Goal: Task Accomplishment & Management: Manage account settings

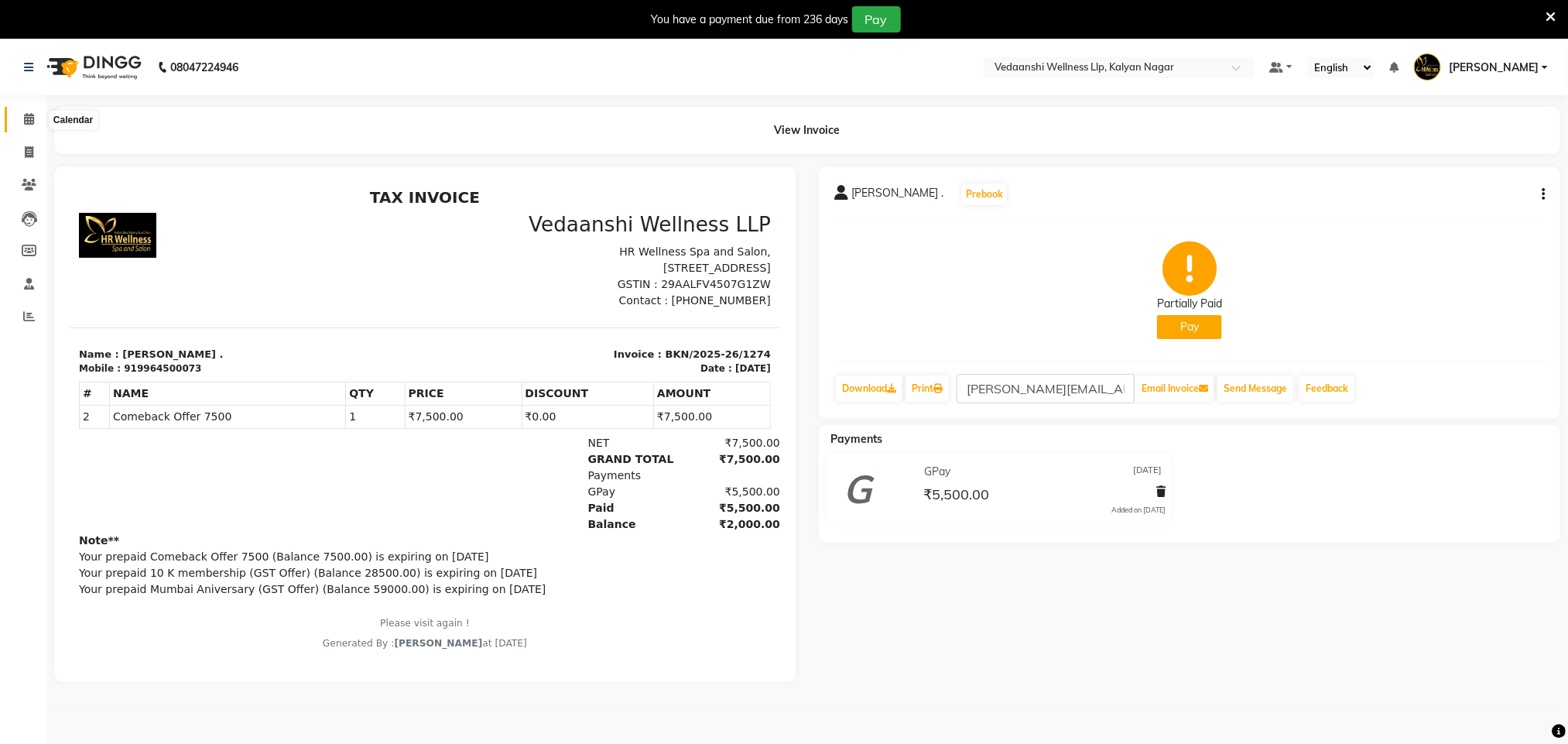
click at [24, 112] on span at bounding box center [28, 119] width 27 height 18
click at [1553, 16] on icon at bounding box center [1550, 17] width 10 height 14
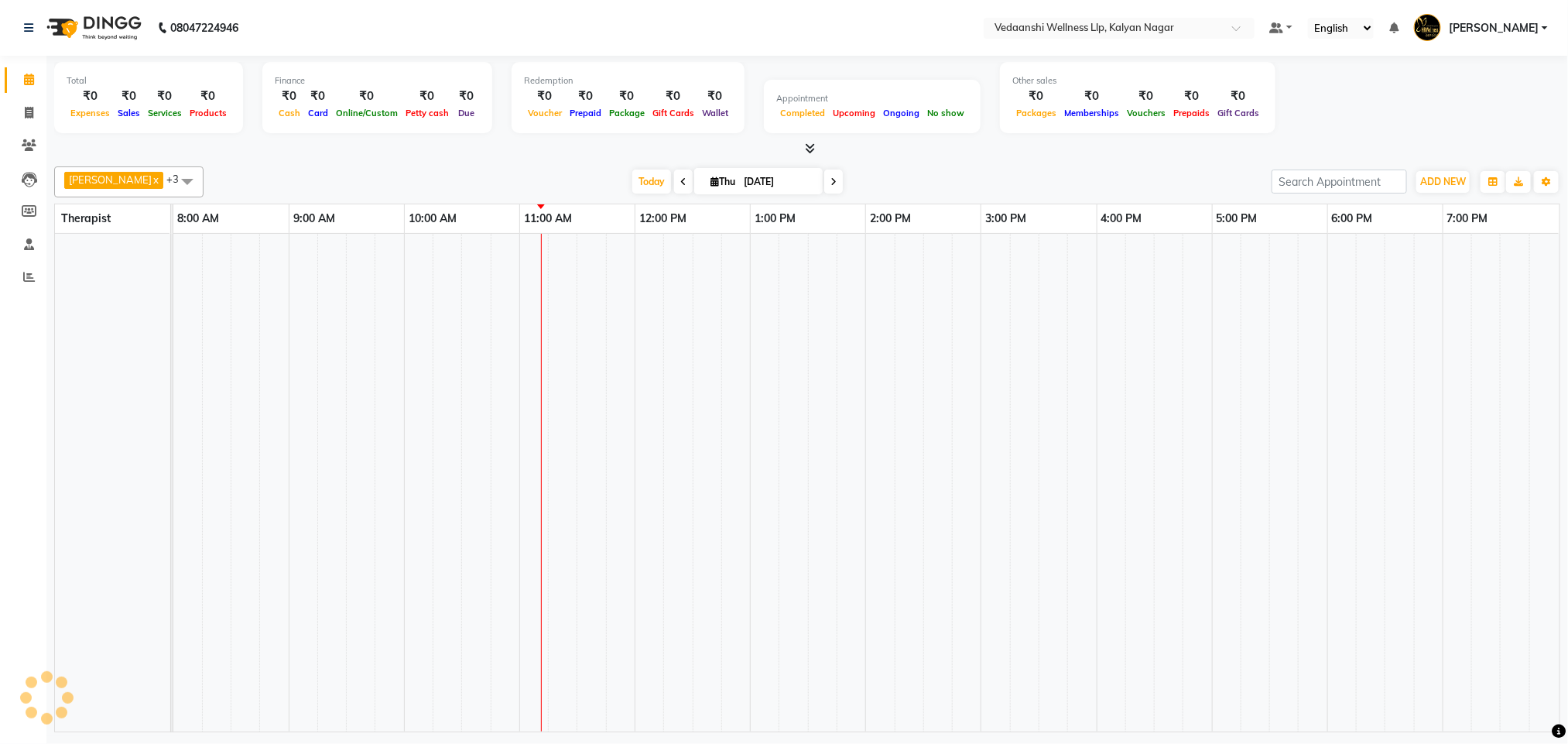
click at [1553, 12] on nav "08047224946 Select Location × Vedaanshi Wellness Llp, Kalyan Nagar Default Pane…" at bounding box center [784, 27] width 1568 height 55
click at [824, 176] on span at bounding box center [833, 182] width 19 height 24
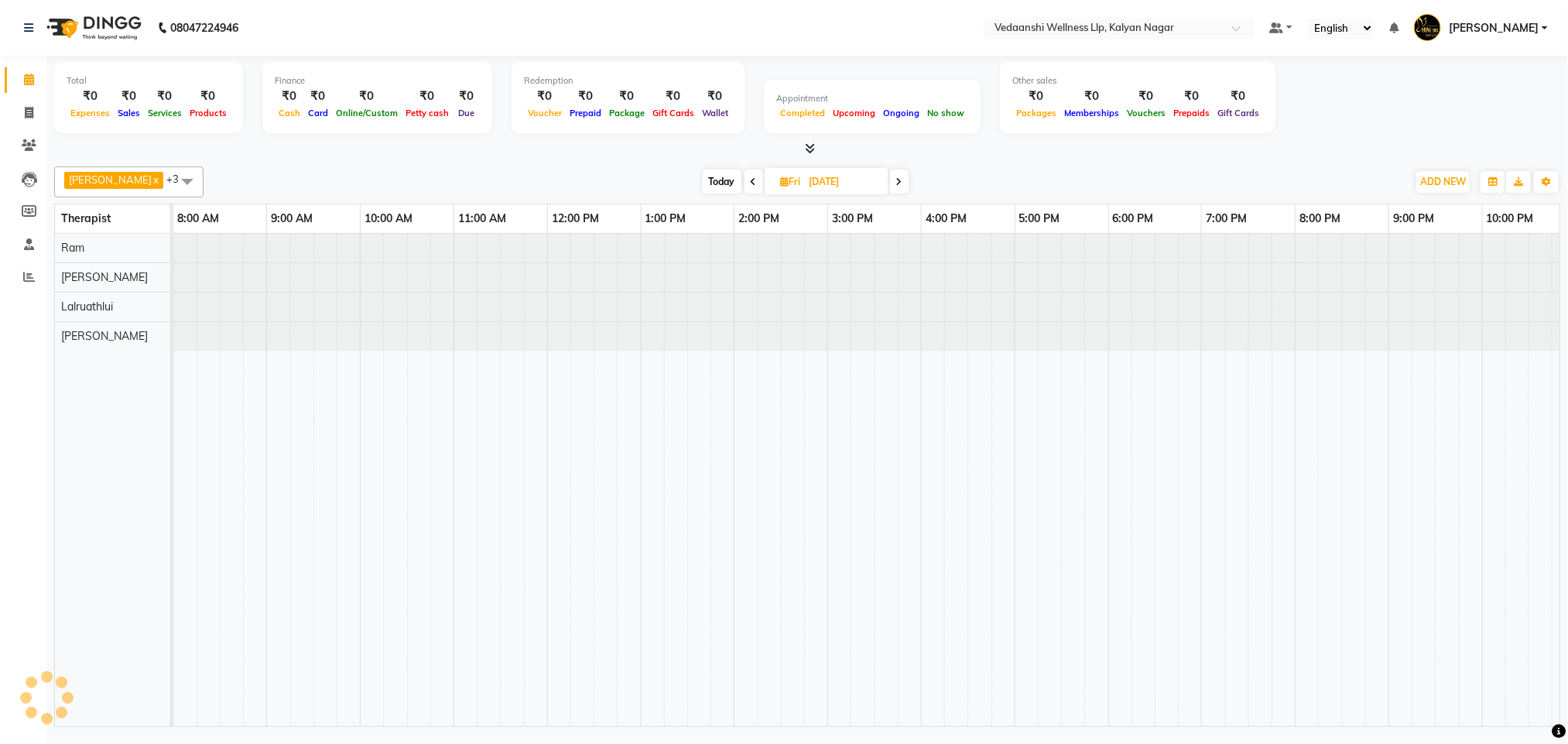
type input "[DATE]"
click at [964, 160] on div "Benjamin x Lalruathlui x Ram x Jennifer Zoramsangi x +3 Select All Amos Benjami…" at bounding box center [807, 444] width 1506 height 567
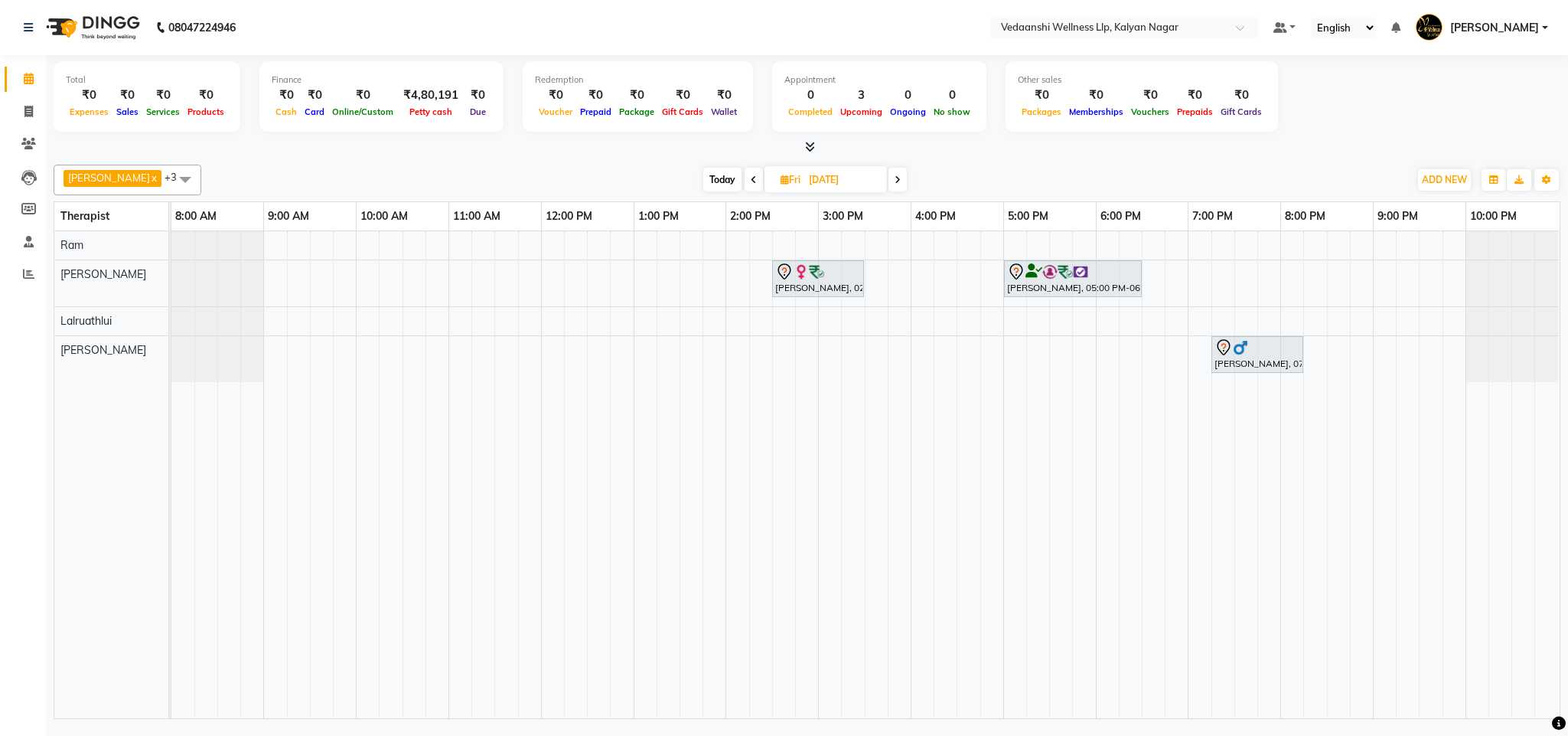
click at [646, 327] on div "[PERSON_NAME], 02:30 PM-03:30 PM, Member Plan 60 [PERSON_NAME], 05:00 PM-06:30 …" at bounding box center [866, 474] width 1388 height 487
select select "67323"
select select "tentative"
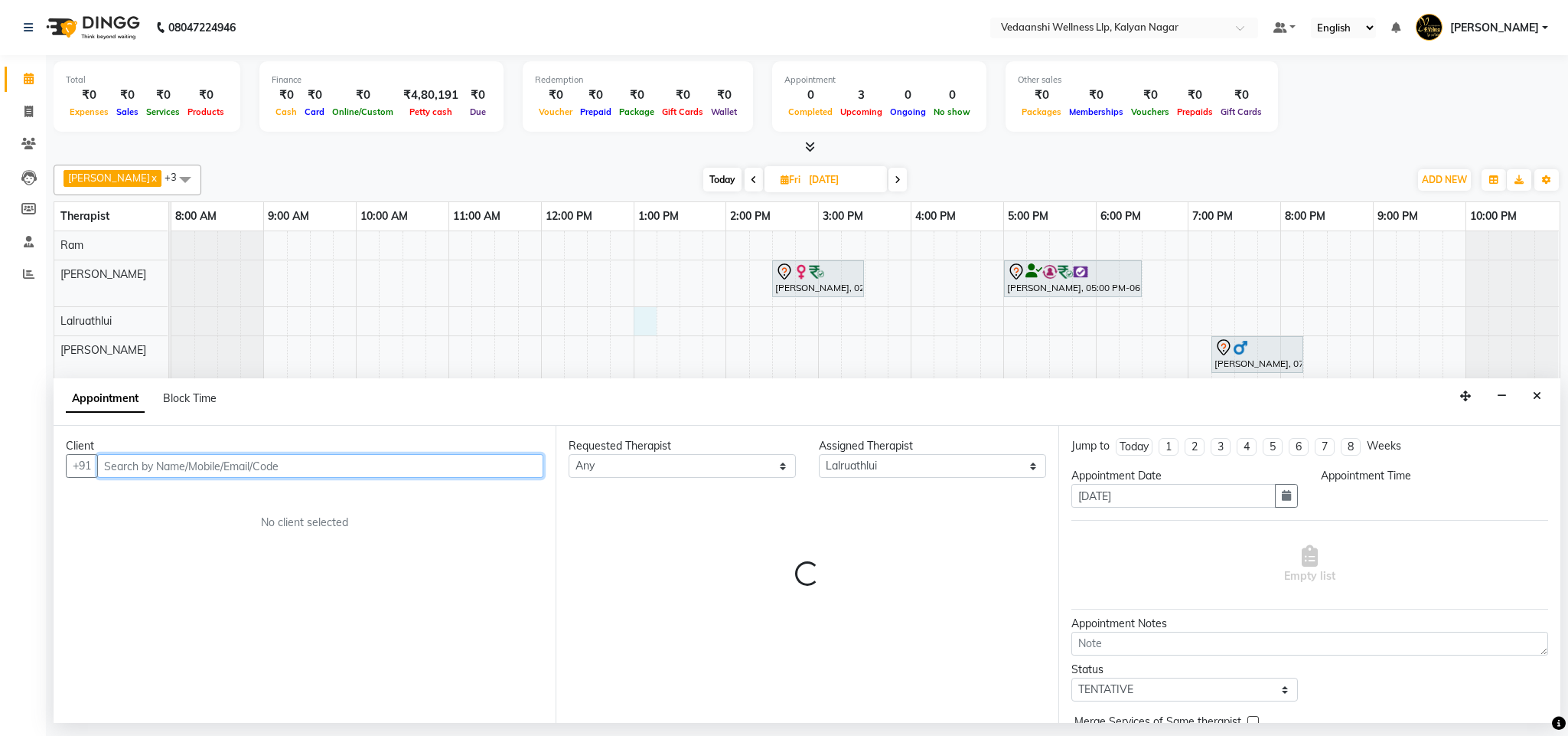
select select "780"
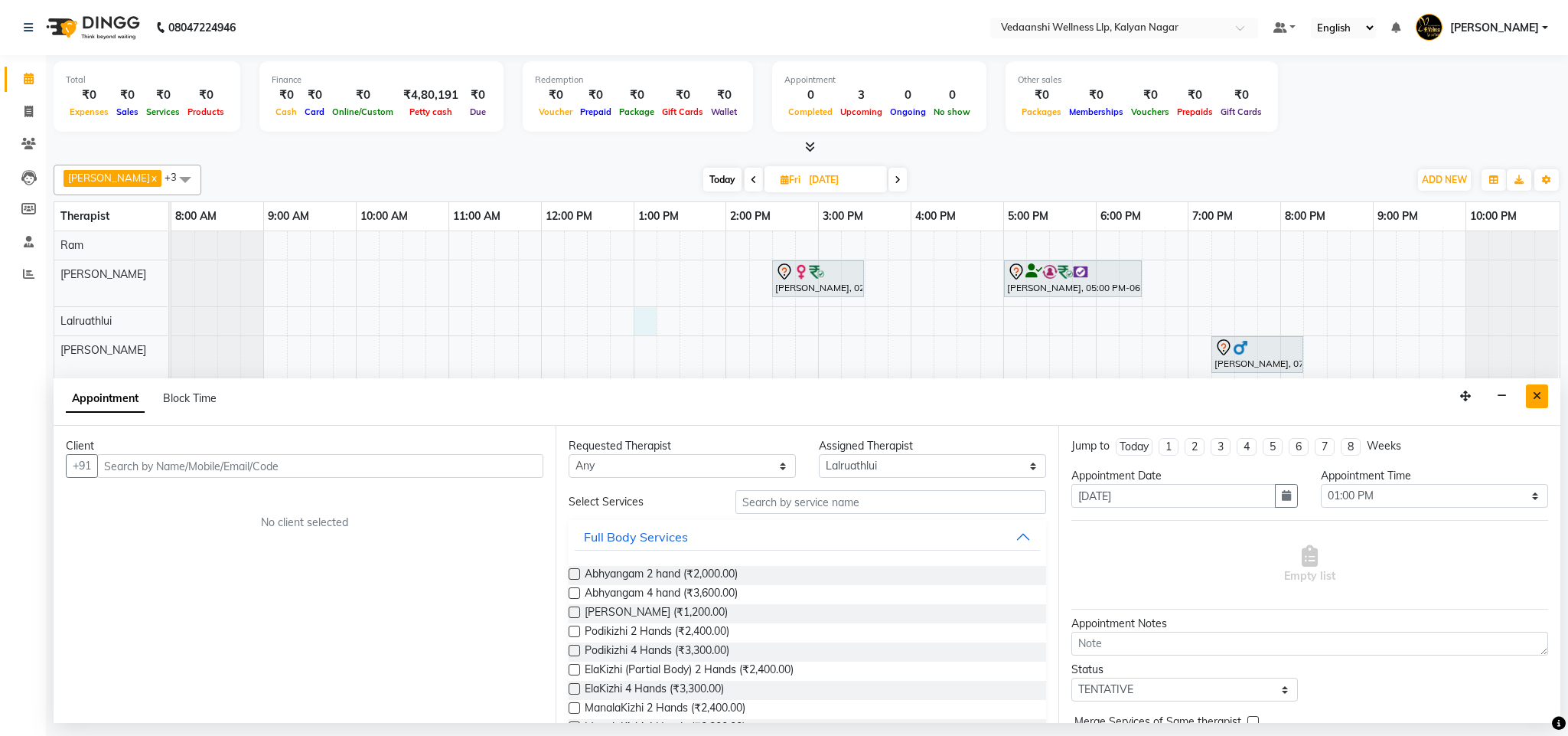
click at [1530, 400] on button "Close" at bounding box center [1537, 396] width 22 height 24
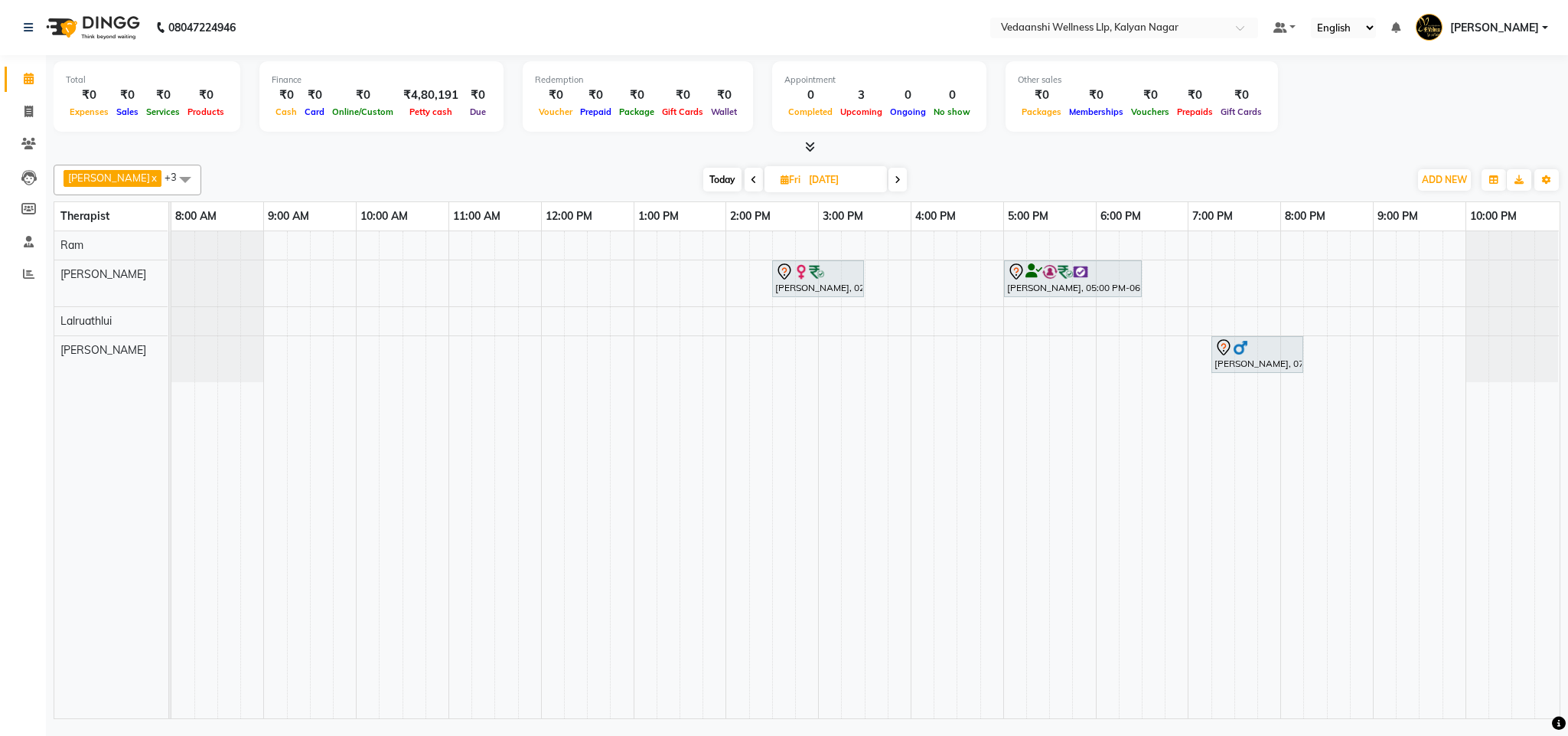
click at [703, 177] on span "Today" at bounding box center [722, 180] width 38 height 24
type input "[DATE]"
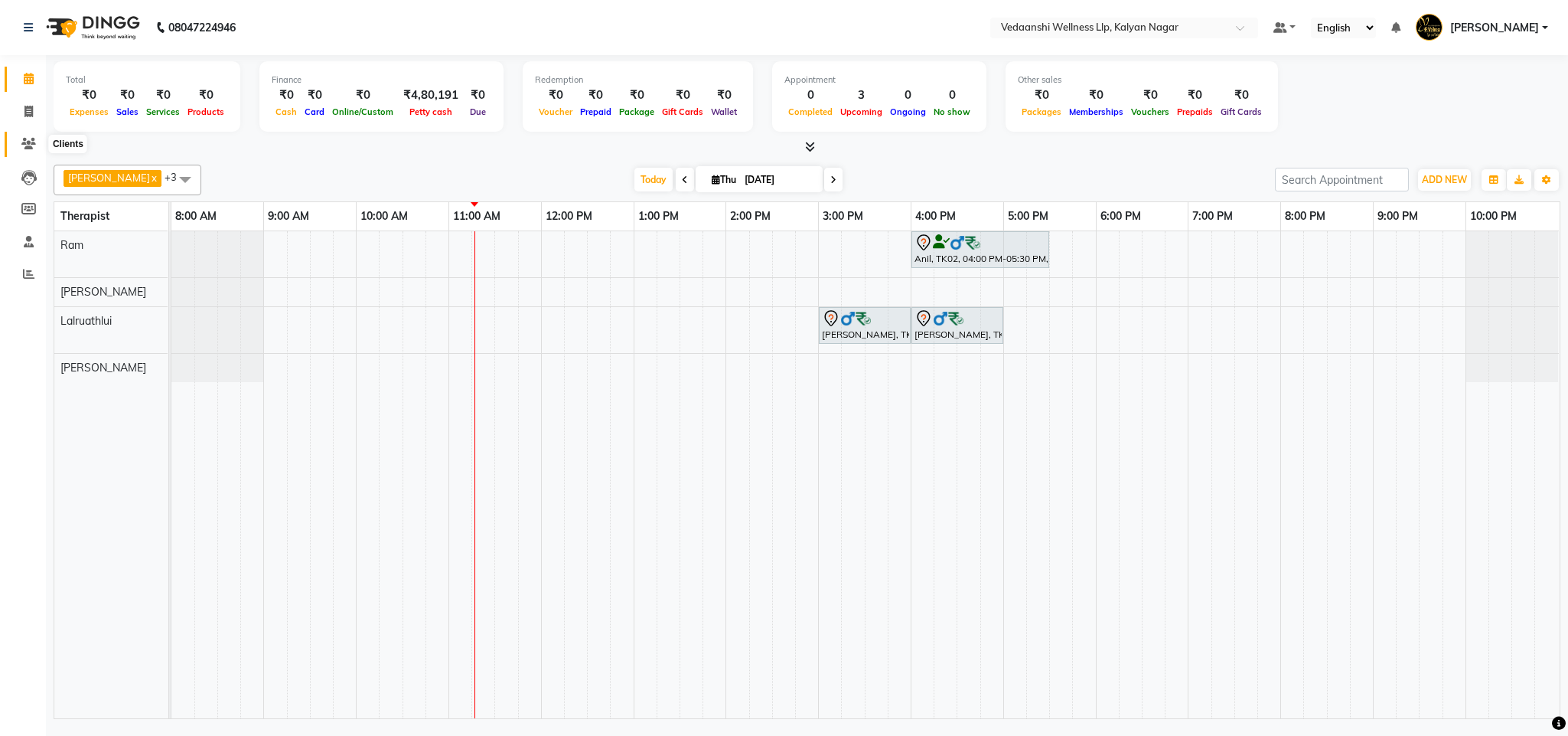
click at [30, 148] on icon at bounding box center [29, 143] width 15 height 11
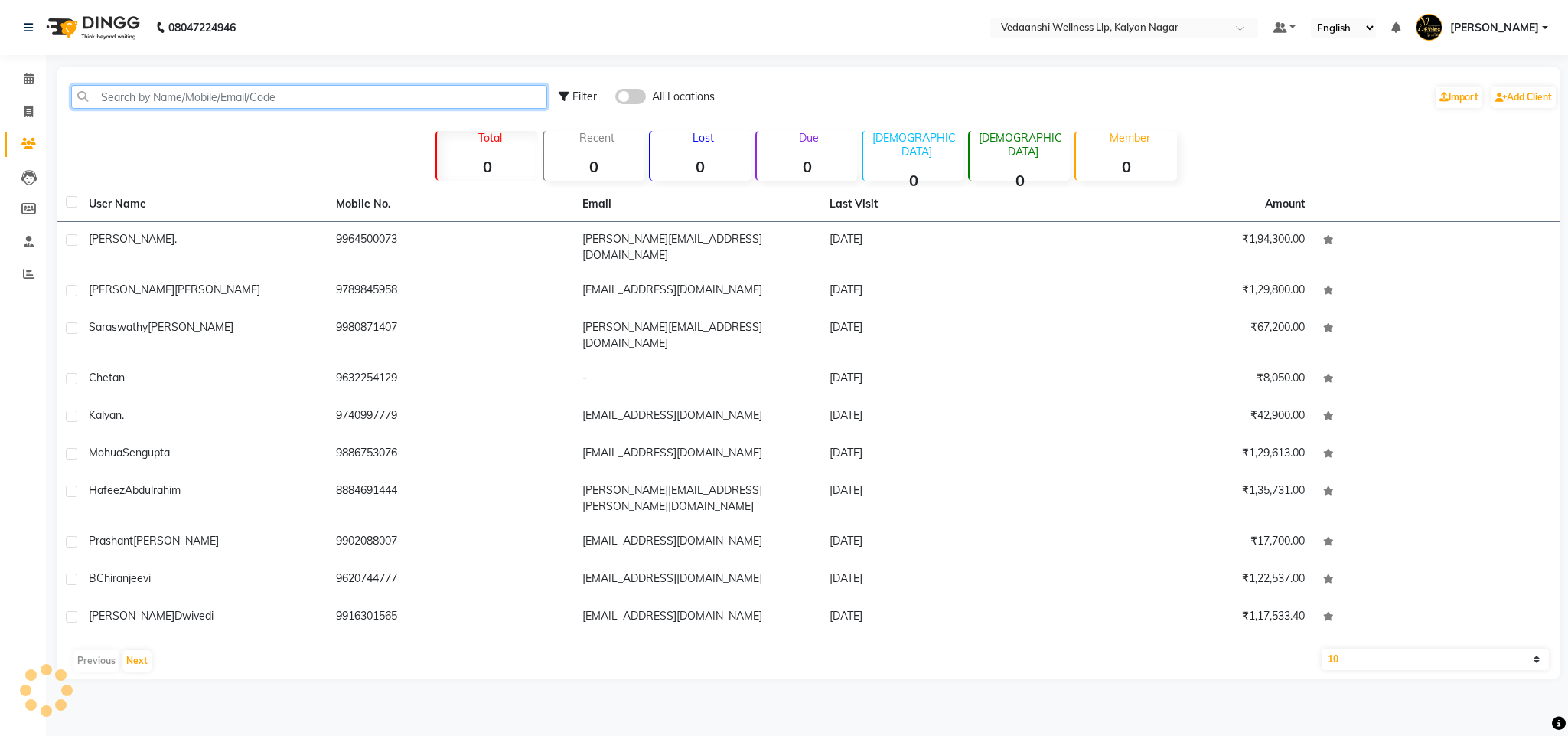
click at [325, 99] on input "text" at bounding box center [309, 97] width 476 height 24
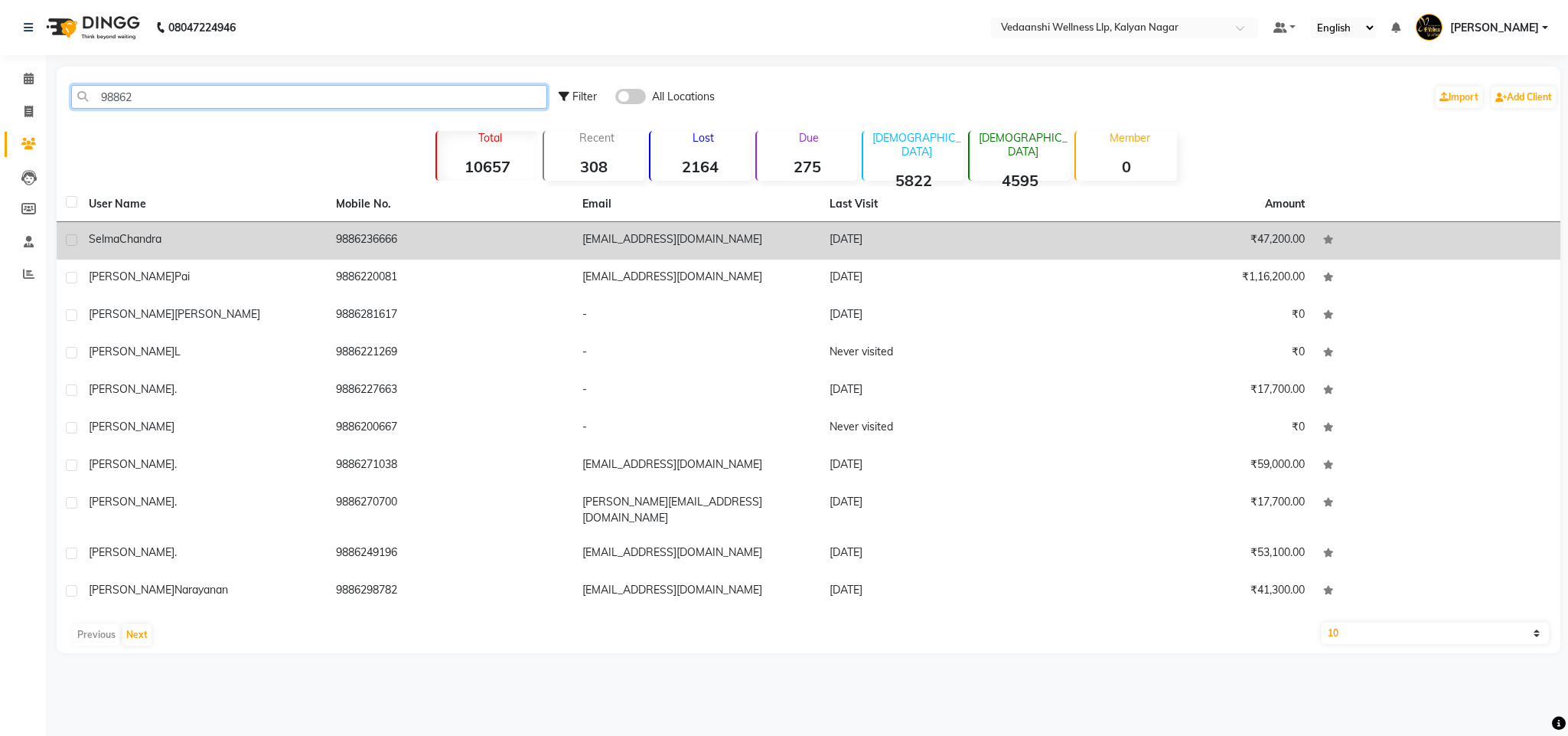
type input "98862"
click at [422, 247] on td "9886236666" at bounding box center [450, 240] width 247 height 37
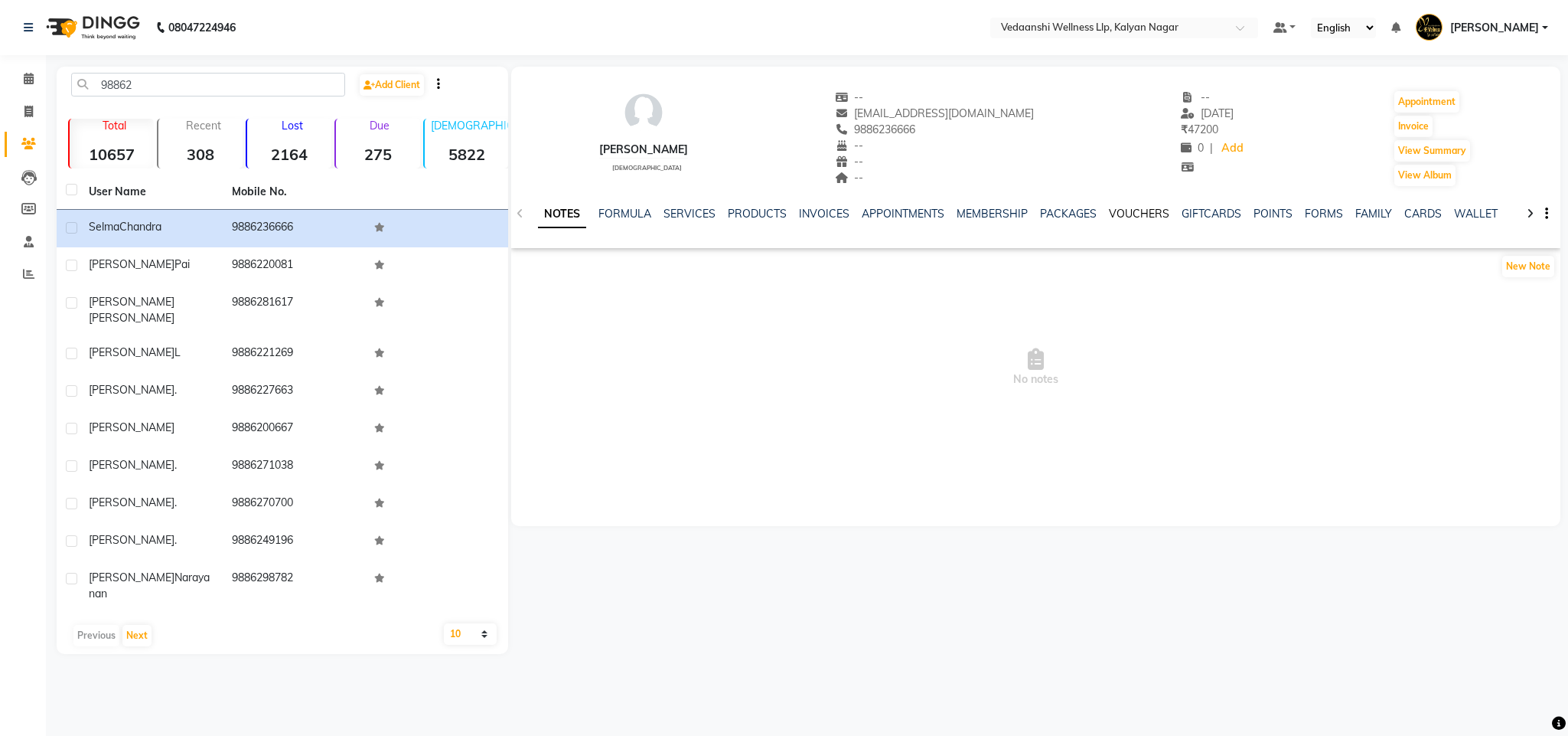
click at [1137, 212] on link "VOUCHERS" at bounding box center [1138, 213] width 60 height 14
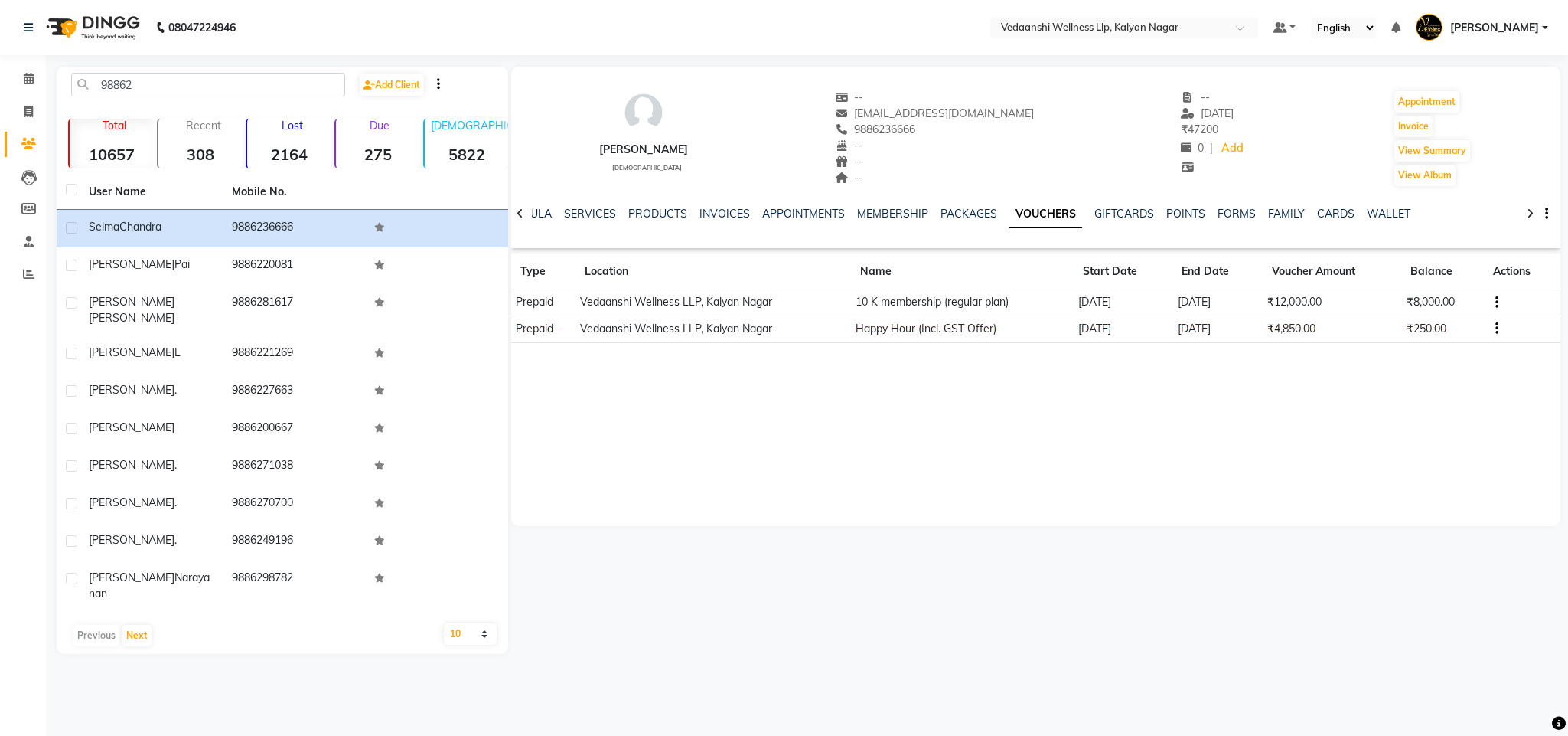
drag, startPoint x: 870, startPoint y: 124, endPoint x: 942, endPoint y: 129, distance: 72.2
click at [942, 129] on div "9886236666" at bounding box center [934, 129] width 199 height 16
copy span "9886236666"
click at [14, 68] on link "Calendar" at bounding box center [23, 79] width 37 height 25
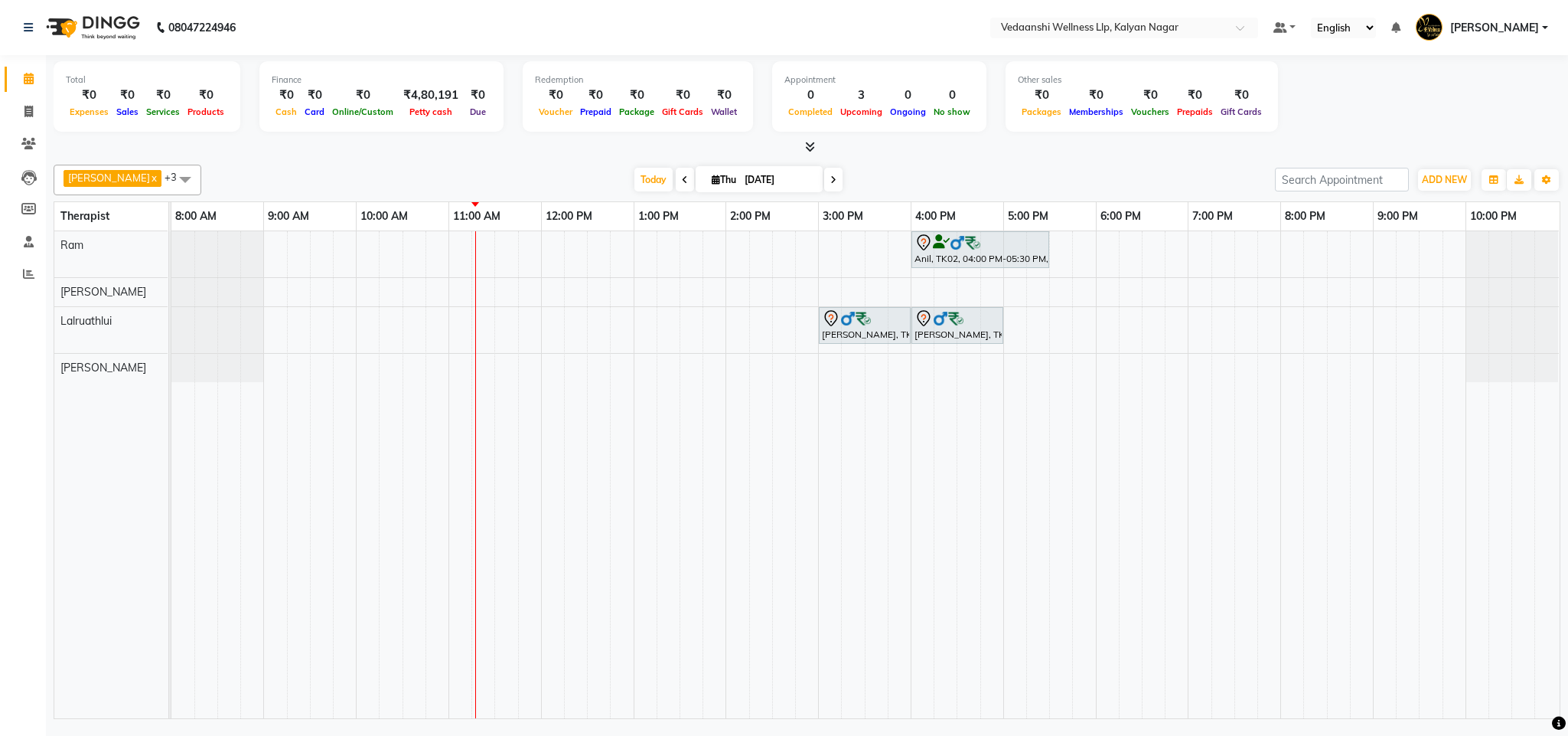
click at [824, 177] on span at bounding box center [833, 180] width 19 height 24
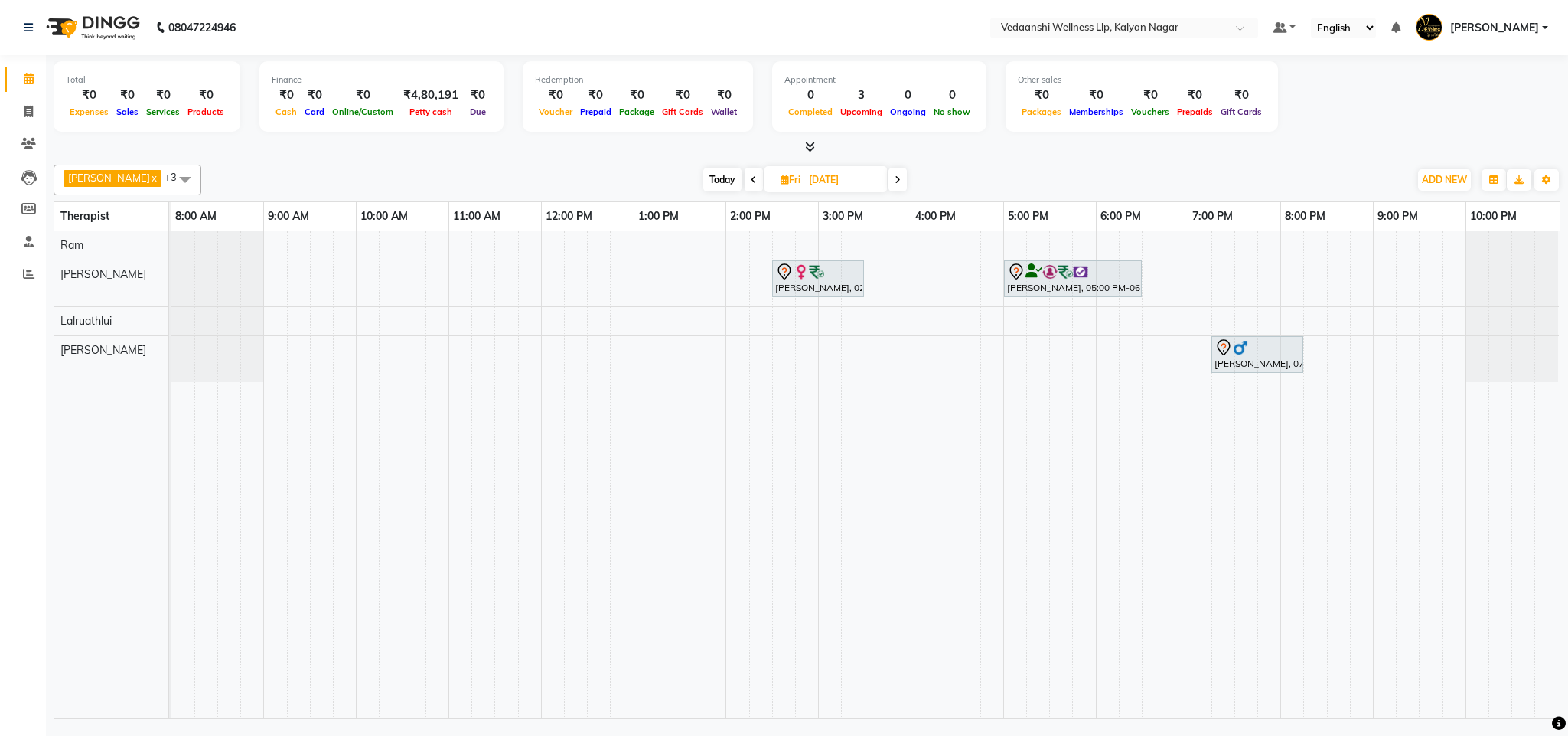
click at [705, 174] on span "Today" at bounding box center [722, 180] width 38 height 24
type input "[DATE]"
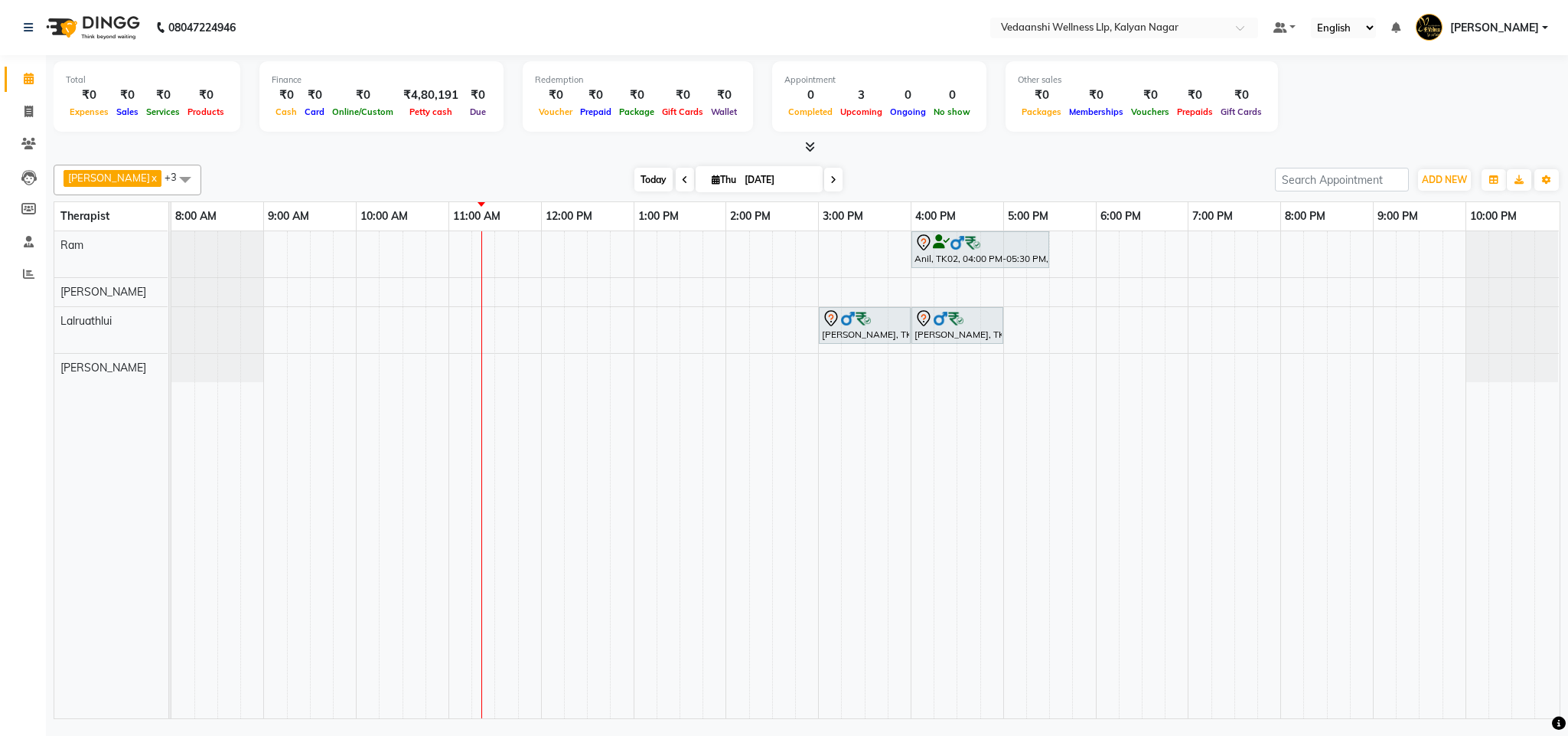
click at [639, 173] on span "Today" at bounding box center [653, 180] width 38 height 24
click at [635, 173] on span "Today" at bounding box center [653, 180] width 38 height 24
click at [635, 177] on span "Today" at bounding box center [653, 180] width 38 height 24
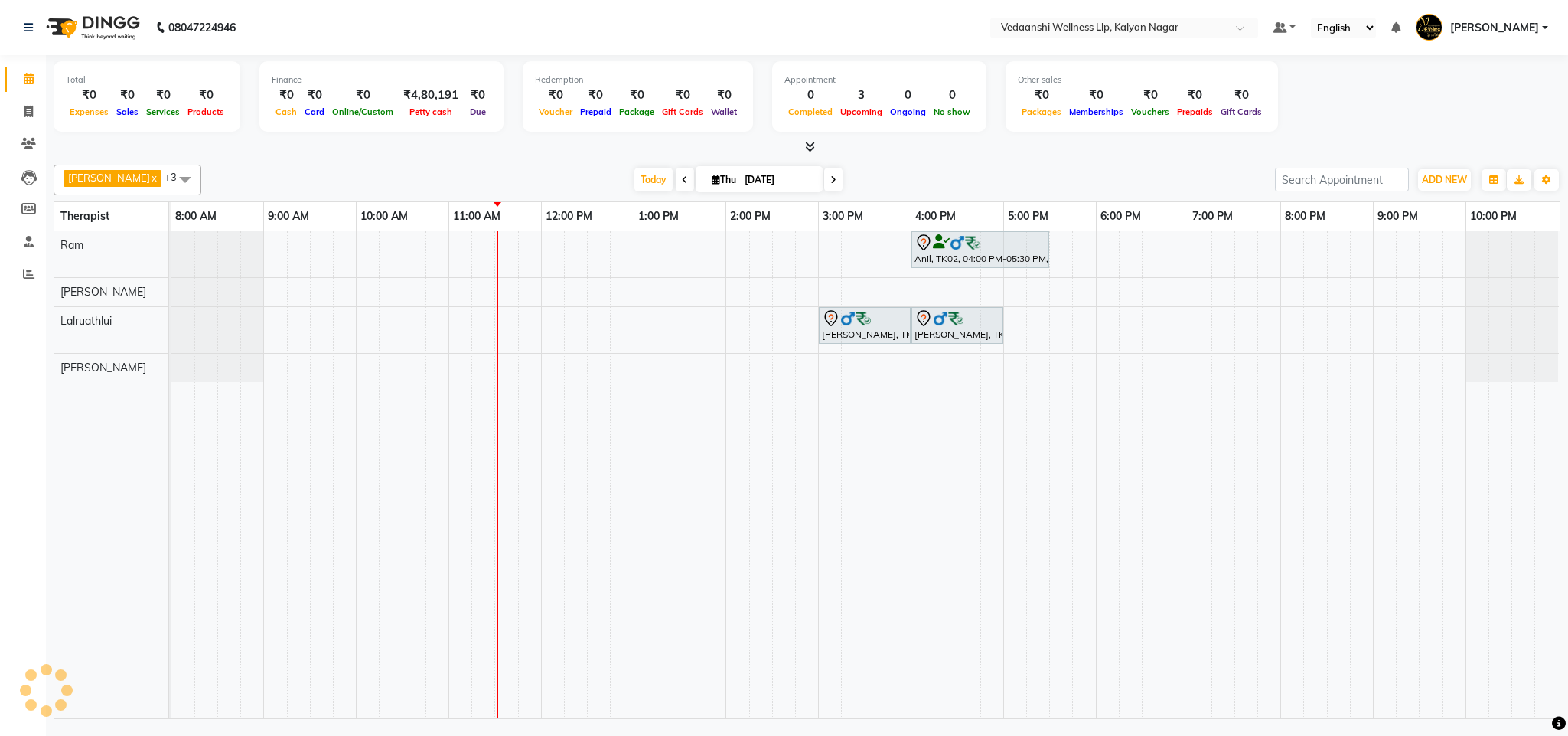
click at [905, 154] on div at bounding box center [807, 147] width 1507 height 16
click at [949, 170] on div "[DATE] [DATE]" at bounding box center [738, 179] width 1059 height 23
click at [635, 170] on span "Today" at bounding box center [653, 180] width 38 height 24
click at [635, 174] on span "Today" at bounding box center [653, 180] width 38 height 24
click at [635, 177] on span "Today" at bounding box center [653, 180] width 38 height 24
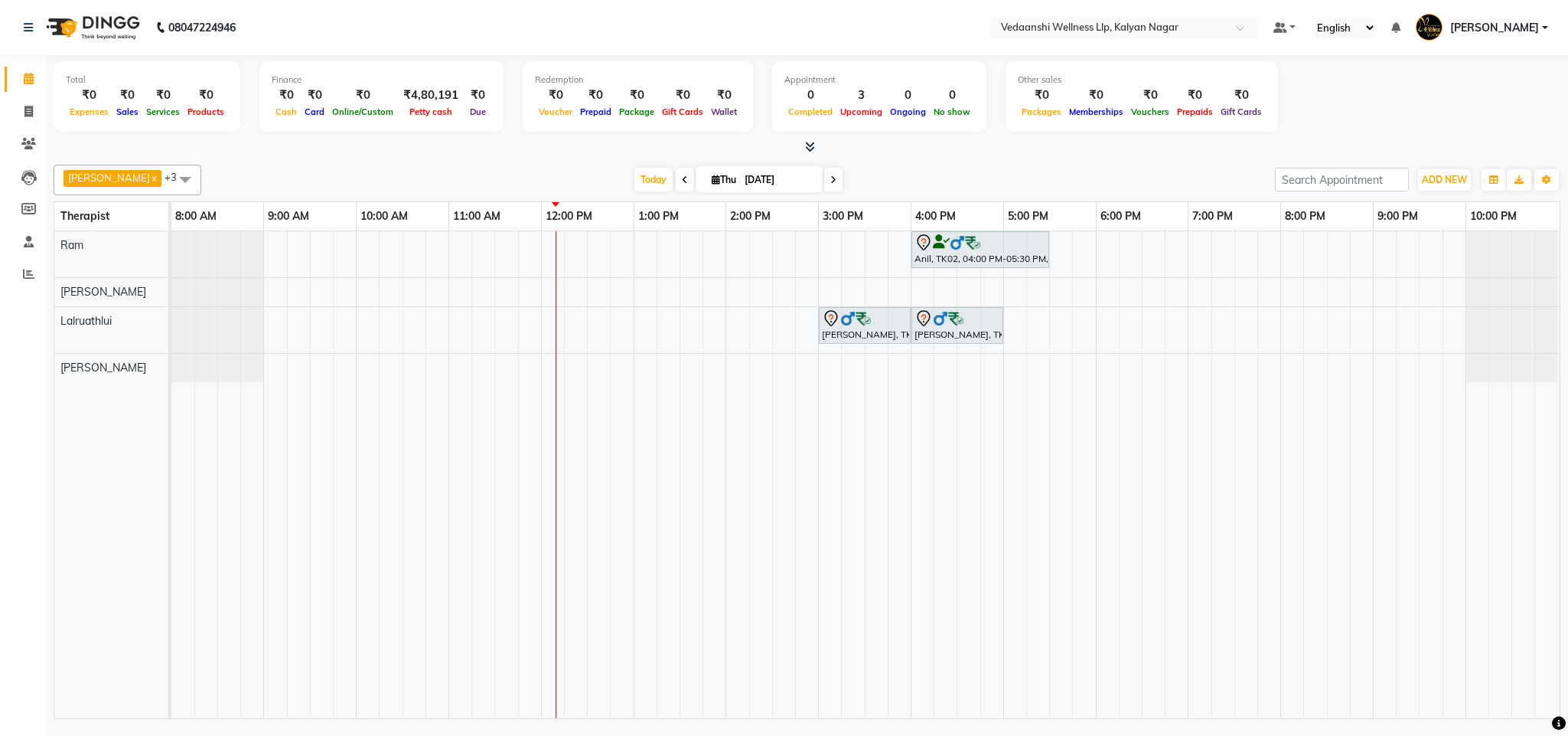
click at [847, 168] on div "[PERSON_NAME] x Ram x [PERSON_NAME] x +3 Select All [PERSON_NAME] [PERSON_NAME]…" at bounding box center [807, 179] width 1507 height 31
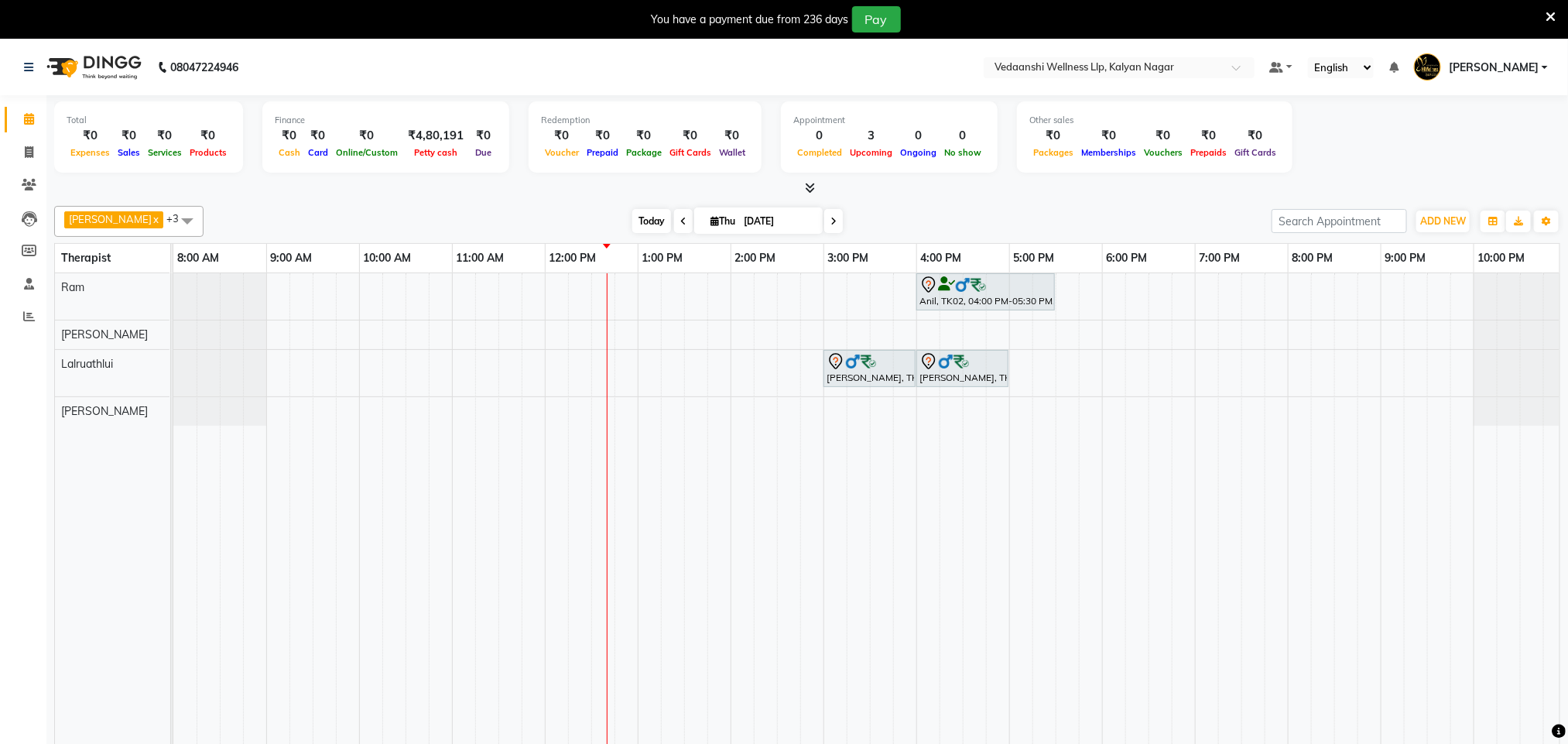
click at [632, 228] on span "Today" at bounding box center [651, 221] width 38 height 24
click at [632, 214] on span "Today" at bounding box center [651, 221] width 38 height 24
click at [1554, 11] on icon at bounding box center [1550, 17] width 10 height 14
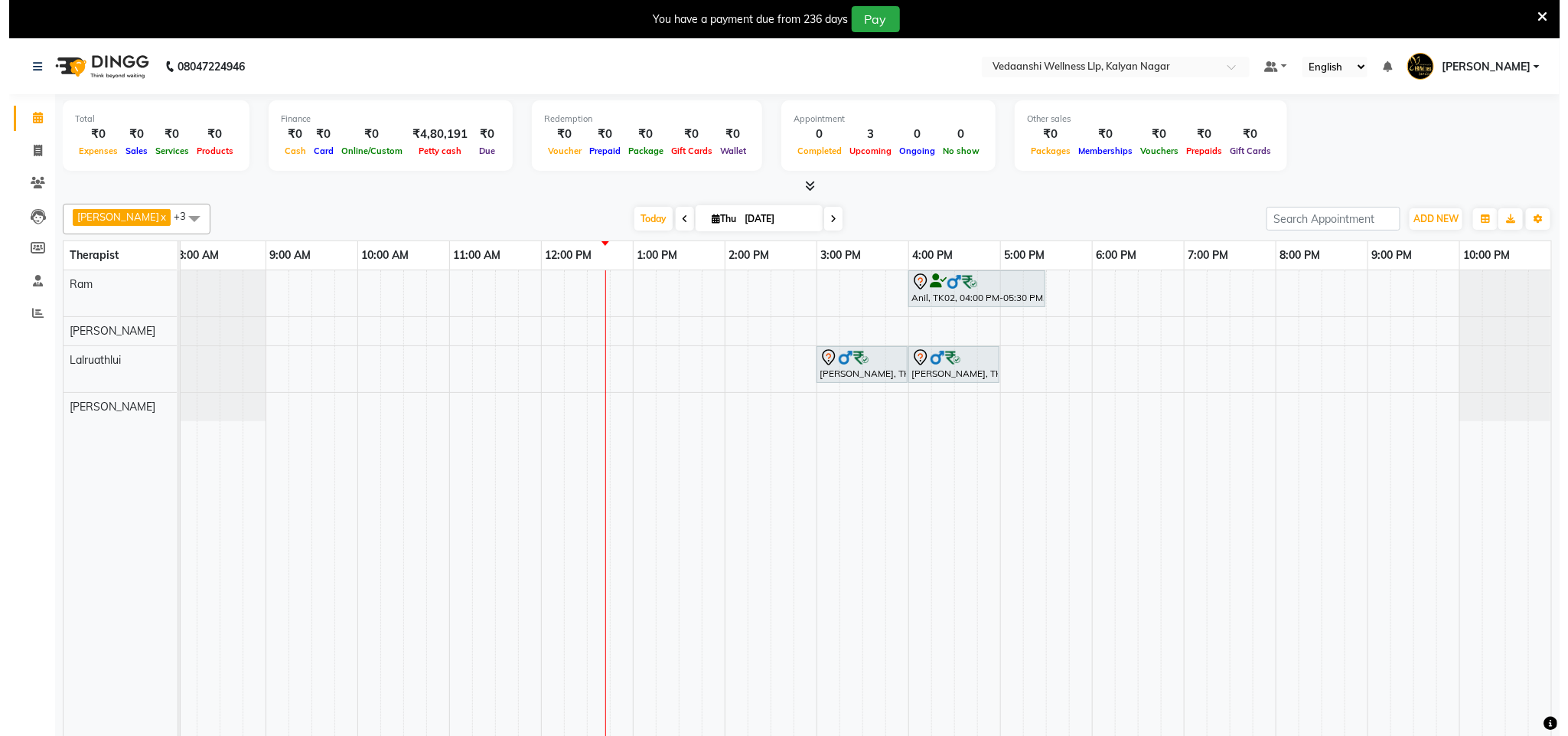
scroll to position [0, 0]
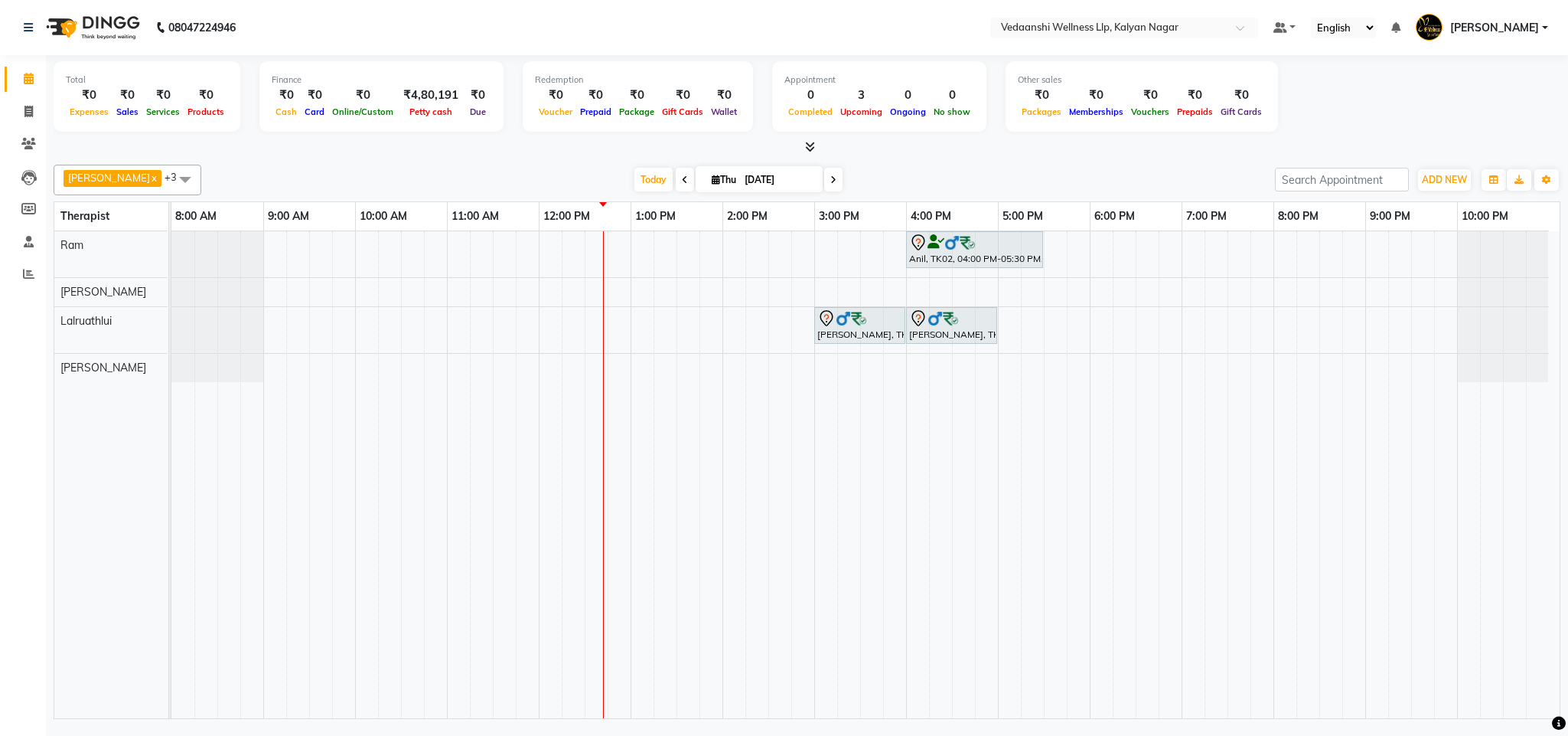
click at [901, 171] on div "[DATE] [DATE]" at bounding box center [738, 179] width 1059 height 23
click at [906, 136] on div "Total ₹0 Expenses ₹0 Sales ₹0 Services ₹0 Products Finance ₹0 Cash ₹0 Card ₹0 O…" at bounding box center [807, 98] width 1507 height 75
click at [824, 171] on span at bounding box center [833, 180] width 19 height 24
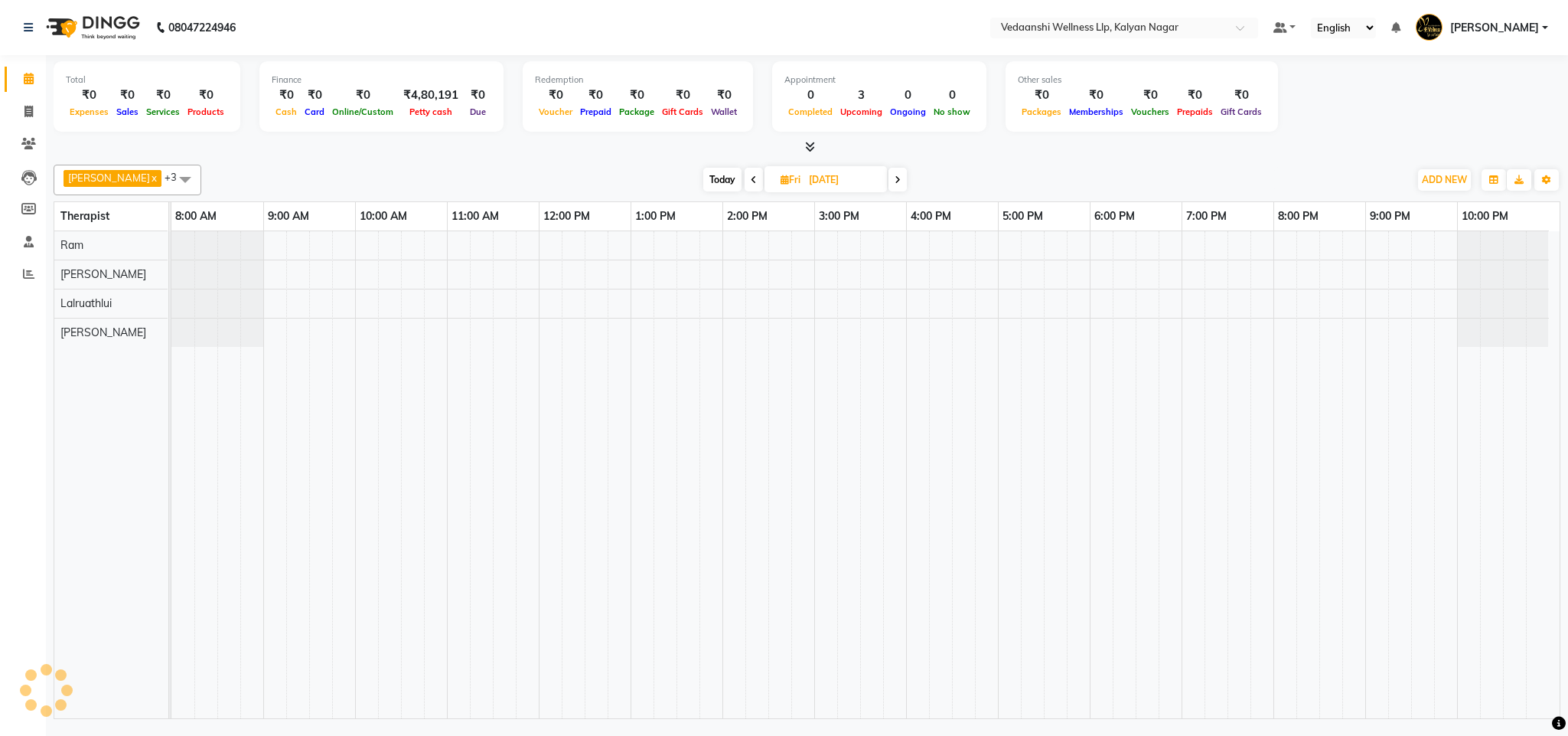
scroll to position [0, 6]
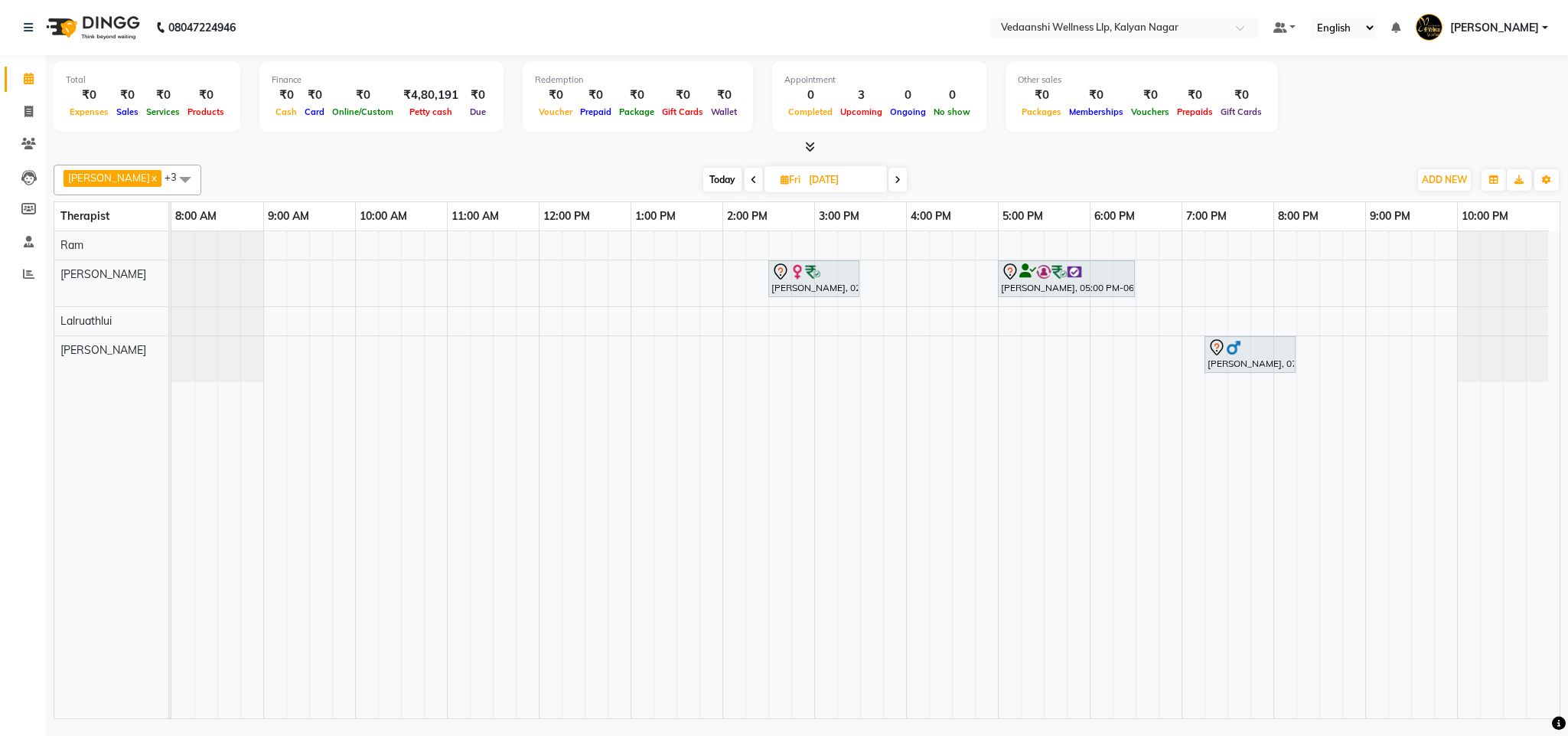
click at [751, 180] on icon at bounding box center [753, 180] width 6 height 9
type input "[DATE]"
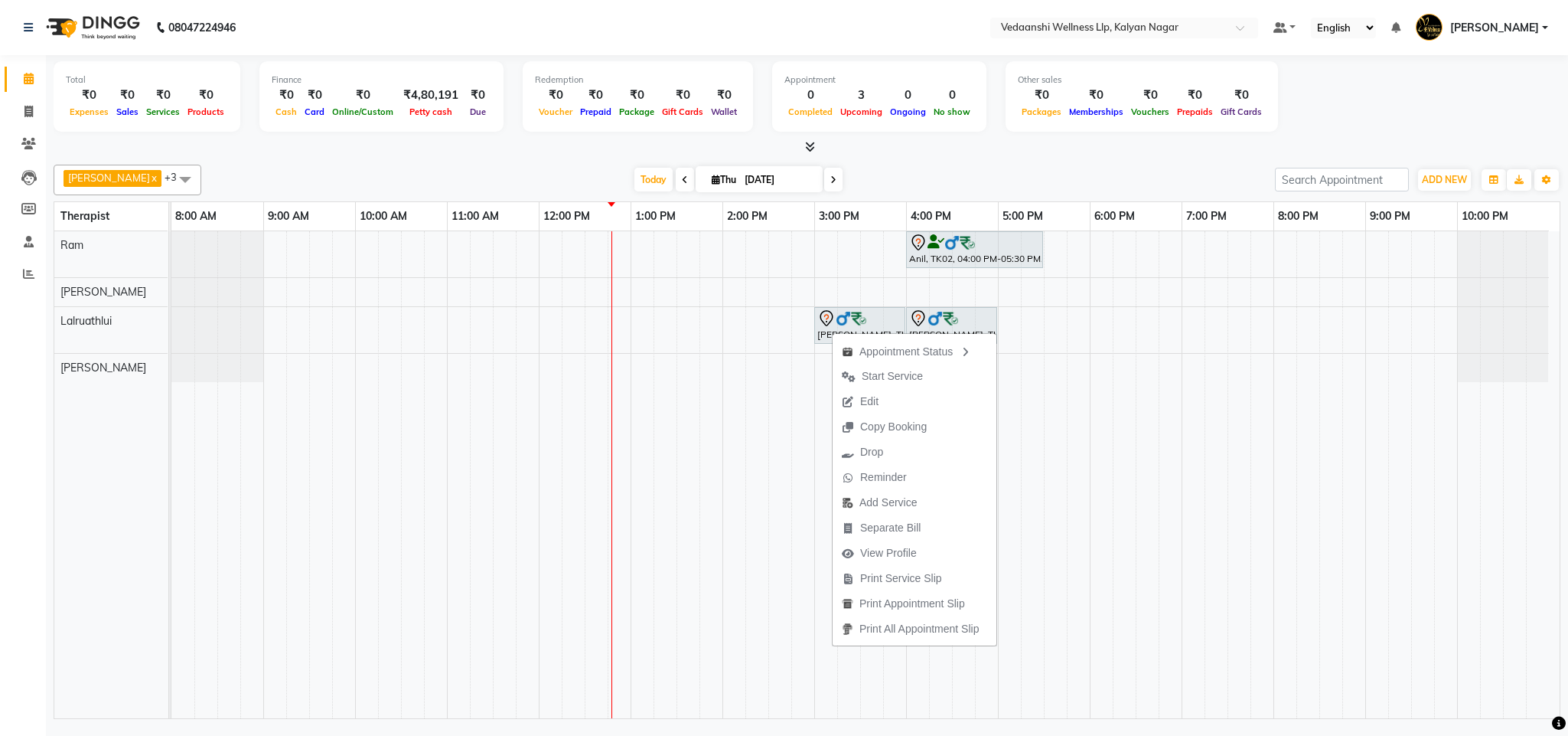
click at [902, 161] on div "[PERSON_NAME] x Ram x [PERSON_NAME] x +3 Select All [PERSON_NAME] [PERSON_NAME]…" at bounding box center [807, 439] width 1507 height 561
drag, startPoint x: 740, startPoint y: 171, endPoint x: 891, endPoint y: 140, distance: 154.1
click at [891, 140] on div at bounding box center [807, 147] width 1507 height 16
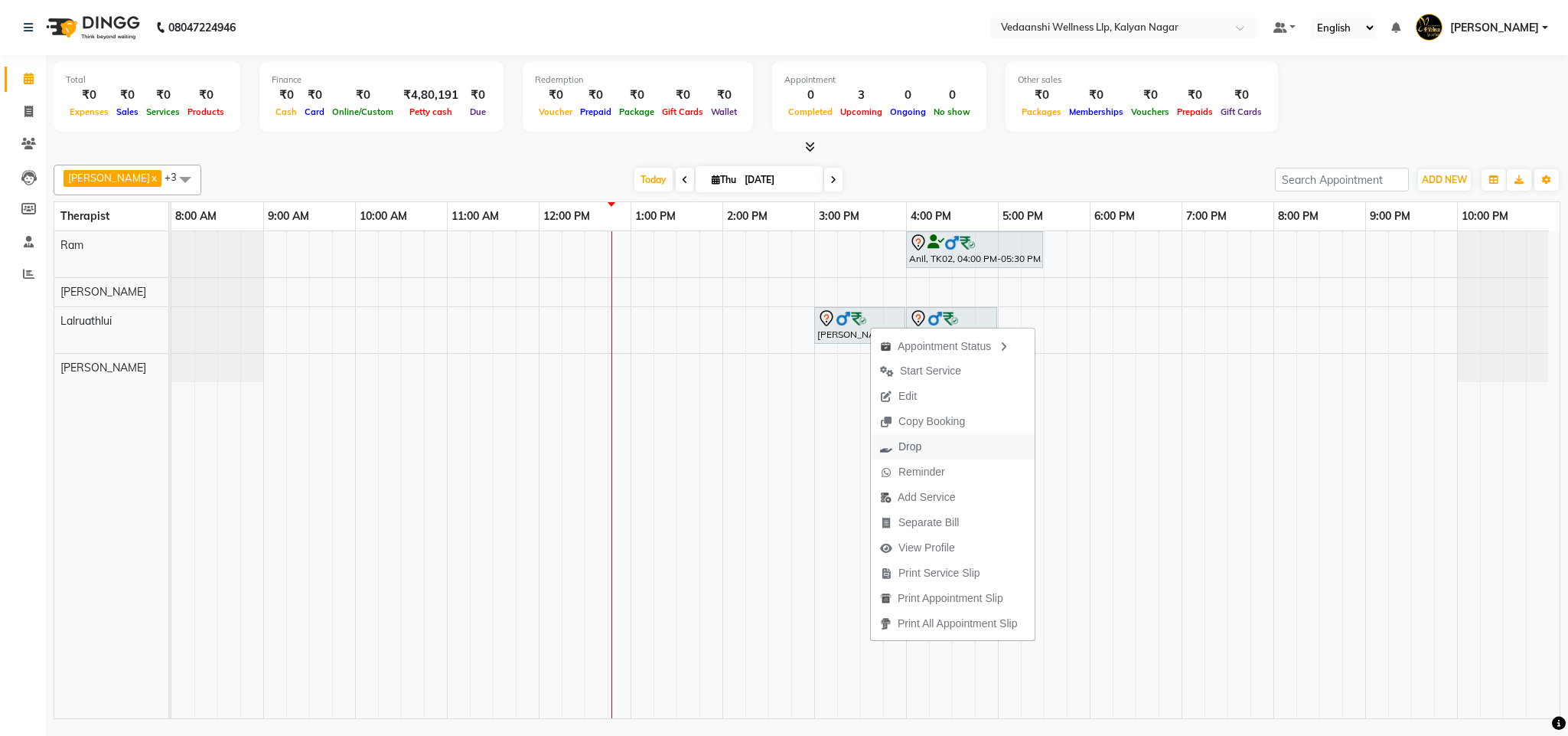
click at [910, 445] on span "Drop" at bounding box center [909, 446] width 23 height 16
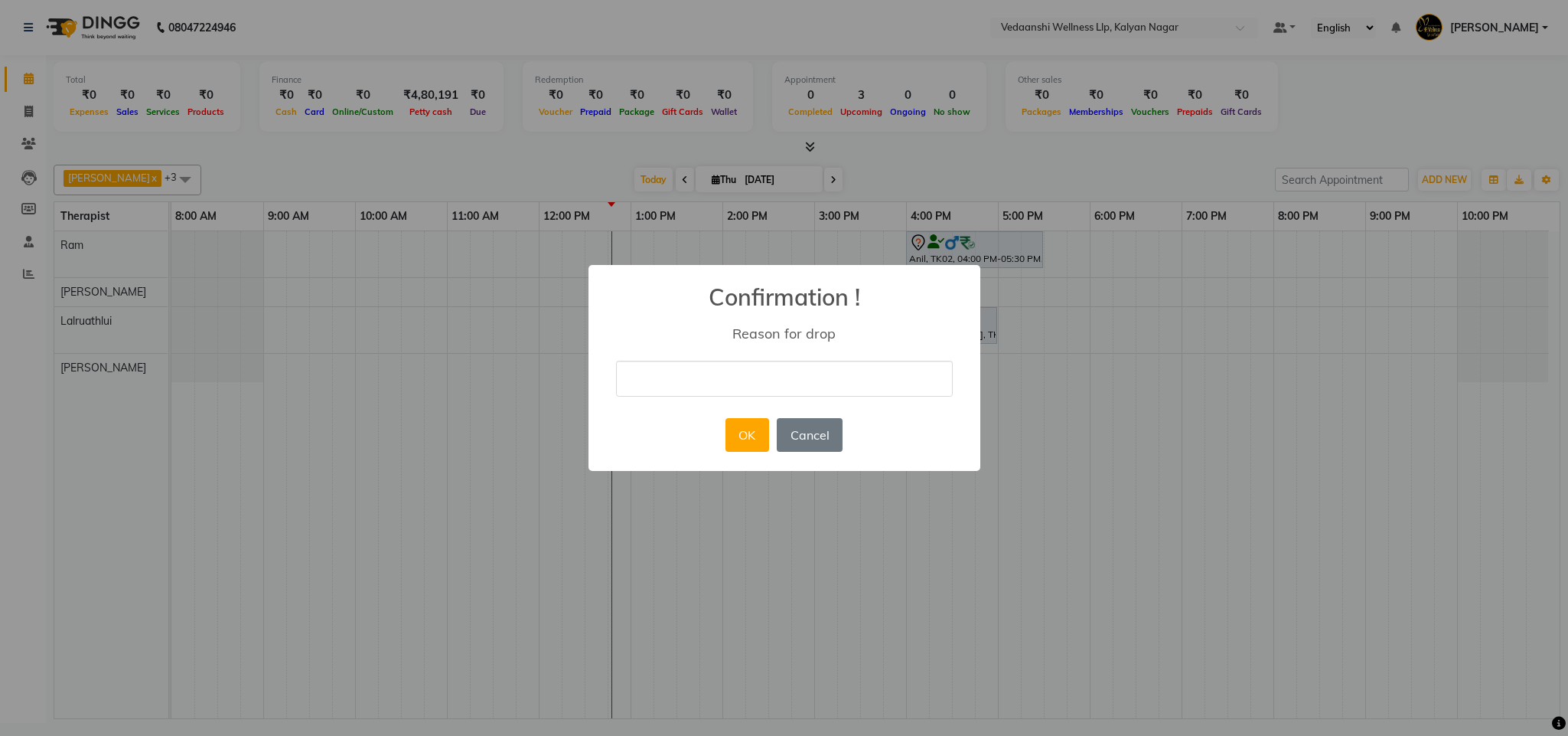
click at [761, 384] on input "text" at bounding box center [784, 378] width 337 height 36
type input "ugy"
click at [753, 428] on button "OK" at bounding box center [747, 434] width 44 height 33
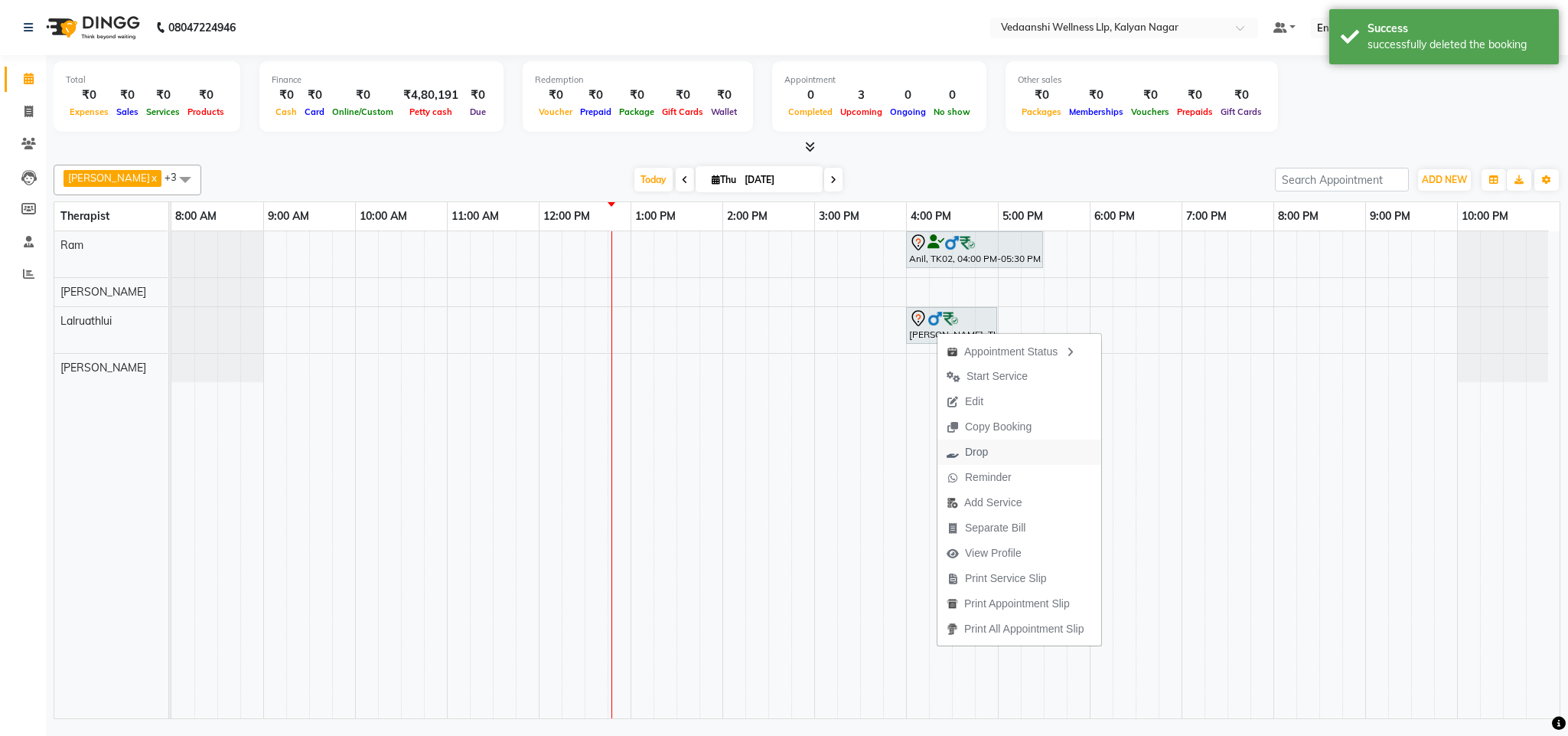
click at [971, 446] on span "Drop" at bounding box center [976, 451] width 23 height 16
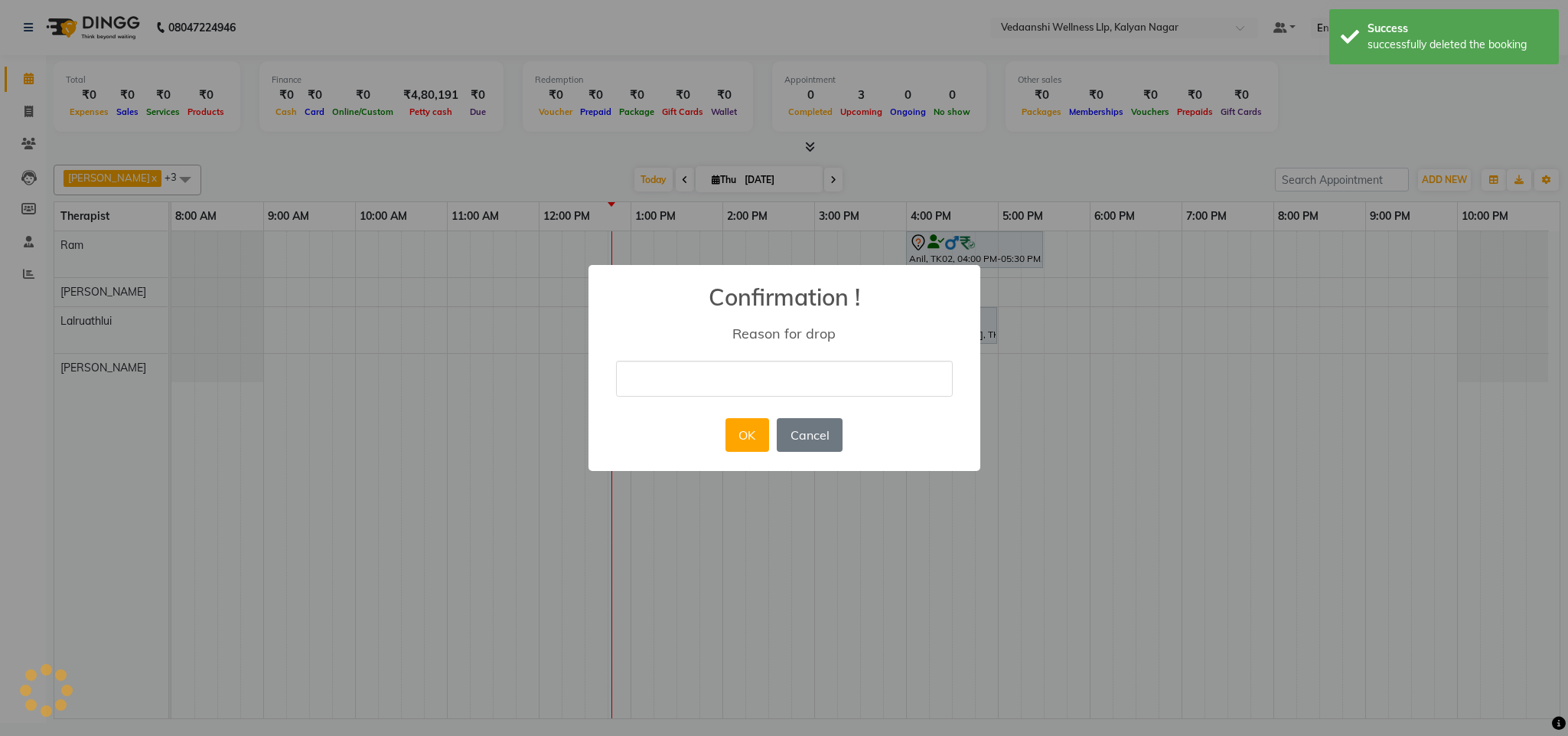
click at [786, 384] on input "text" at bounding box center [784, 378] width 337 height 36
type input "ugy"
click at [760, 441] on button "OK" at bounding box center [747, 434] width 44 height 33
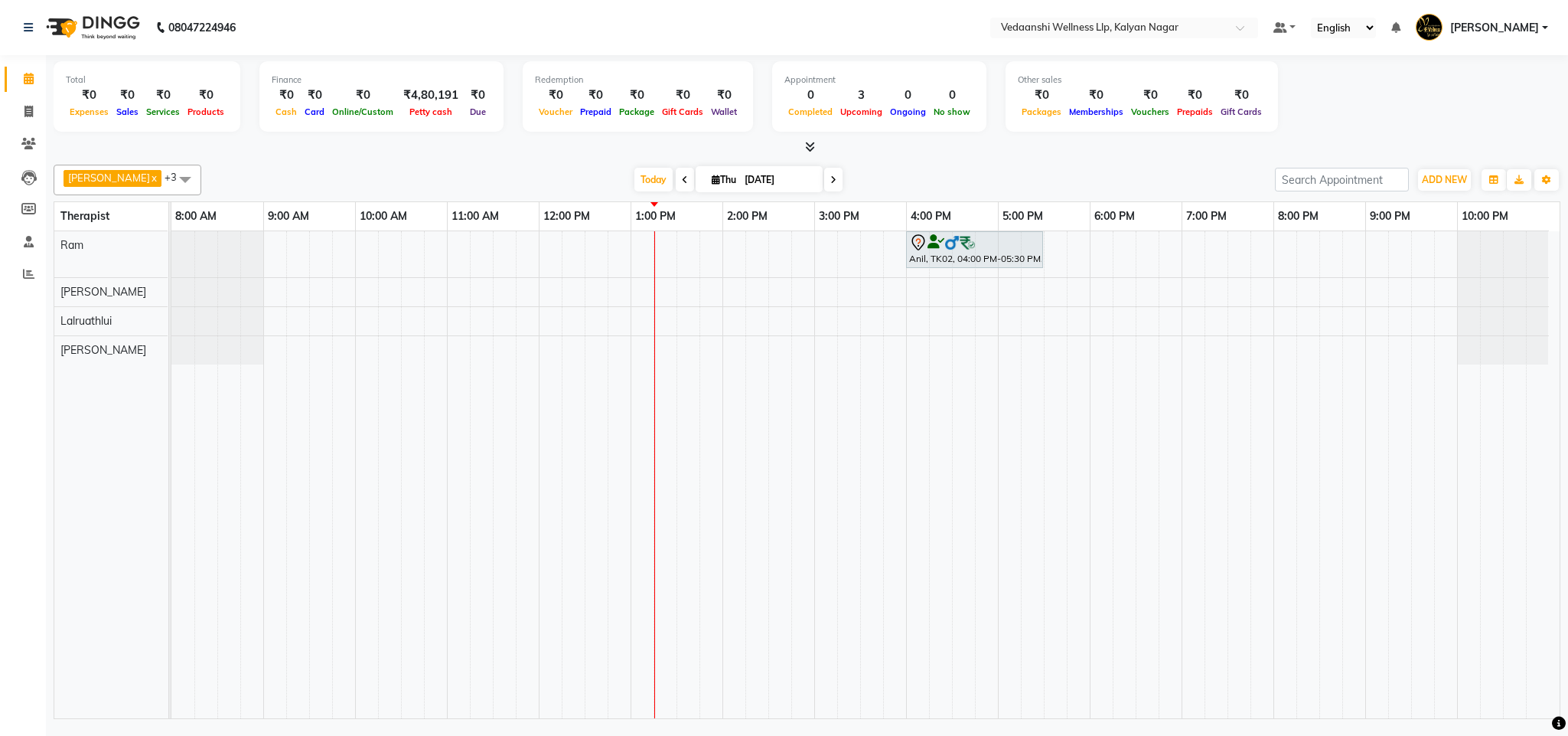
click at [824, 180] on span at bounding box center [833, 180] width 19 height 24
type input "[DATE]"
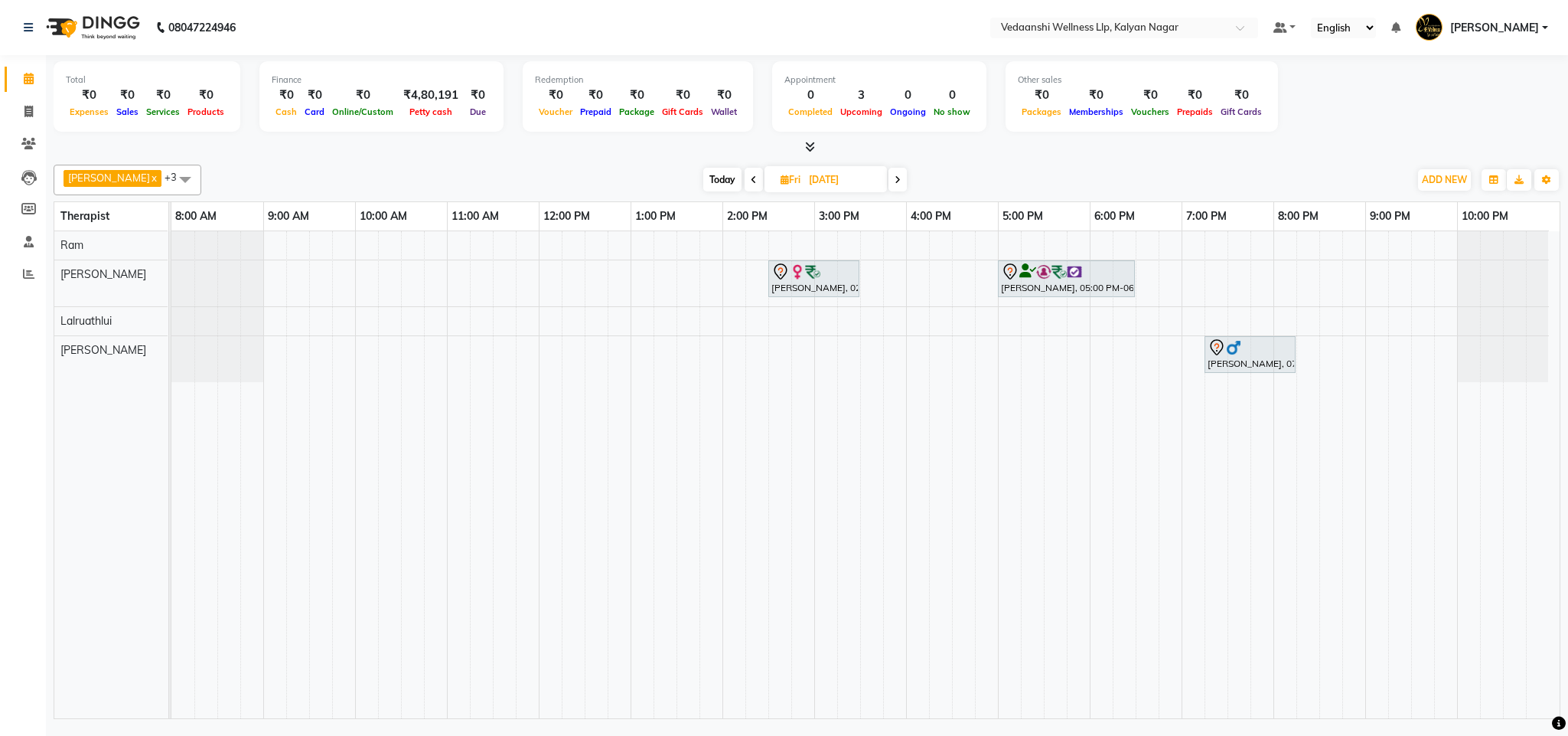
click at [724, 246] on div "[PERSON_NAME], 02:30 PM-03:30 PM, Member Plan 60 [PERSON_NAME], 05:00 PM-06:30 …" at bounding box center [866, 474] width 1388 height 487
select select "67164"
select select "840"
select select "tentative"
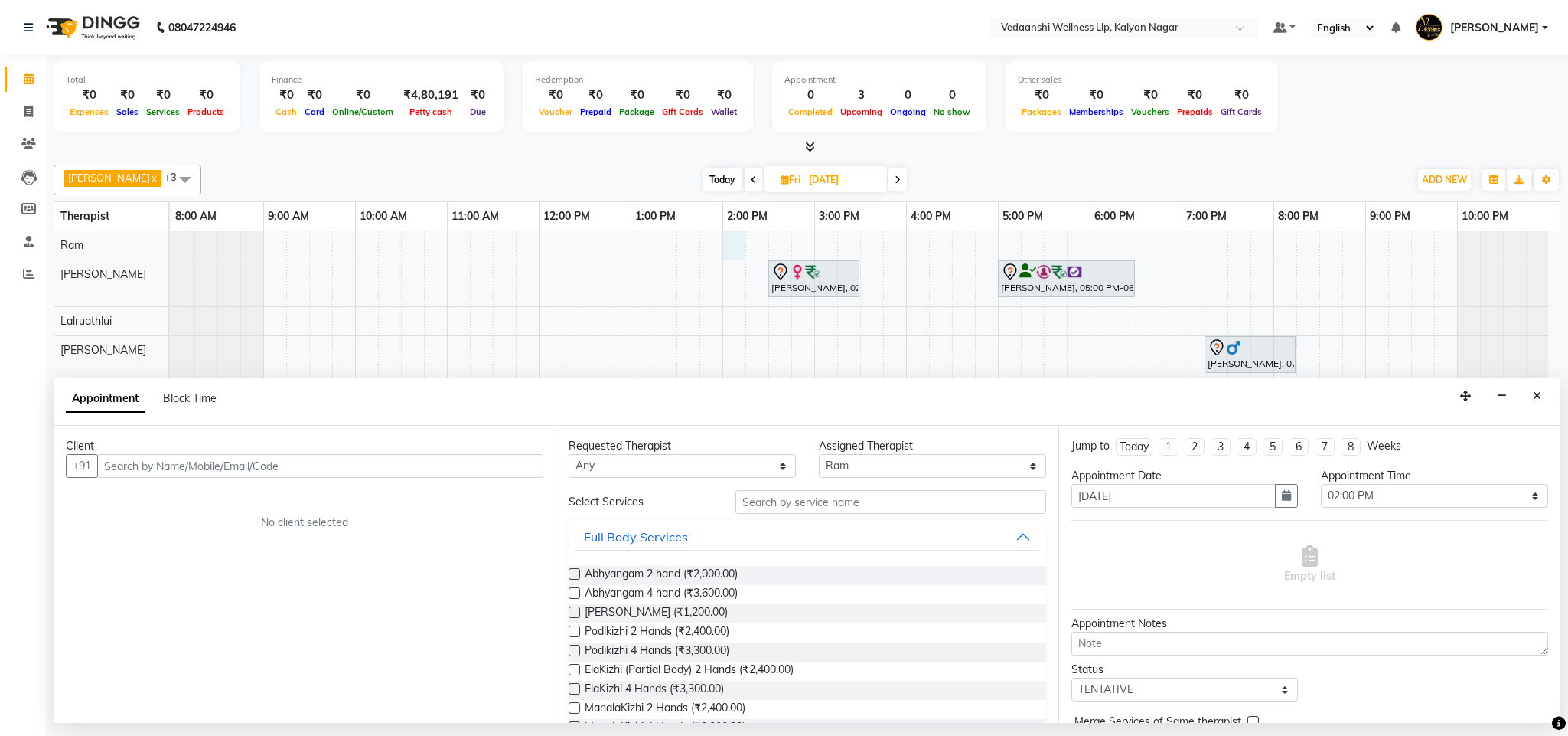
click at [181, 461] on input "text" at bounding box center [320, 466] width 446 height 24
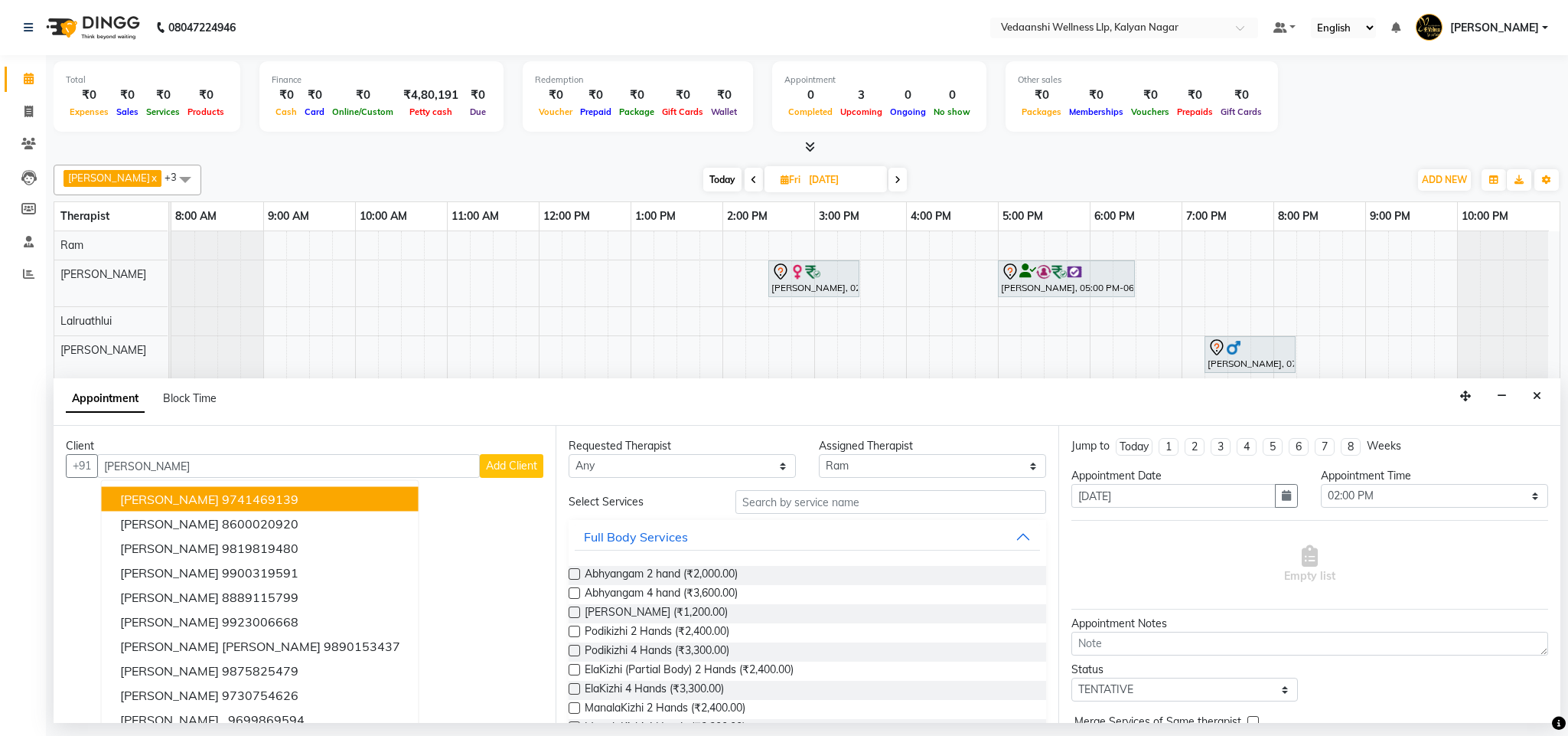
click at [241, 492] on ngb-highlight "9741469139" at bounding box center [260, 499] width 76 height 15
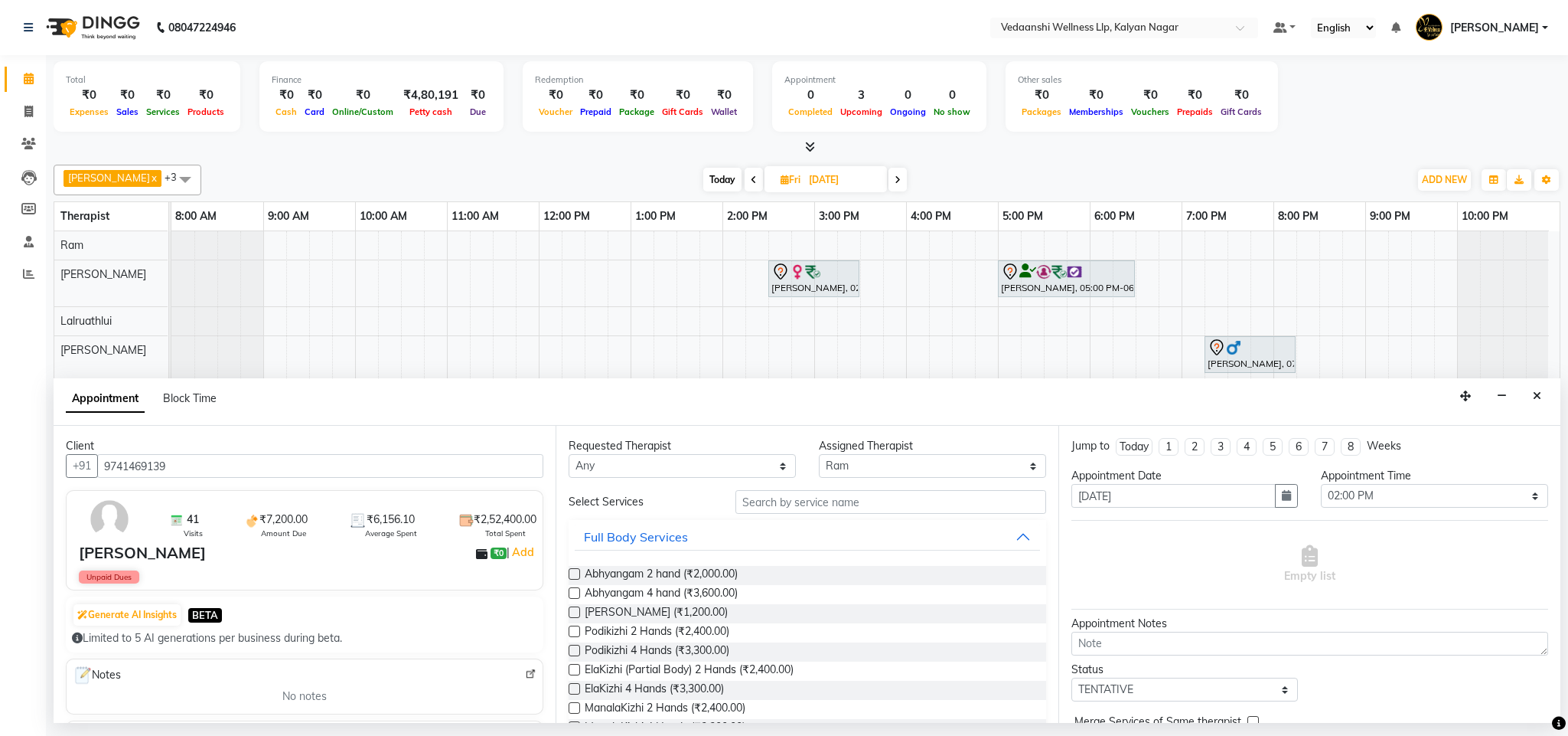
type input "9741469139"
click at [823, 506] on input "text" at bounding box center [891, 502] width 311 height 24
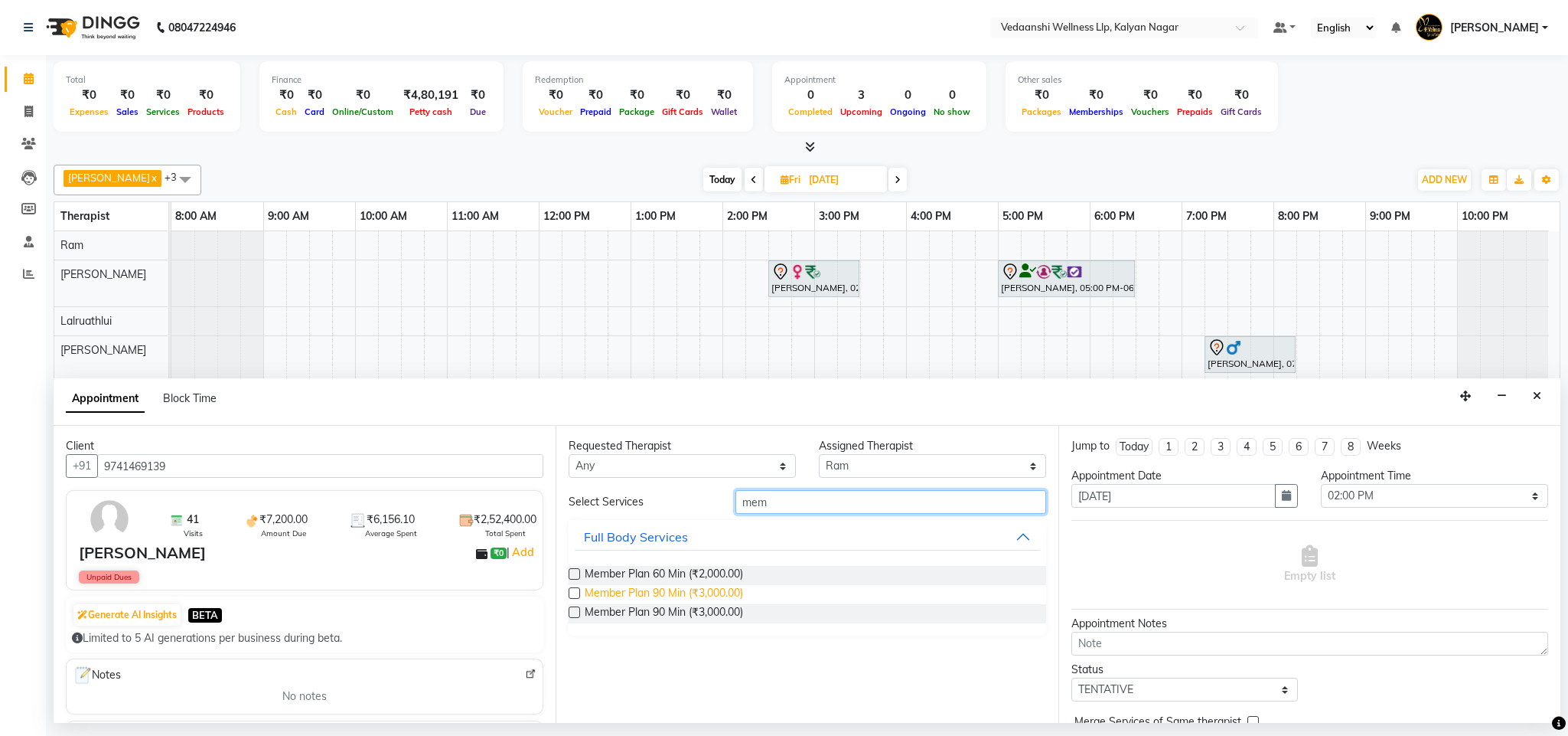
type input "mem"
click at [738, 592] on span "Member Plan 90 Min (₹3,000.00)" at bounding box center [663, 594] width 159 height 19
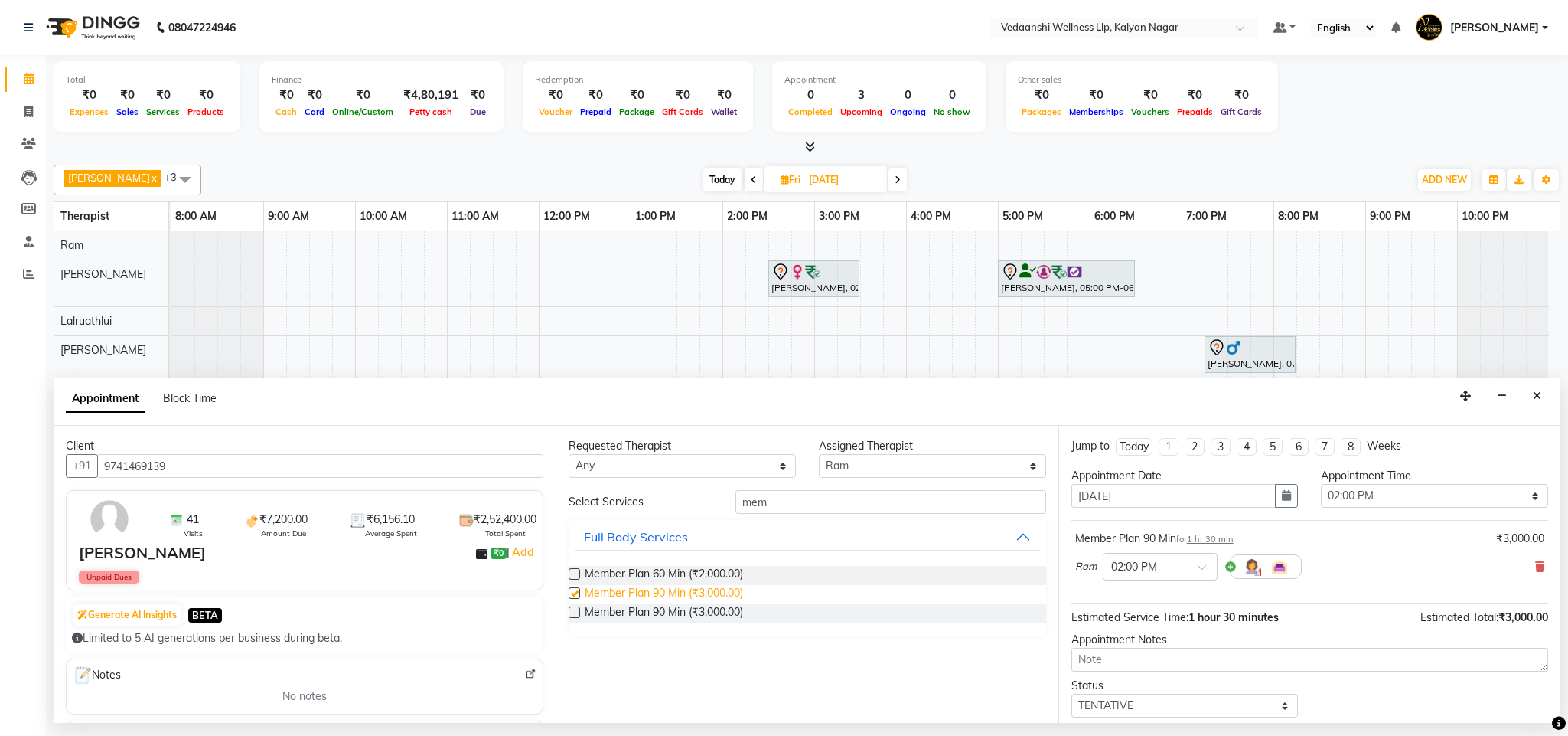
checkbox input "false"
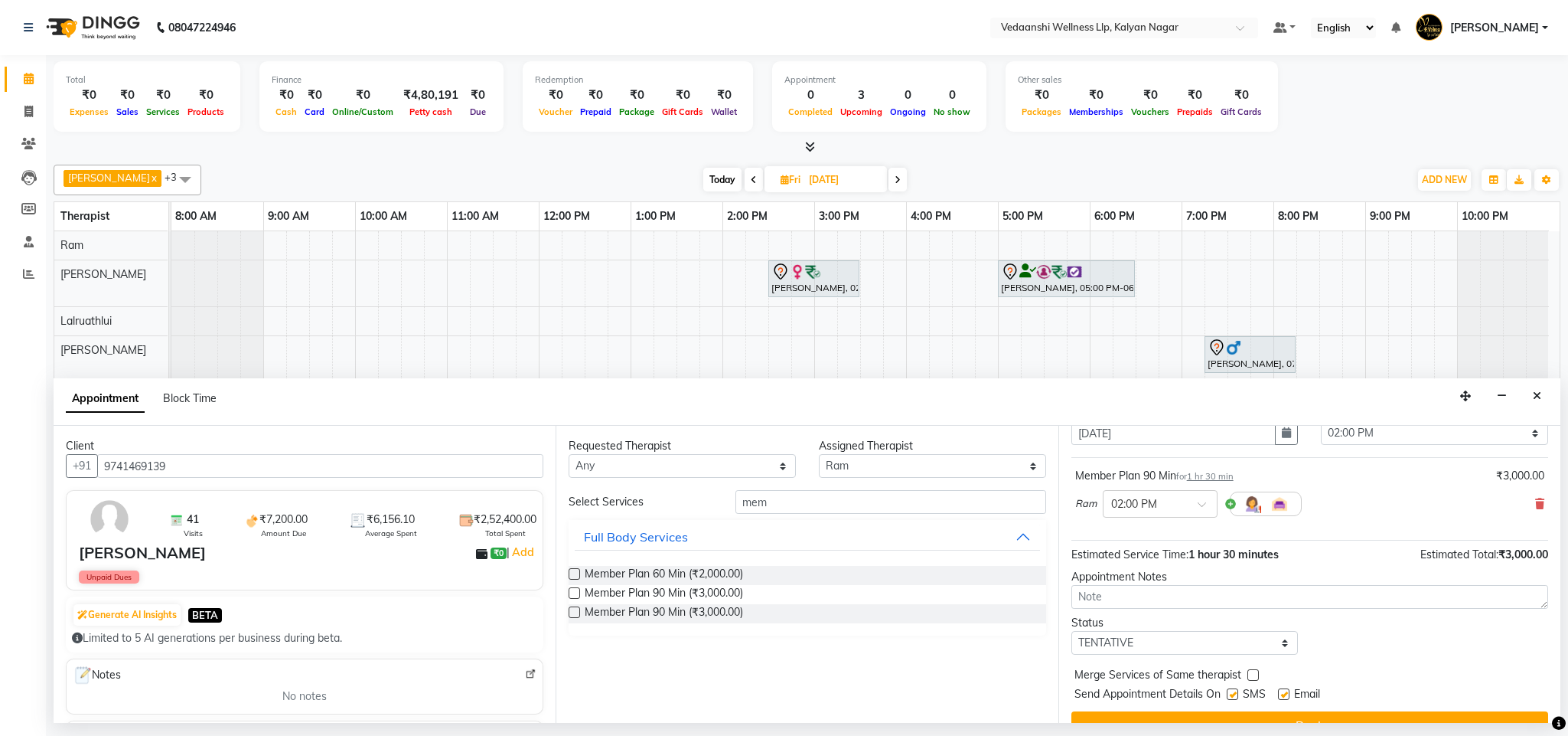
scroll to position [94, 0]
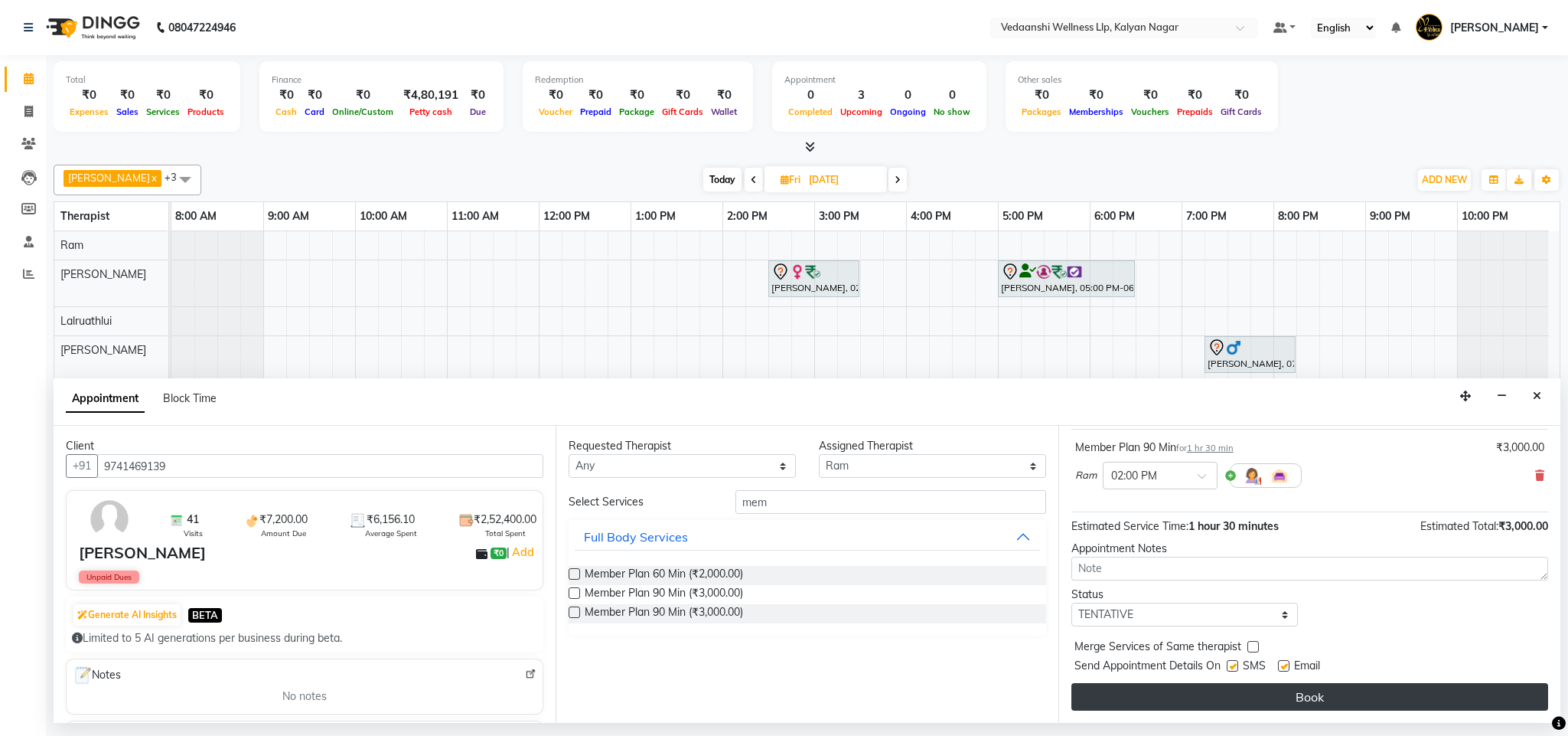
click at [1191, 696] on button "Book" at bounding box center [1310, 697] width 477 height 28
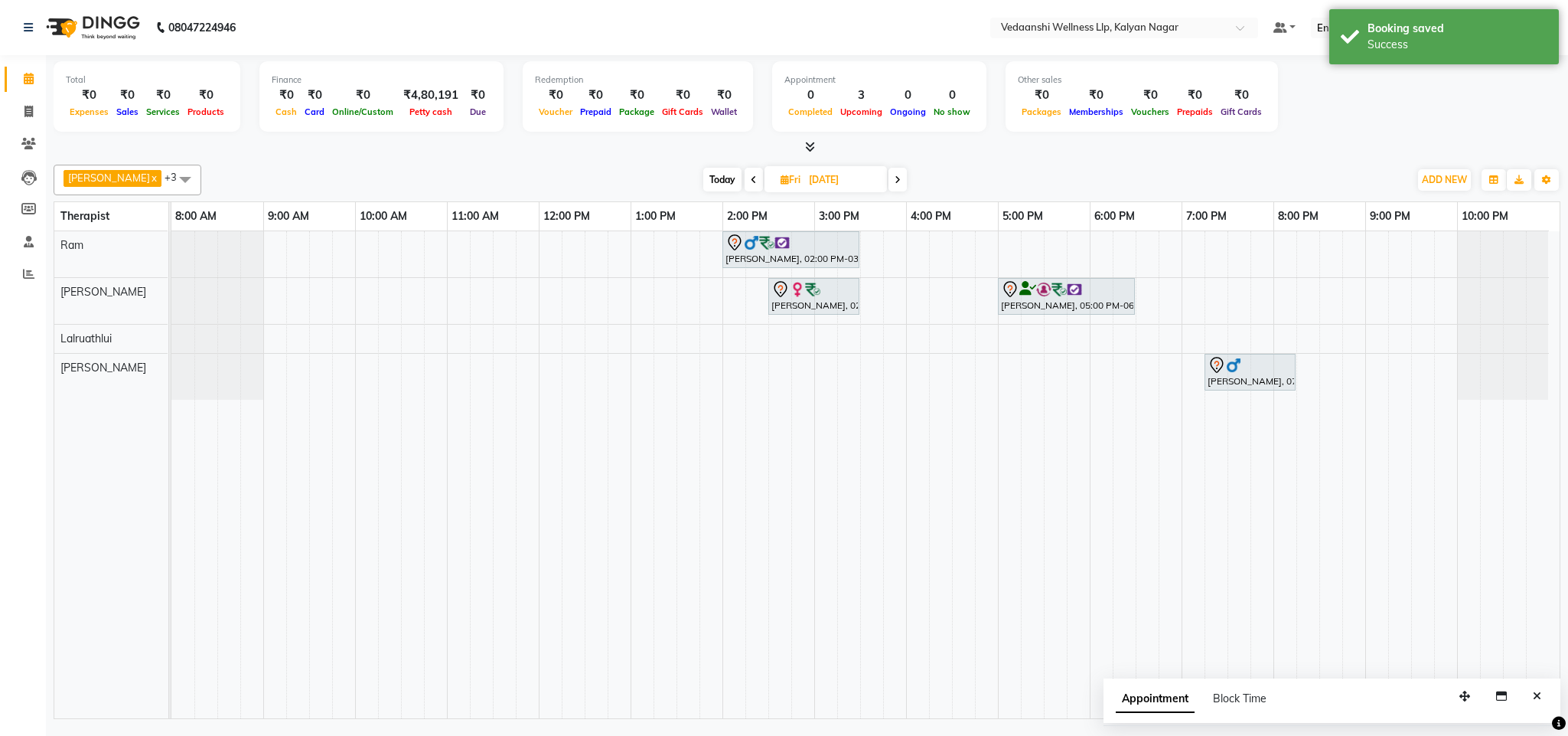
click at [703, 181] on span "Today" at bounding box center [722, 180] width 38 height 24
type input "[DATE]"
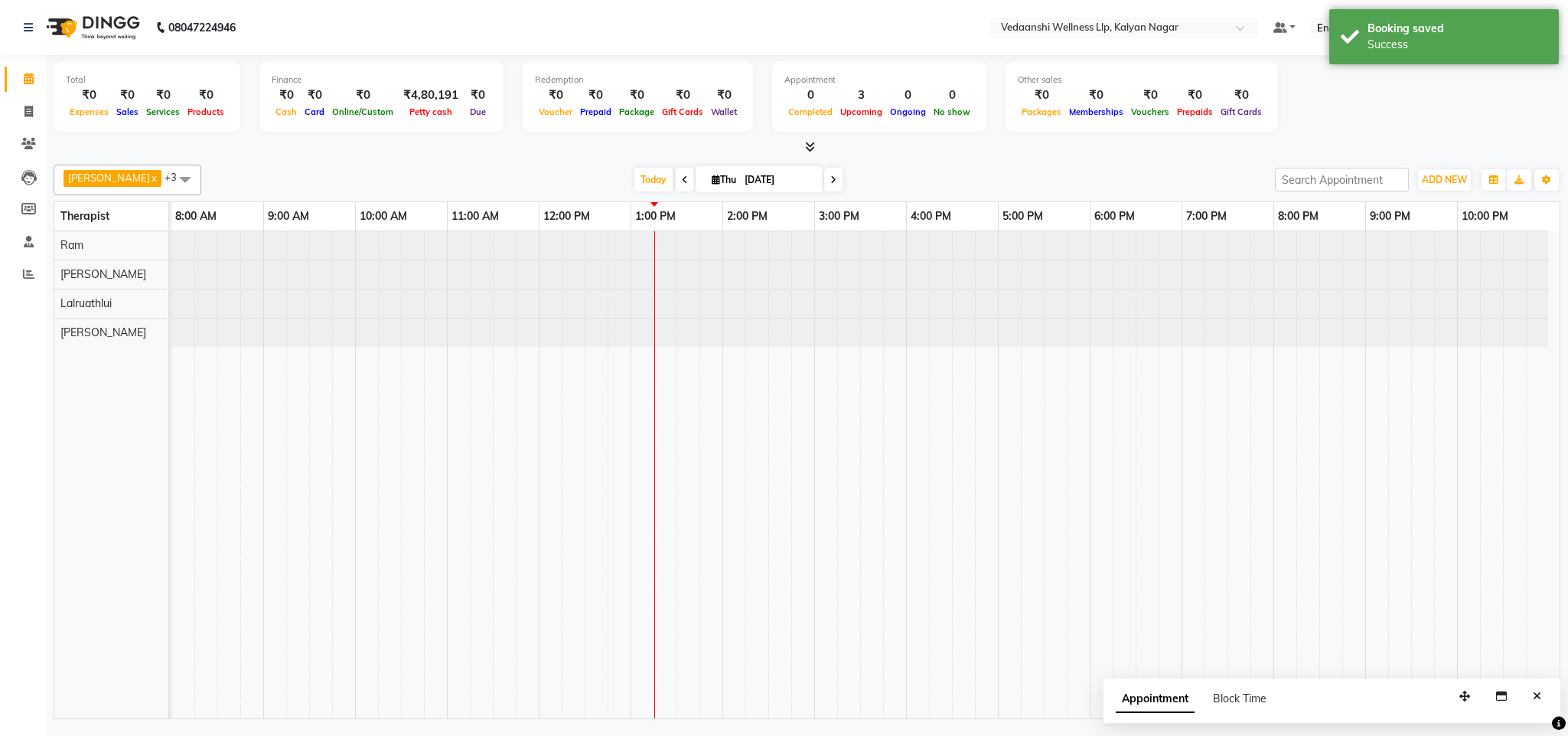
scroll to position [0, 6]
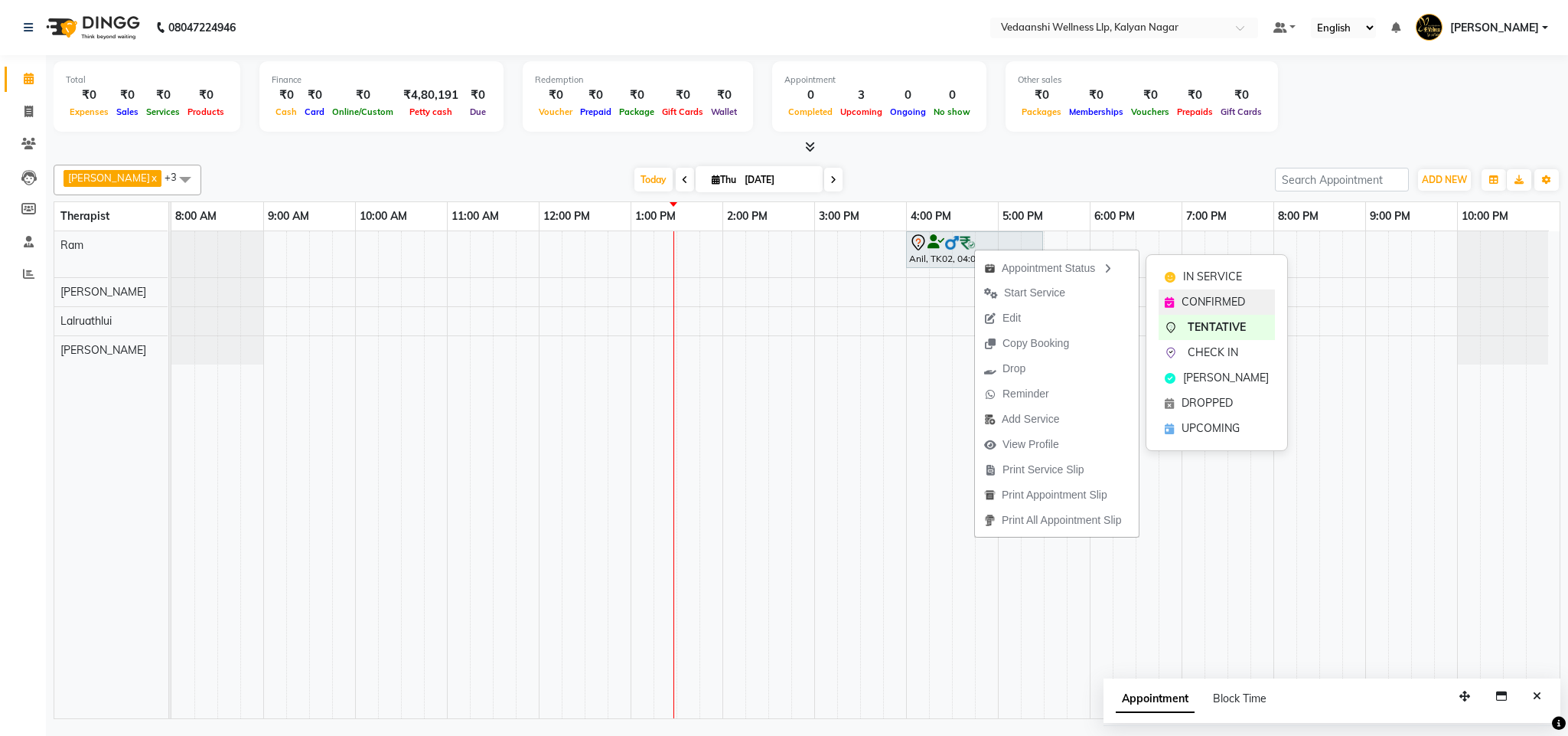
click at [1203, 303] on span "CONFIRMED" at bounding box center [1213, 302] width 63 height 16
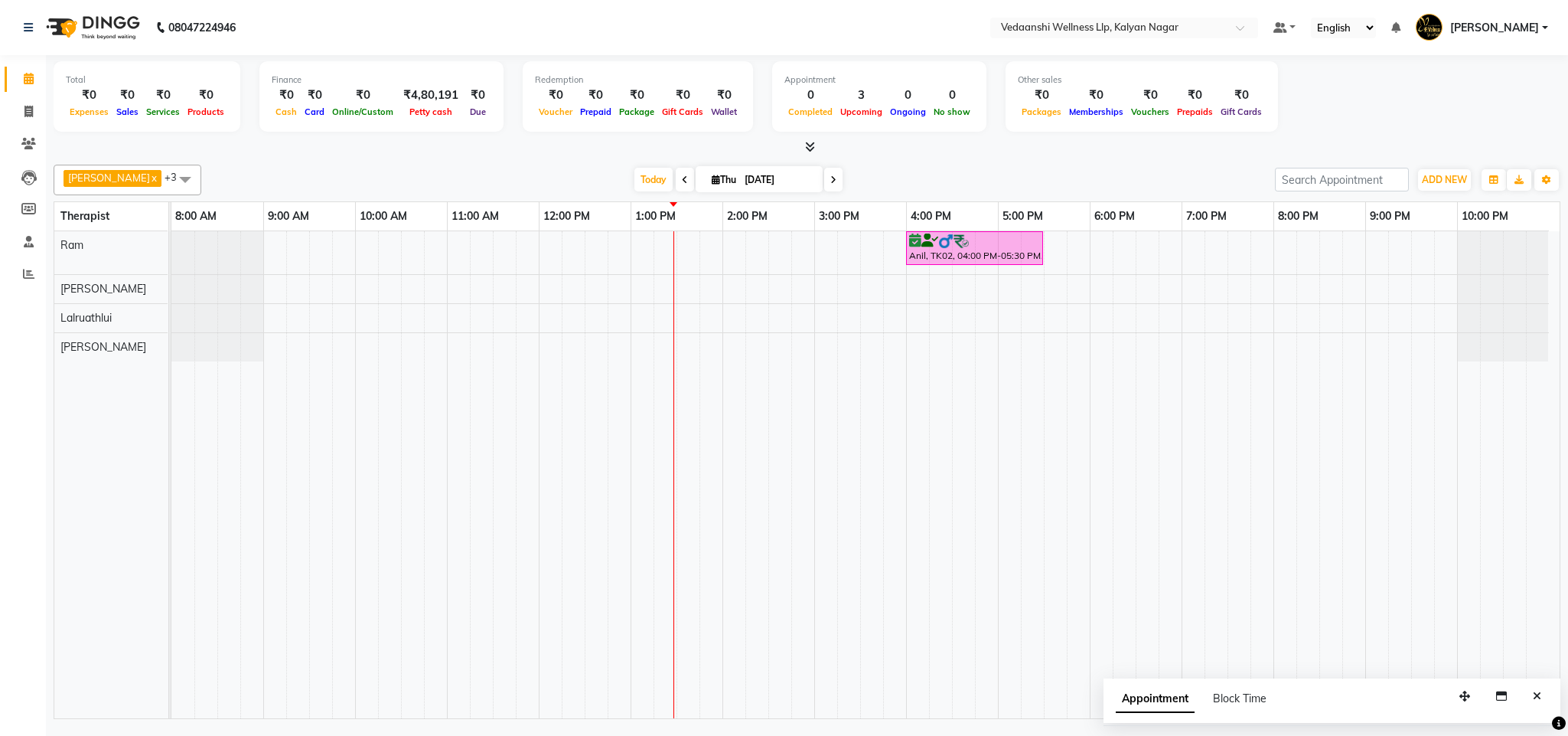
click at [607, 174] on div "[DATE] [DATE]" at bounding box center [738, 179] width 1059 height 23
click at [635, 177] on span "Today" at bounding box center [653, 180] width 38 height 24
click at [635, 180] on span "Today" at bounding box center [653, 180] width 38 height 24
click at [635, 182] on span "Today" at bounding box center [653, 180] width 38 height 24
click at [636, 177] on span "Today" at bounding box center [653, 180] width 38 height 24
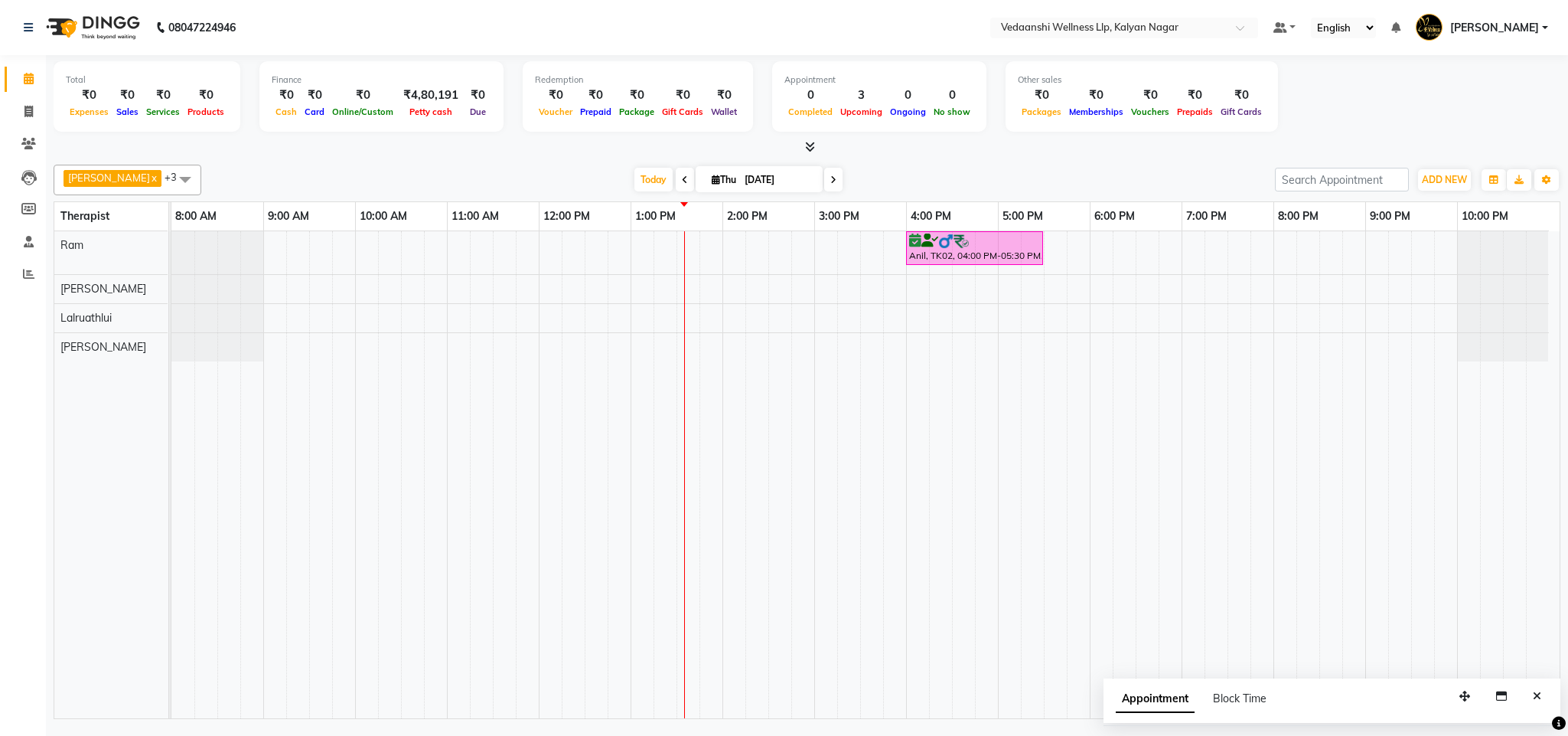
click at [740, 173] on input "[DATE]" at bounding box center [778, 179] width 76 height 23
select select "9"
select select "2025"
click at [778, 288] on span "6" at bounding box center [778, 278] width 24 height 24
type input "[DATE]"
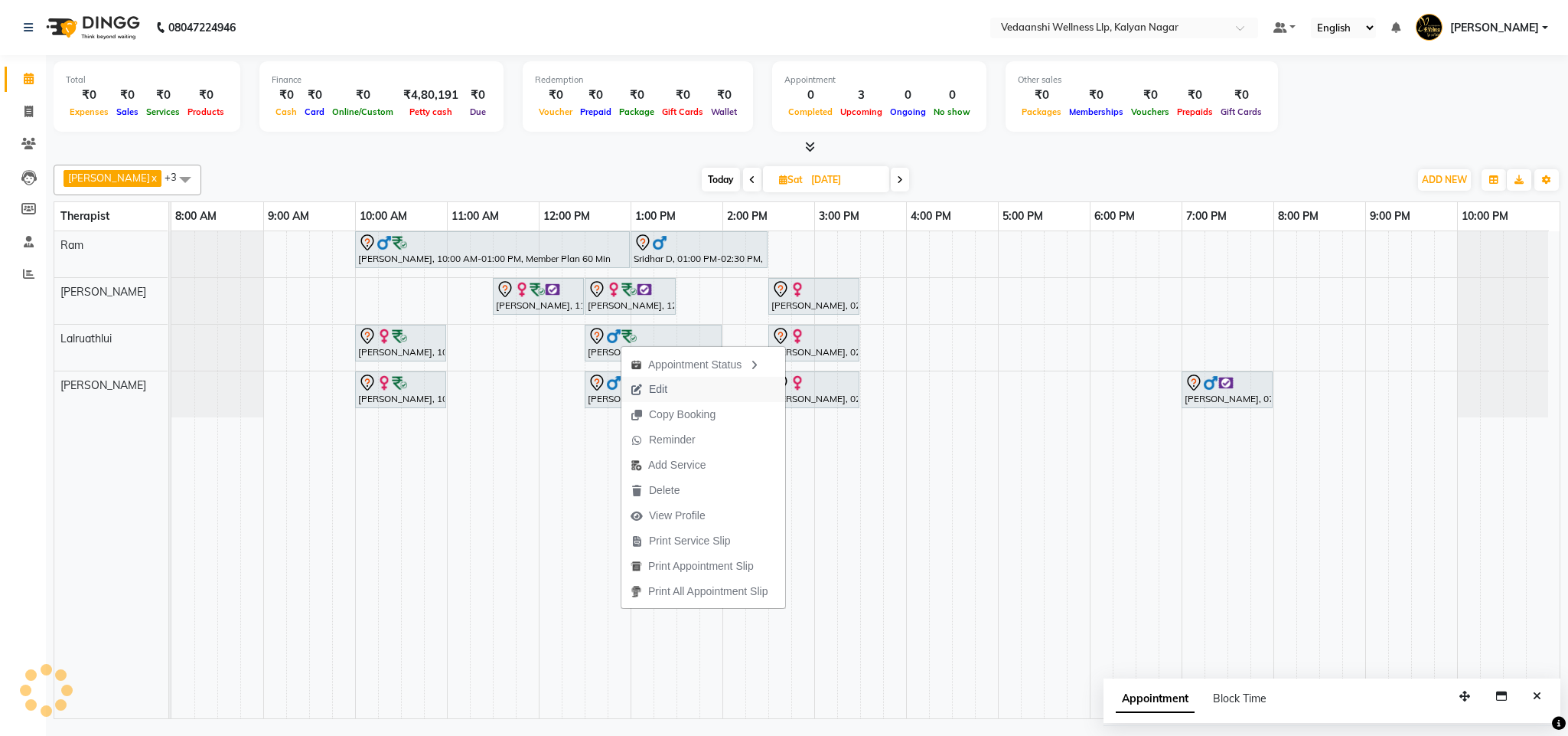
click at [697, 382] on button "Edit" at bounding box center [703, 389] width 164 height 25
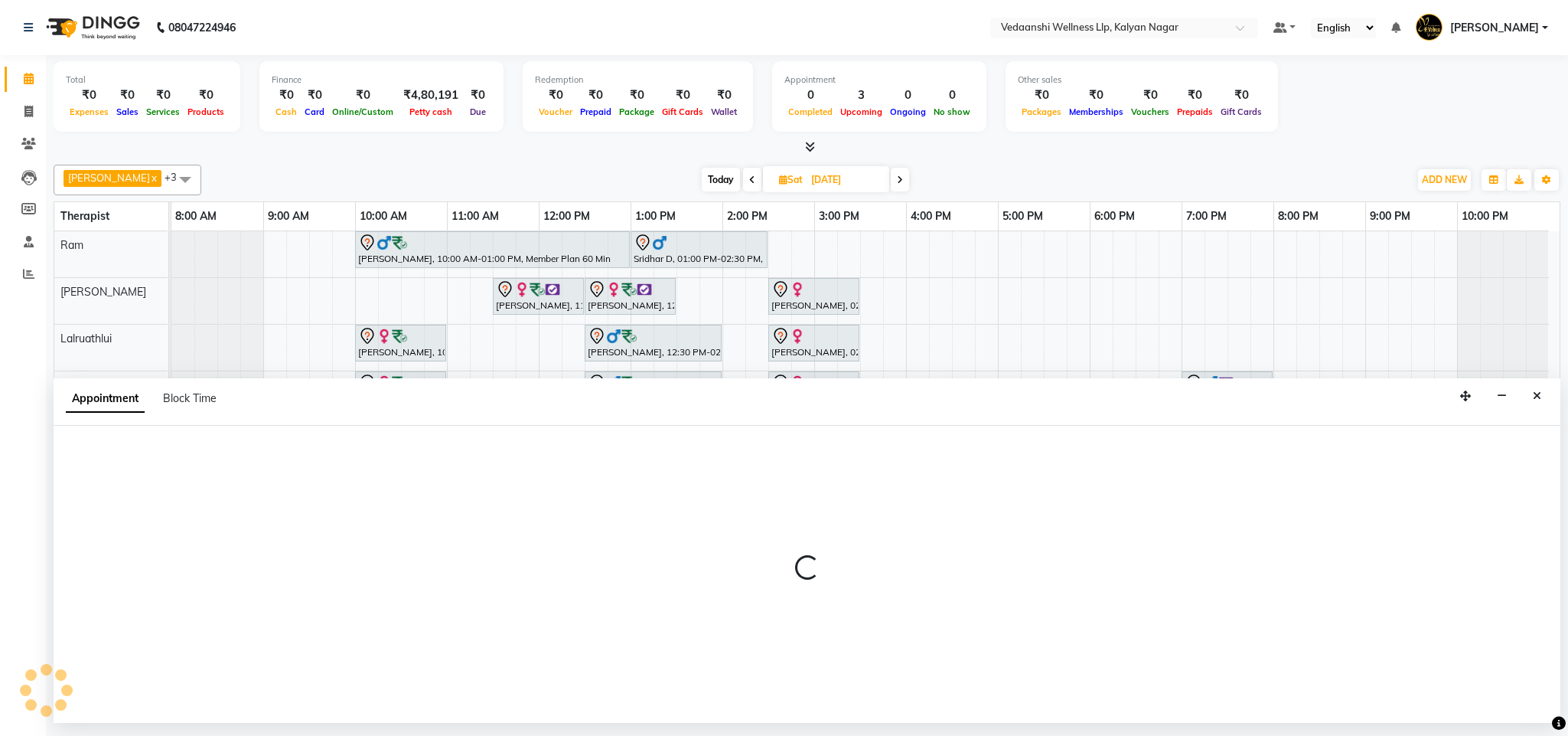
select select "tentative"
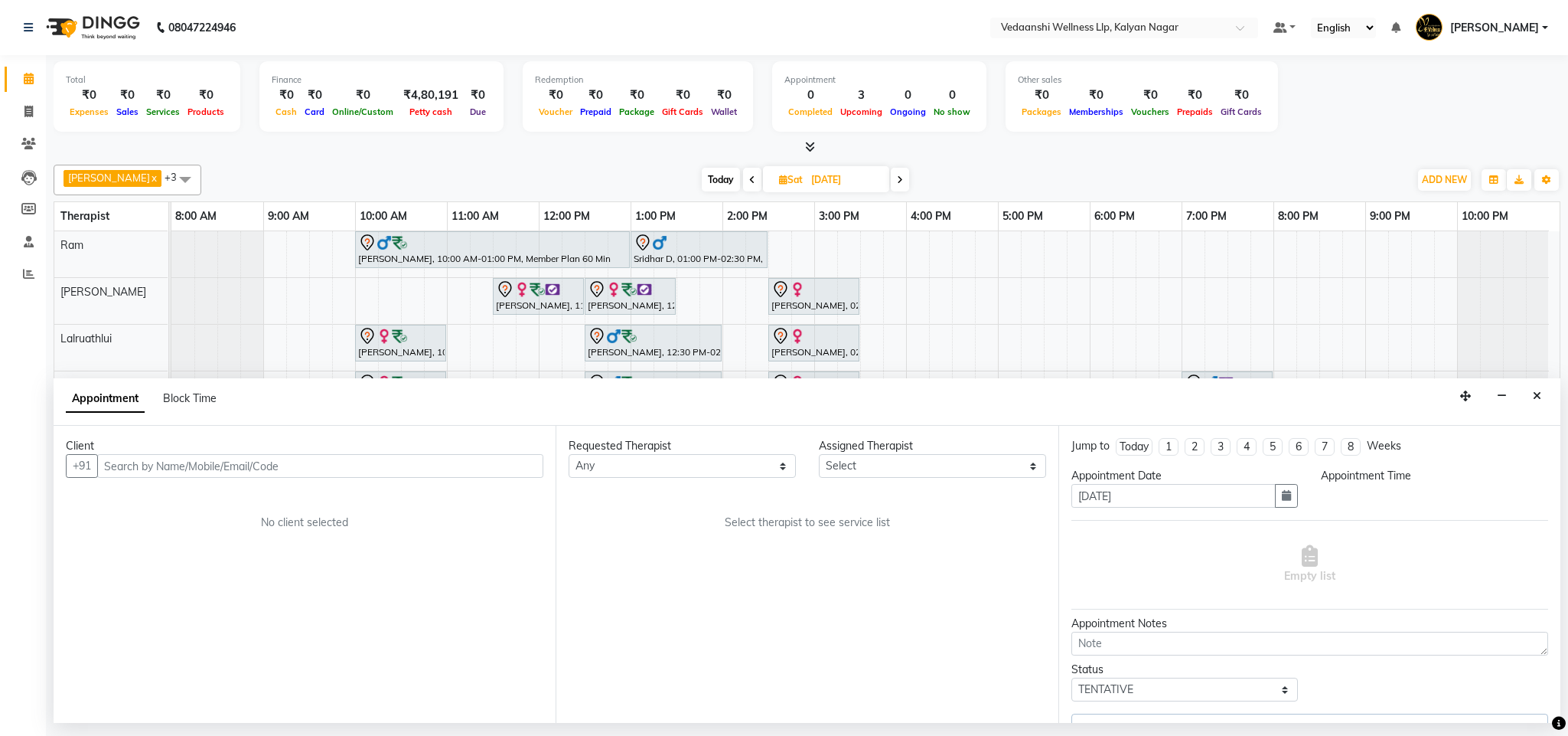
select select "750"
select select "67323"
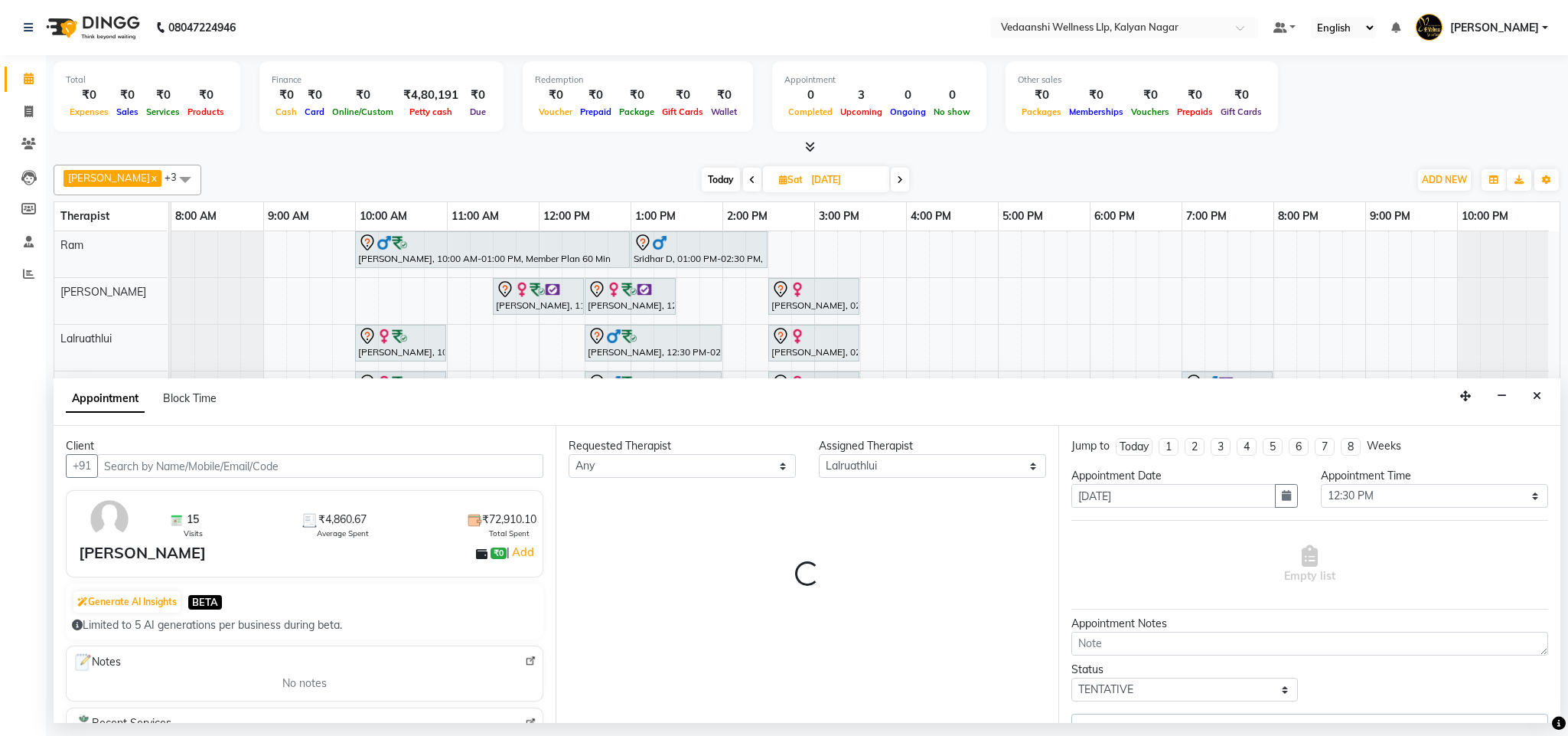
select select "1336"
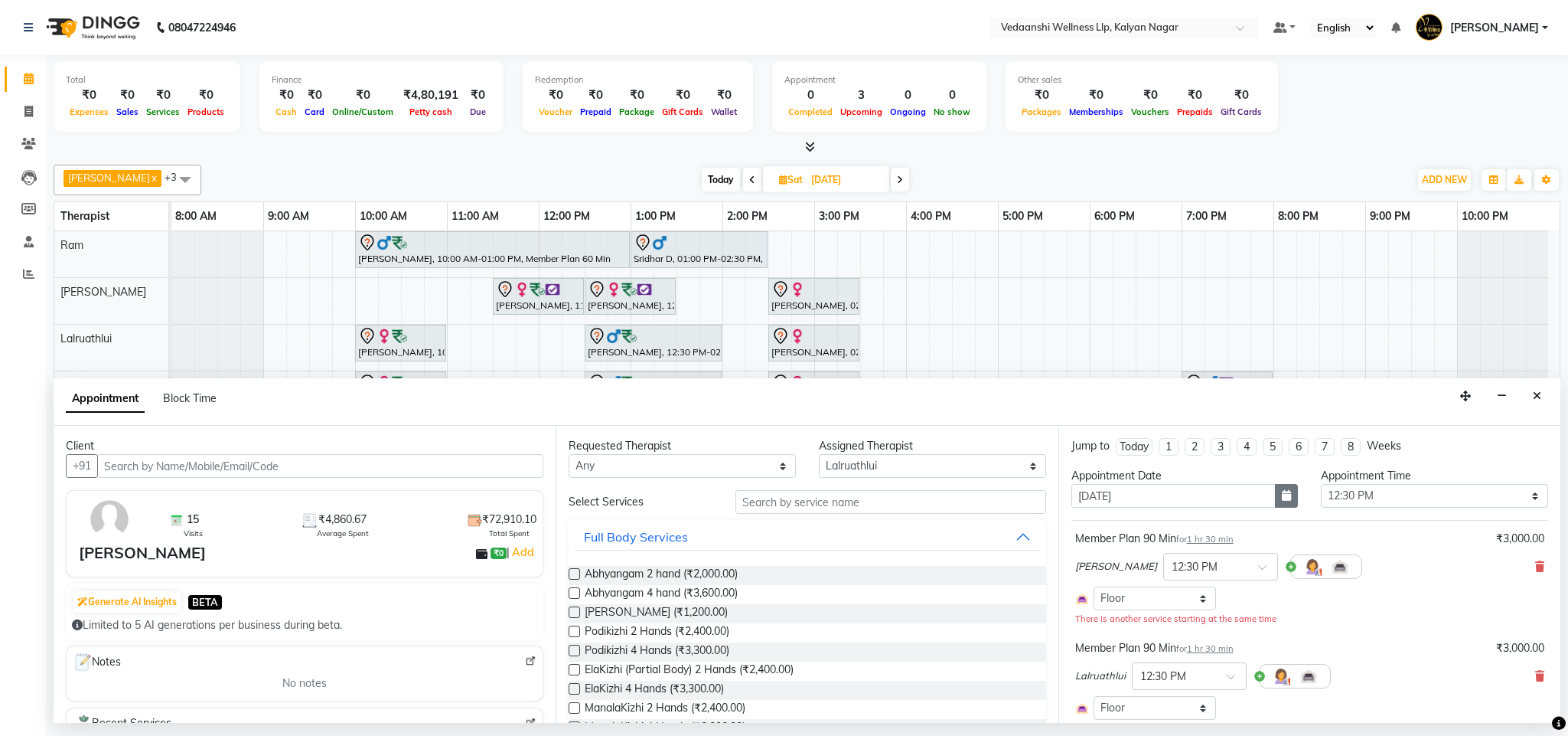
click at [1281, 495] on icon "button" at bounding box center [1286, 496] width 9 height 11
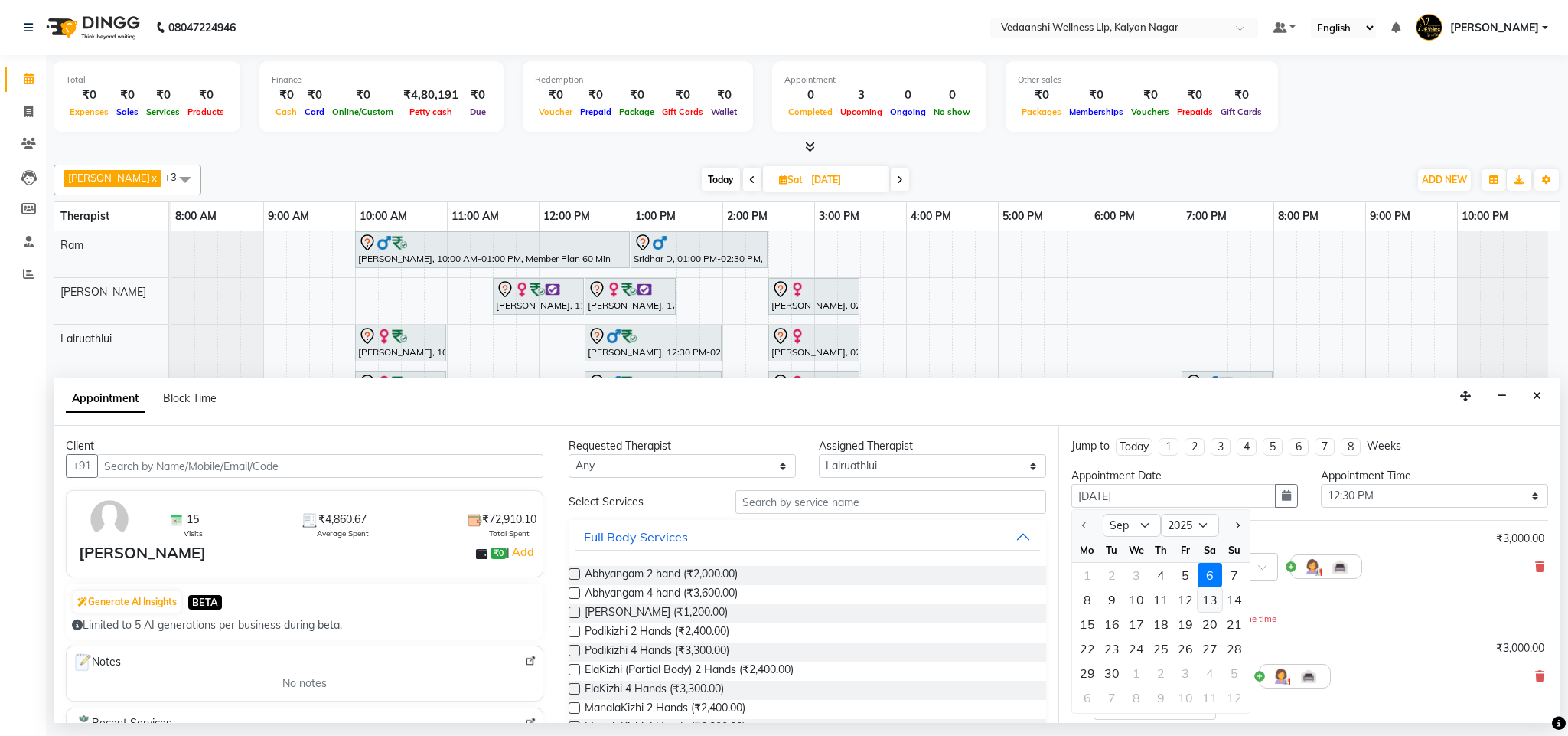
click at [1206, 597] on div "13" at bounding box center [1210, 600] width 24 height 24
type input "[DATE]"
select select "750"
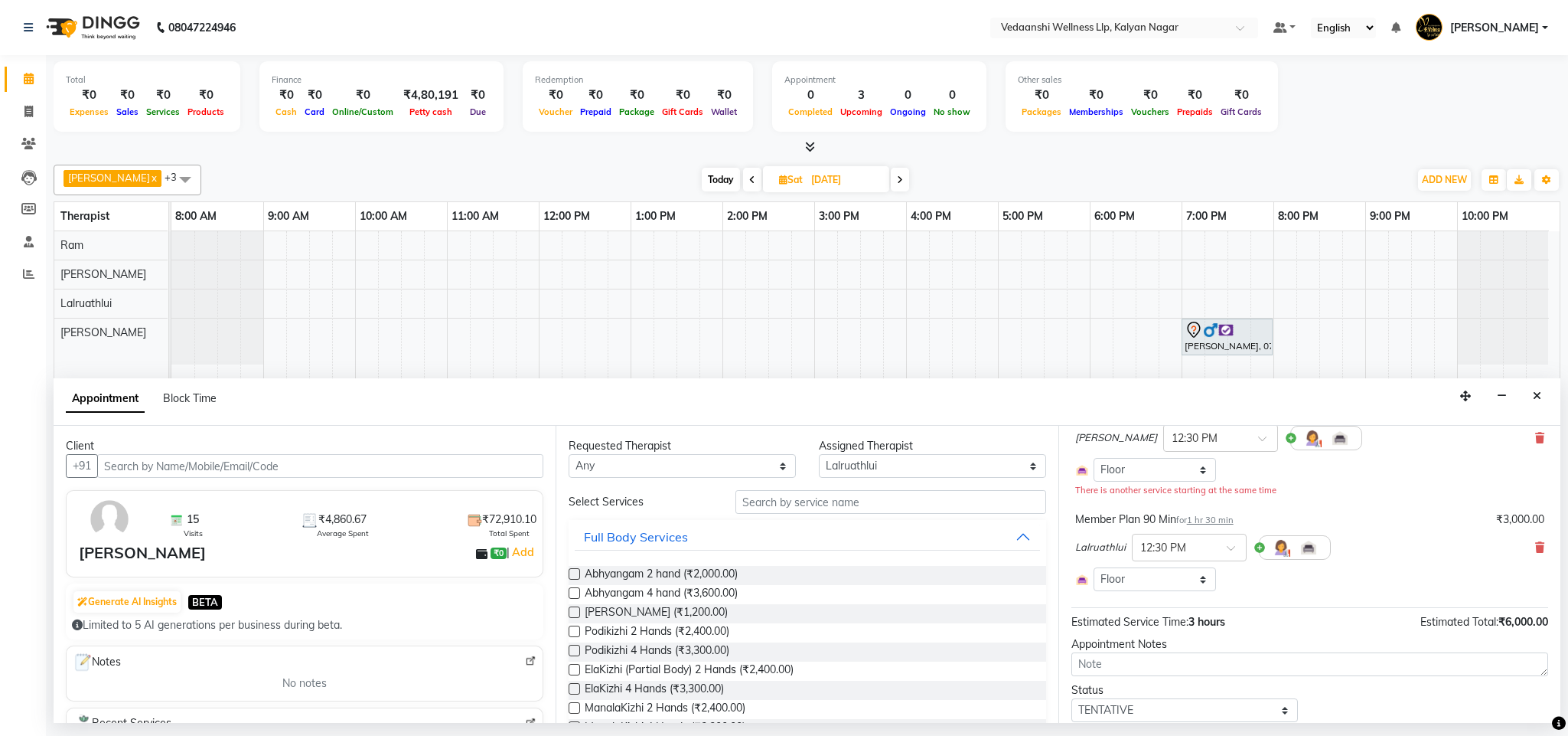
scroll to position [182, 0]
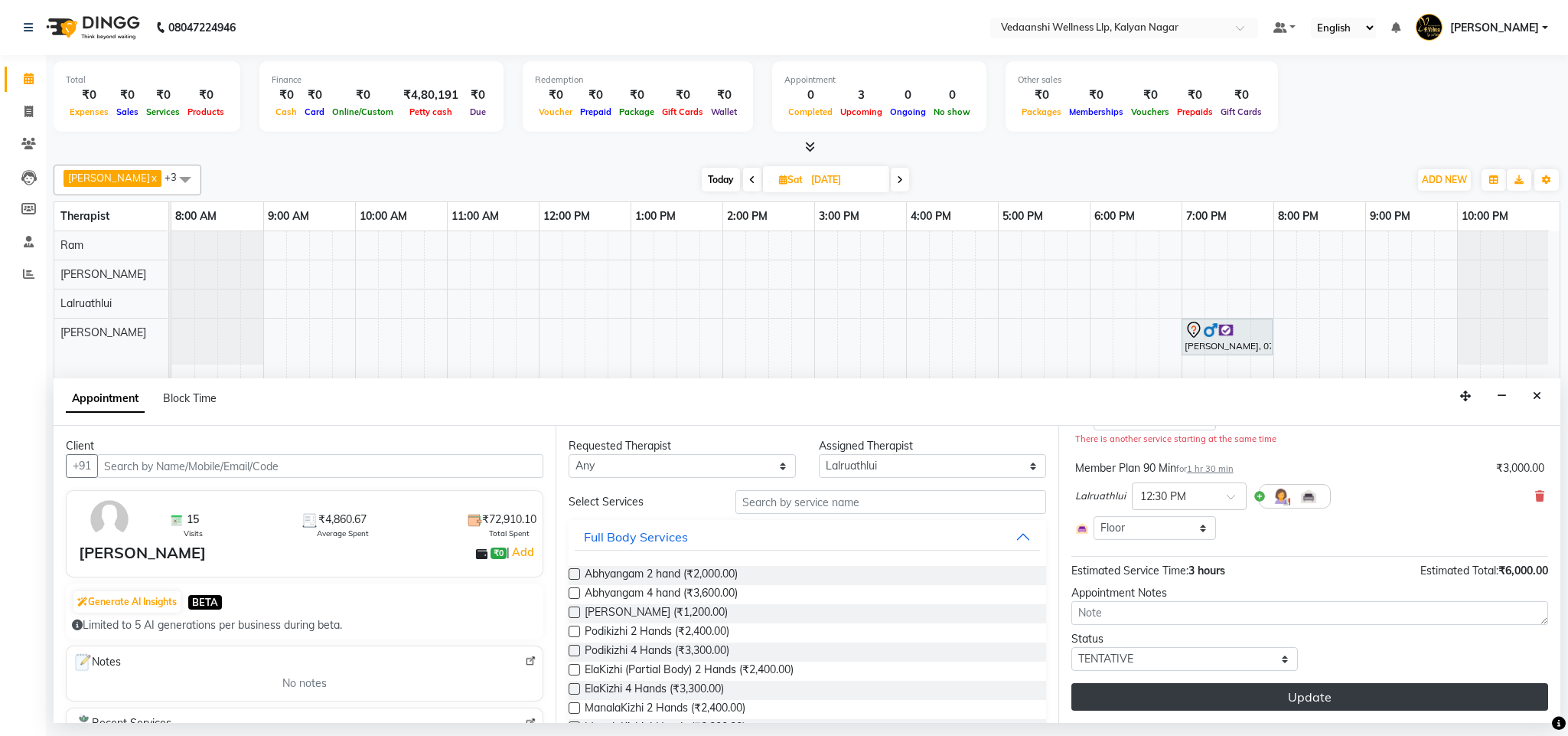
click at [1167, 703] on button "Update" at bounding box center [1310, 697] width 477 height 28
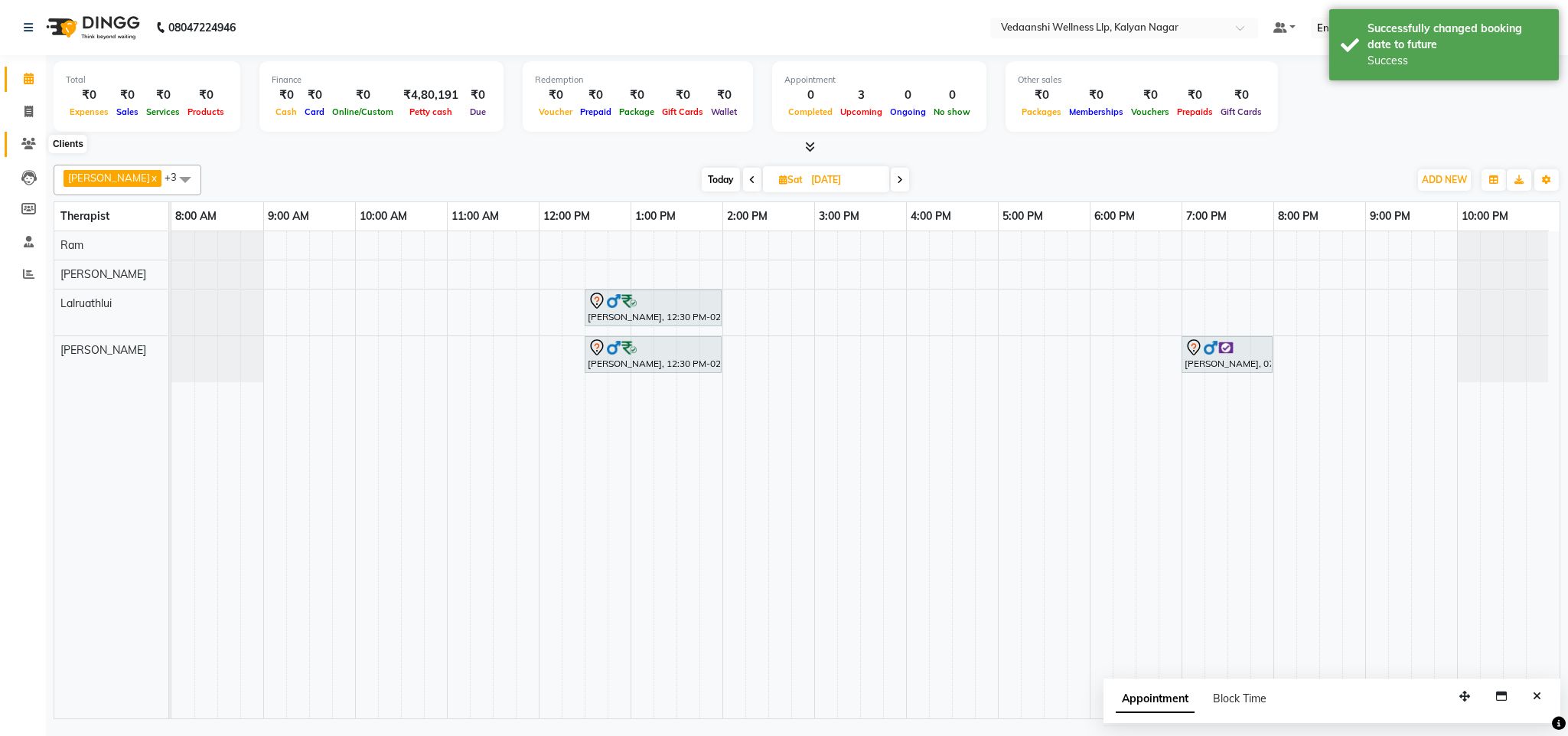
click at [24, 146] on icon at bounding box center [29, 143] width 15 height 11
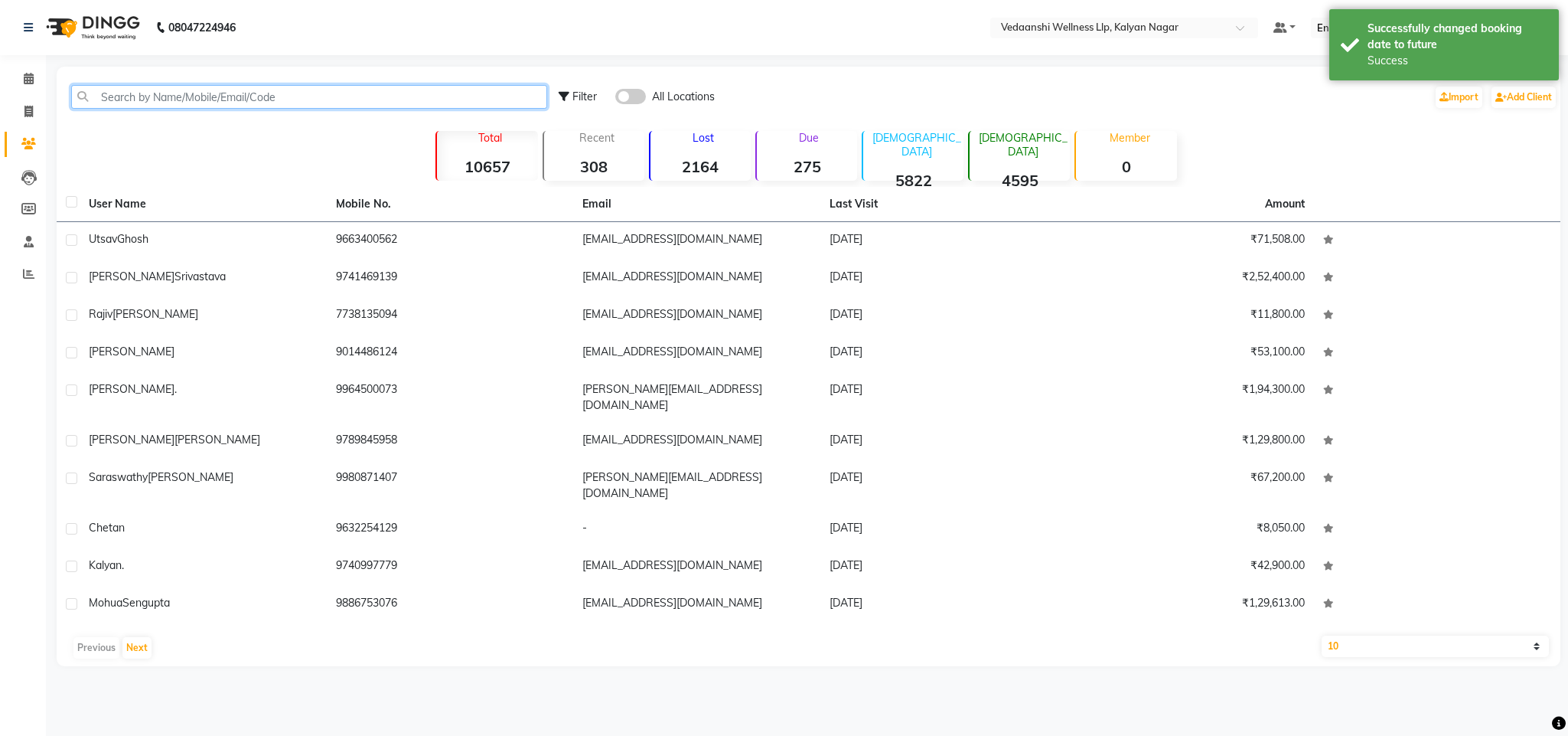
click at [198, 95] on input "text" at bounding box center [309, 97] width 476 height 24
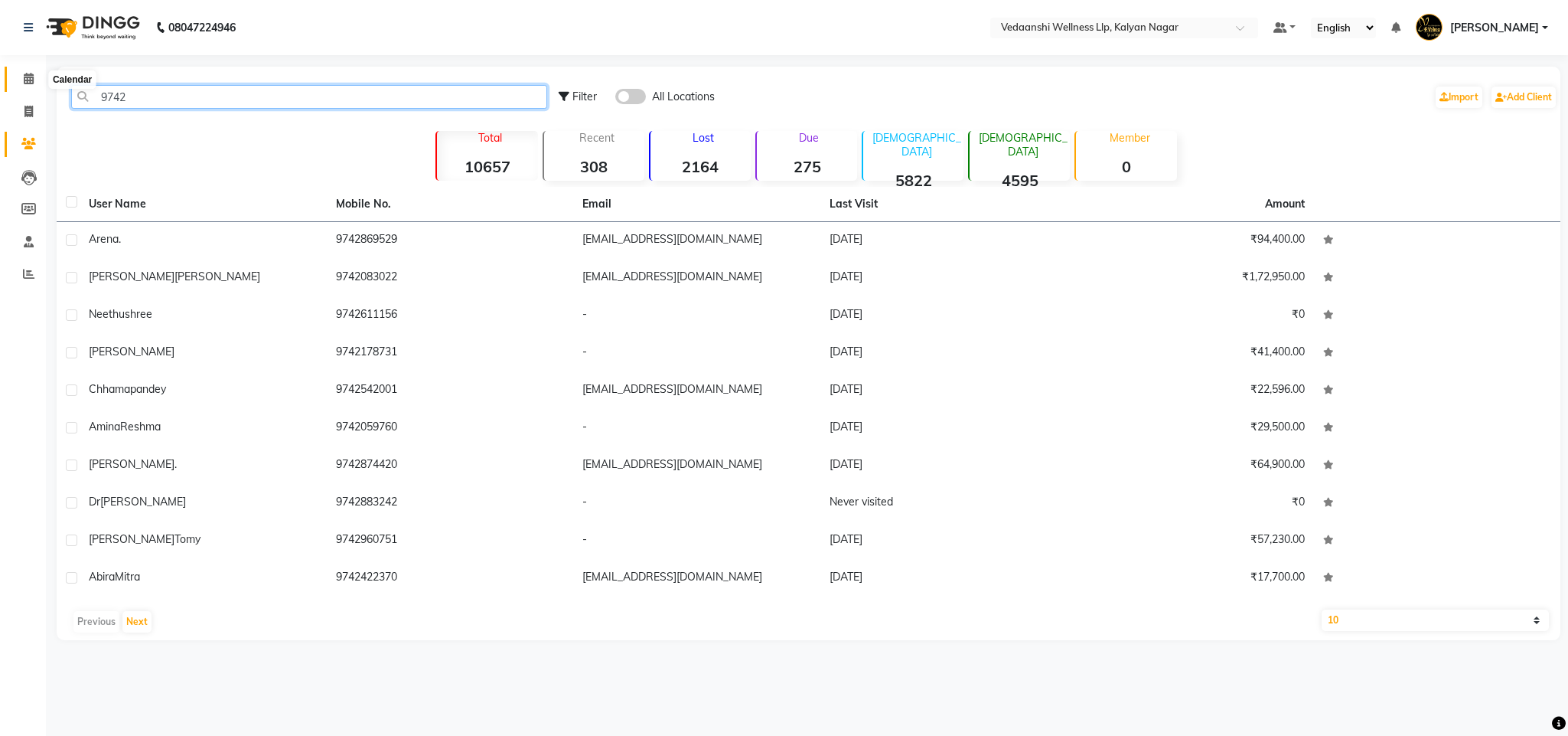
type input "9742"
click at [35, 81] on span at bounding box center [28, 79] width 27 height 18
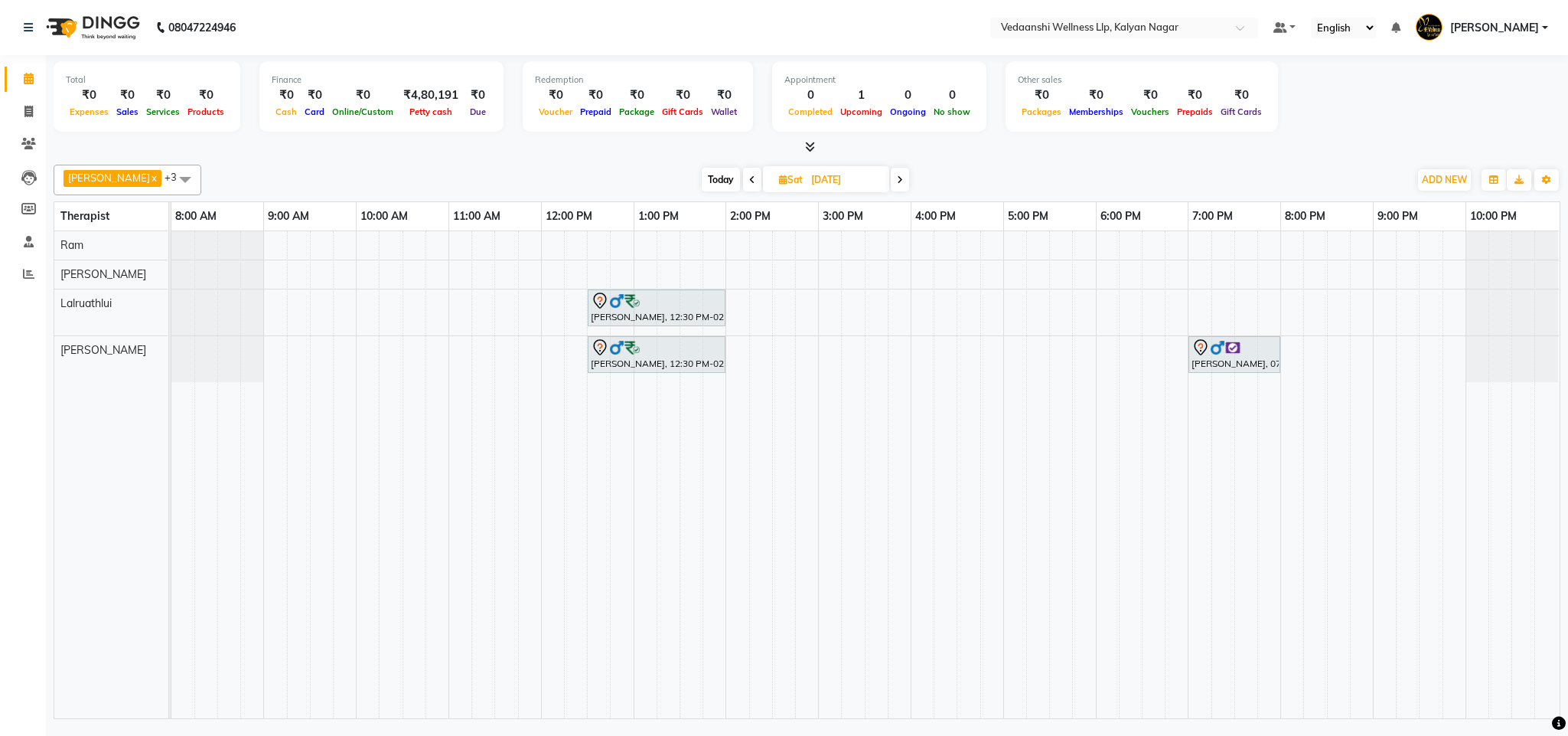
click at [712, 181] on span "Today" at bounding box center [720, 180] width 38 height 24
type input "[DATE]"
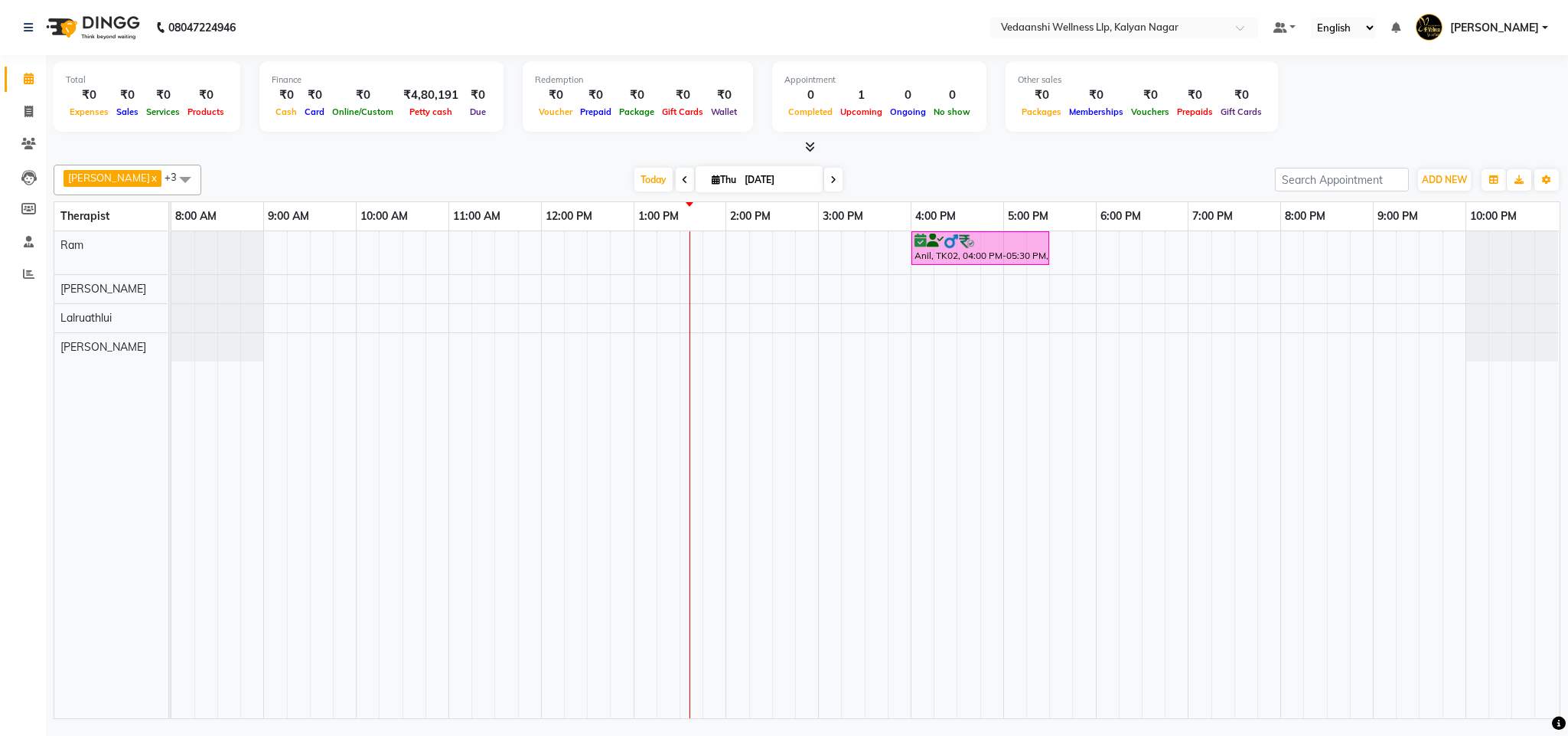
click at [746, 179] on input "[DATE]" at bounding box center [778, 179] width 76 height 23
select select "9"
select select "2025"
click at [779, 274] on span "6" at bounding box center [778, 278] width 24 height 24
type input "[DATE]"
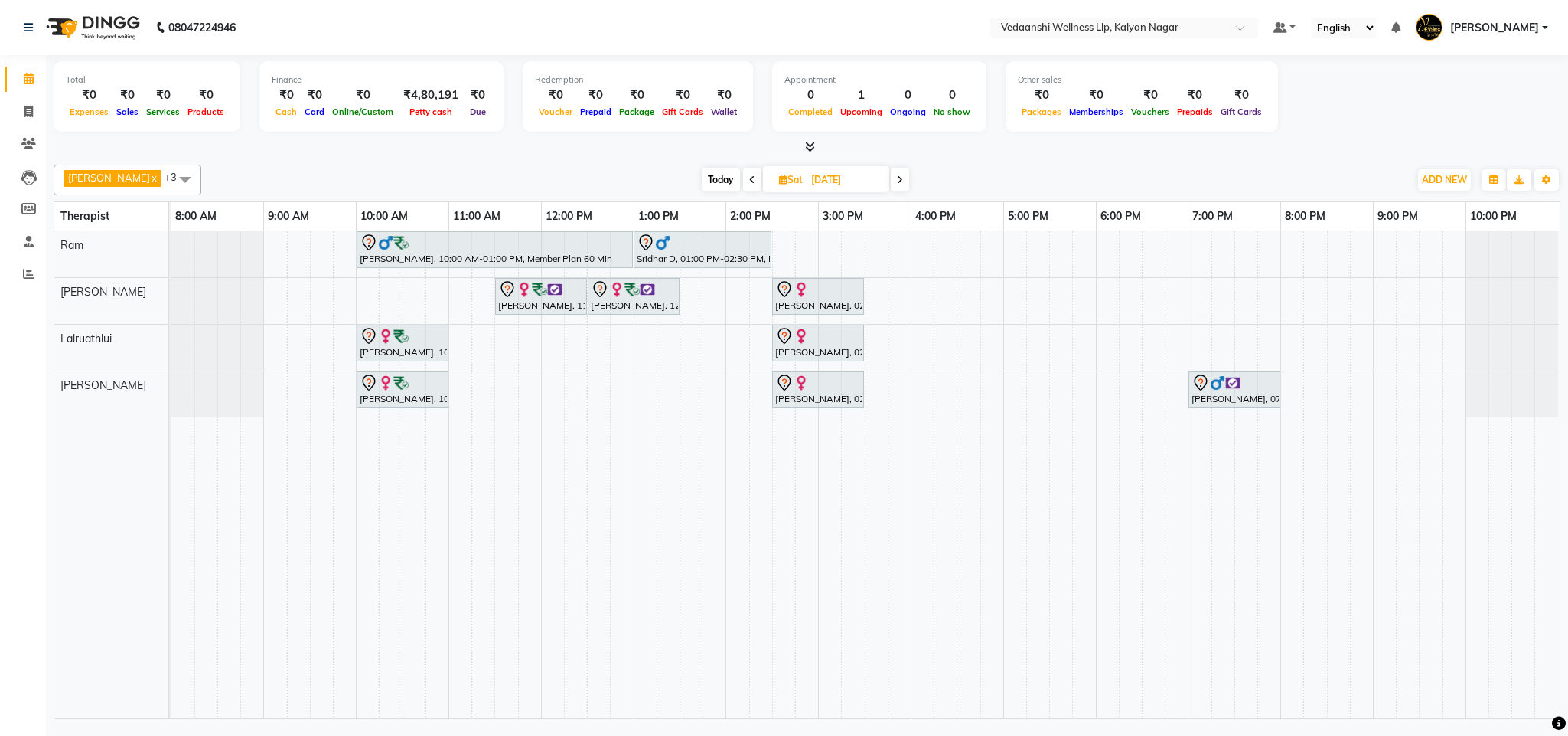
click at [920, 345] on div "[PERSON_NAME], 10:00 AM-01:00 PM, Member Plan 60 [PERSON_NAME] D, 01:00 PM-02:3…" at bounding box center [866, 474] width 1388 height 487
select select "67323"
select select "tentative"
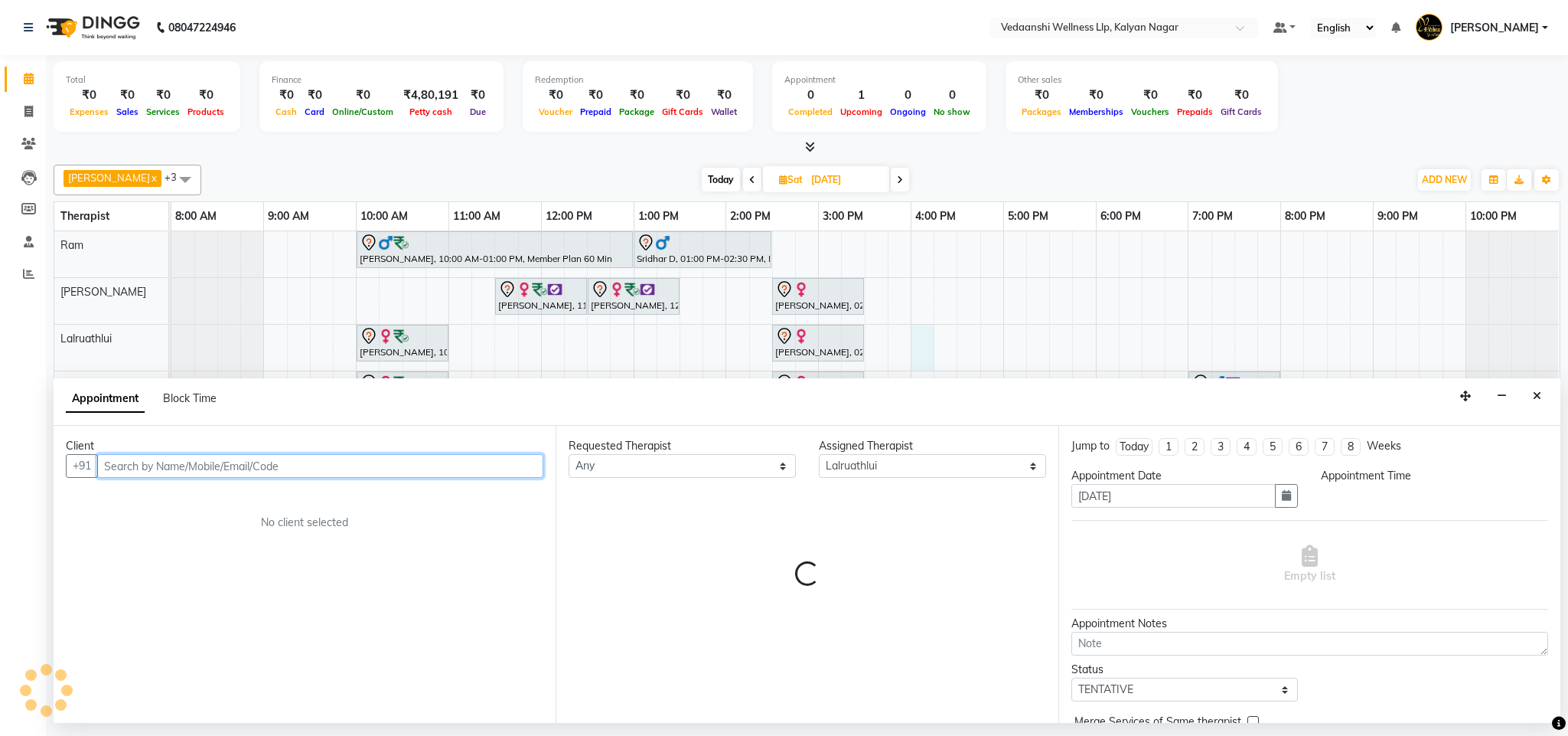
select select "960"
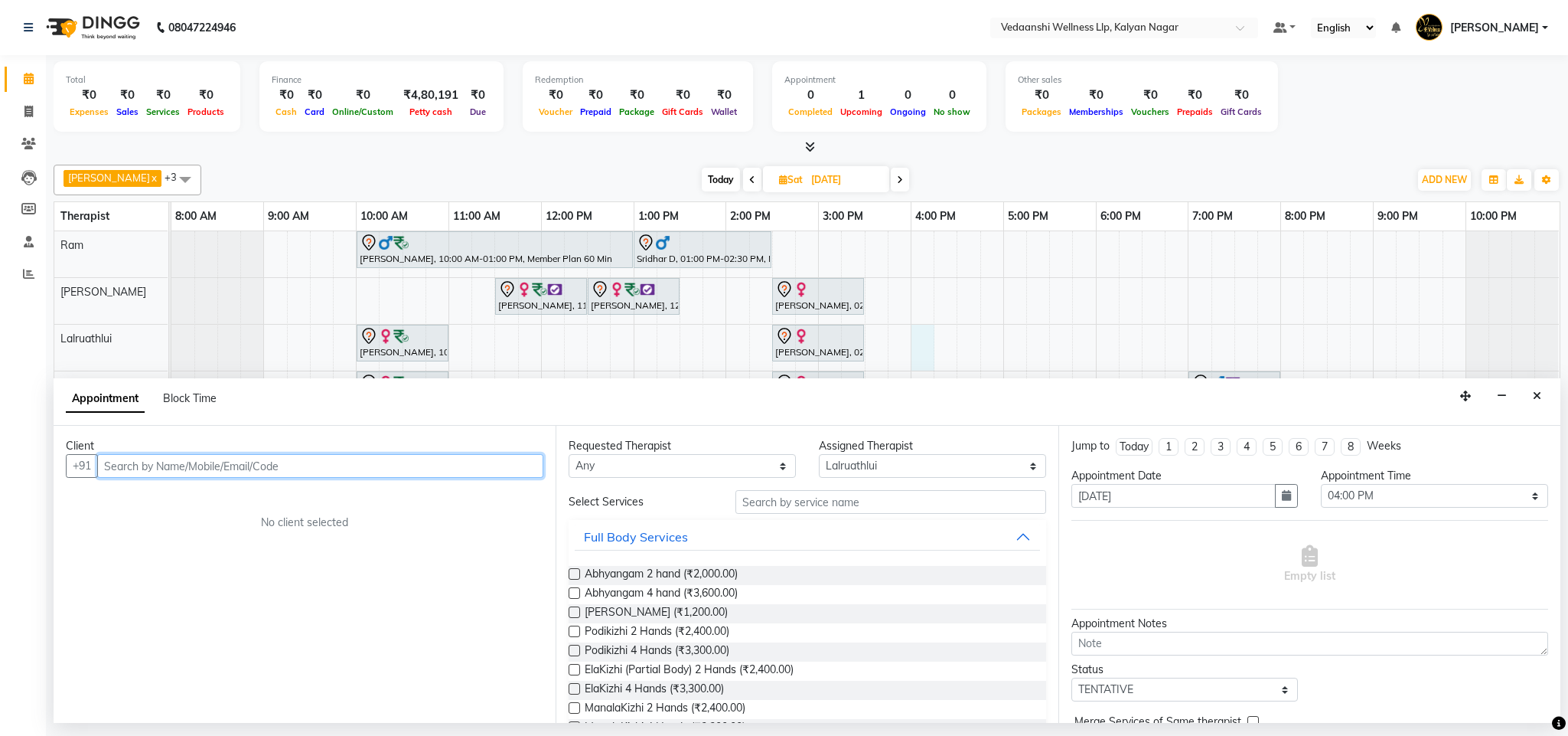
click at [336, 475] on input "text" at bounding box center [320, 466] width 446 height 24
click at [1531, 394] on button "Close" at bounding box center [1537, 396] width 22 height 24
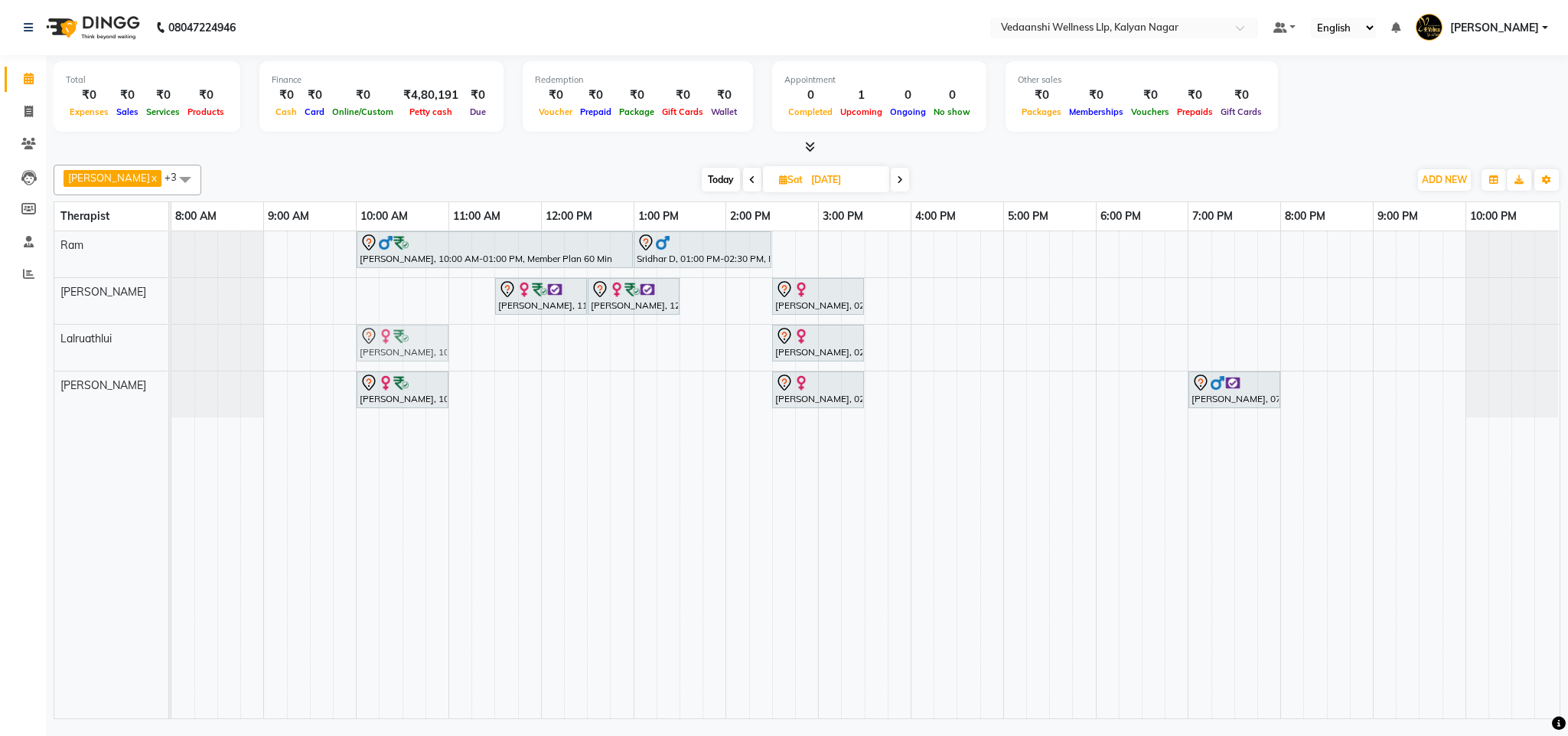
click at [172, 333] on div "[PERSON_NAME], 10:00 AM-11:00 AM, Swedish Massage with Wintergreen, Bayleaf & C…" at bounding box center [172, 347] width 0 height 45
click at [916, 342] on div "[PERSON_NAME], 10:00 AM-01:00 PM, Member Plan 60 [PERSON_NAME] D, 01:00 PM-02:3…" at bounding box center [866, 474] width 1388 height 487
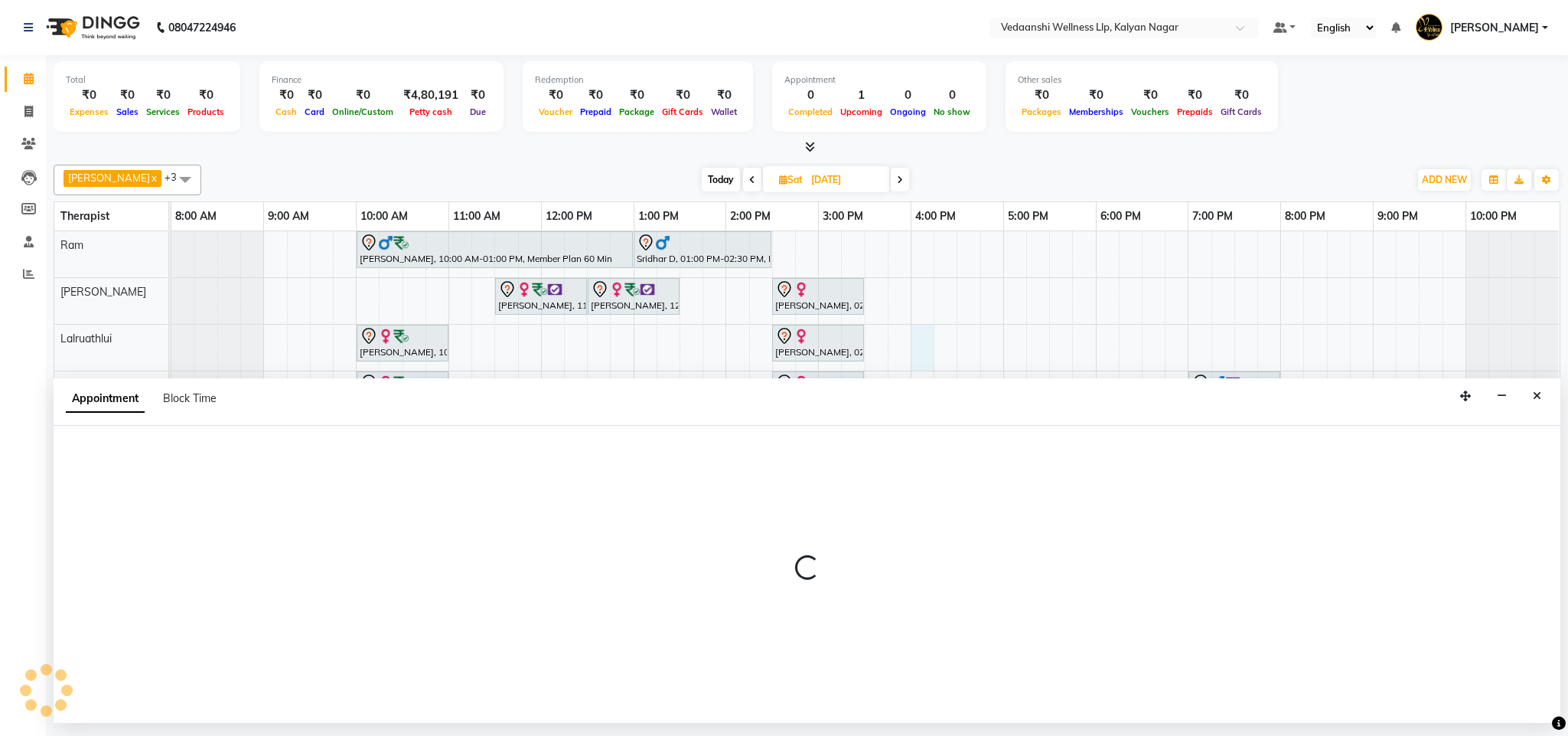
select select "67323"
select select "960"
select select "tentative"
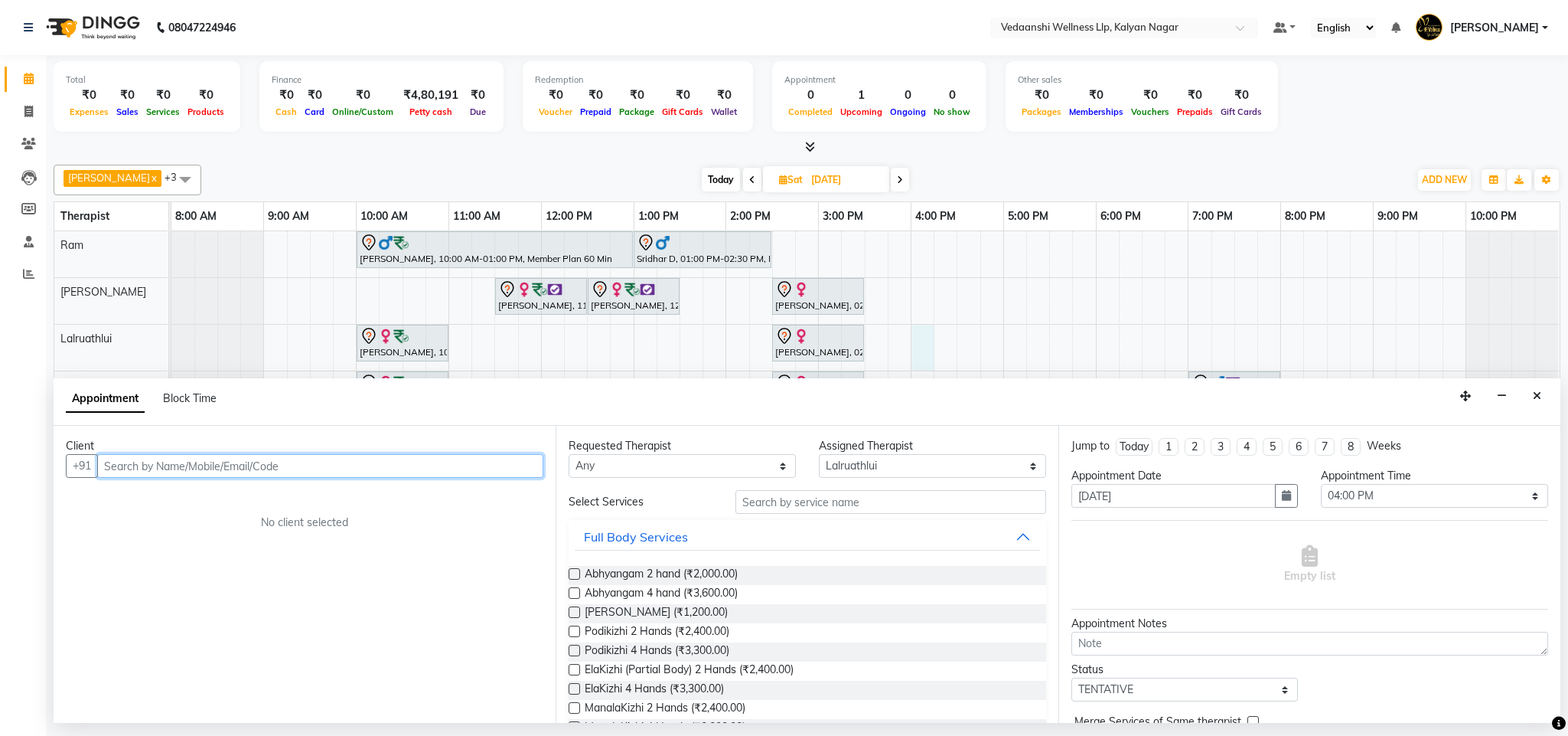
click at [179, 473] on input "text" at bounding box center [320, 466] width 446 height 24
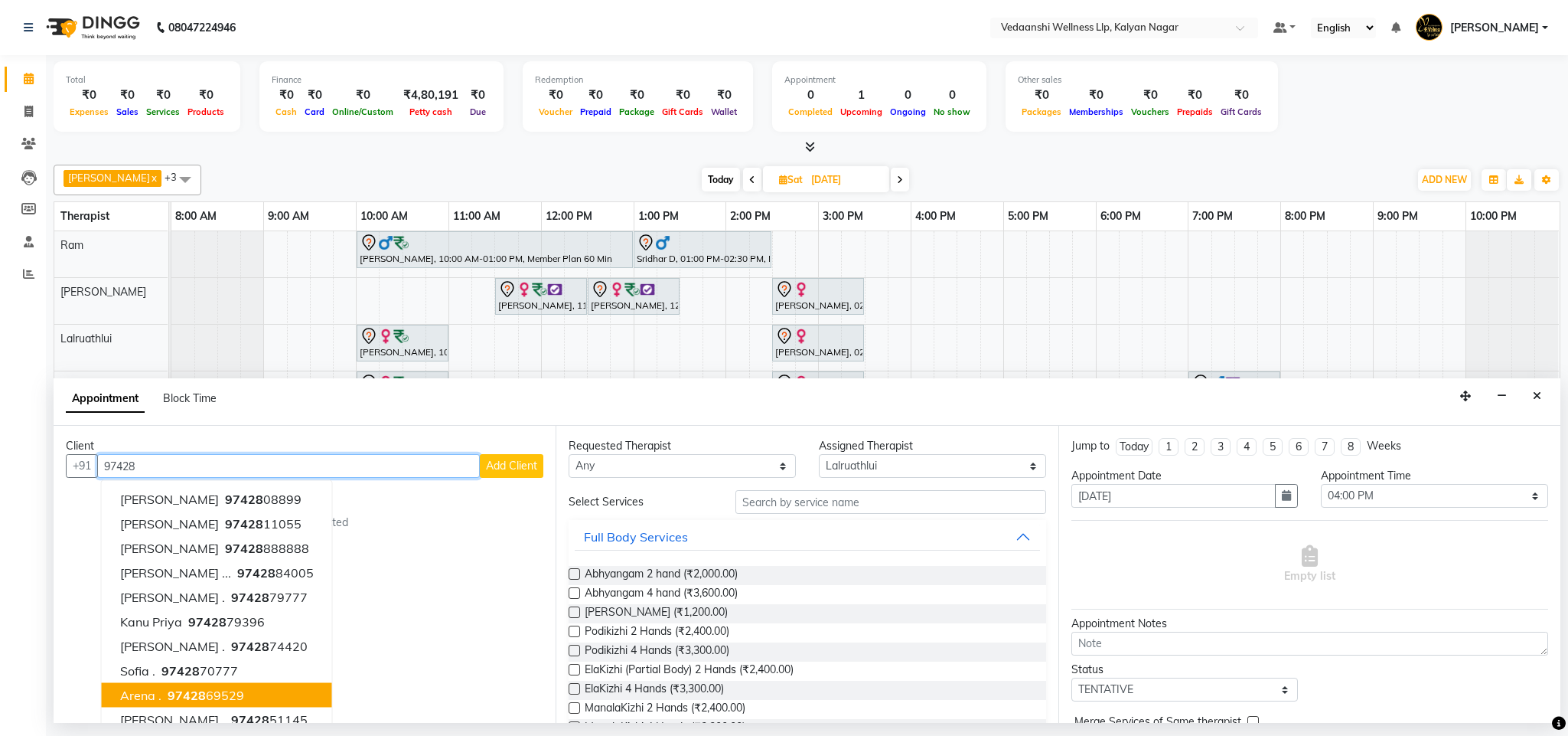
click at [212, 698] on ngb-highlight "97428 69529" at bounding box center [204, 695] width 80 height 15
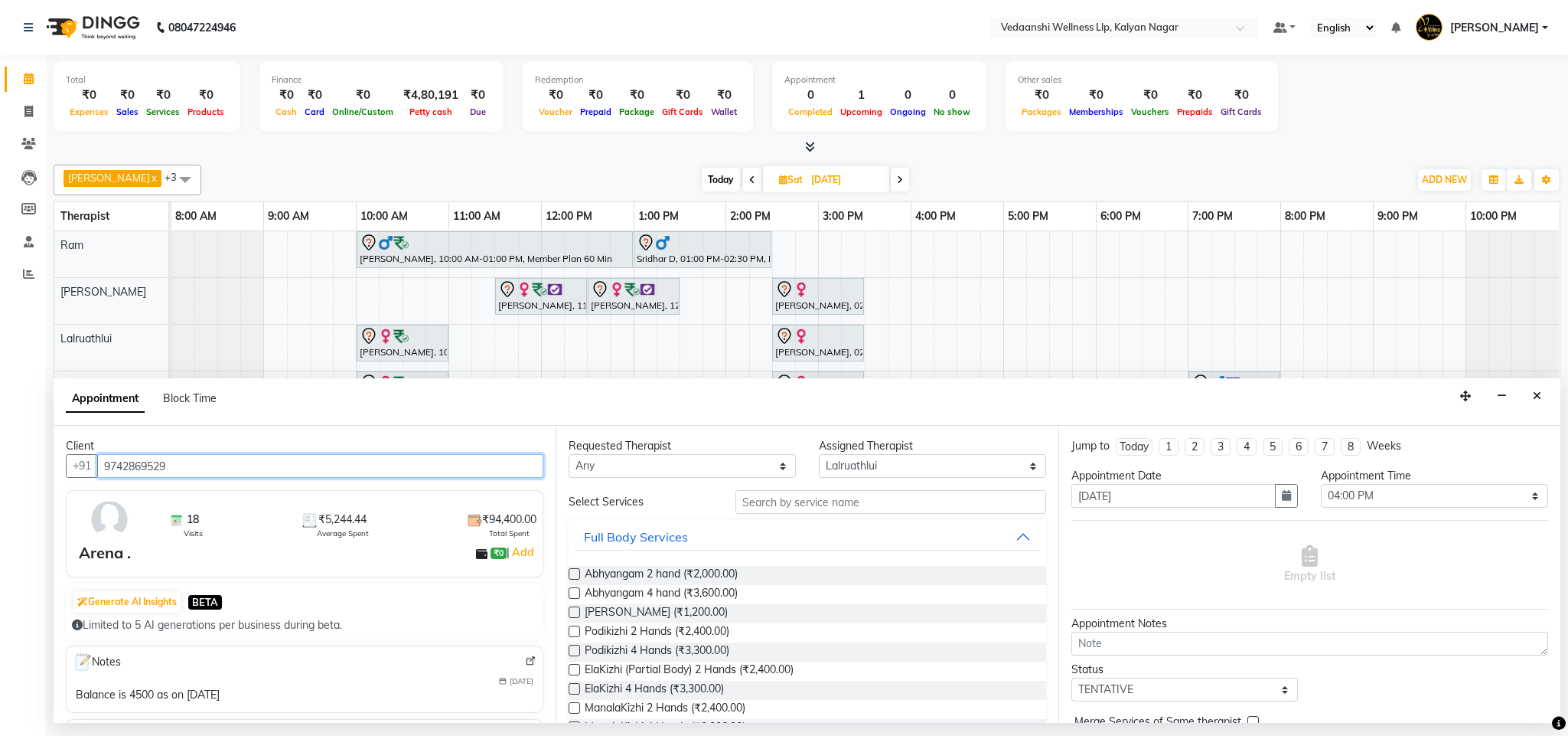
type input "9742869529"
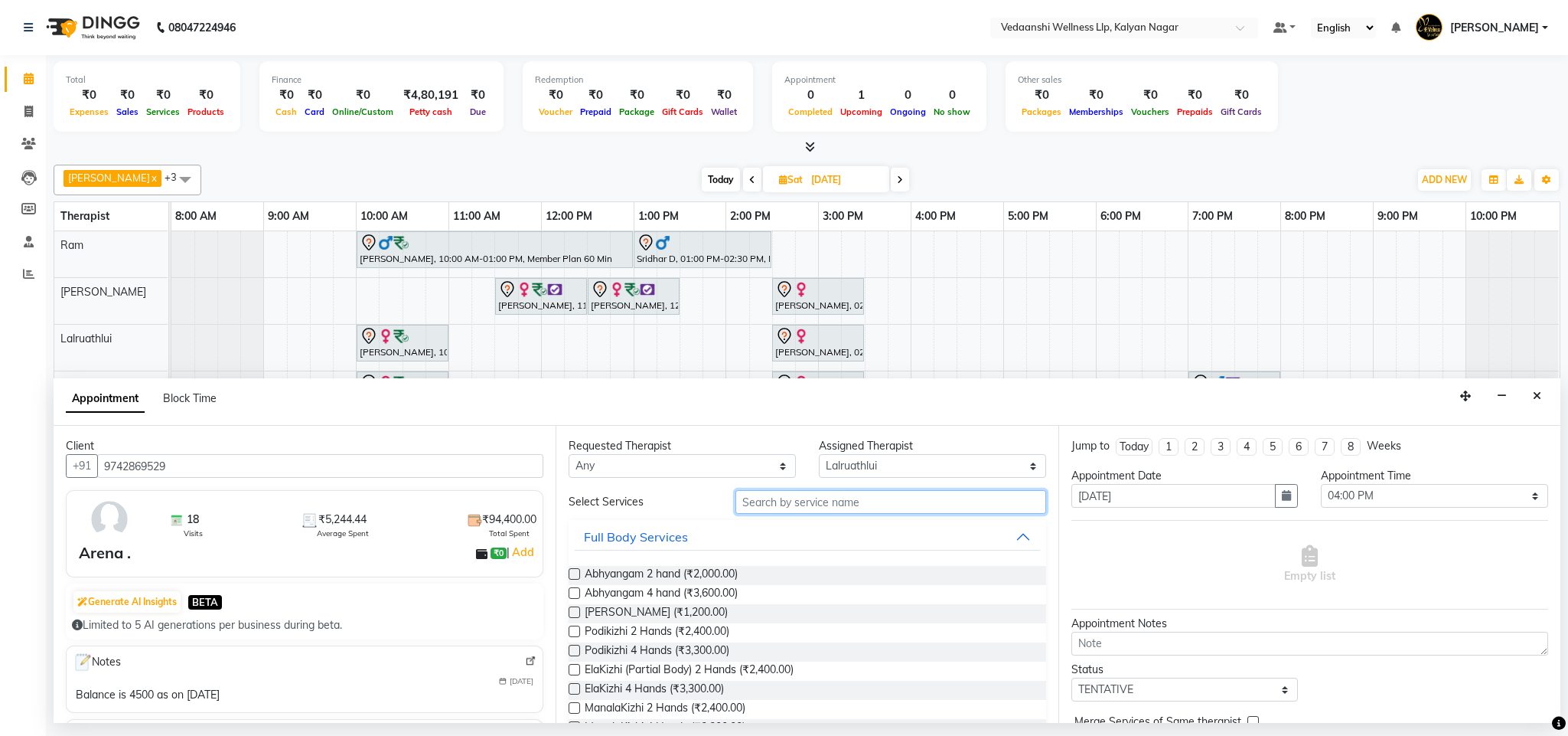
click at [805, 498] on input "text" at bounding box center [891, 502] width 311 height 24
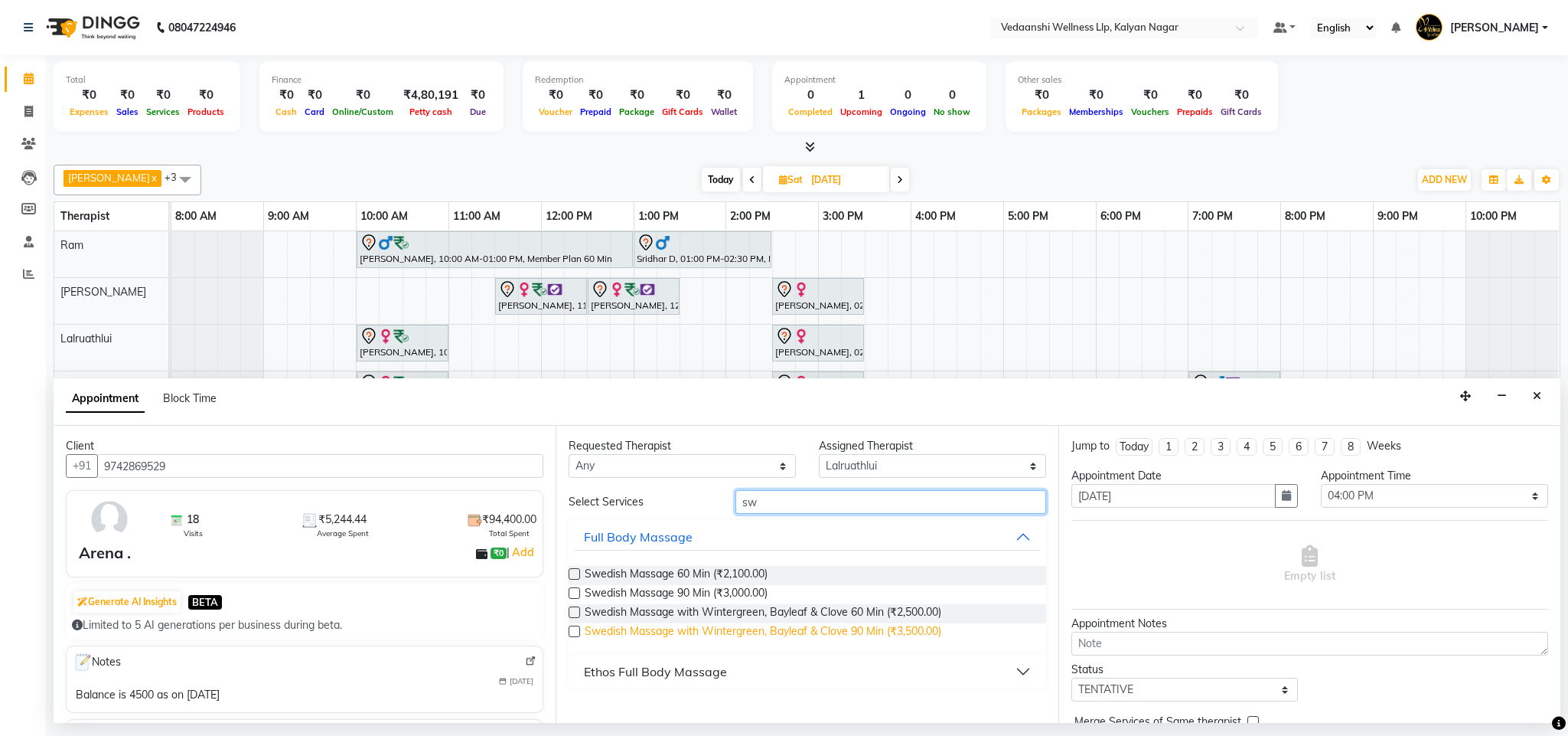
type input "sw"
click at [937, 636] on span "Swedish Massage with Wintergreen, Bayleaf & Clove 90 Min (₹3,500.00)" at bounding box center [763, 632] width 356 height 19
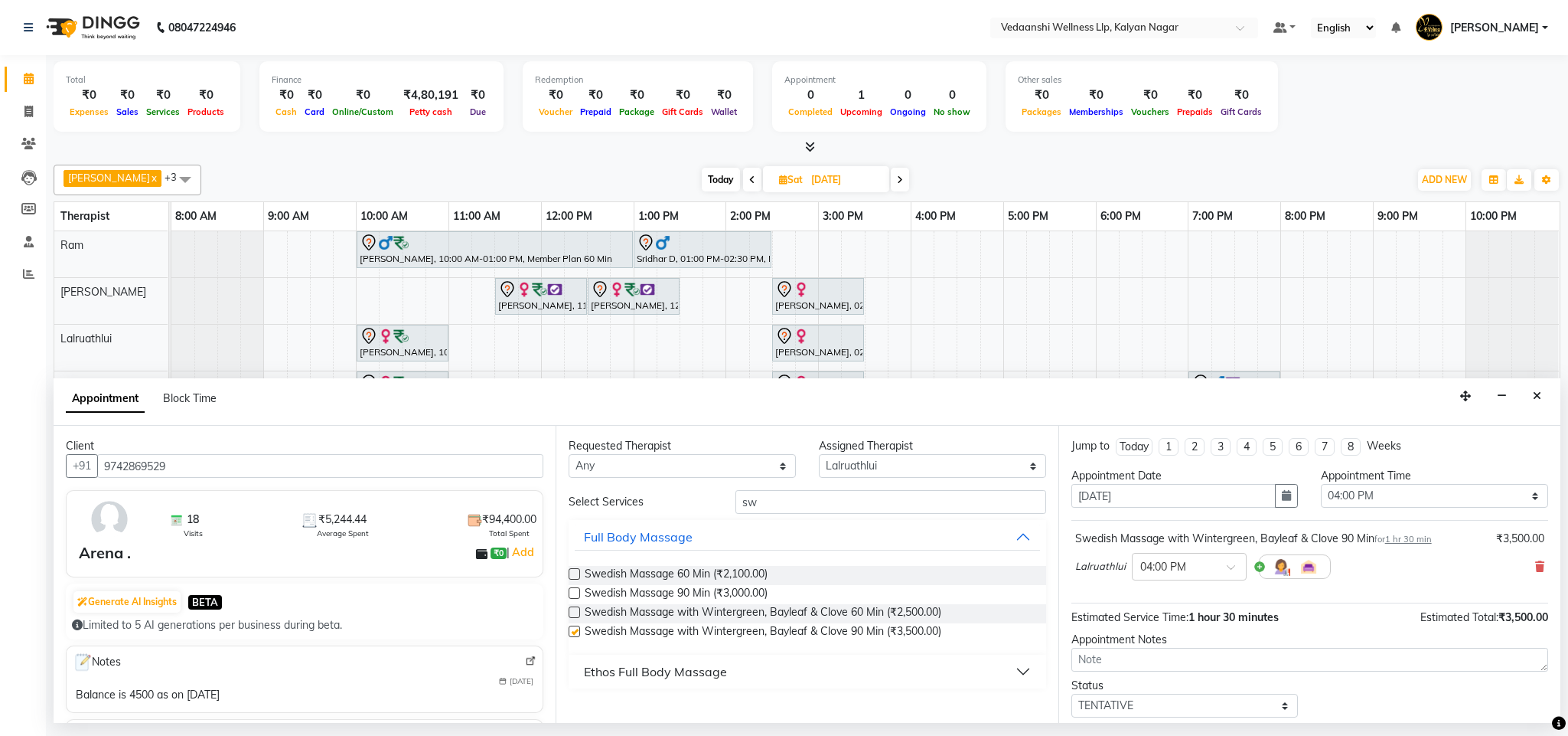
checkbox input "false"
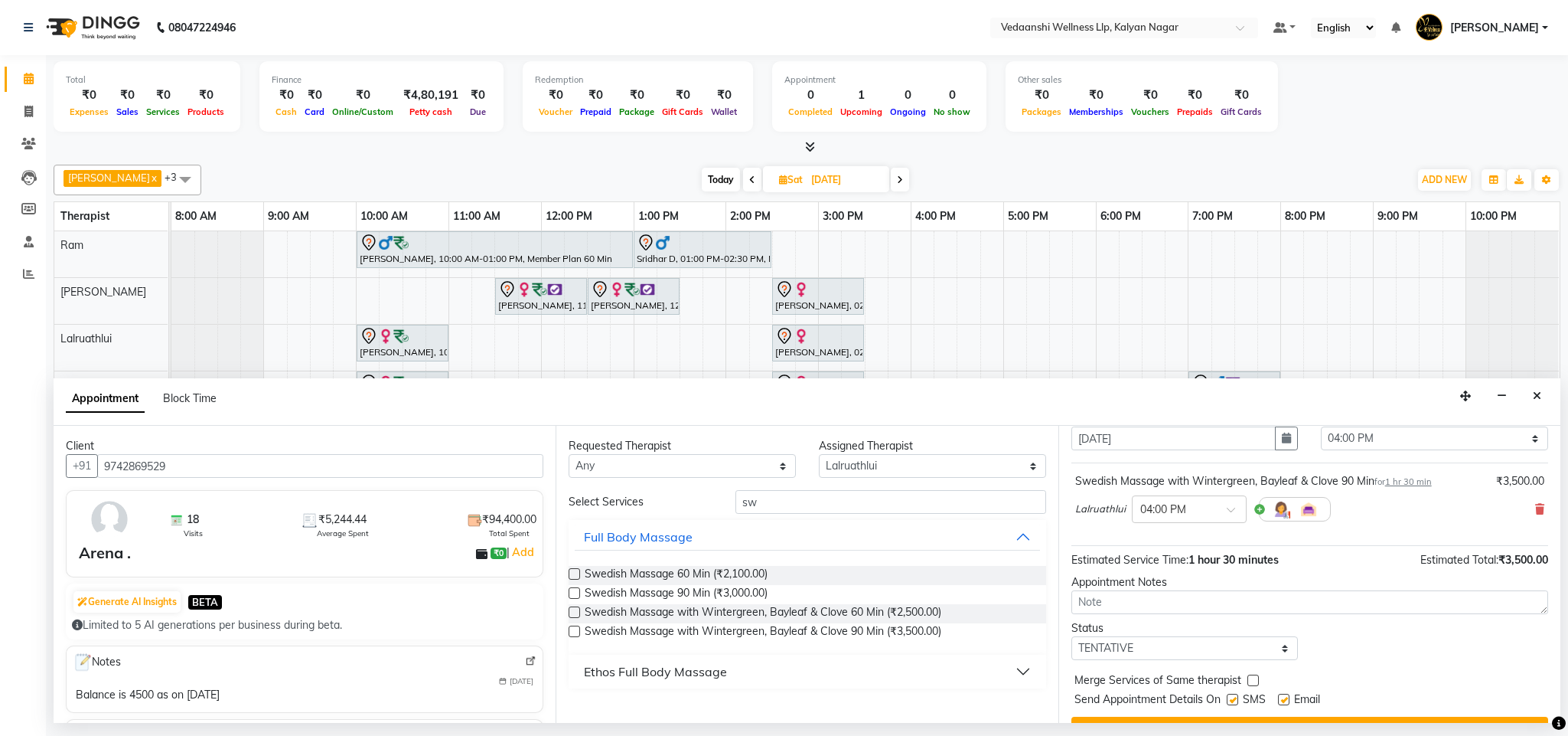
scroll to position [94, 0]
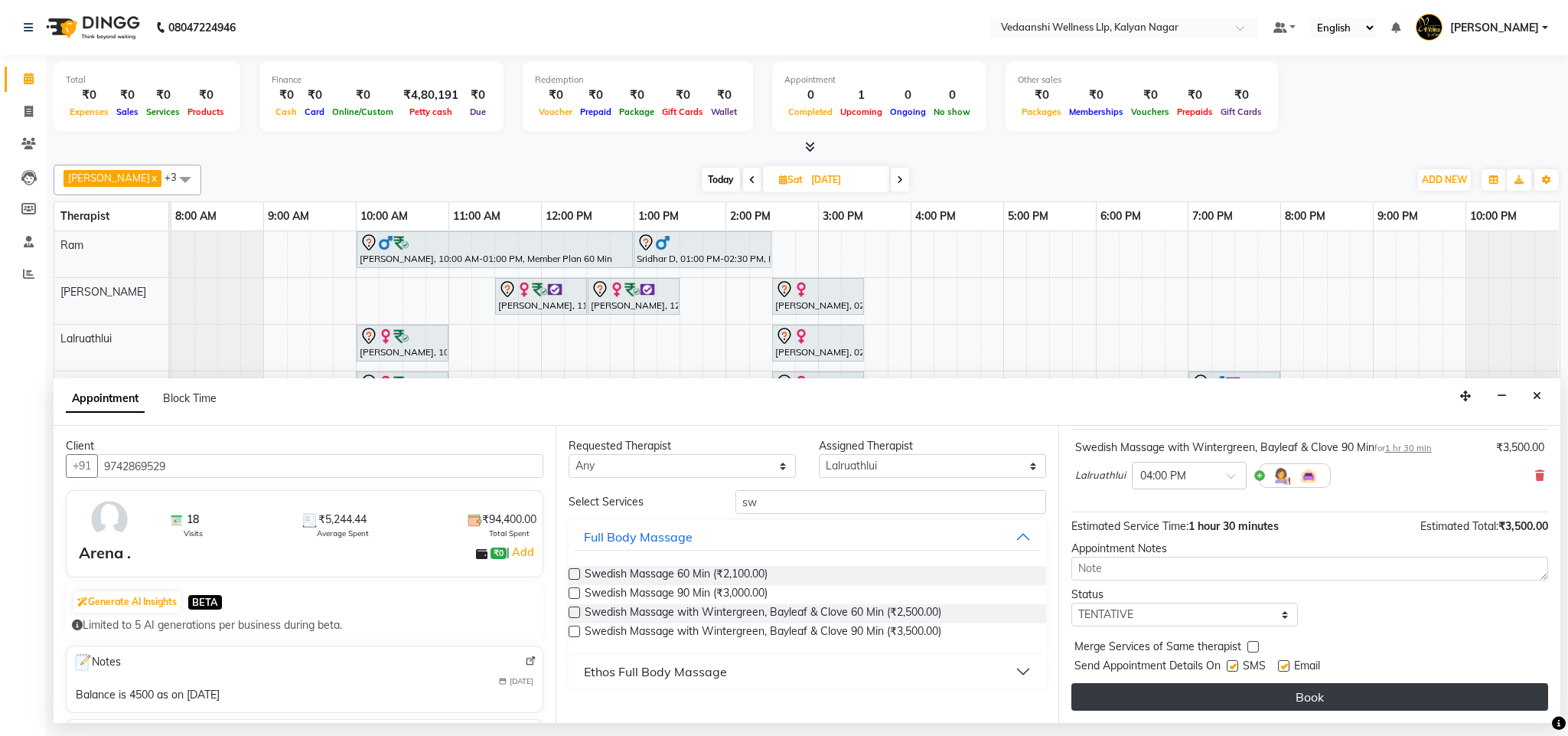
click at [1215, 690] on button "Book" at bounding box center [1310, 697] width 477 height 28
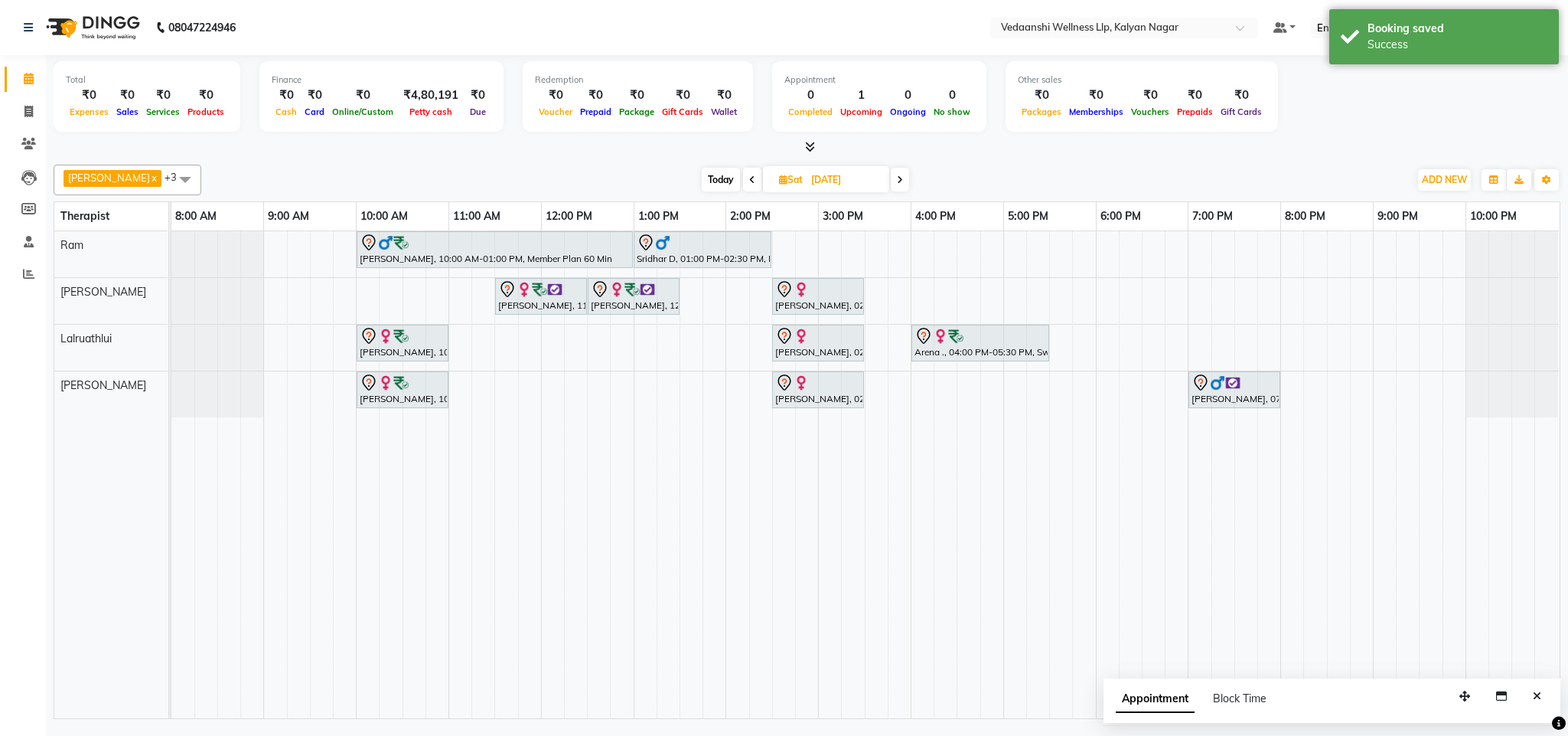
click at [705, 182] on span "Today" at bounding box center [720, 180] width 38 height 24
type input "[DATE]"
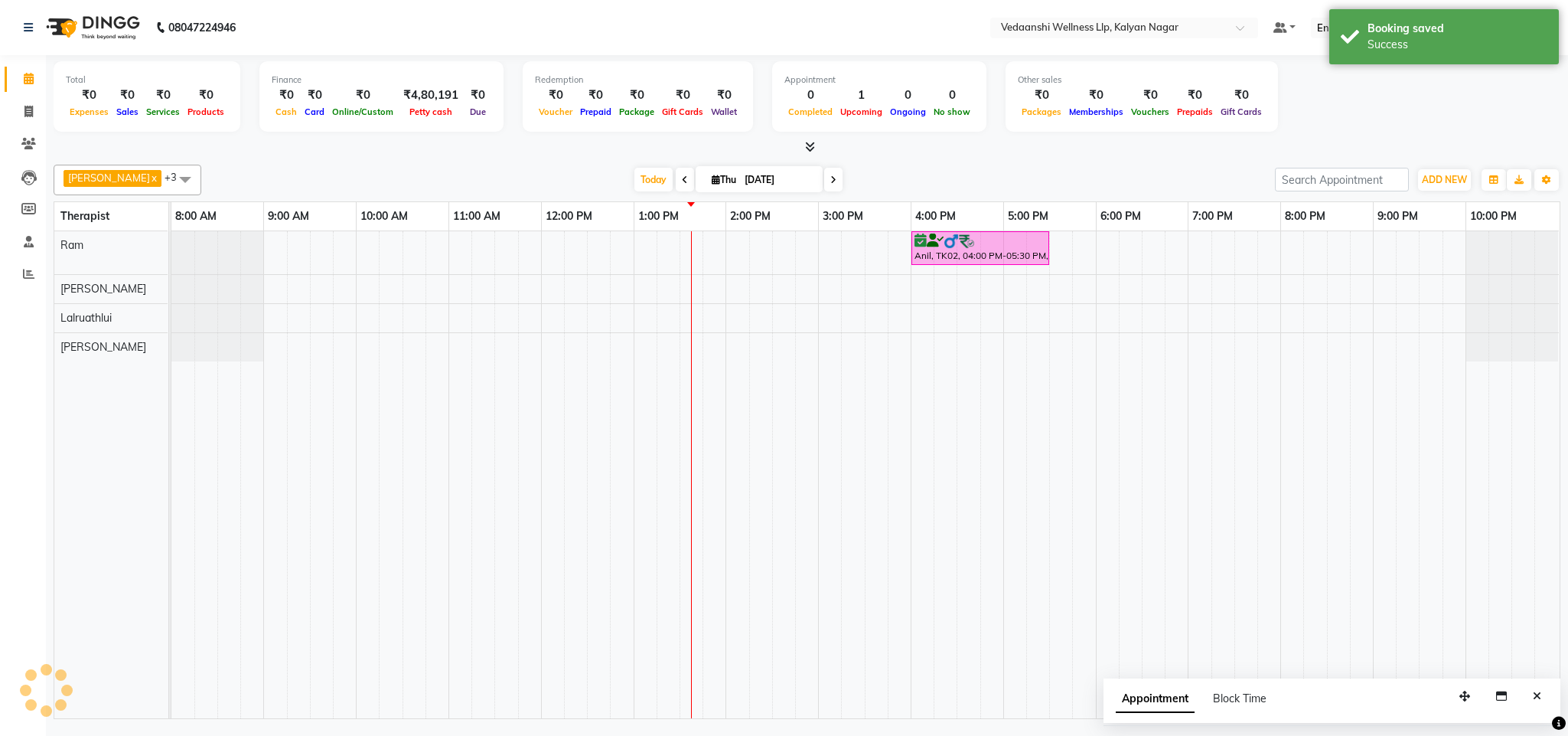
click at [1036, 168] on div "[PERSON_NAME] x Ram x [PERSON_NAME] x +3 Select All [PERSON_NAME] [PERSON_NAME]…" at bounding box center [807, 179] width 1507 height 31
click at [740, 174] on input "[DATE]" at bounding box center [778, 179] width 76 height 23
select select "9"
select select "2025"
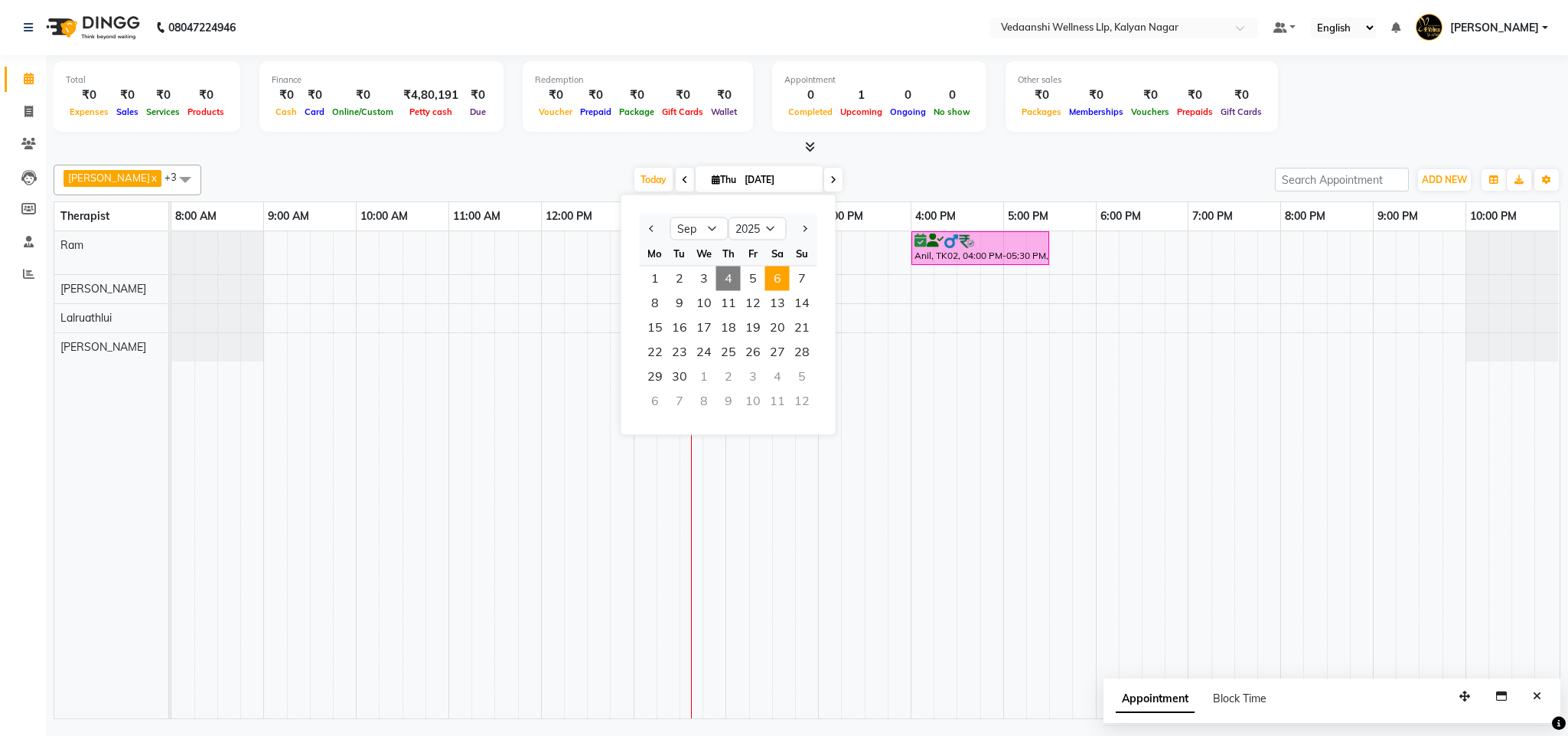
click at [785, 273] on span "6" at bounding box center [778, 278] width 24 height 24
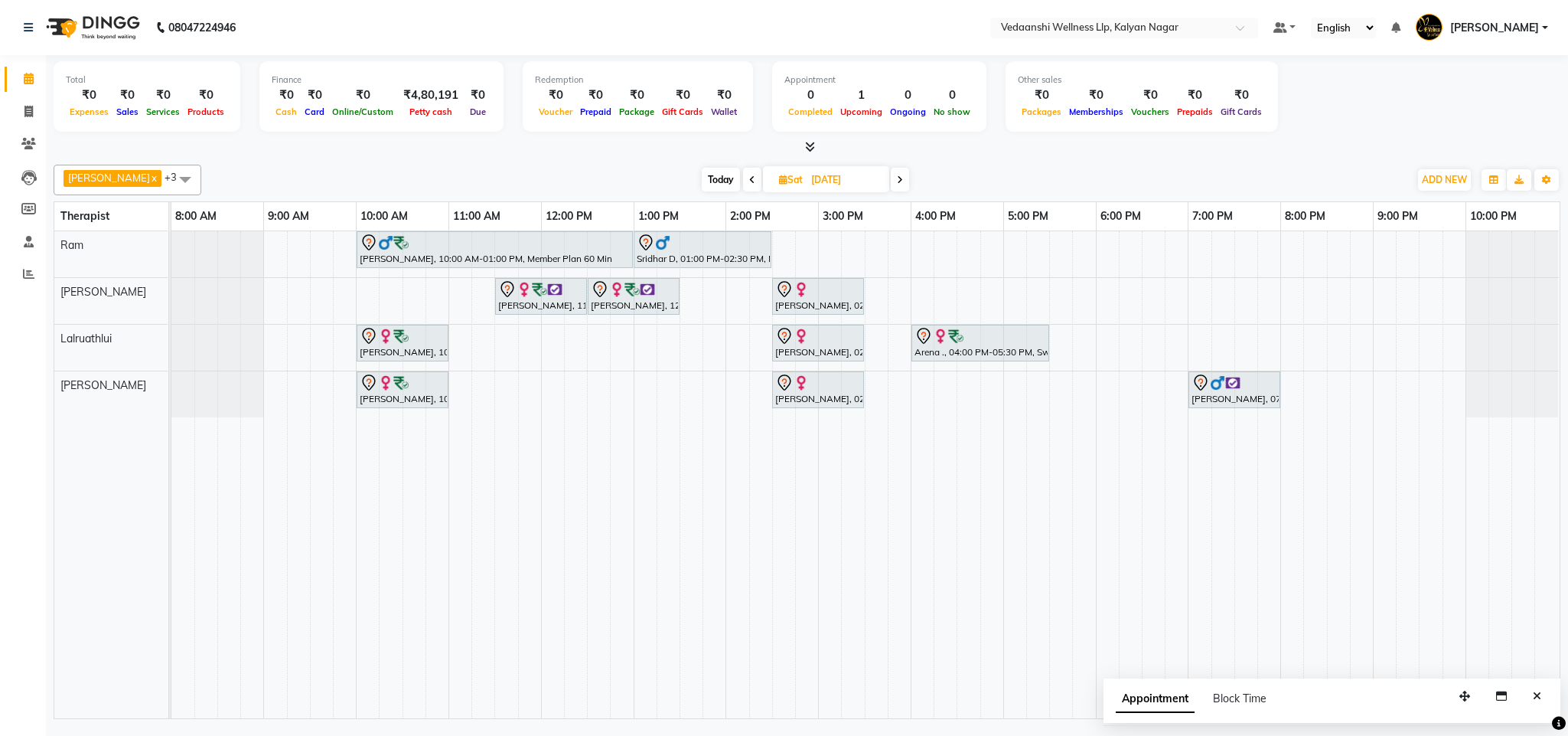
click at [897, 177] on icon at bounding box center [900, 180] width 6 height 9
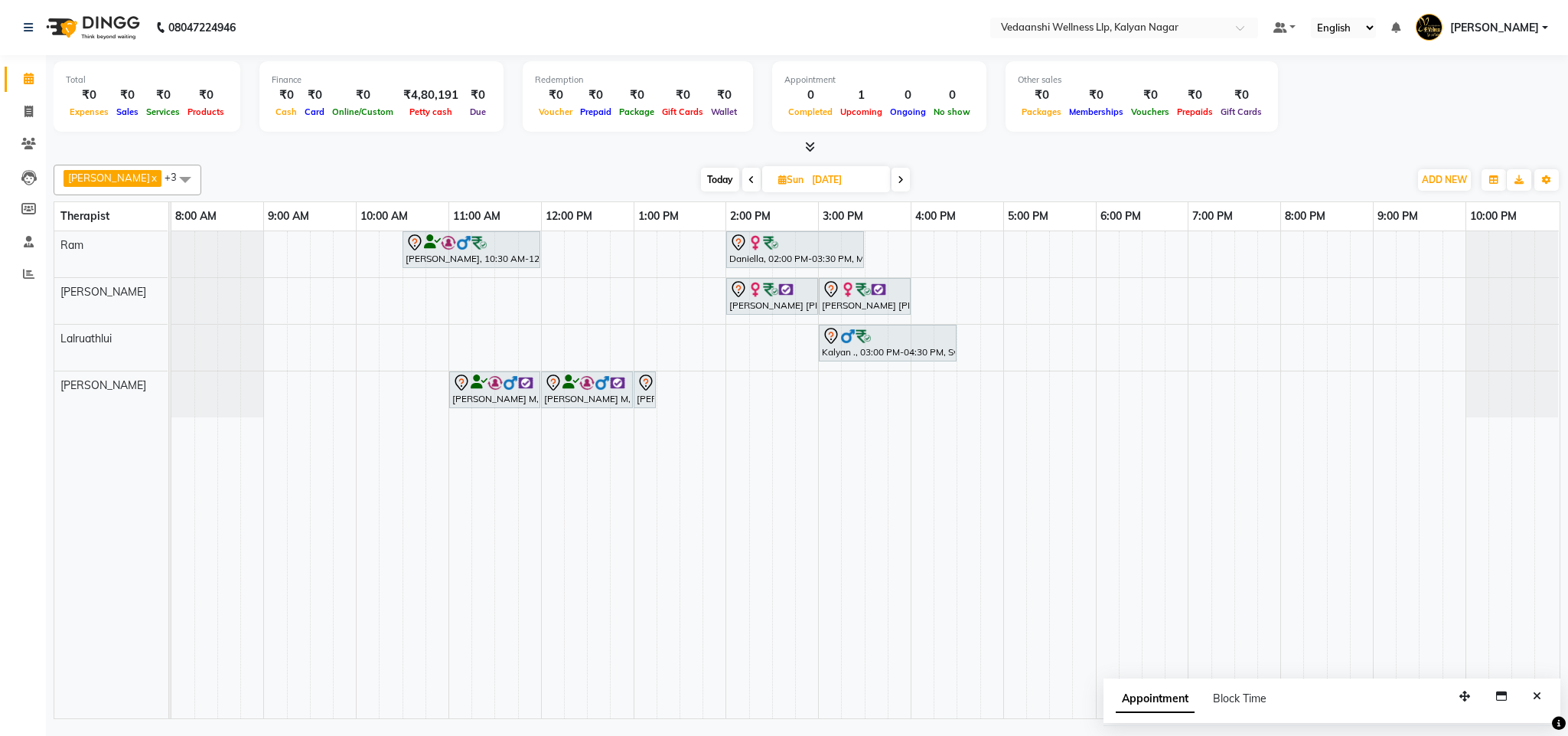
click at [749, 184] on icon at bounding box center [752, 180] width 6 height 9
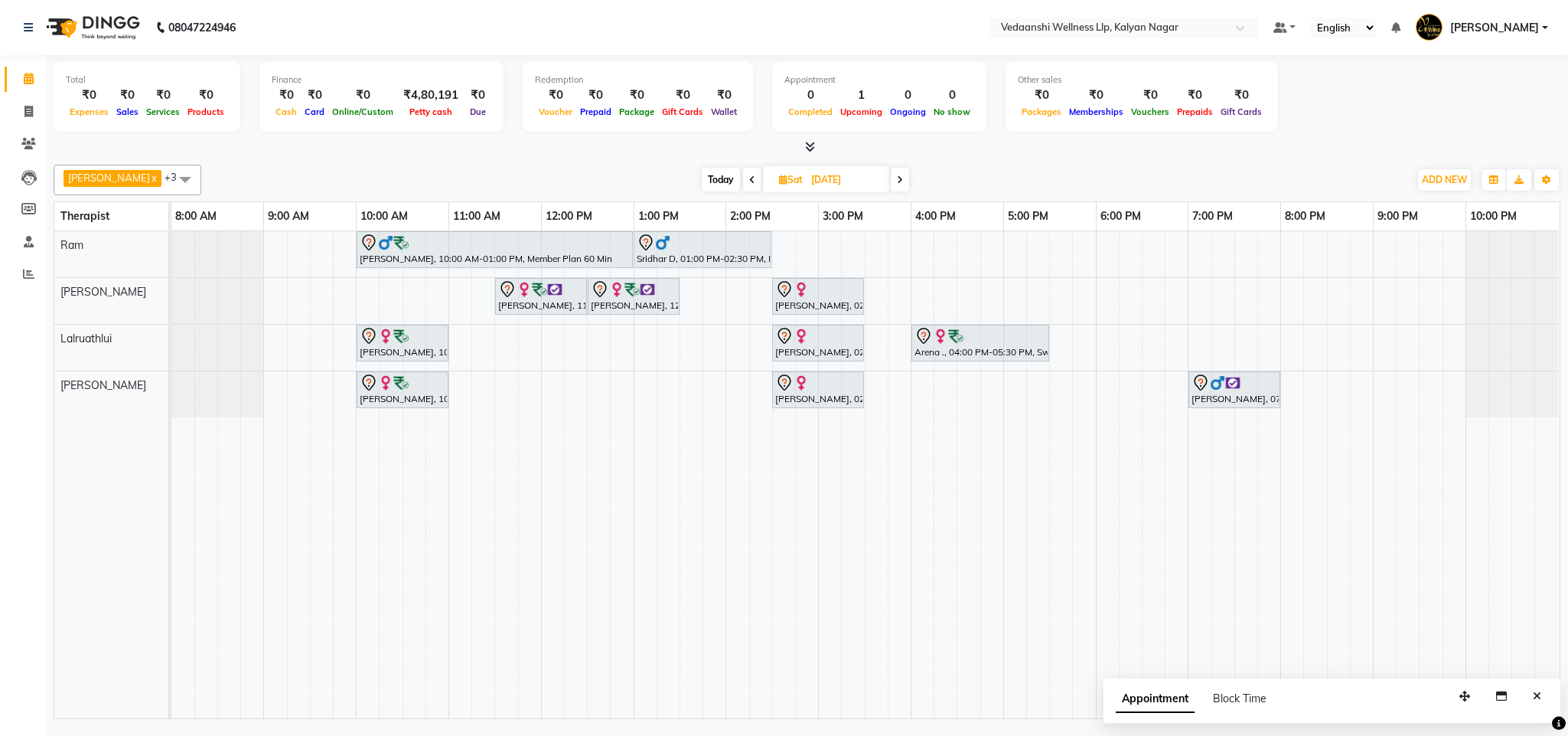
click at [743, 181] on span at bounding box center [752, 180] width 19 height 24
type input "[DATE]"
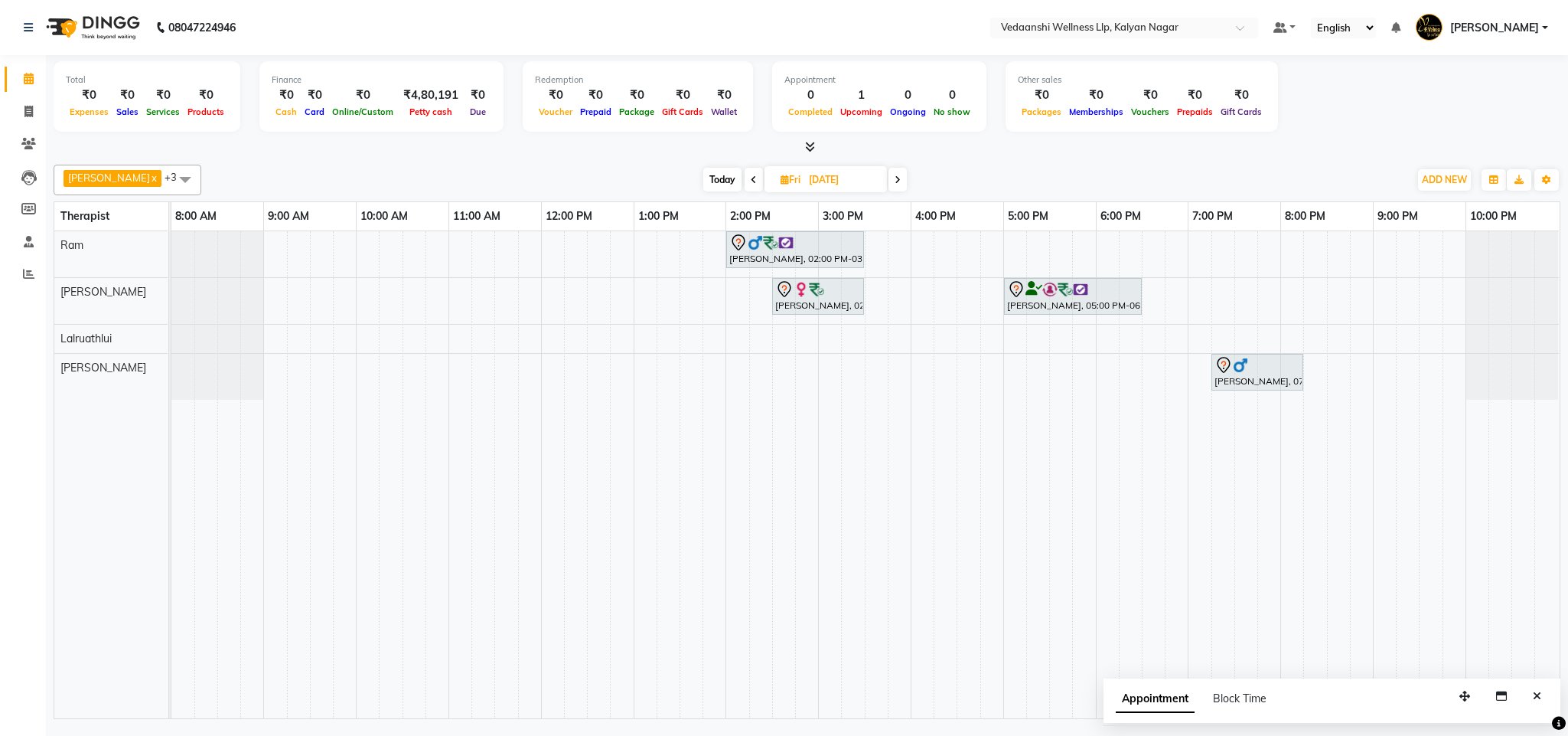
click at [808, 175] on input "[DATE]" at bounding box center [842, 179] width 76 height 23
select select "9"
select select "2025"
click at [881, 280] on span "7" at bounding box center [870, 278] width 24 height 24
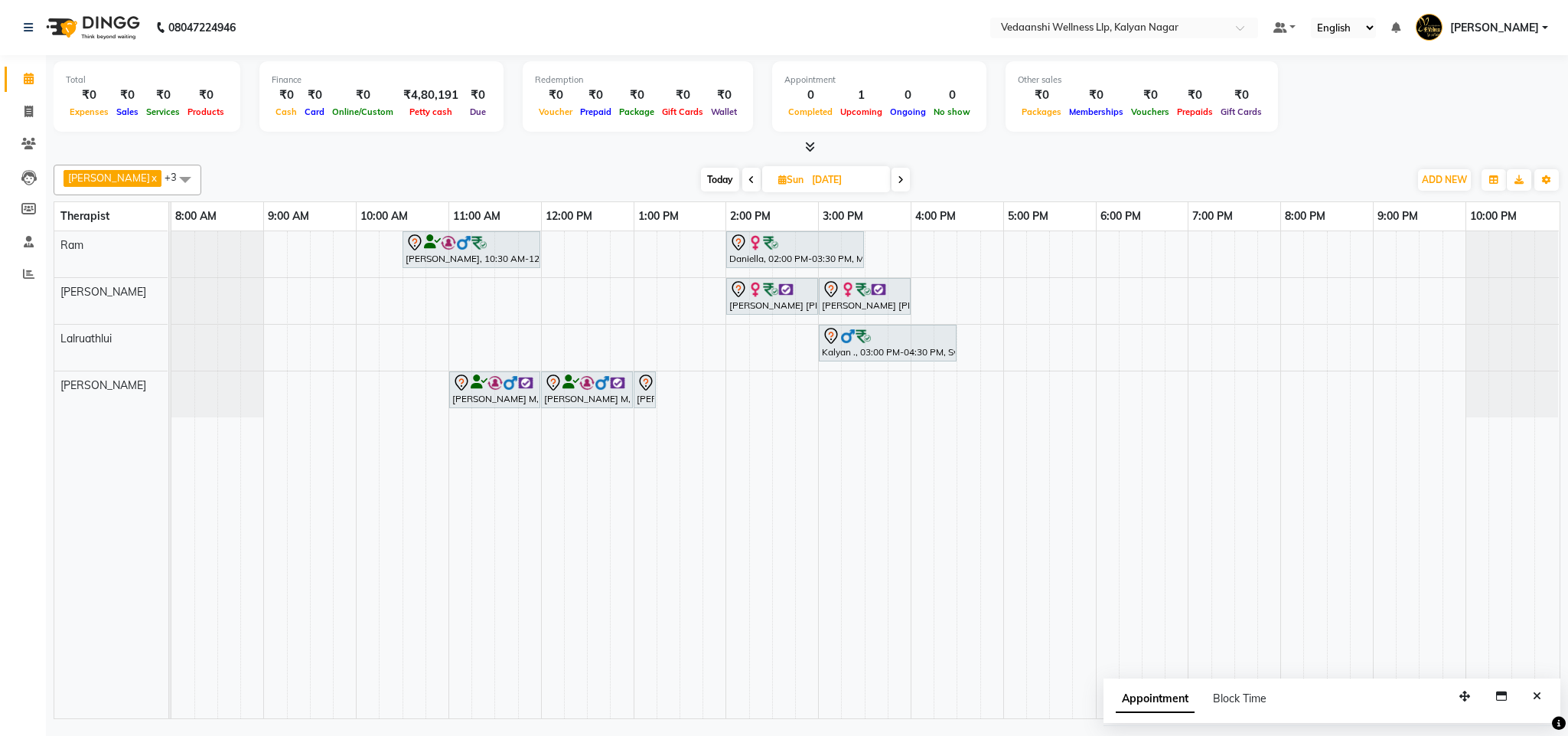
click at [742, 173] on span at bounding box center [752, 180] width 19 height 24
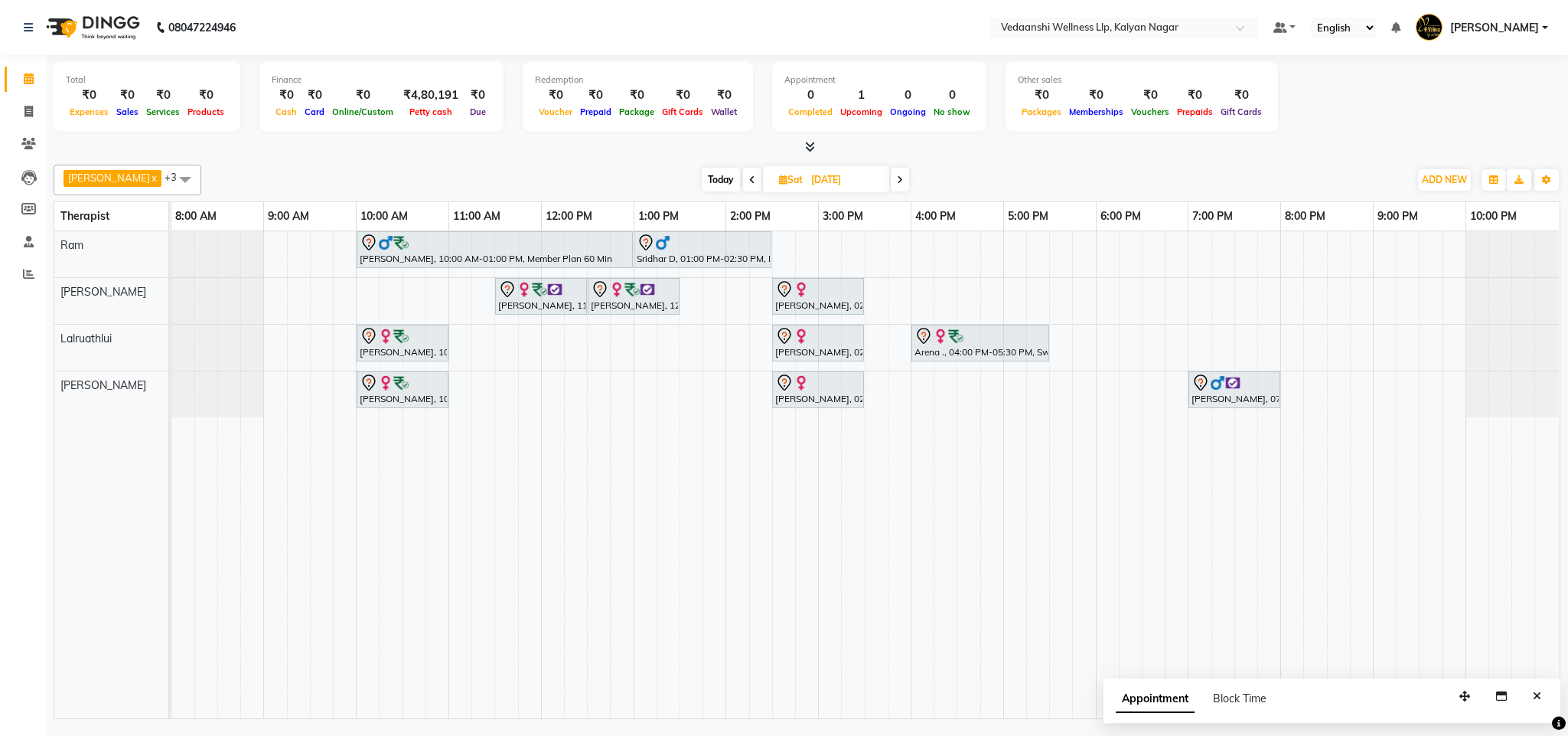
click at [897, 175] on icon at bounding box center [900, 180] width 6 height 9
type input "[DATE]"
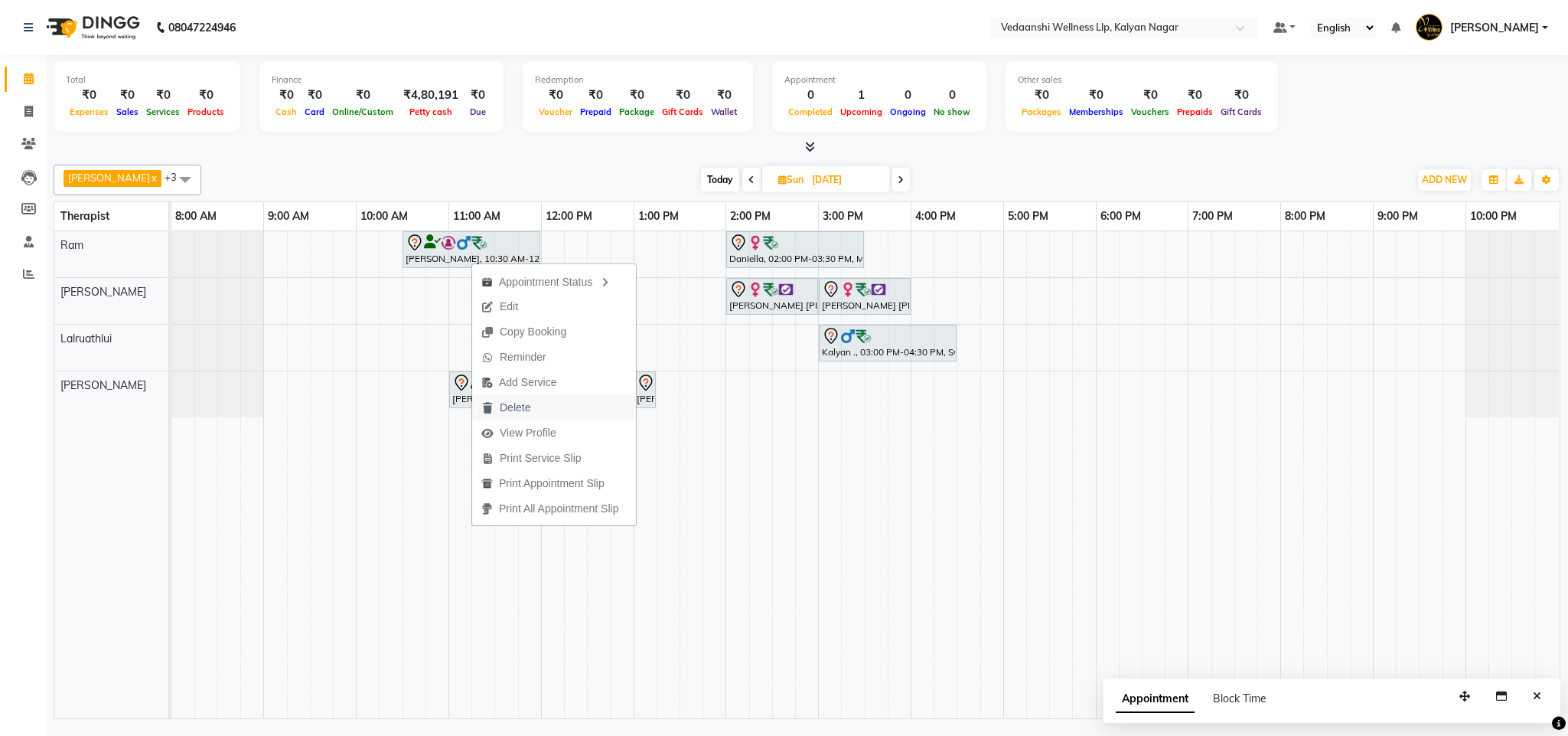
click at [521, 412] on span "Delete" at bounding box center [515, 407] width 31 height 16
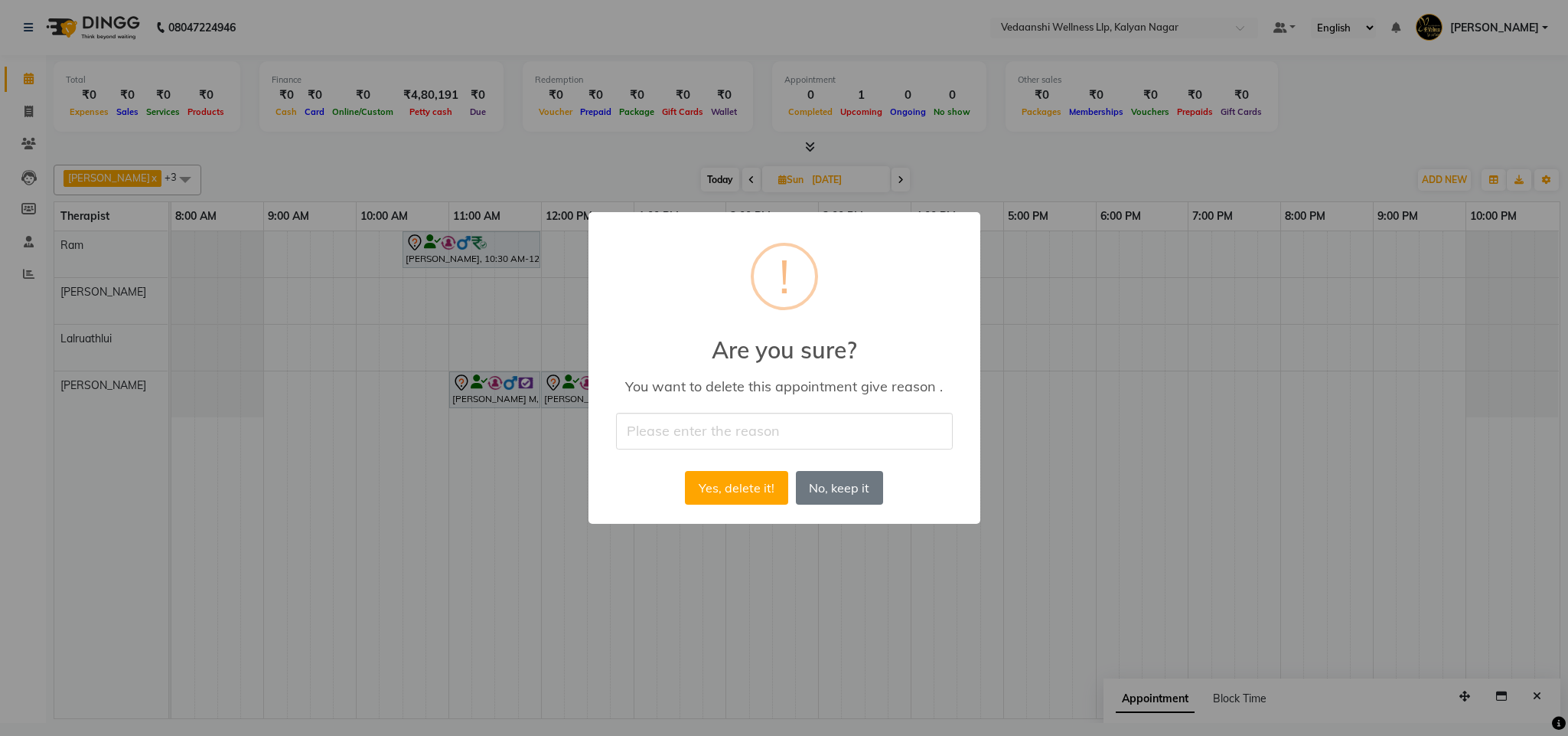
click at [730, 428] on input "text" at bounding box center [784, 431] width 337 height 36
type input "ugy"
click at [737, 490] on button "Yes, delete it!" at bounding box center [736, 487] width 103 height 33
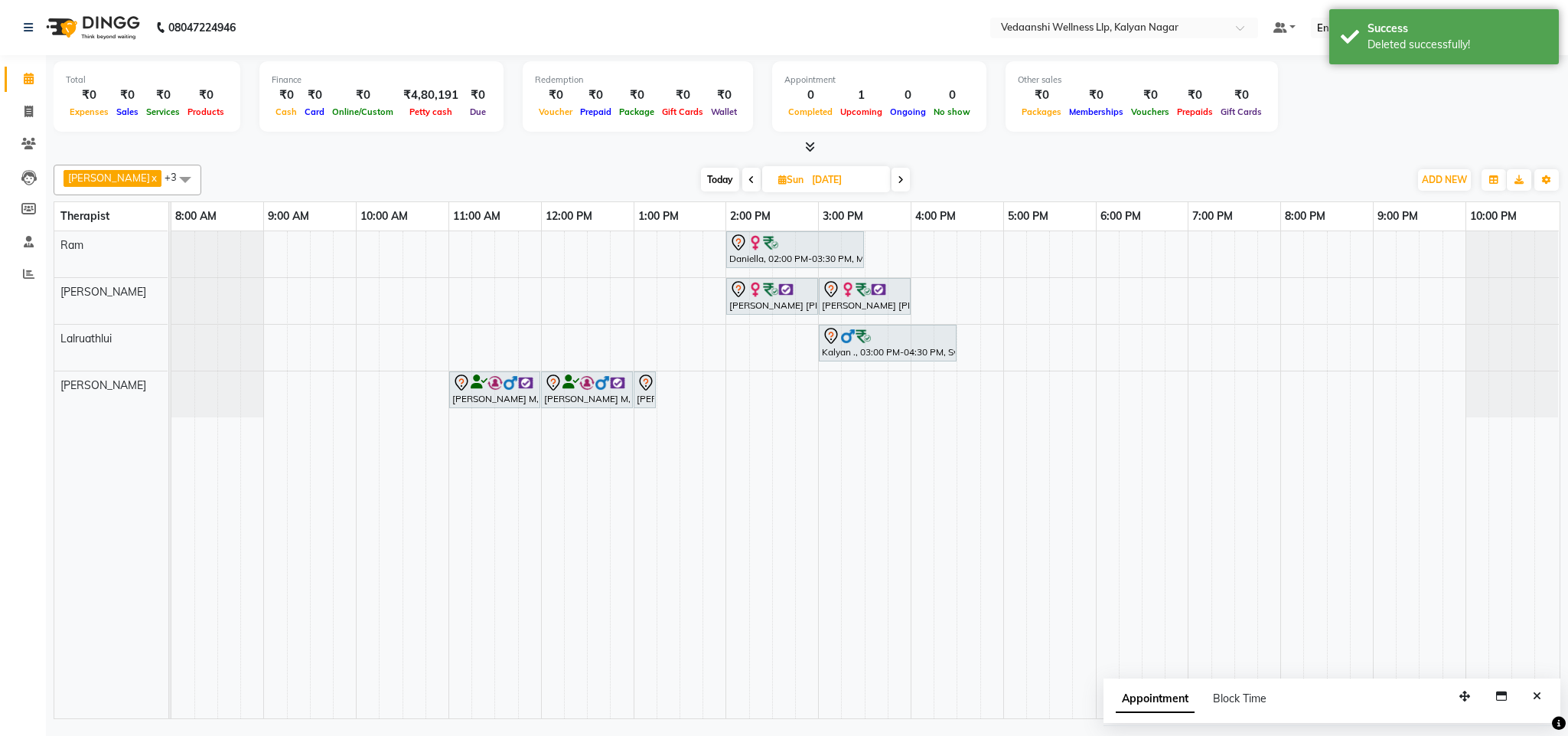
click at [718, 173] on span "Today" at bounding box center [719, 180] width 38 height 24
type input "[DATE]"
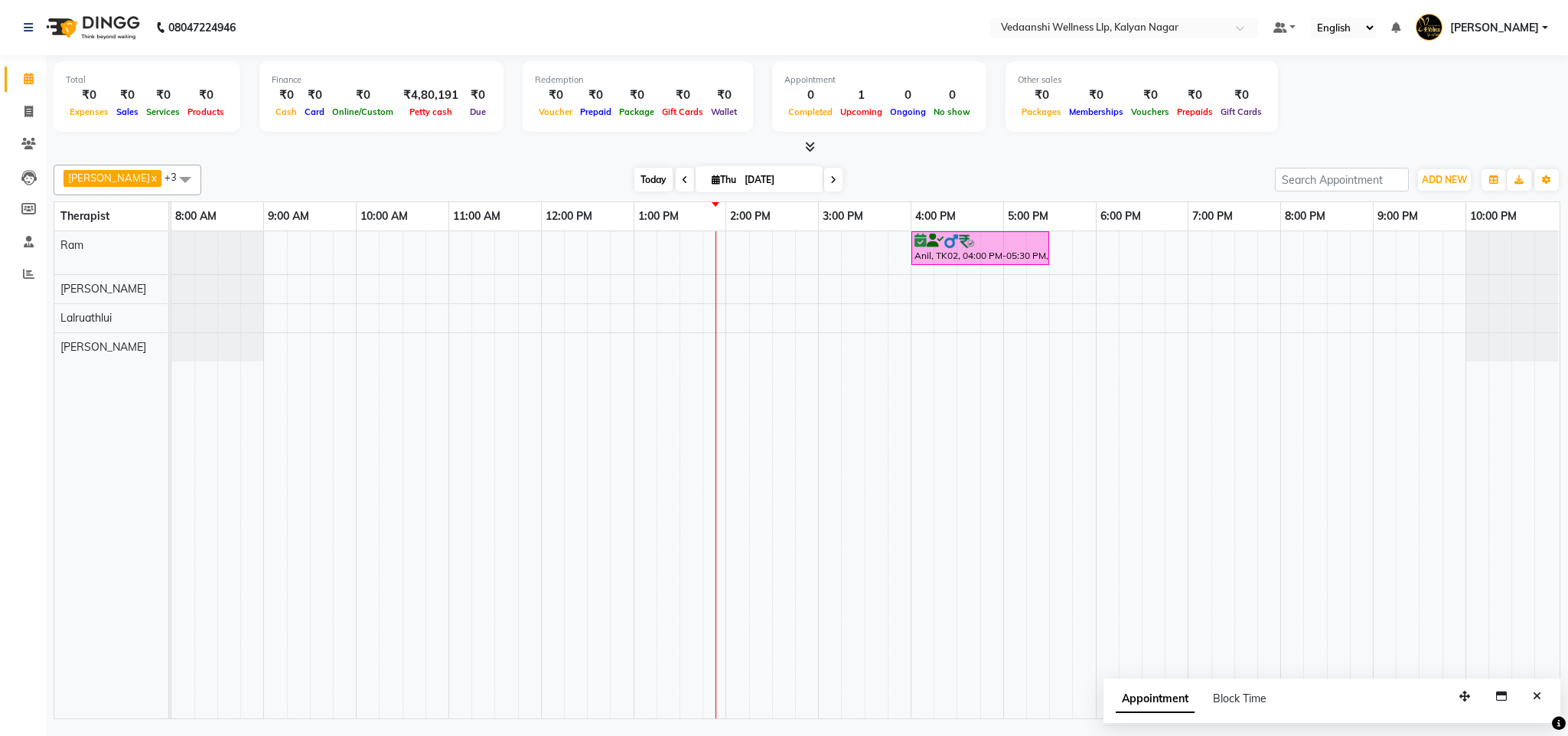
click at [635, 179] on span "Today" at bounding box center [653, 180] width 38 height 24
click at [30, 143] on icon at bounding box center [29, 143] width 15 height 11
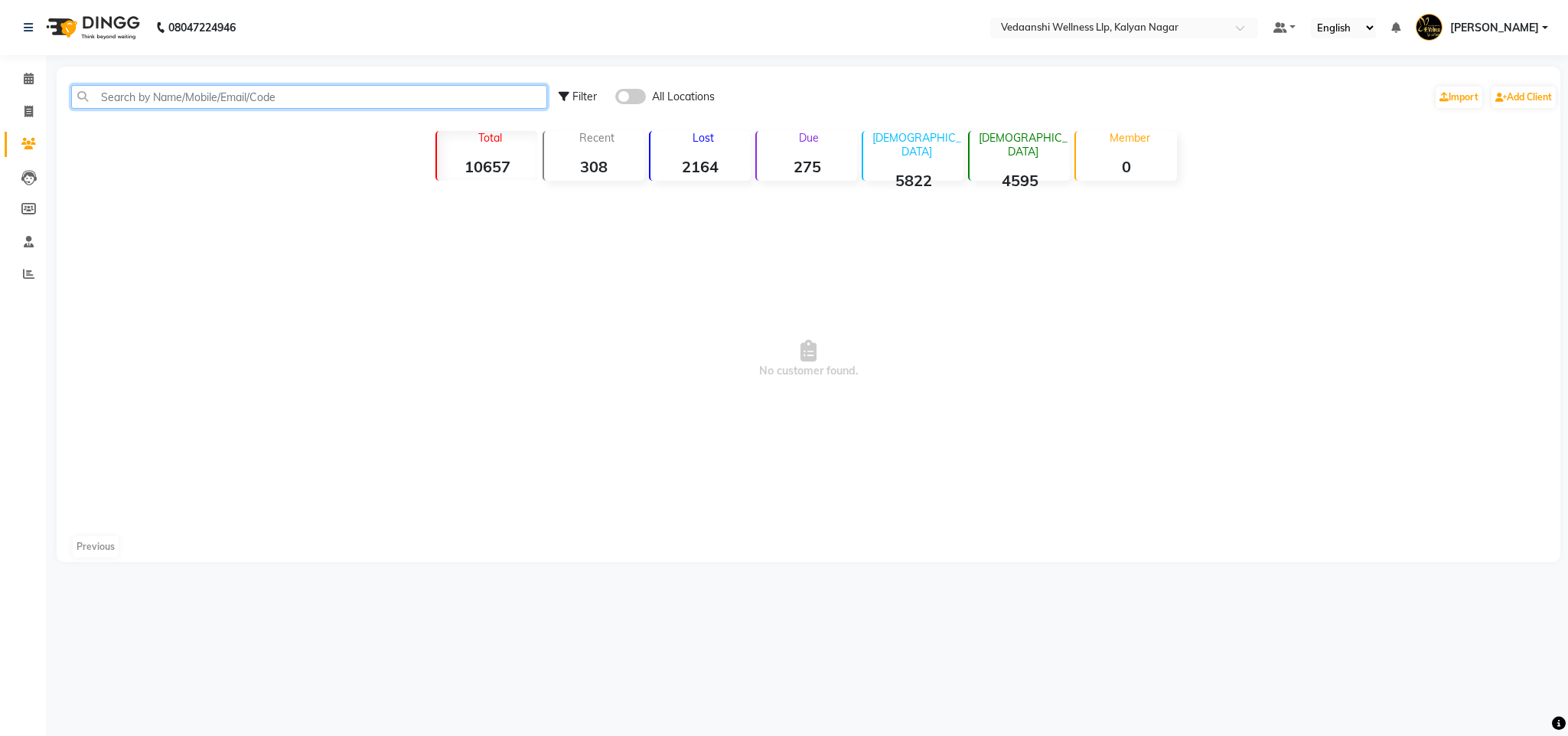
click at [190, 92] on input "text" at bounding box center [309, 97] width 476 height 24
type input "87922650"
click at [636, 89] on span at bounding box center [630, 97] width 31 height 15
click at [615, 98] on input "checkbox" at bounding box center [615, 98] width 0 height 0
click at [98, 90] on input "87922650" at bounding box center [309, 97] width 476 height 24
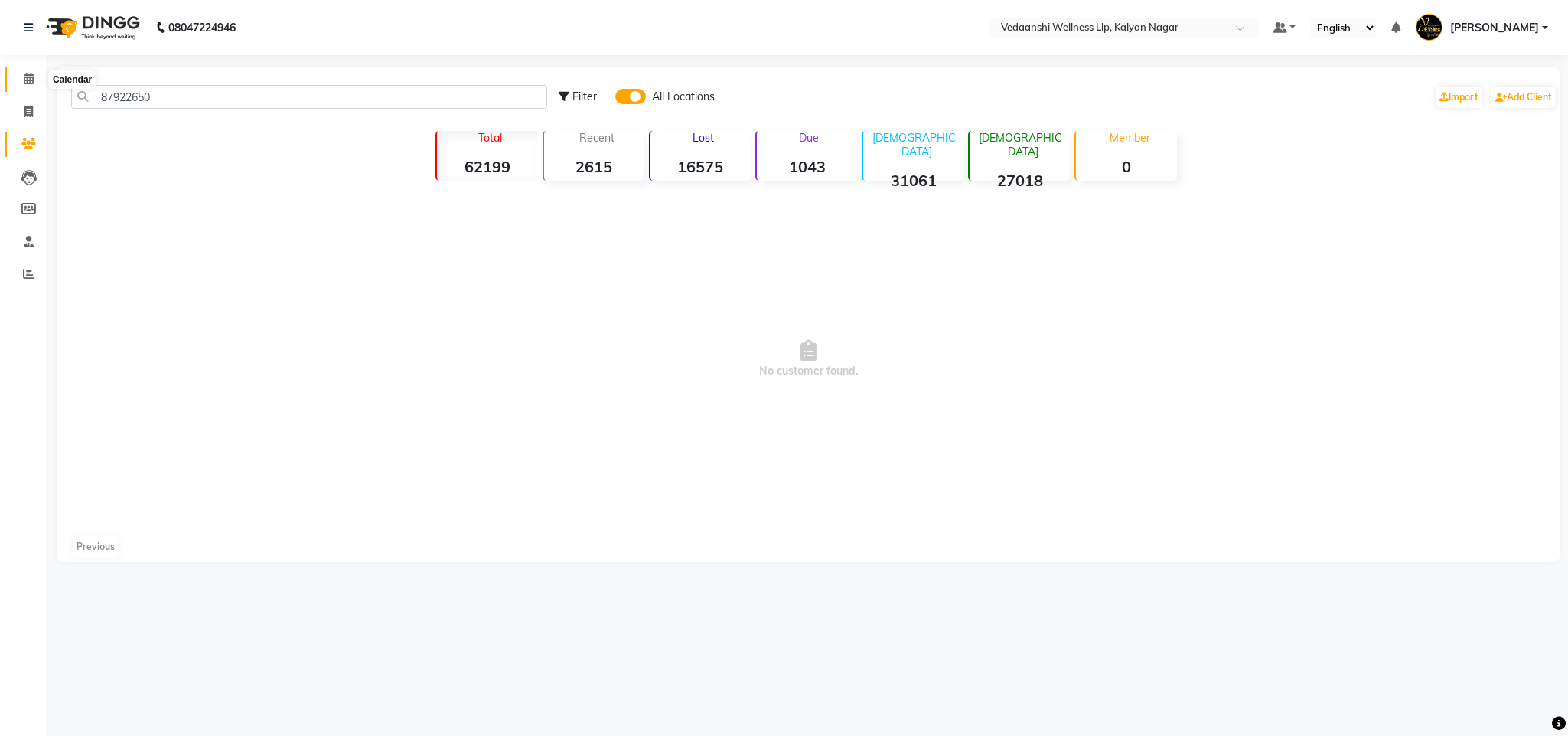
click at [24, 72] on icon at bounding box center [29, 78] width 10 height 11
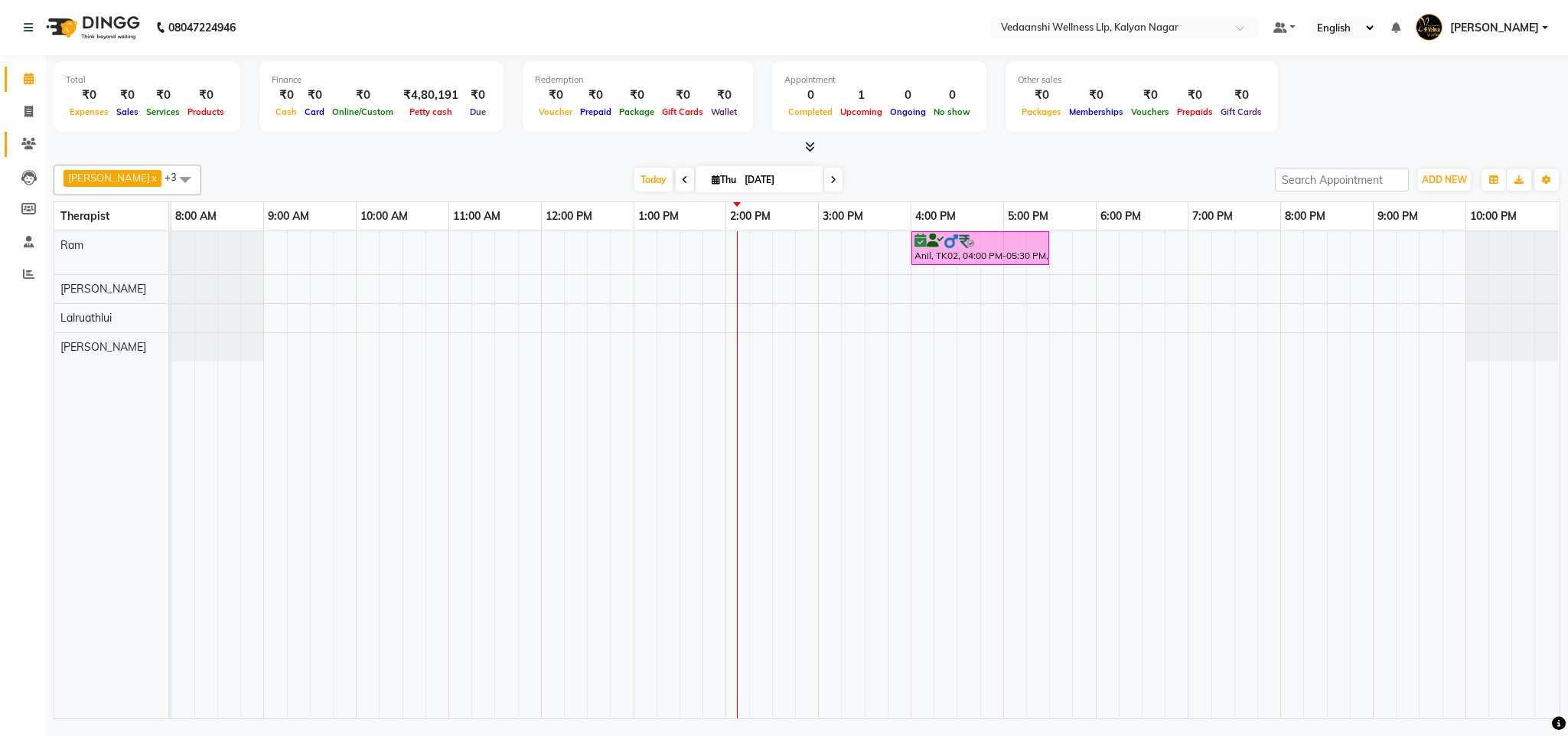
click at [25, 152] on link "Clients" at bounding box center [23, 144] width 37 height 25
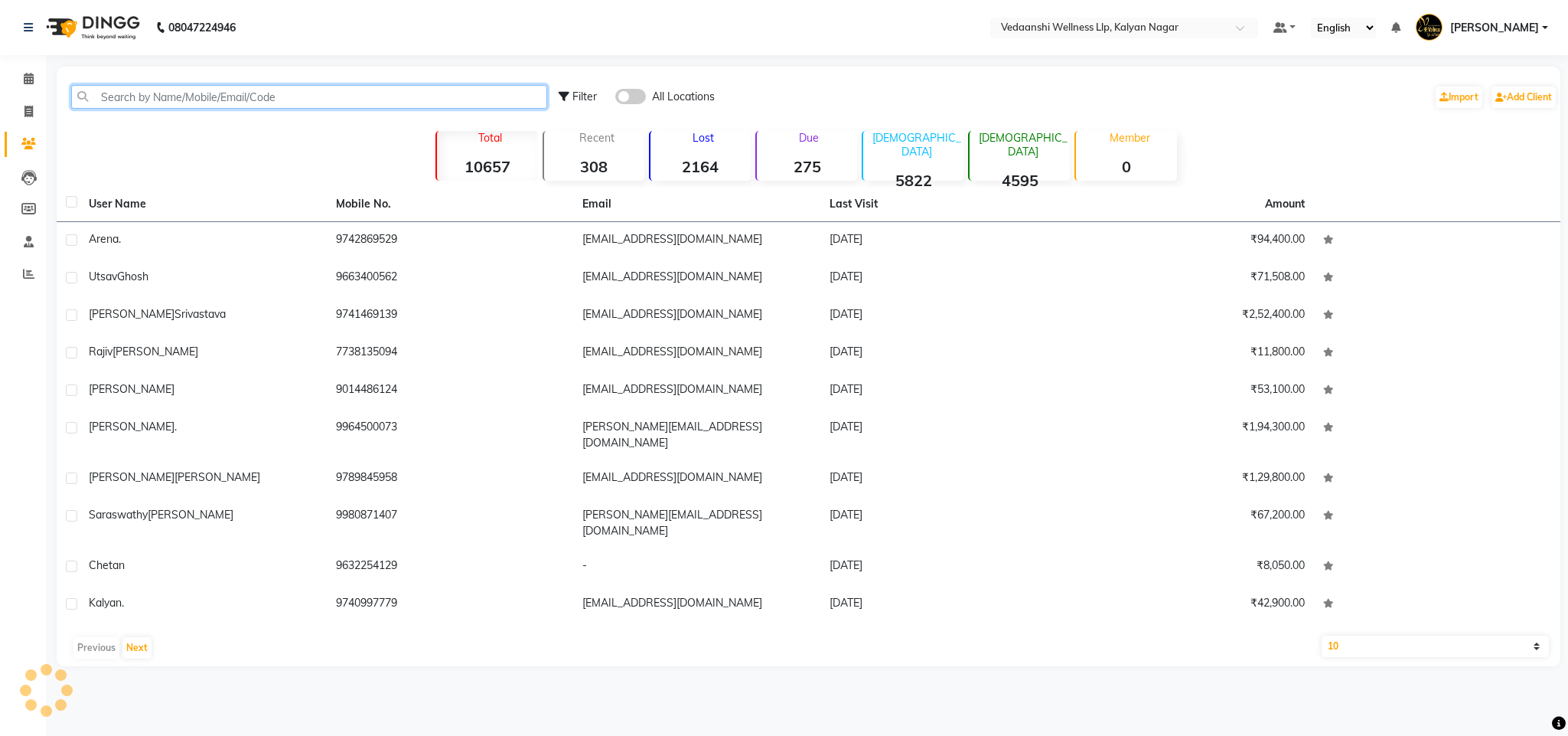
click at [145, 97] on input "text" at bounding box center [309, 97] width 476 height 24
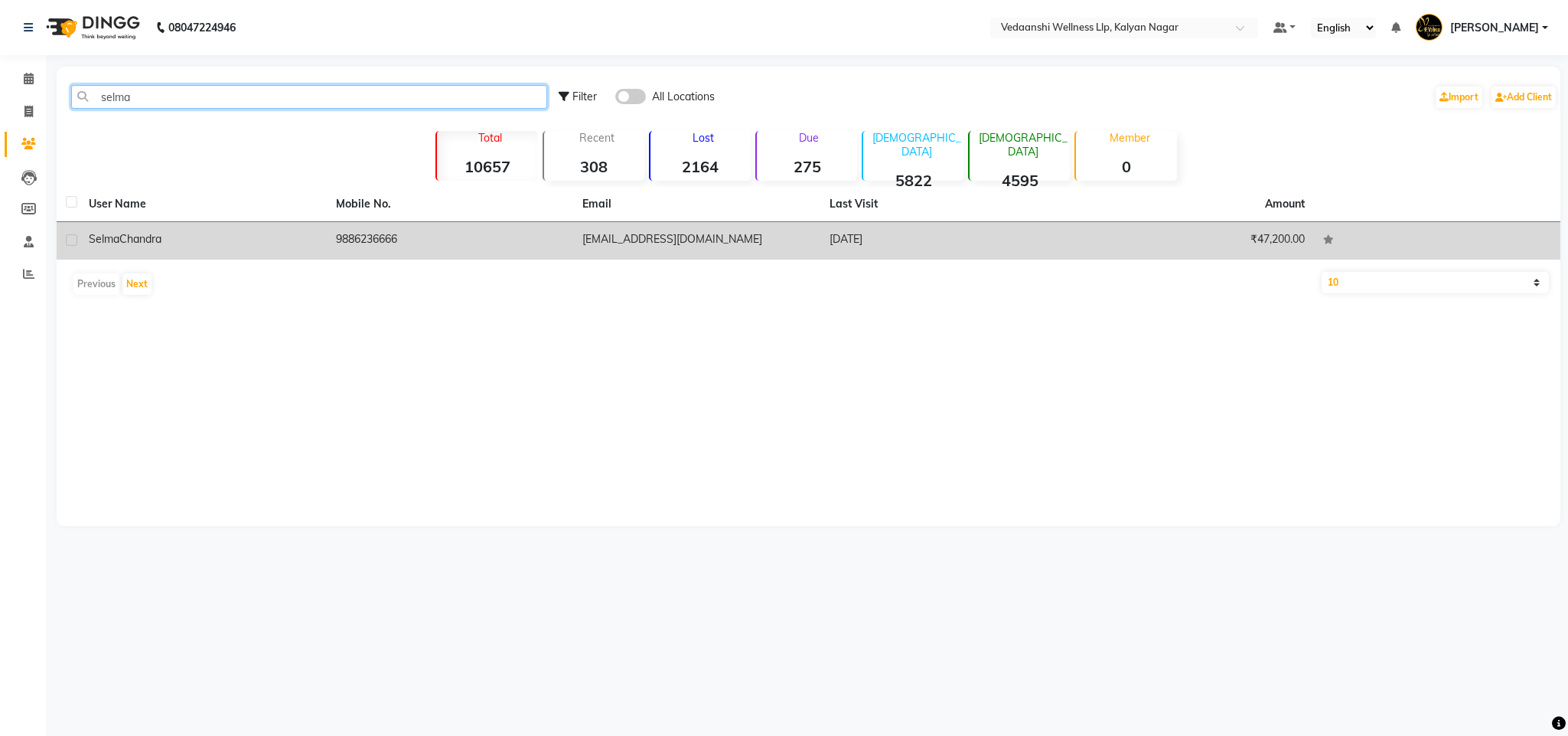
type input "selma"
click at [369, 233] on td "9886236666" at bounding box center [450, 240] width 247 height 37
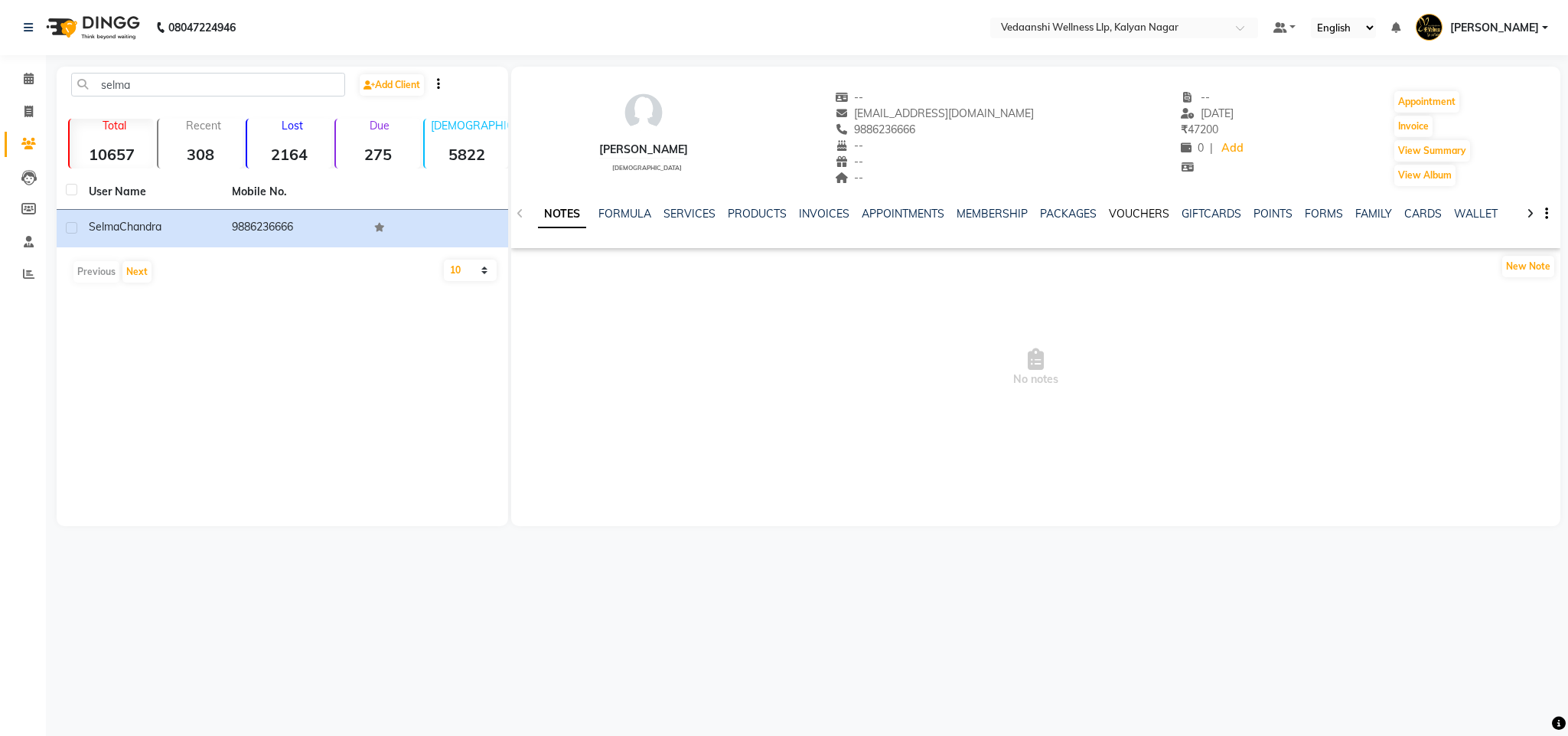
click at [1120, 212] on link "VOUCHERS" at bounding box center [1138, 213] width 60 height 14
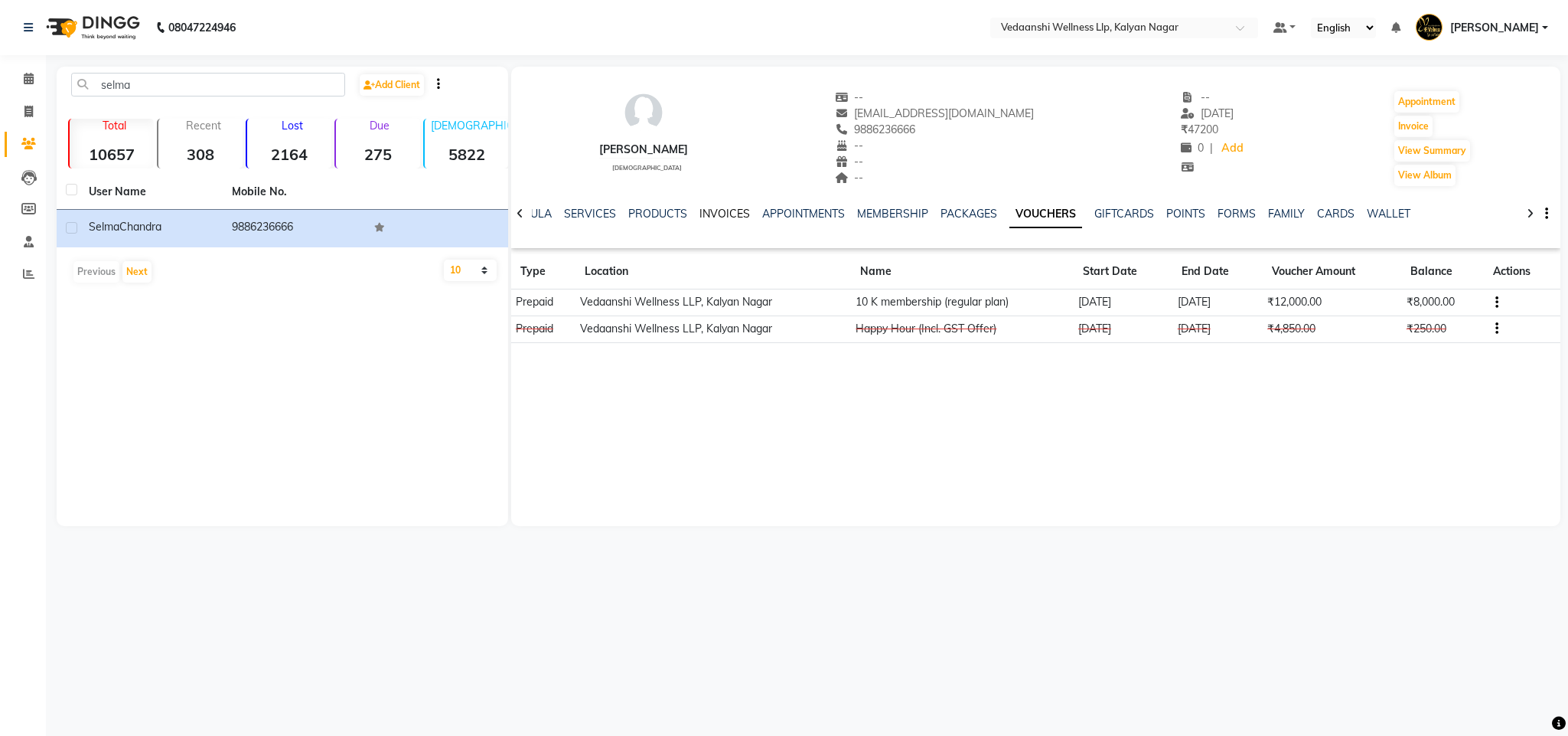
click at [700, 212] on link "INVOICES" at bounding box center [725, 213] width 50 height 14
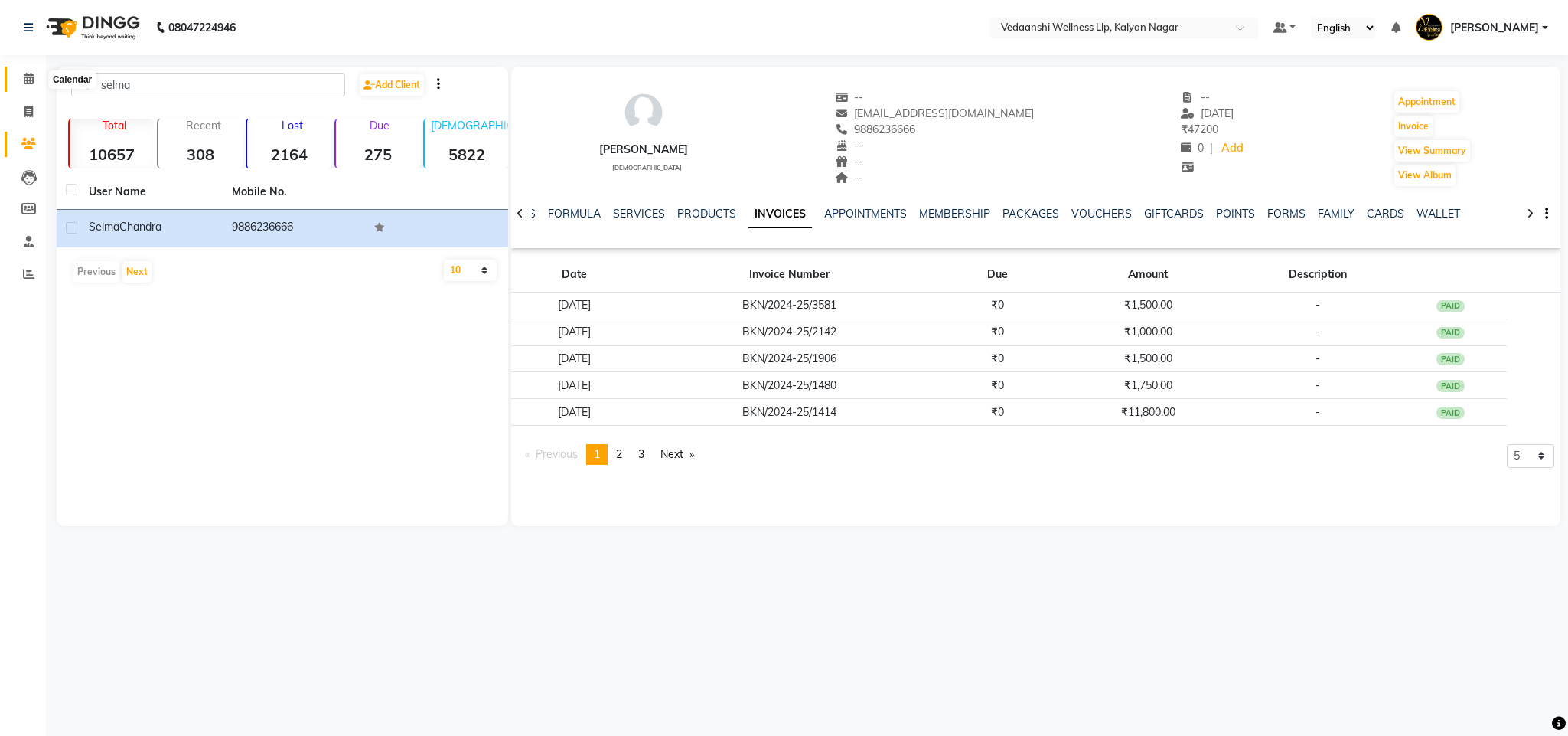
click at [31, 71] on span at bounding box center [28, 79] width 27 height 18
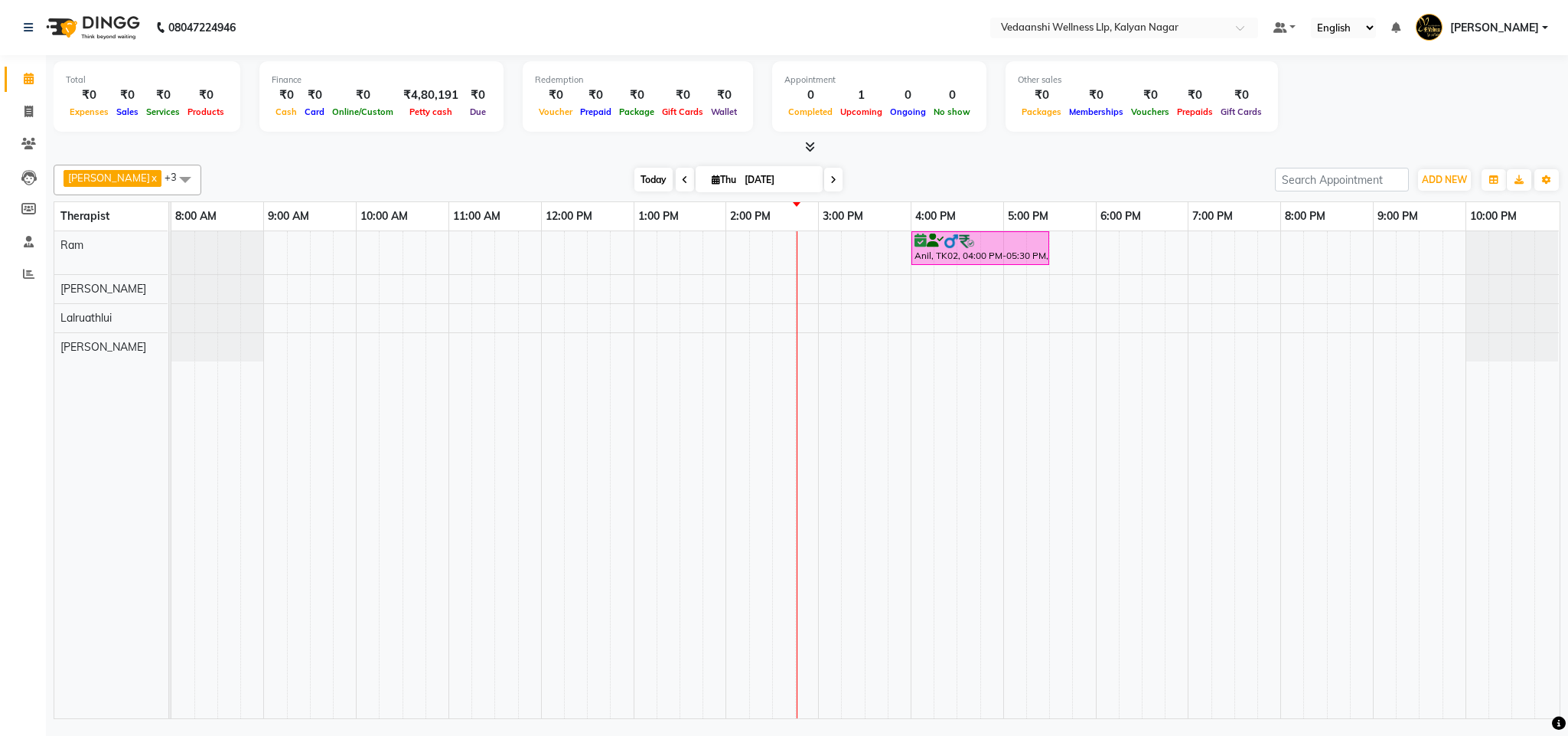
click at [635, 177] on span "Today" at bounding box center [653, 180] width 38 height 24
click at [889, 173] on div "[DATE] [DATE]" at bounding box center [738, 179] width 1059 height 23
click at [19, 146] on span at bounding box center [28, 144] width 27 height 18
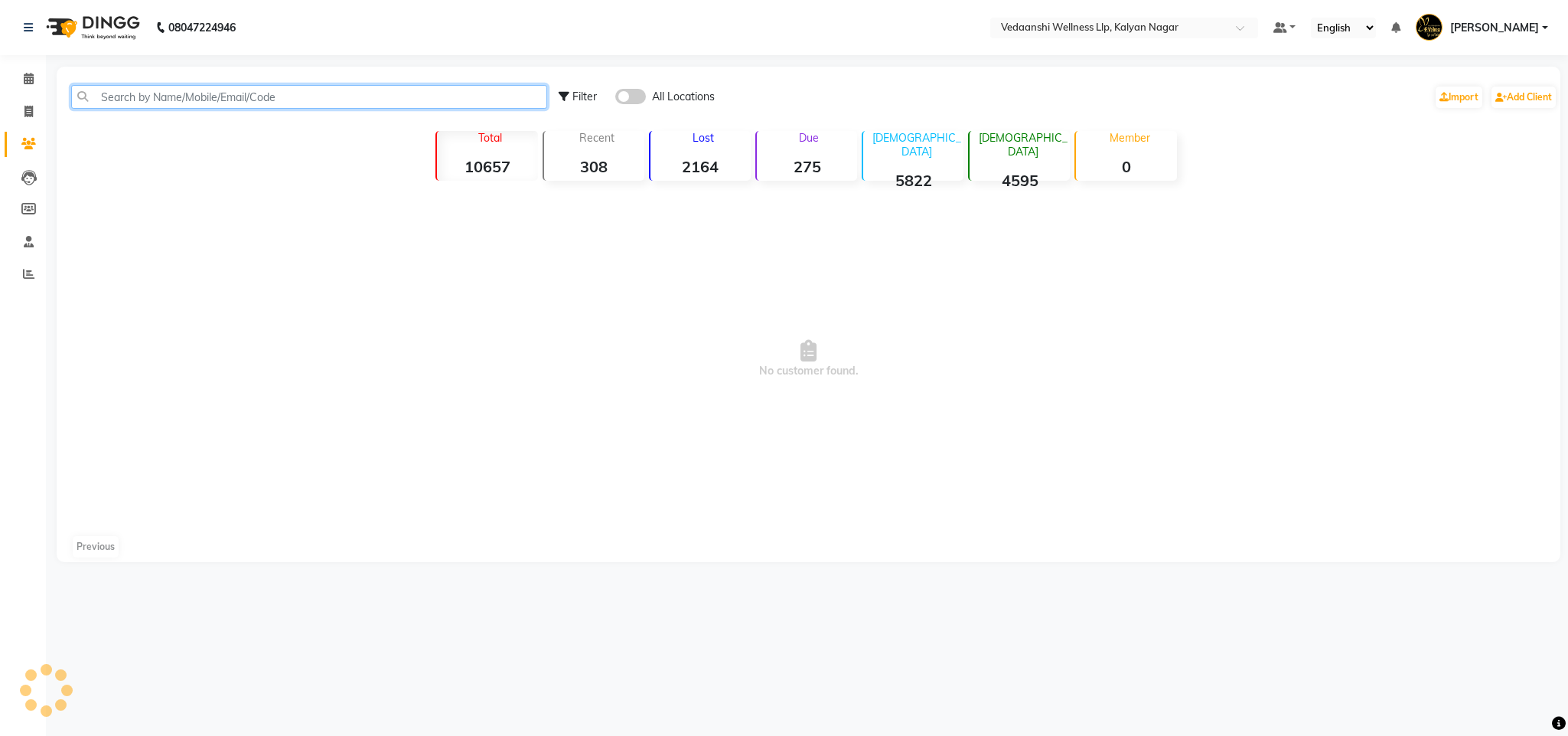
click at [150, 99] on input "text" at bounding box center [309, 97] width 476 height 24
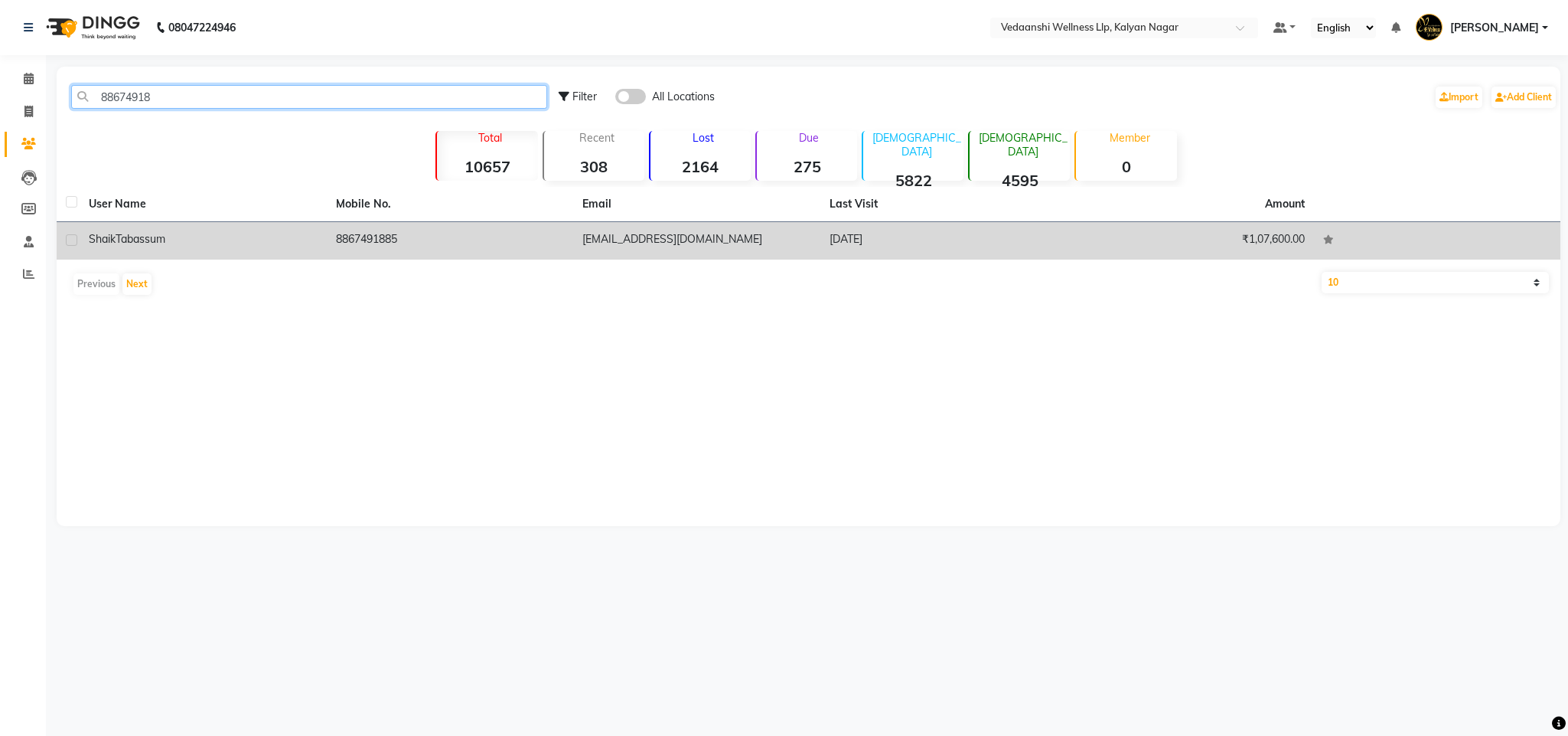
type input "88674918"
click at [338, 229] on td "8867491885" at bounding box center [450, 240] width 247 height 37
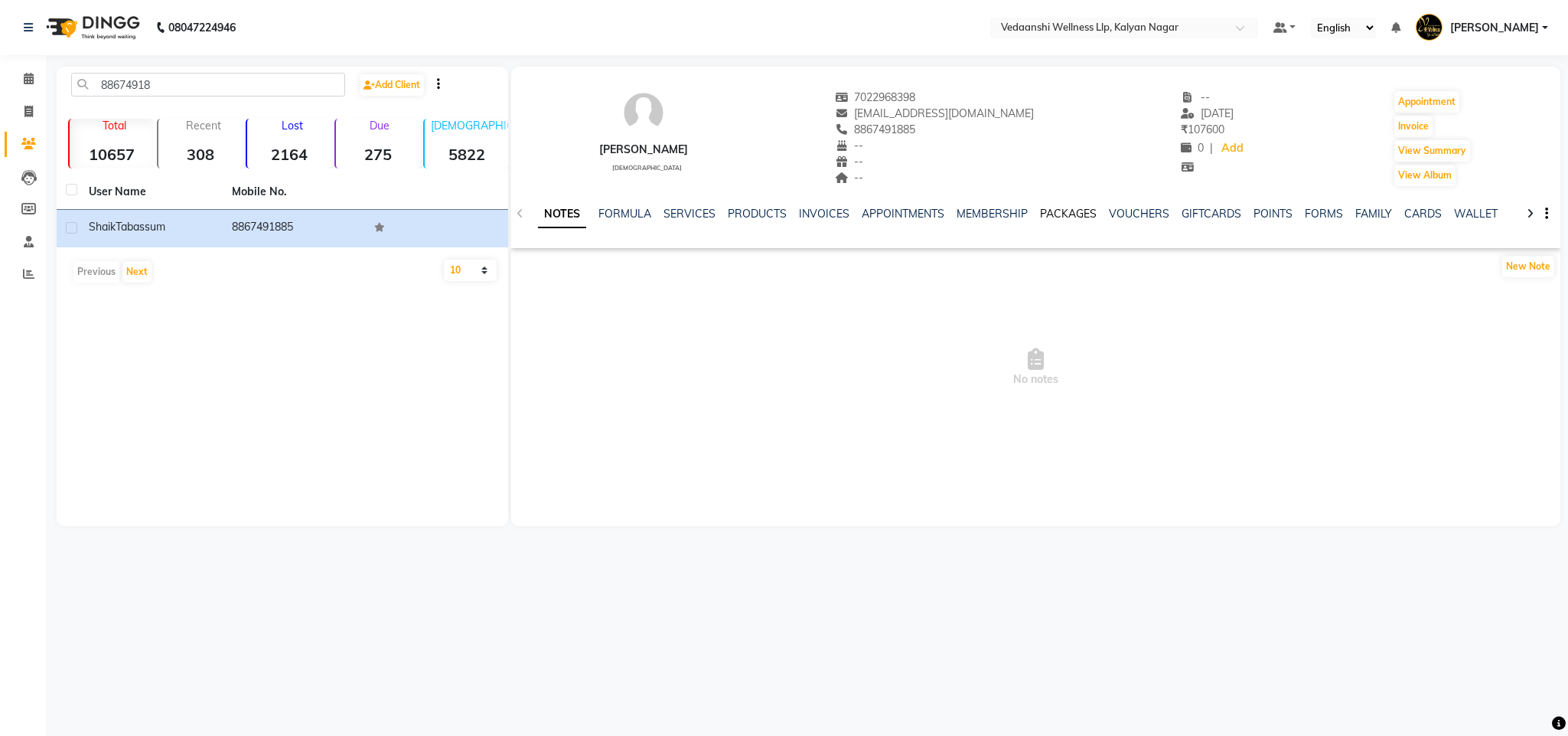
click at [1045, 210] on link "PACKAGES" at bounding box center [1068, 213] width 57 height 14
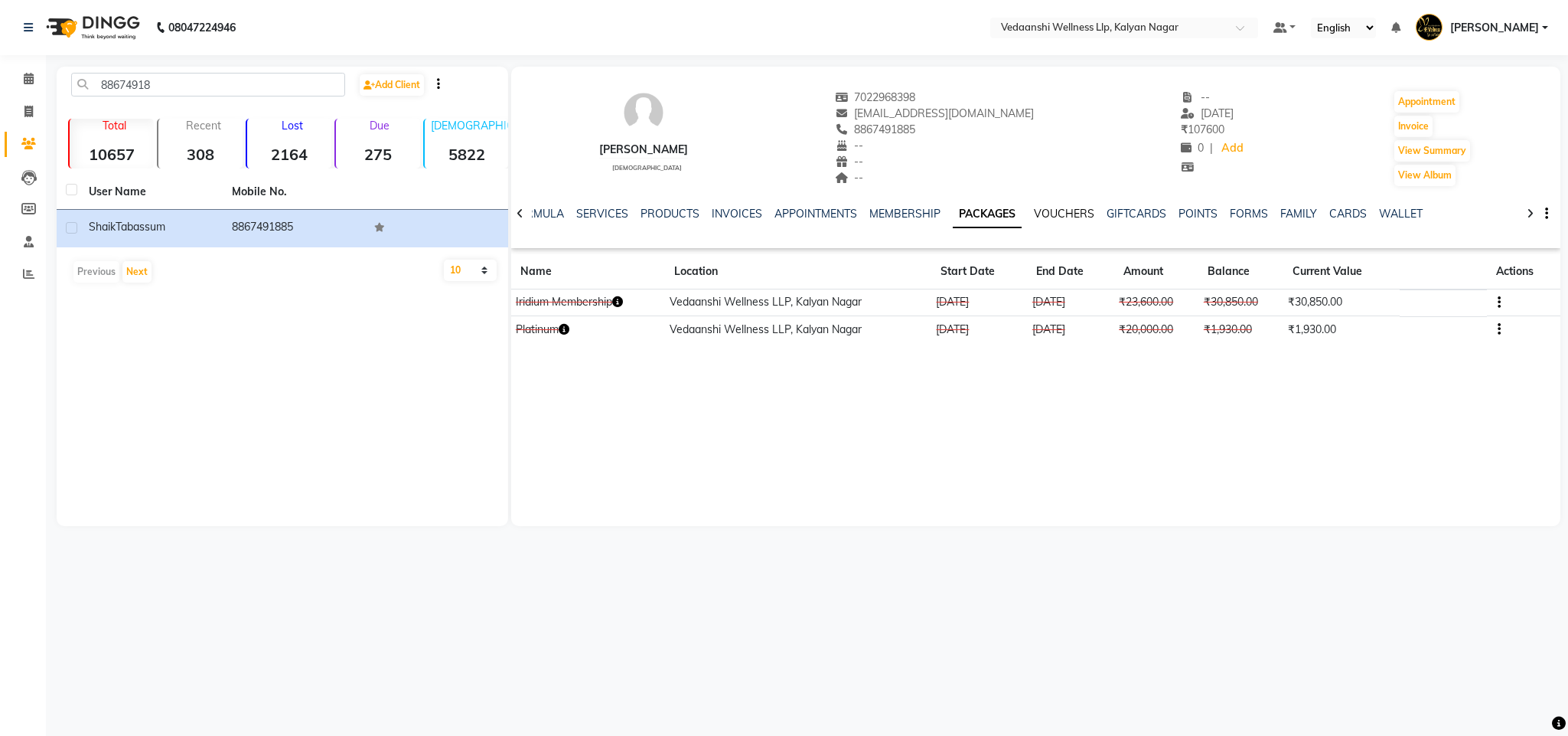
click at [1051, 208] on link "VOUCHERS" at bounding box center [1063, 213] width 60 height 14
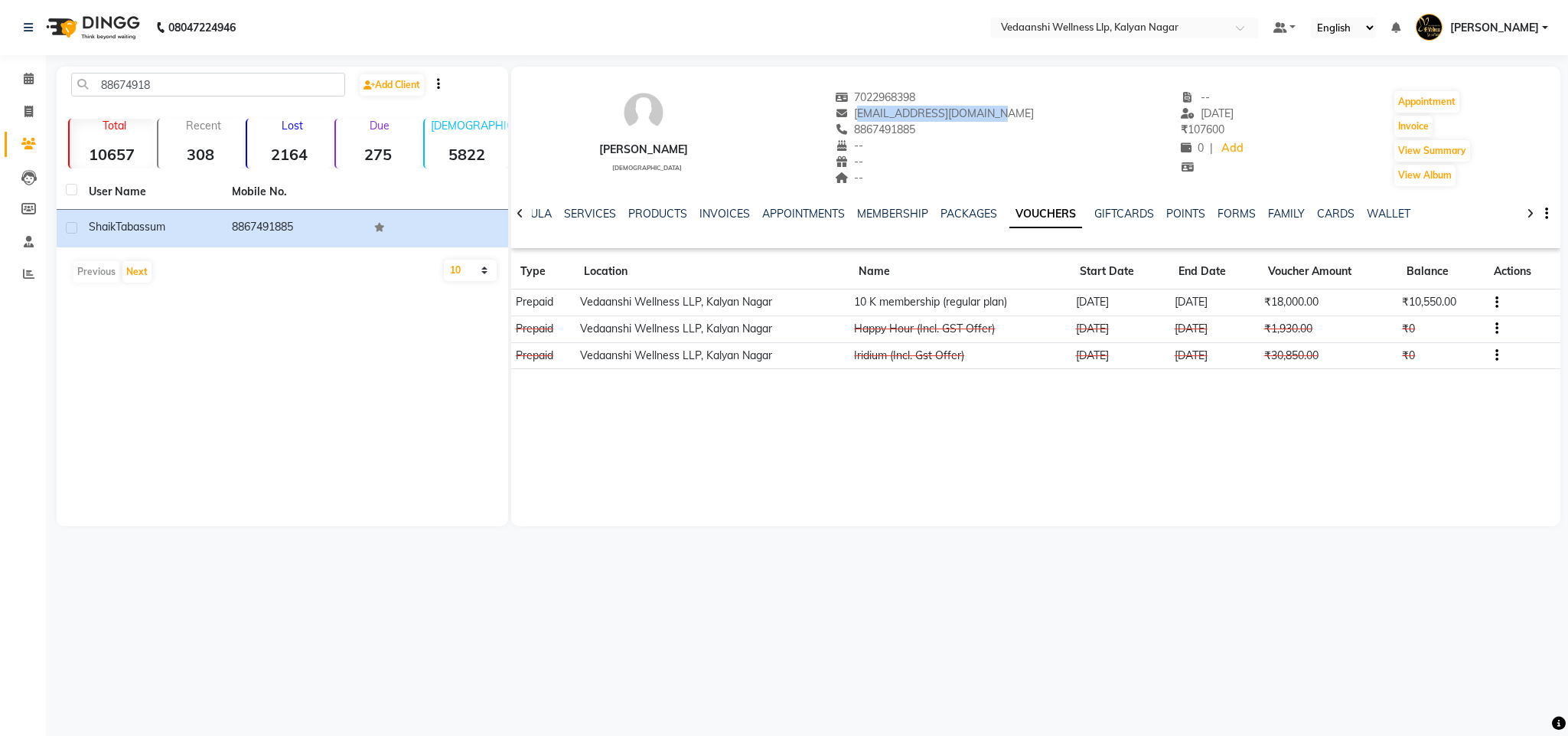
drag, startPoint x: 868, startPoint y: 108, endPoint x: 1018, endPoint y: 108, distance: 150.0
click at [1018, 108] on div "[PERSON_NAME] [DEMOGRAPHIC_DATA] 7022968398 [EMAIL_ADDRESS][DOMAIN_NAME] 886749…" at bounding box center [1036, 131] width 1050 height 113
drag, startPoint x: 1006, startPoint y: 110, endPoint x: 911, endPoint y: 171, distance: 112.9
click at [923, 179] on div "--" at bounding box center [934, 177] width 199 height 16
click at [941, 209] on link "PACKAGES" at bounding box center [969, 213] width 57 height 14
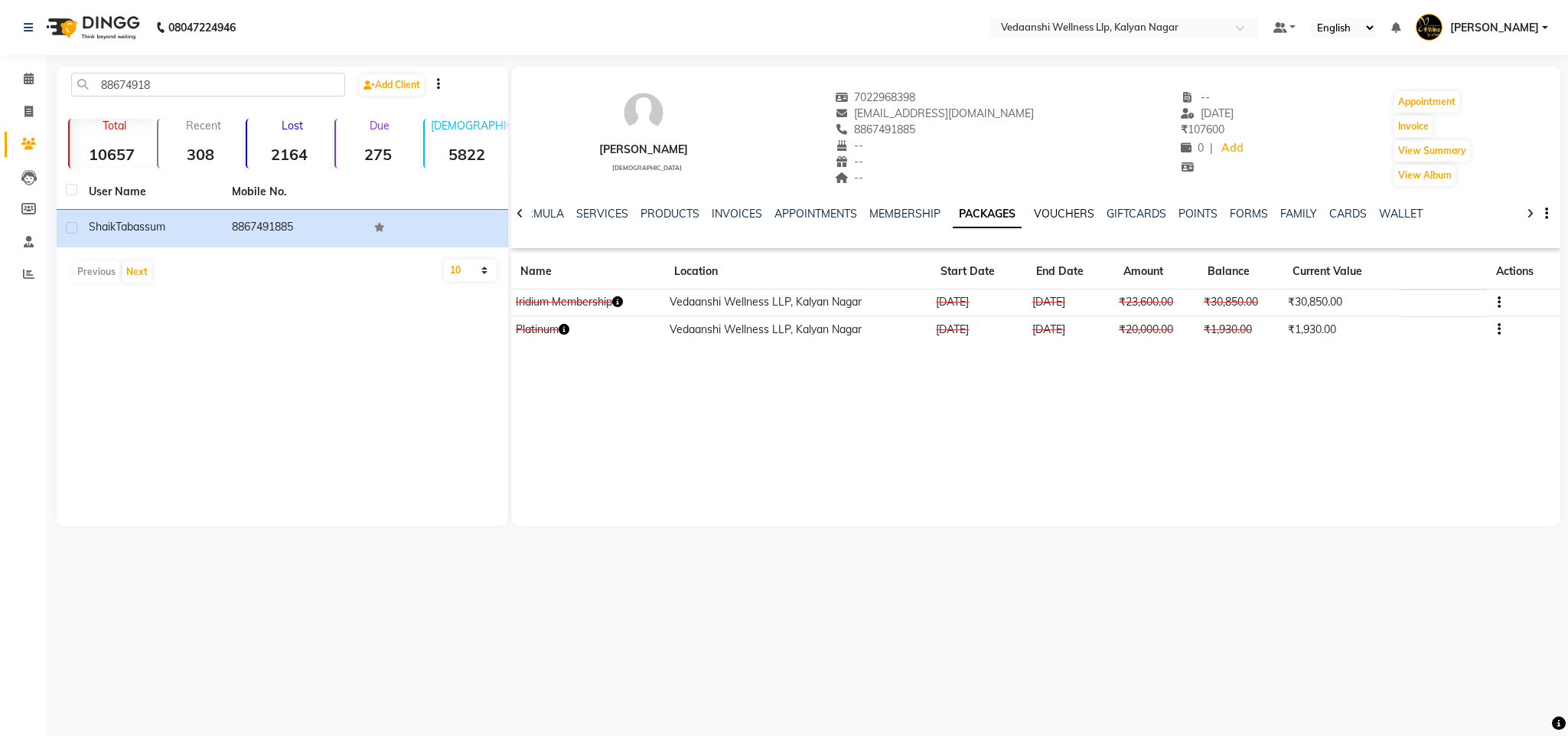
click at [1034, 212] on link "VOUCHERS" at bounding box center [1063, 213] width 60 height 14
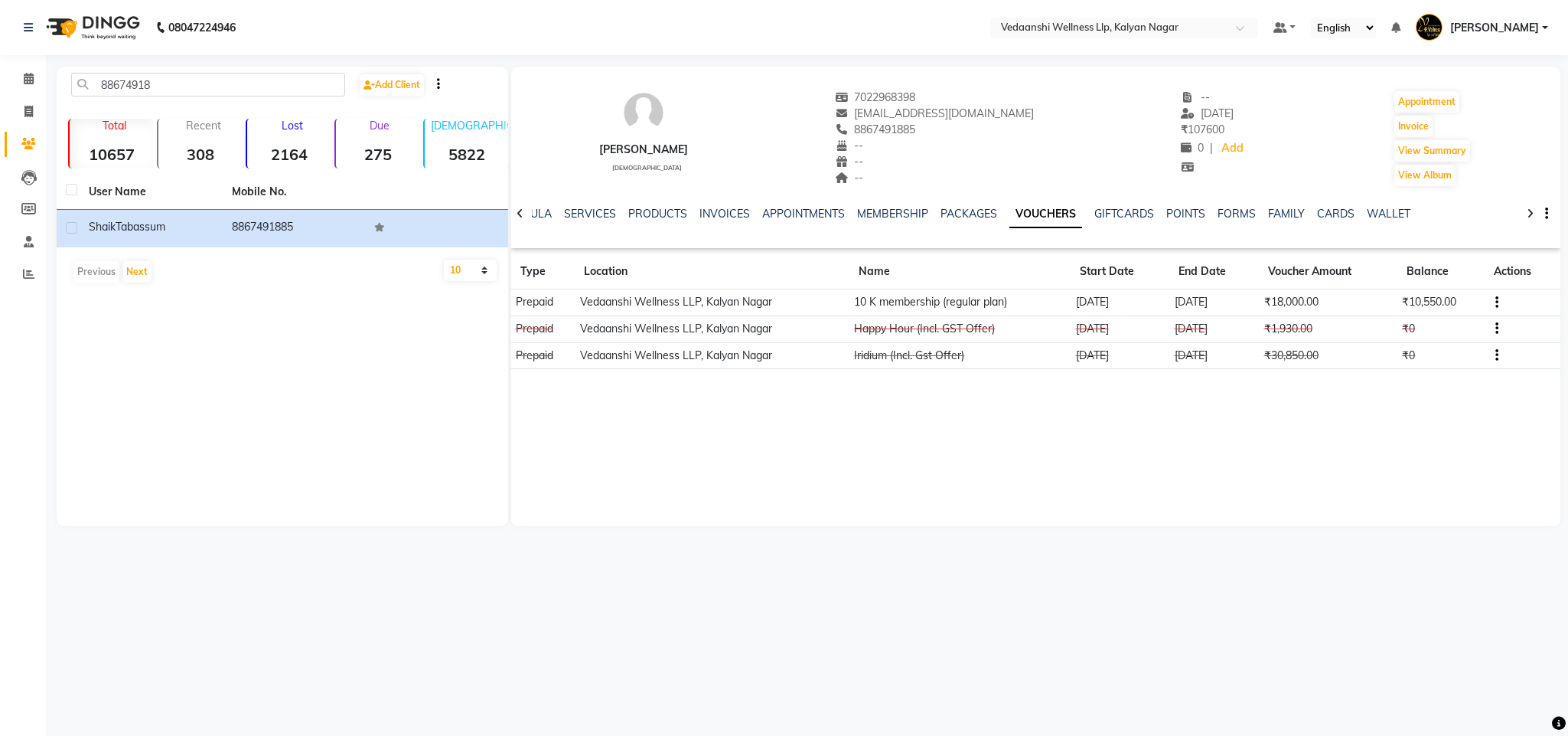
click at [519, 205] on div at bounding box center [520, 213] width 18 height 30
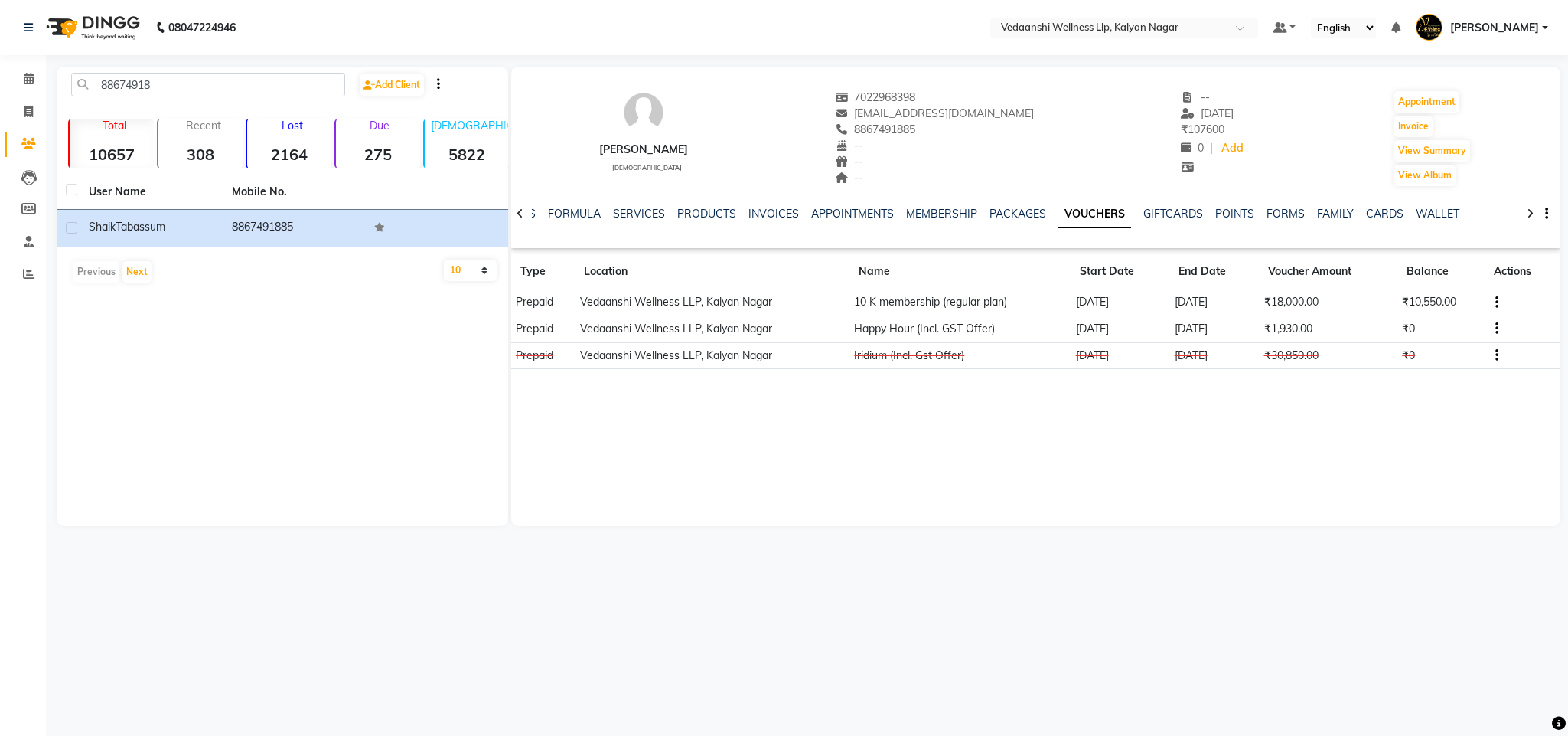
click at [519, 205] on div at bounding box center [520, 213] width 18 height 30
click at [538, 214] on link "NOTES" at bounding box center [555, 213] width 34 height 14
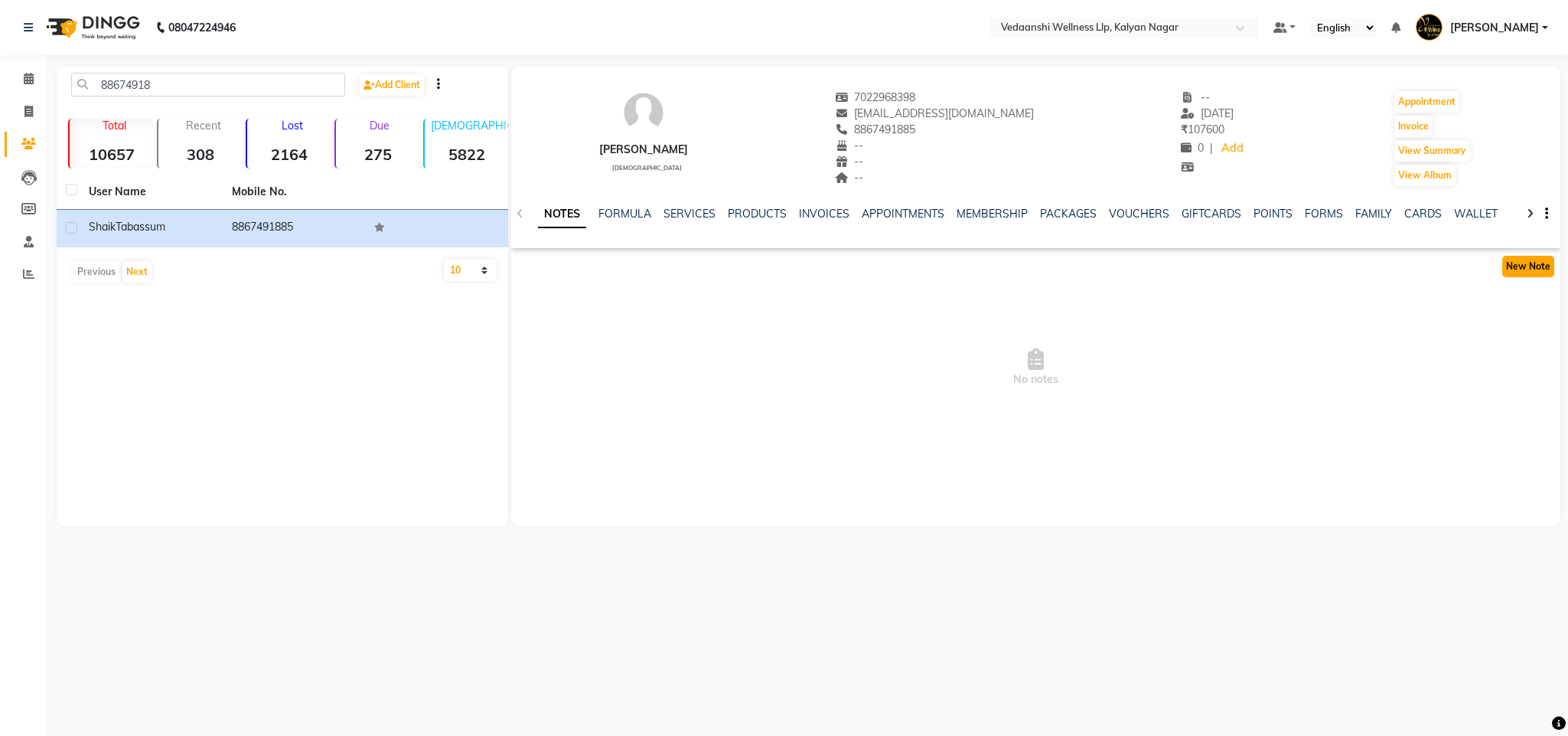
click at [1507, 263] on button "New Note" at bounding box center [1528, 265] width 52 height 21
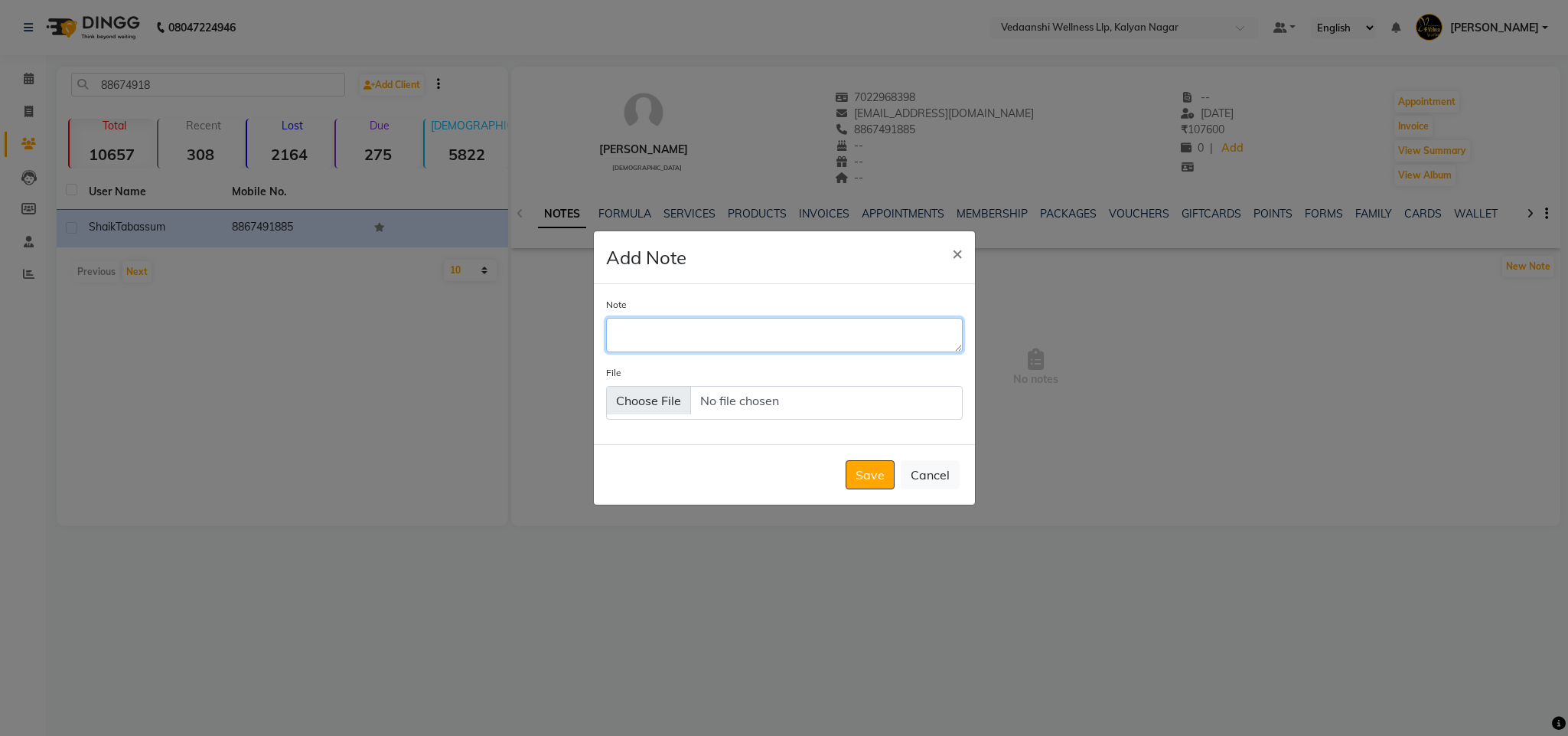
click at [636, 341] on textarea "Note" at bounding box center [784, 334] width 356 height 33
click at [753, 325] on textarea "Balance is 34000" at bounding box center [784, 334] width 356 height 33
type textarea "Balance is 34000 as on [DATE]"
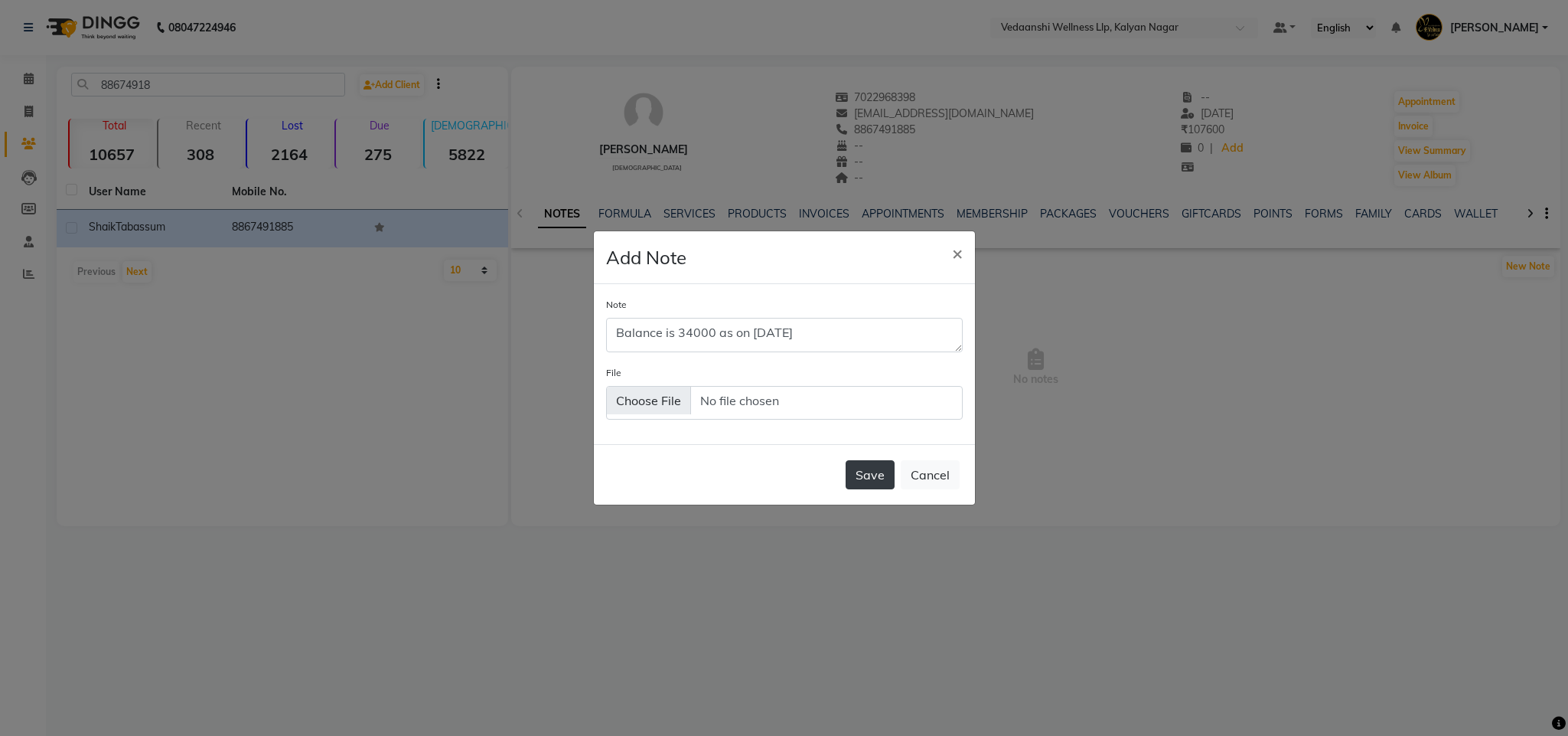
click at [863, 478] on button "Save" at bounding box center [869, 474] width 49 height 29
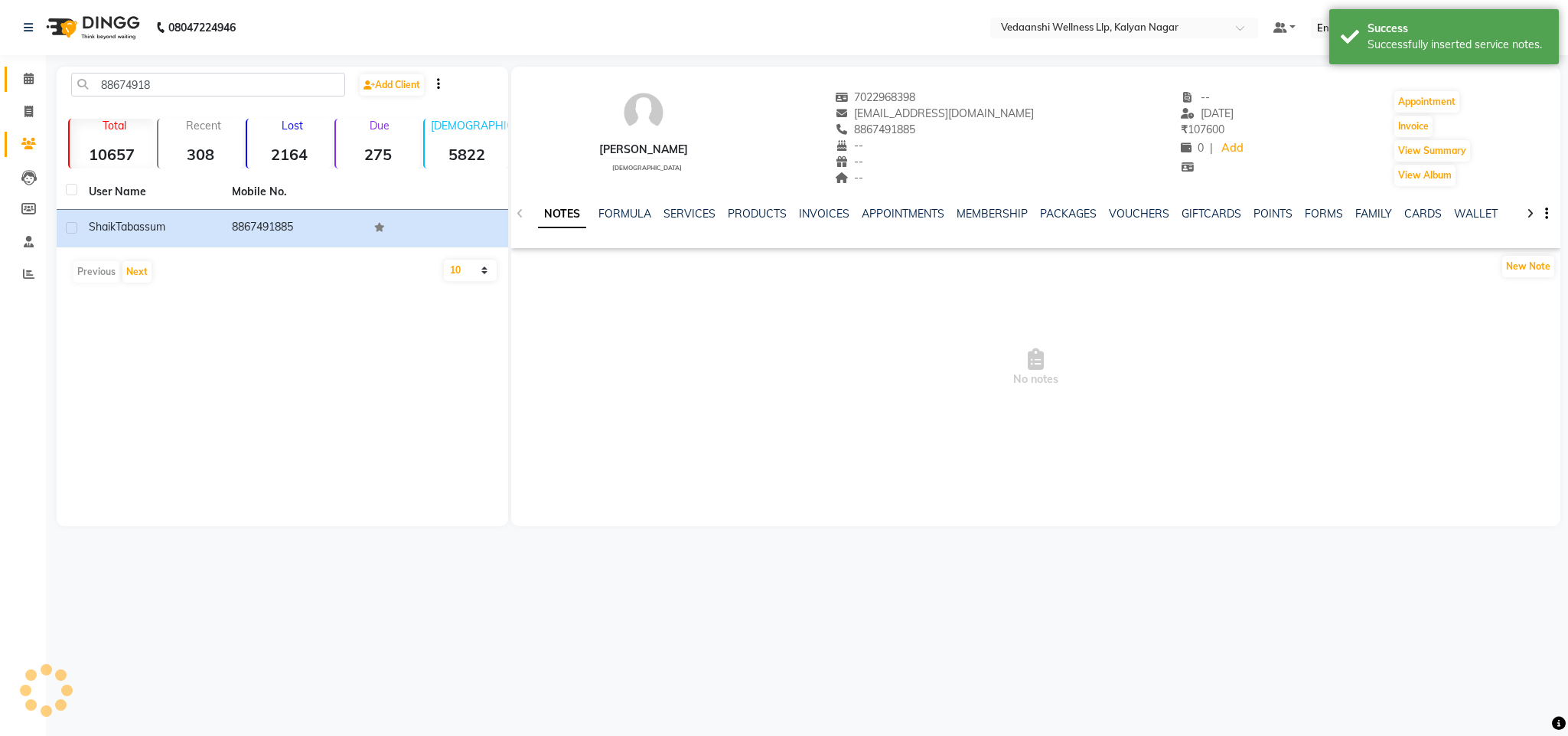
click at [28, 69] on link "Calendar" at bounding box center [23, 79] width 37 height 25
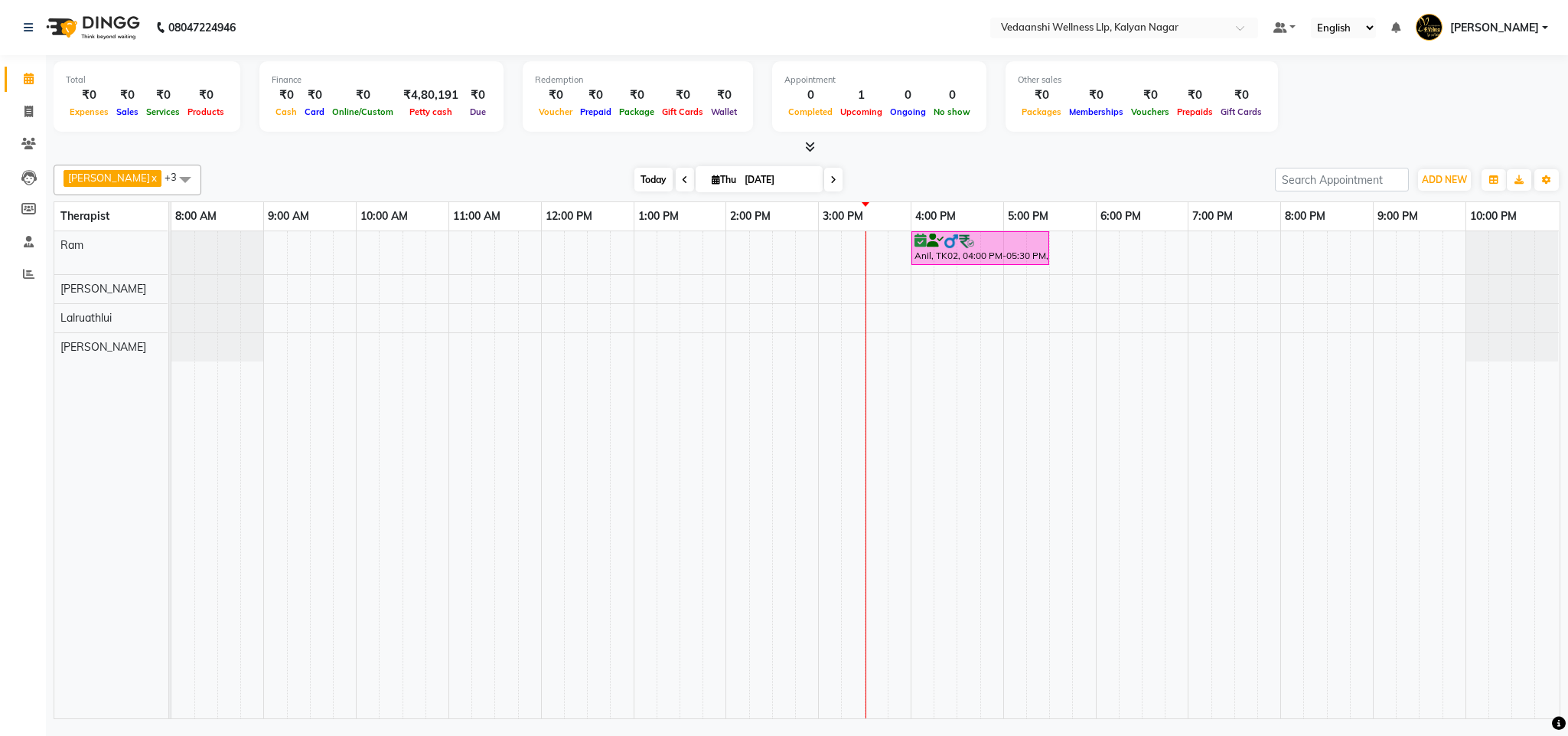
click at [635, 171] on span "Today" at bounding box center [653, 180] width 38 height 24
click at [794, 168] on span "[DATE]" at bounding box center [759, 179] width 127 height 26
click at [824, 174] on span at bounding box center [833, 180] width 19 height 24
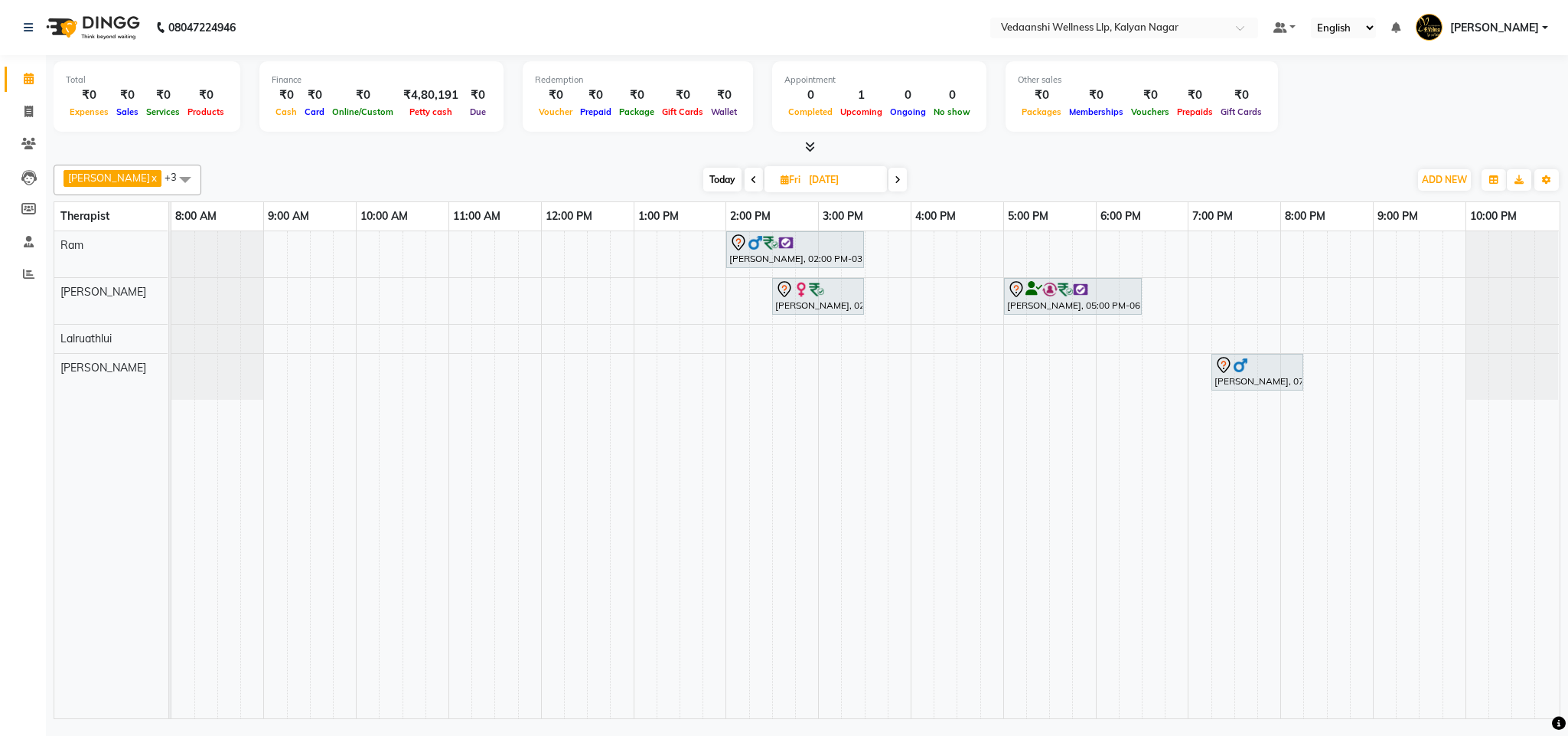
click at [703, 175] on span "Today" at bounding box center [722, 180] width 38 height 24
type input "[DATE]"
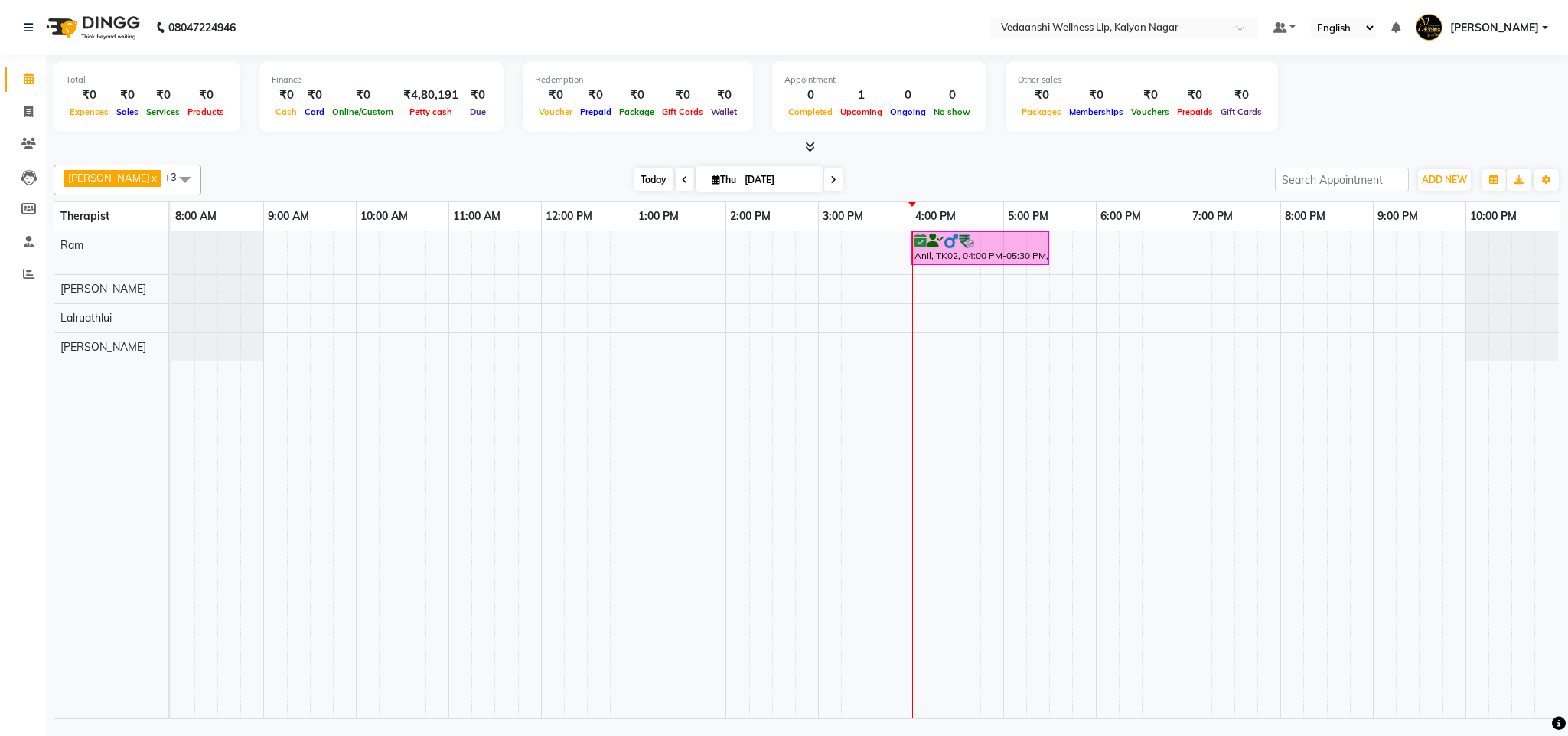
click at [635, 182] on span "Today" at bounding box center [653, 180] width 38 height 24
click at [906, 168] on div "[DATE] [DATE]" at bounding box center [738, 179] width 1059 height 23
click at [32, 138] on icon at bounding box center [29, 143] width 15 height 11
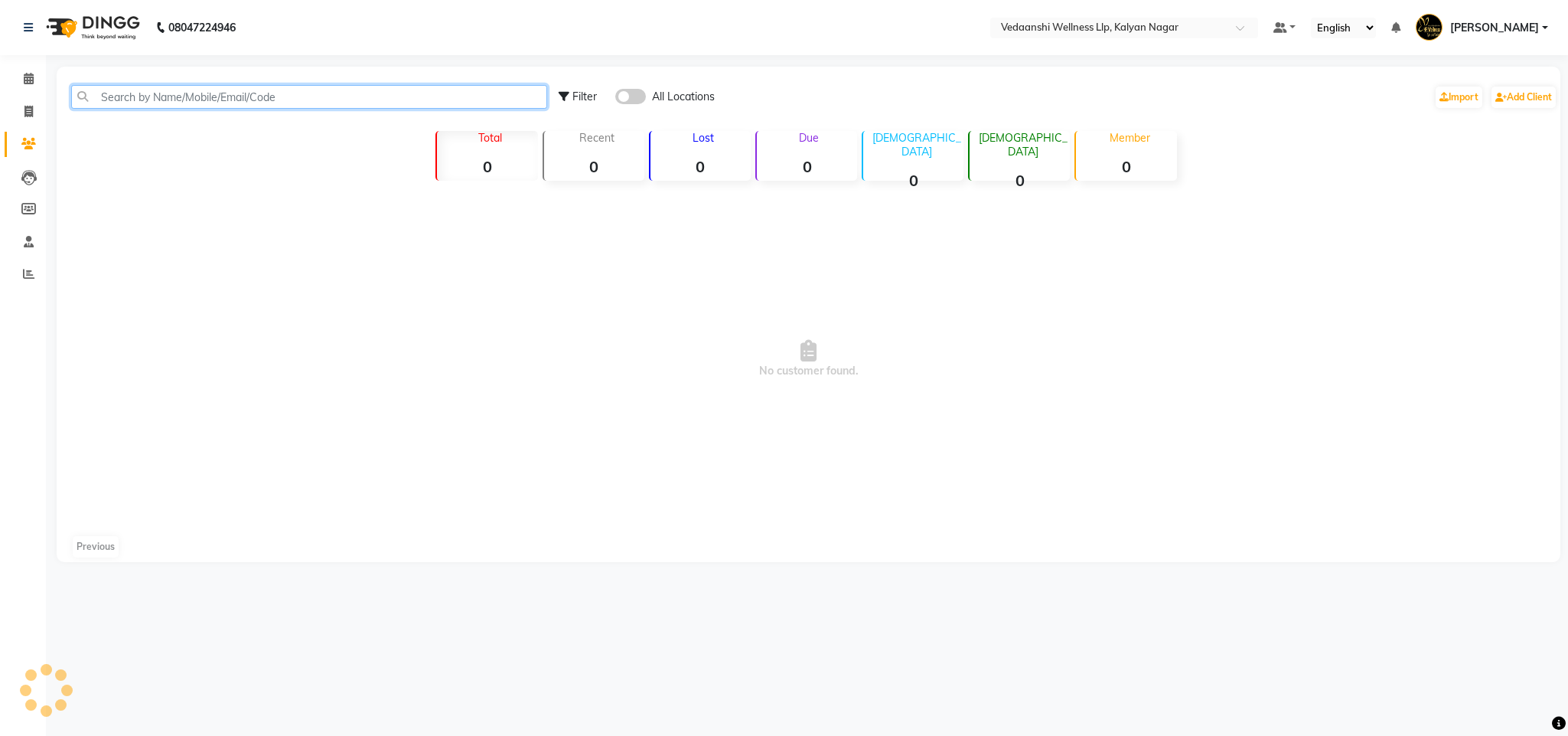
click at [354, 99] on input "text" at bounding box center [309, 97] width 476 height 24
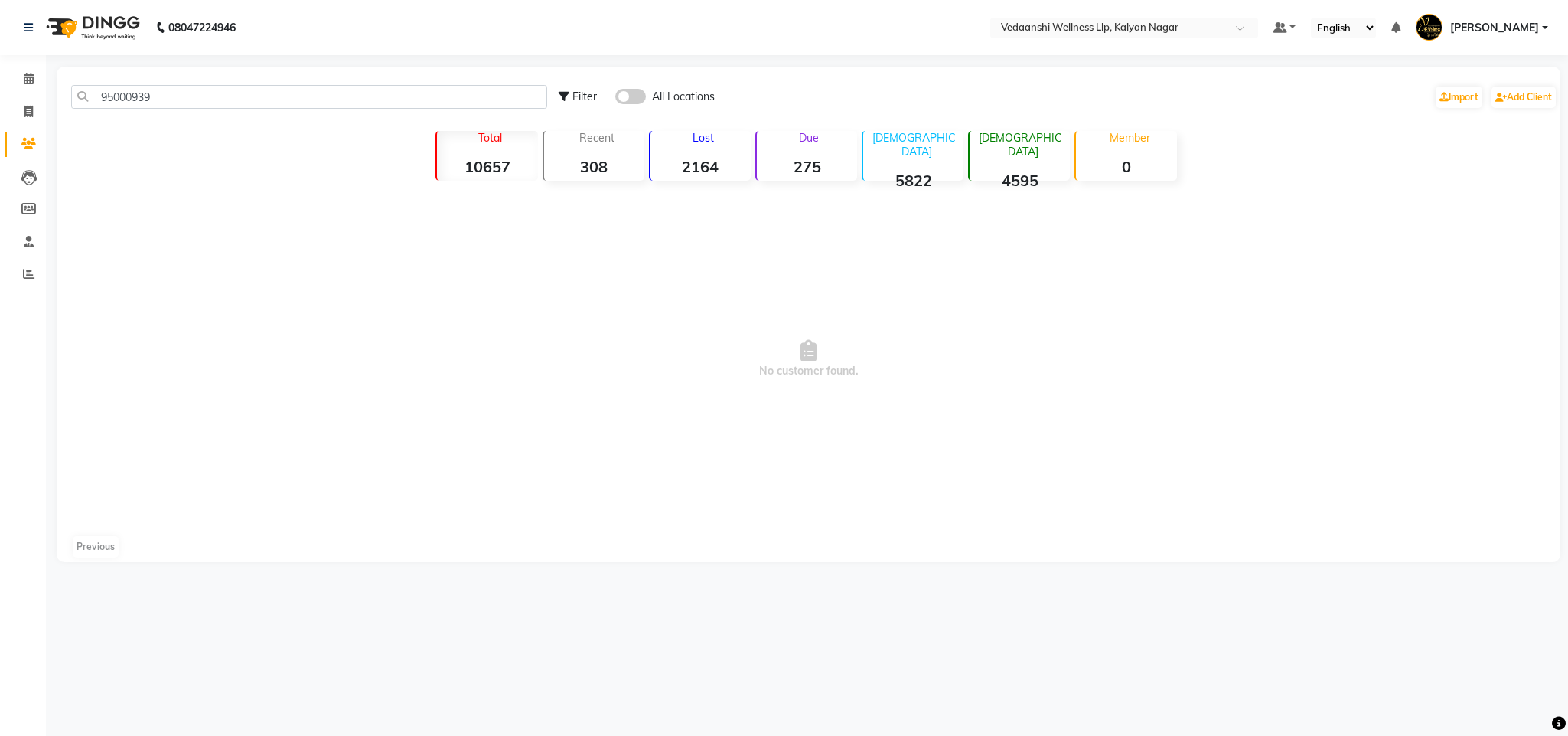
click at [627, 103] on span at bounding box center [630, 97] width 31 height 15
click at [615, 98] on input "checkbox" at bounding box center [615, 98] width 0 height 0
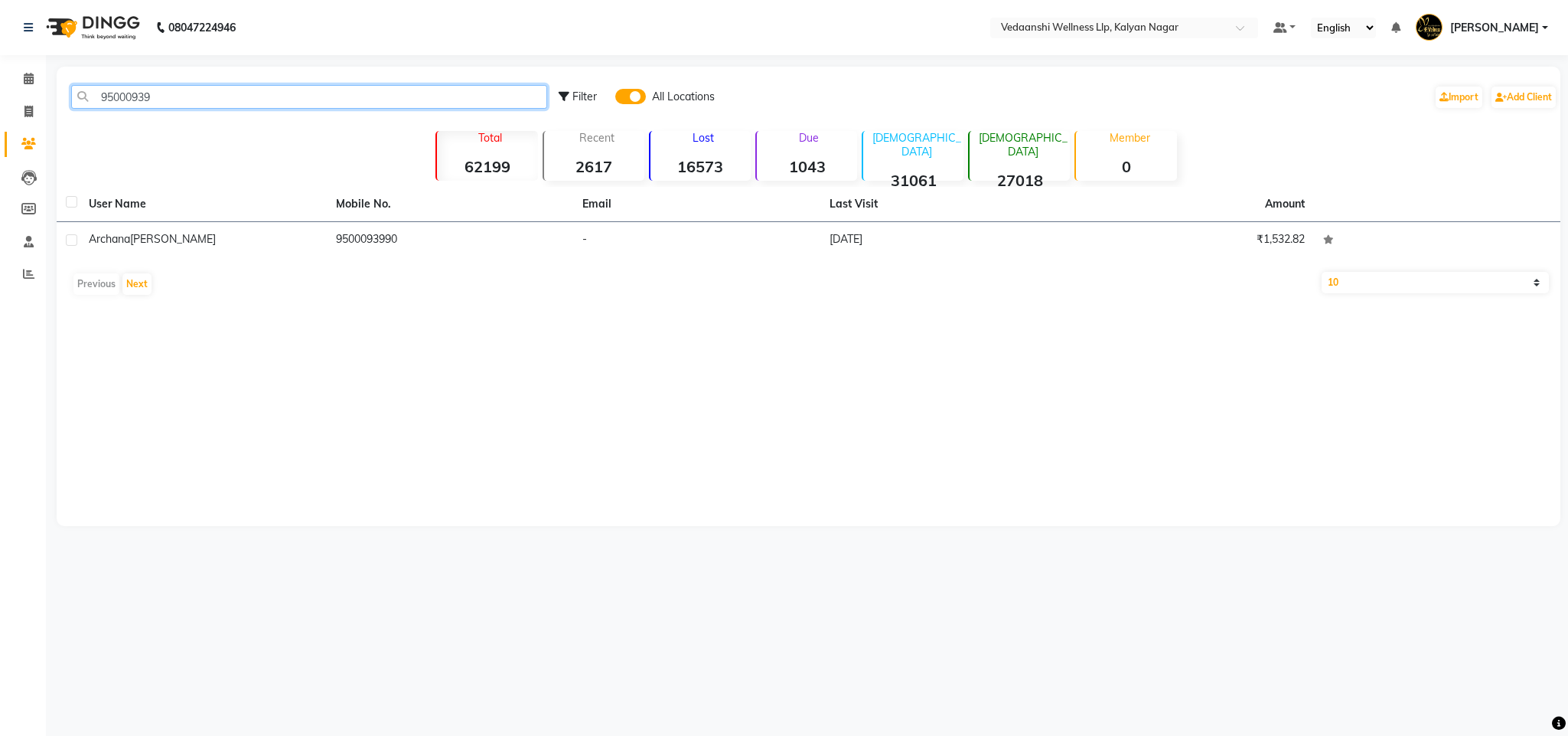
click at [264, 106] on input "95000939" at bounding box center [309, 97] width 476 height 24
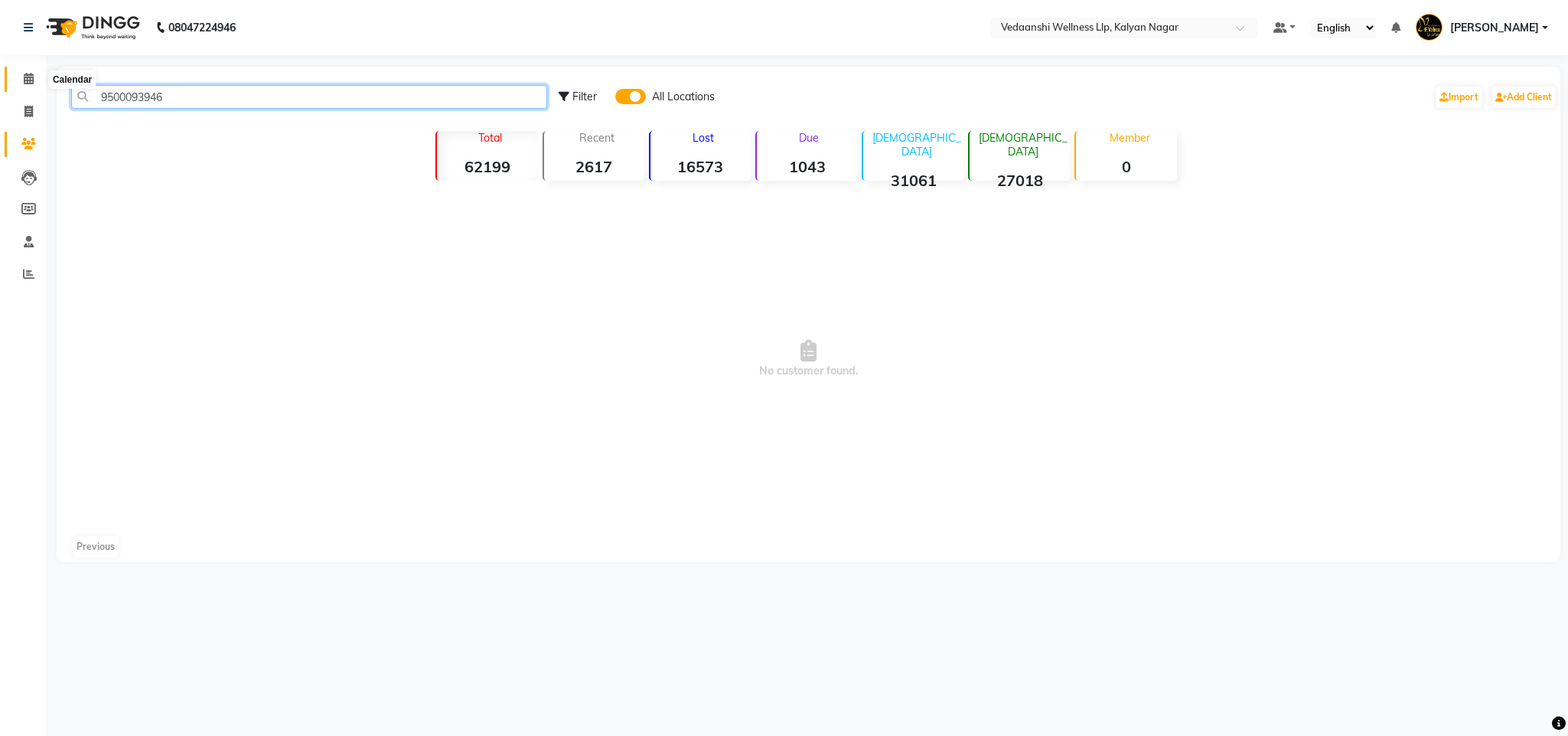
type input "9500093946"
click at [34, 83] on span at bounding box center [28, 79] width 27 height 18
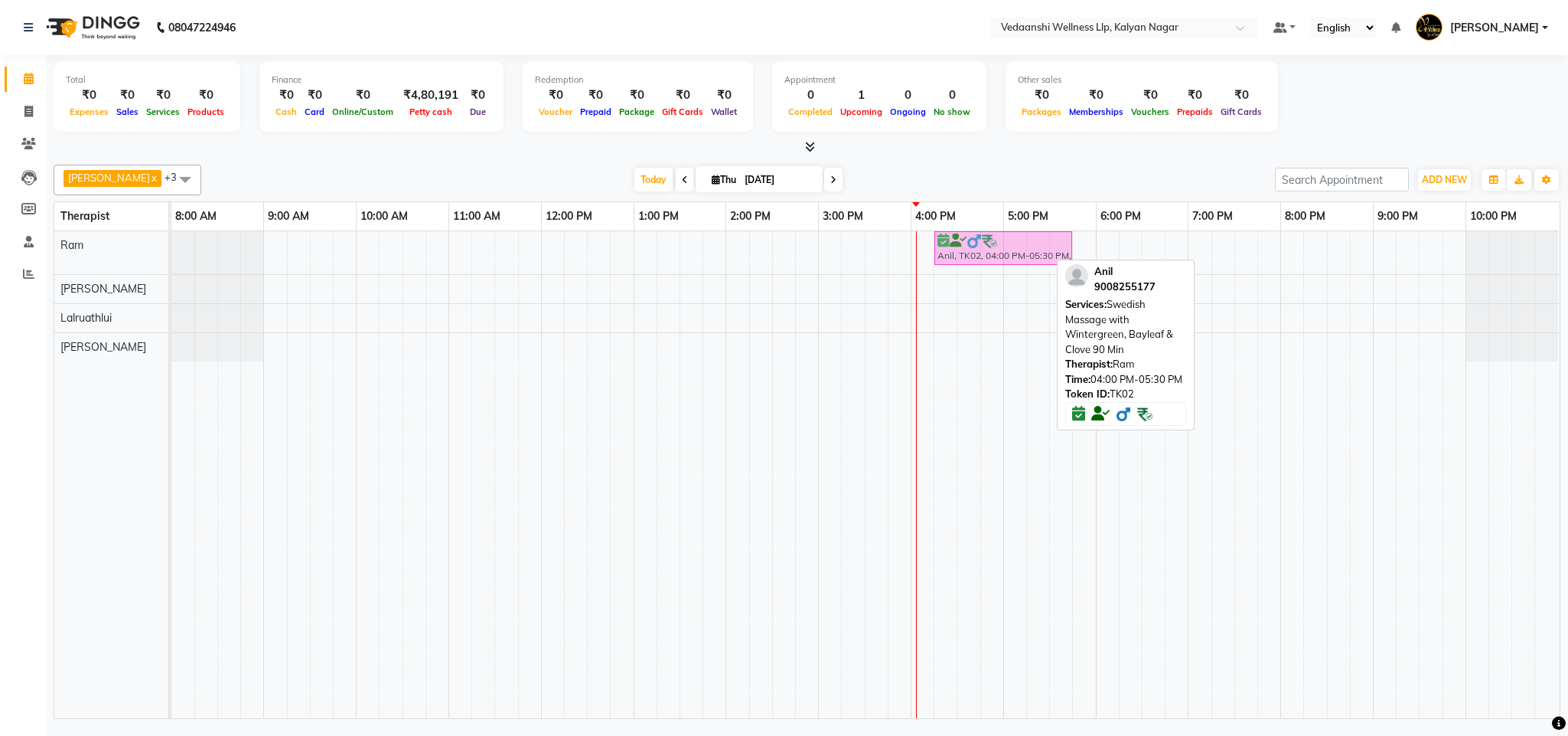
click at [172, 255] on div "Anil, TK02, 04:00 PM-05:30 PM, Swedish Massage with Wintergreen, Bayleaf & Clov…" at bounding box center [172, 252] width 0 height 43
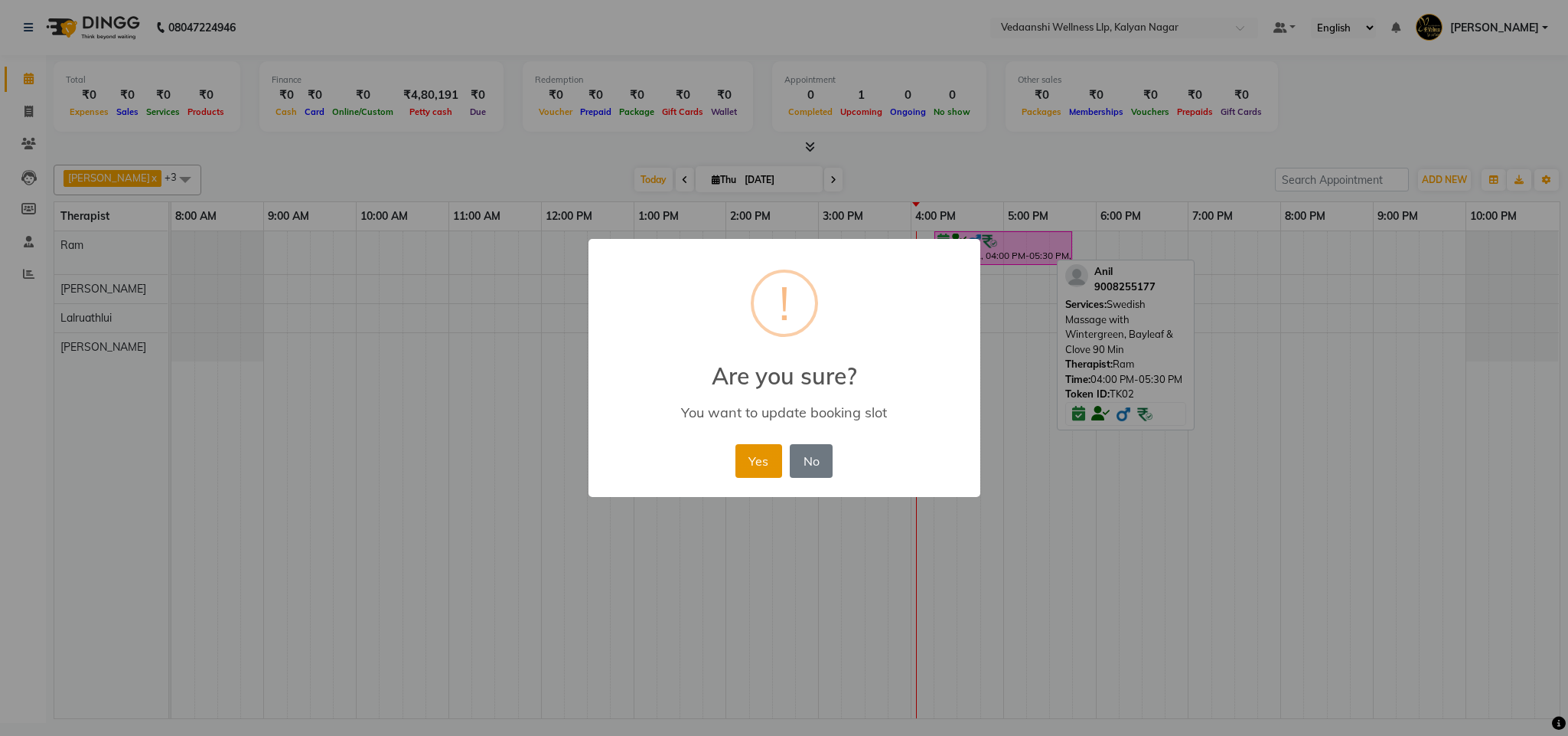
click at [774, 461] on button "Yes" at bounding box center [759, 460] width 46 height 33
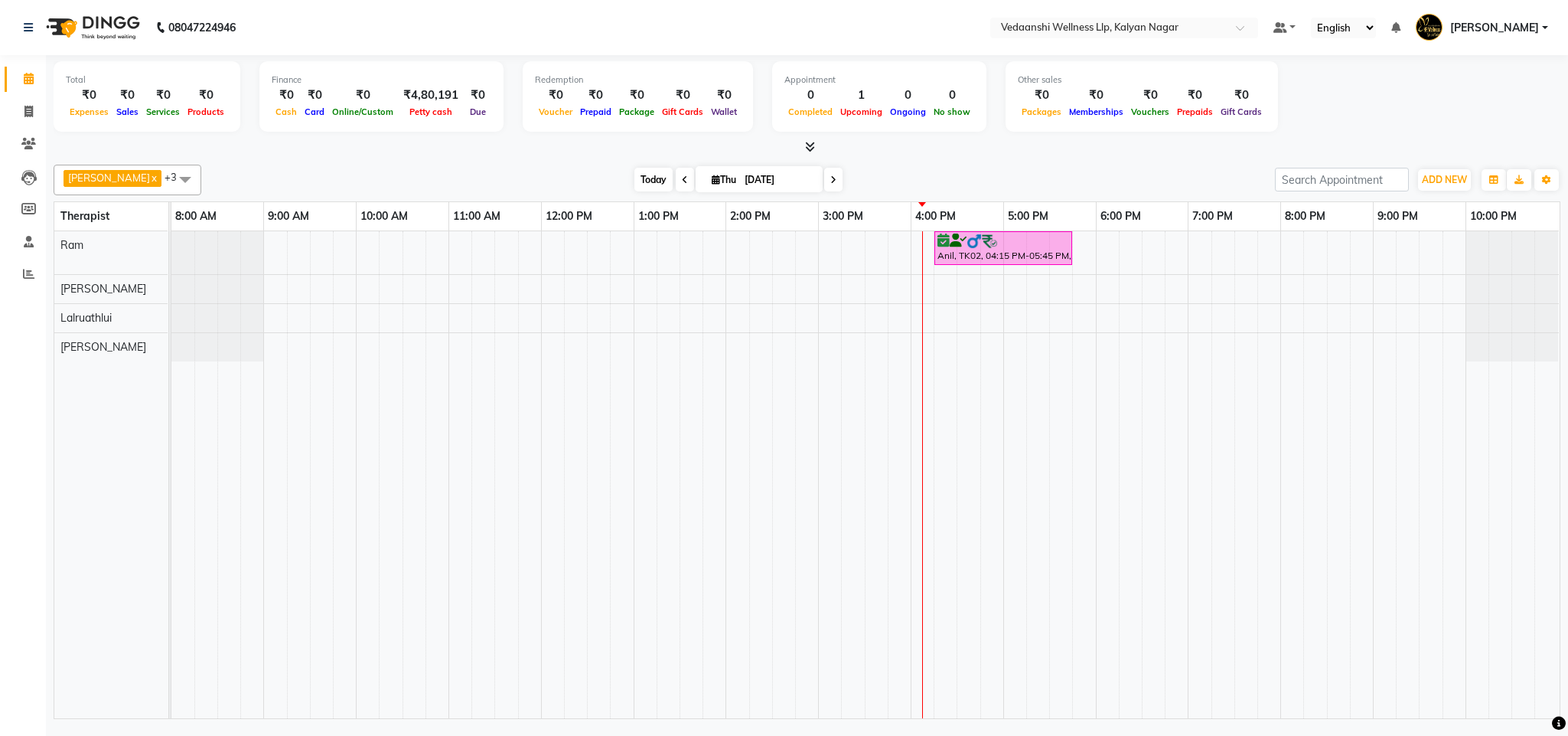
click at [644, 180] on span "Today" at bounding box center [653, 180] width 38 height 24
click at [635, 179] on span "Today" at bounding box center [653, 180] width 38 height 24
click at [506, 161] on div "[PERSON_NAME] x Ram x [PERSON_NAME] x +3 Select All [PERSON_NAME] [PERSON_NAME]…" at bounding box center [807, 439] width 1507 height 561
click at [740, 177] on input "[DATE]" at bounding box center [778, 179] width 76 height 23
select select "9"
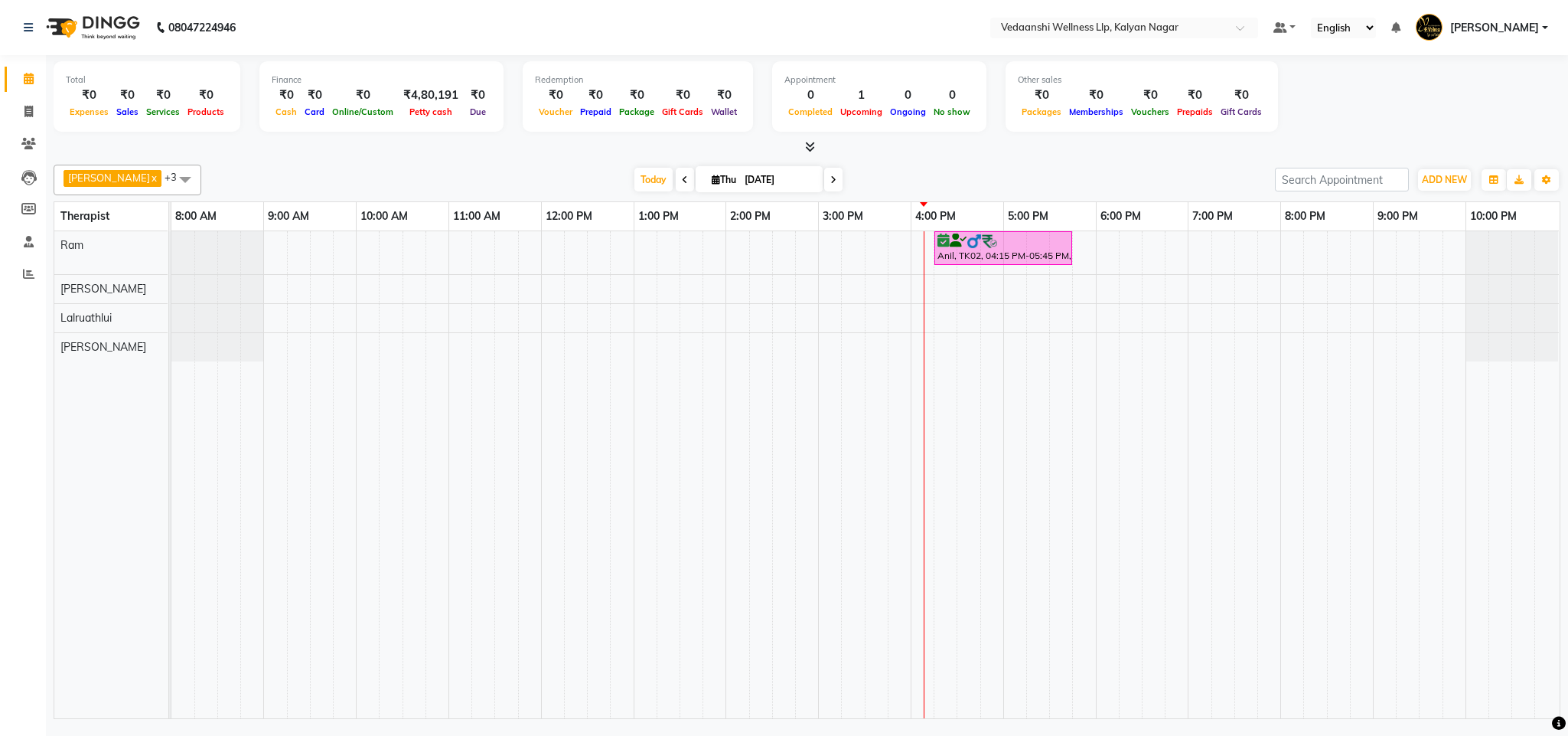
select select "2025"
click at [506, 139] on div at bounding box center [807, 147] width 1507 height 16
click at [1051, 313] on span "Edit" at bounding box center [1053, 314] width 19 height 16
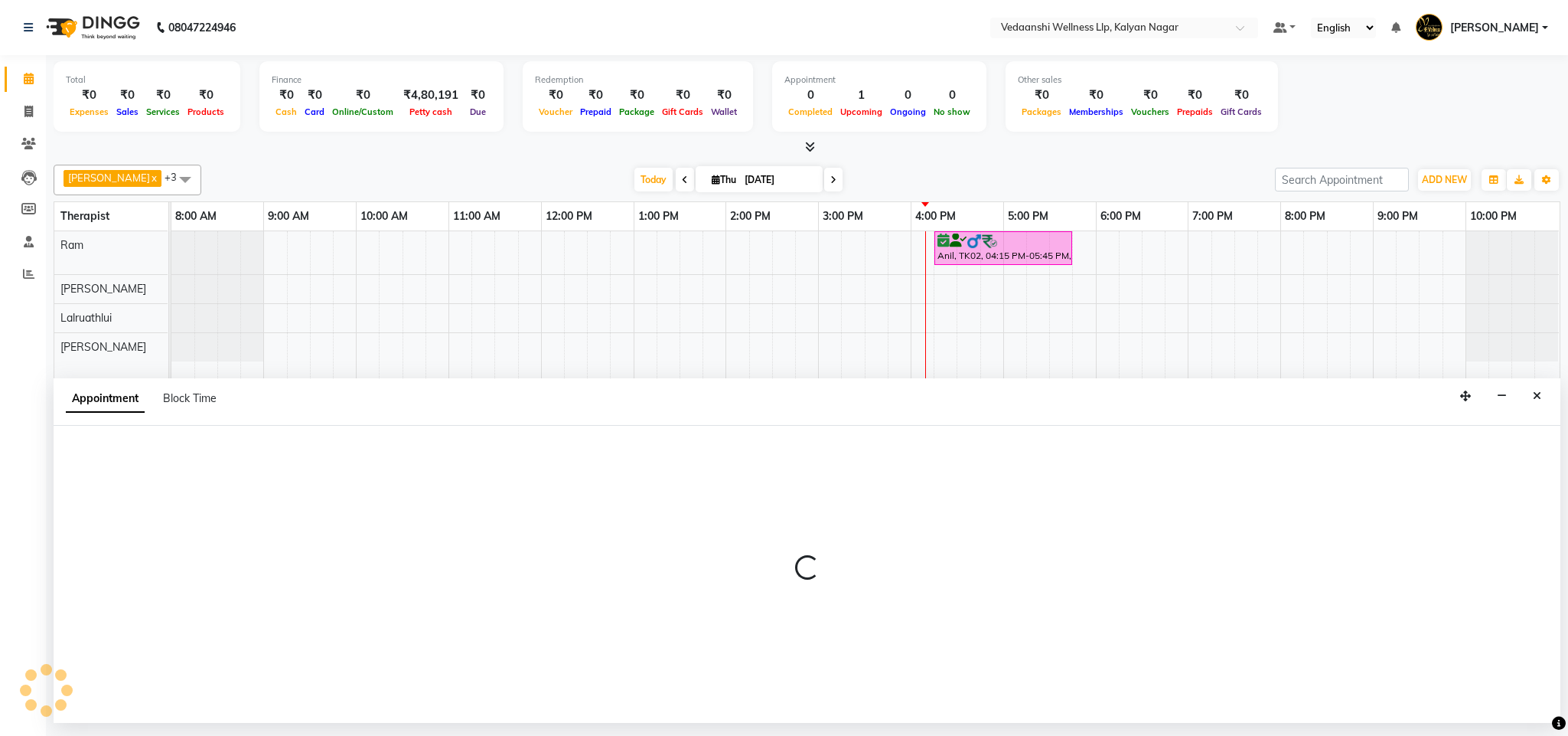
select select "tentative"
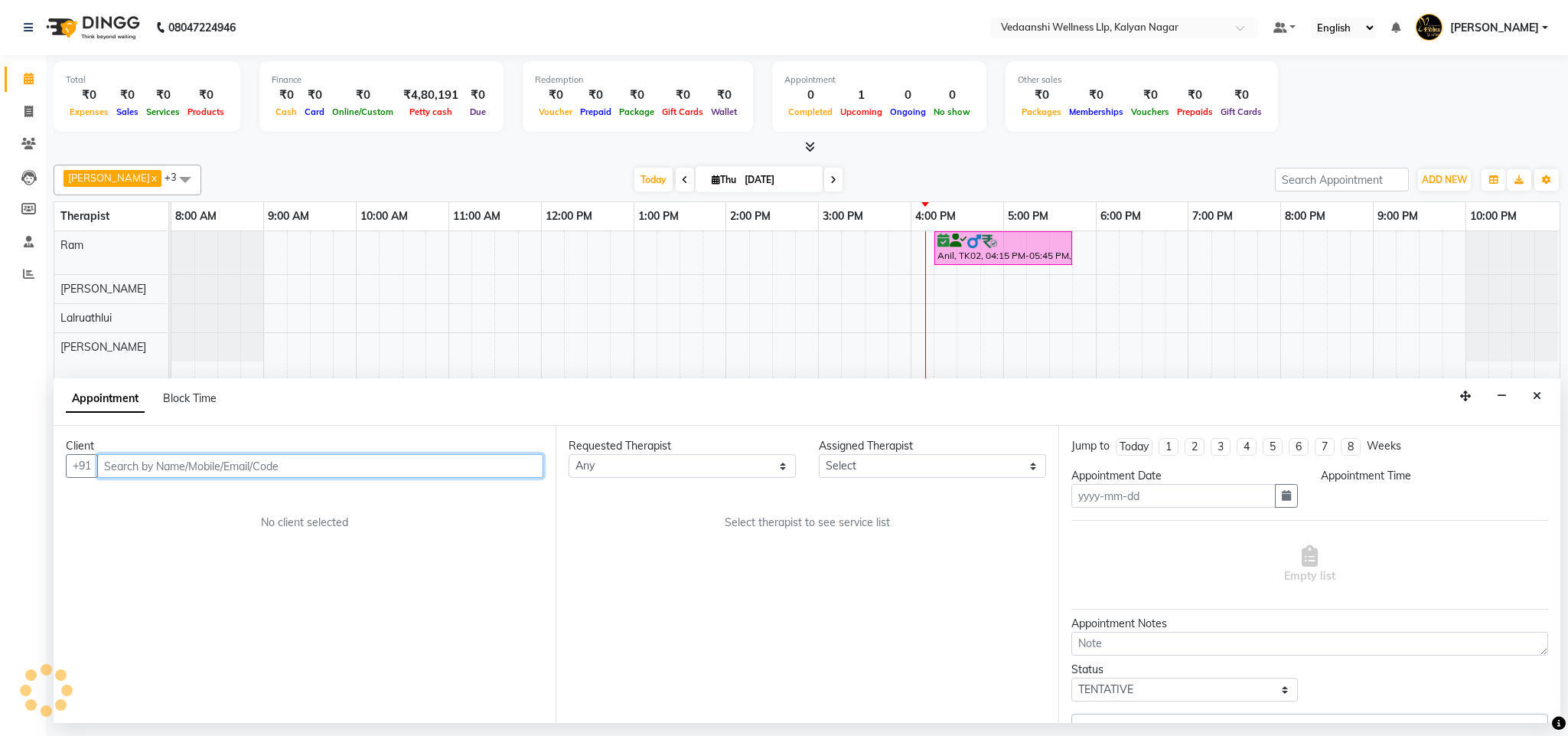
type input "[DATE]"
select select "confirm booking"
select select "975"
select select "67164"
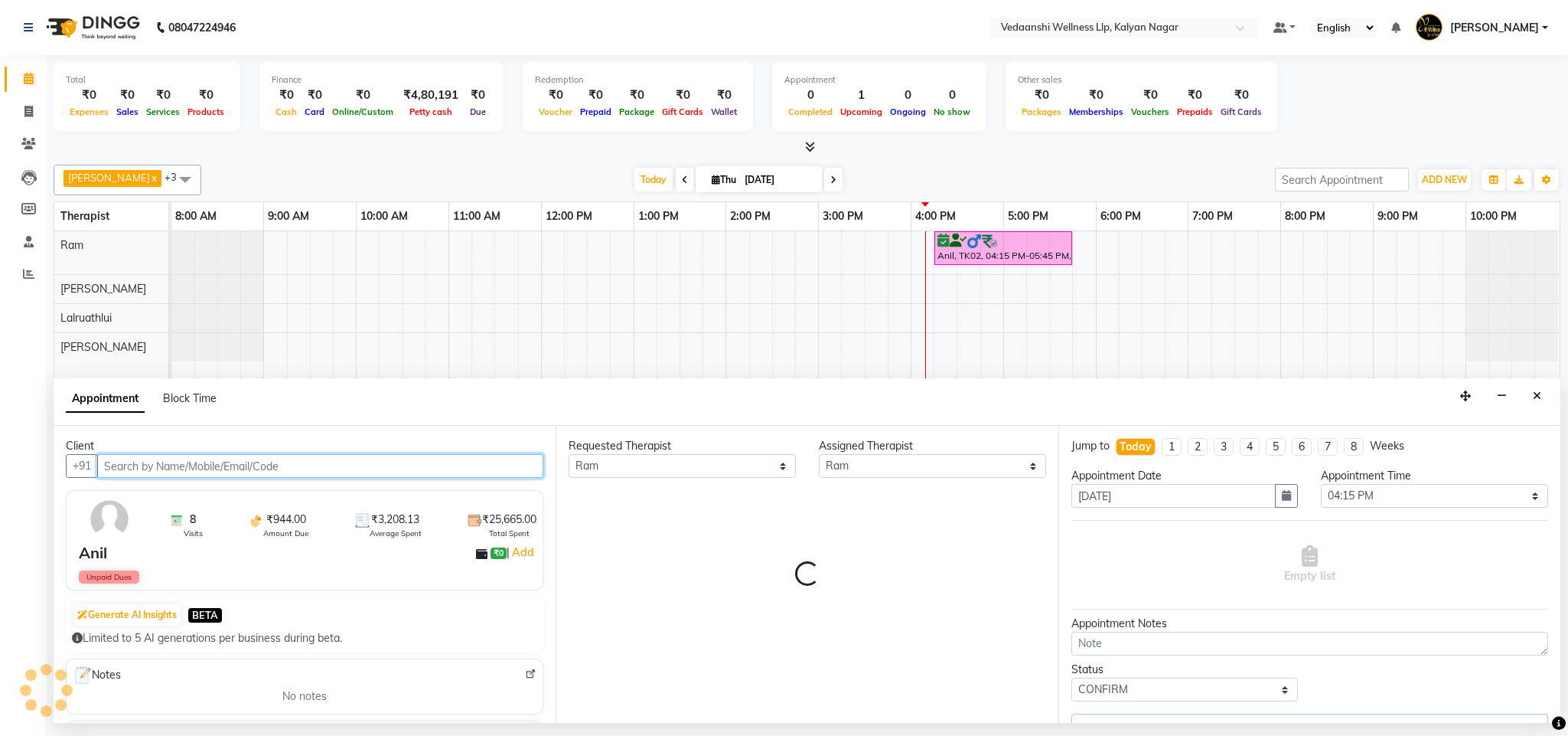
select select "1336"
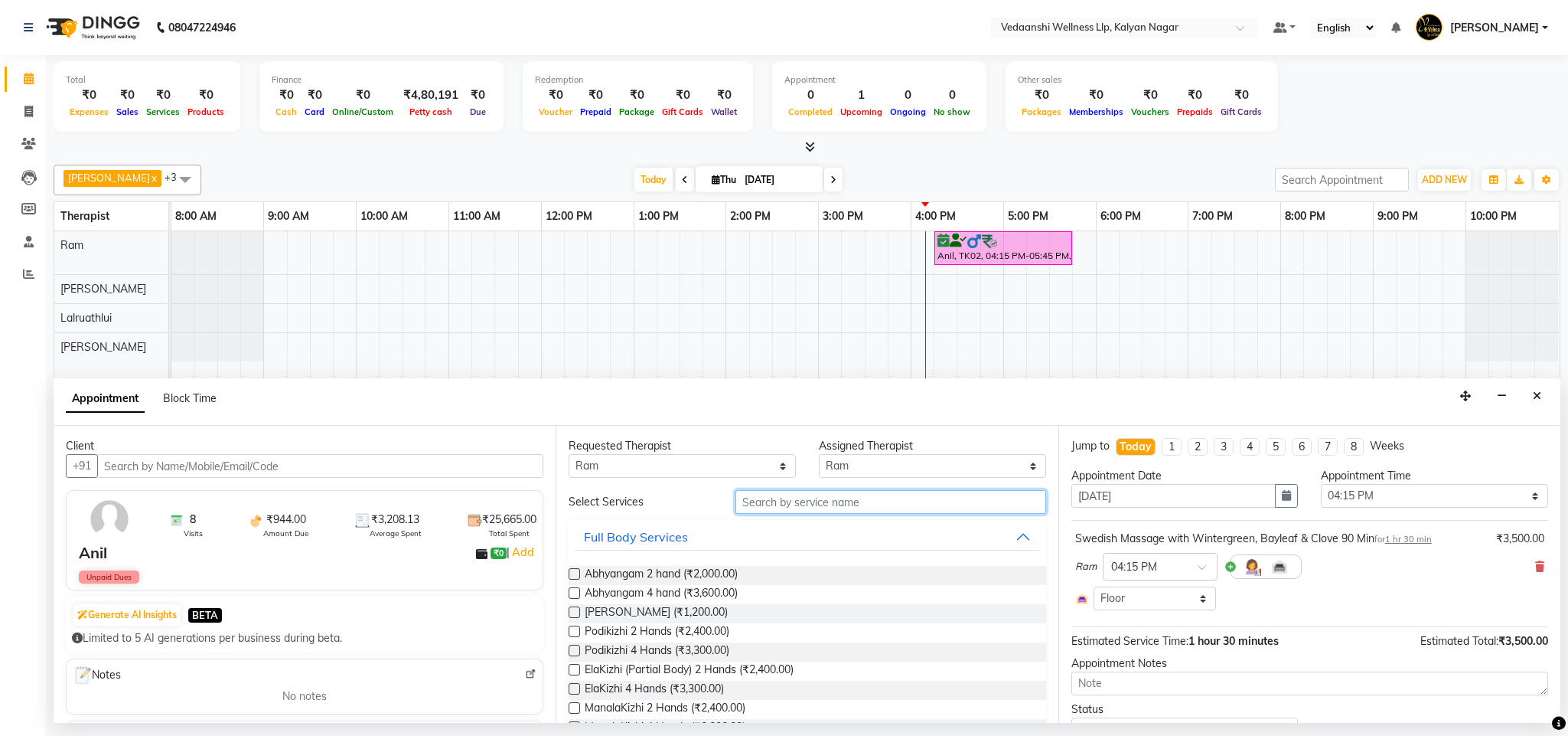
click at [862, 504] on input "text" at bounding box center [891, 502] width 311 height 24
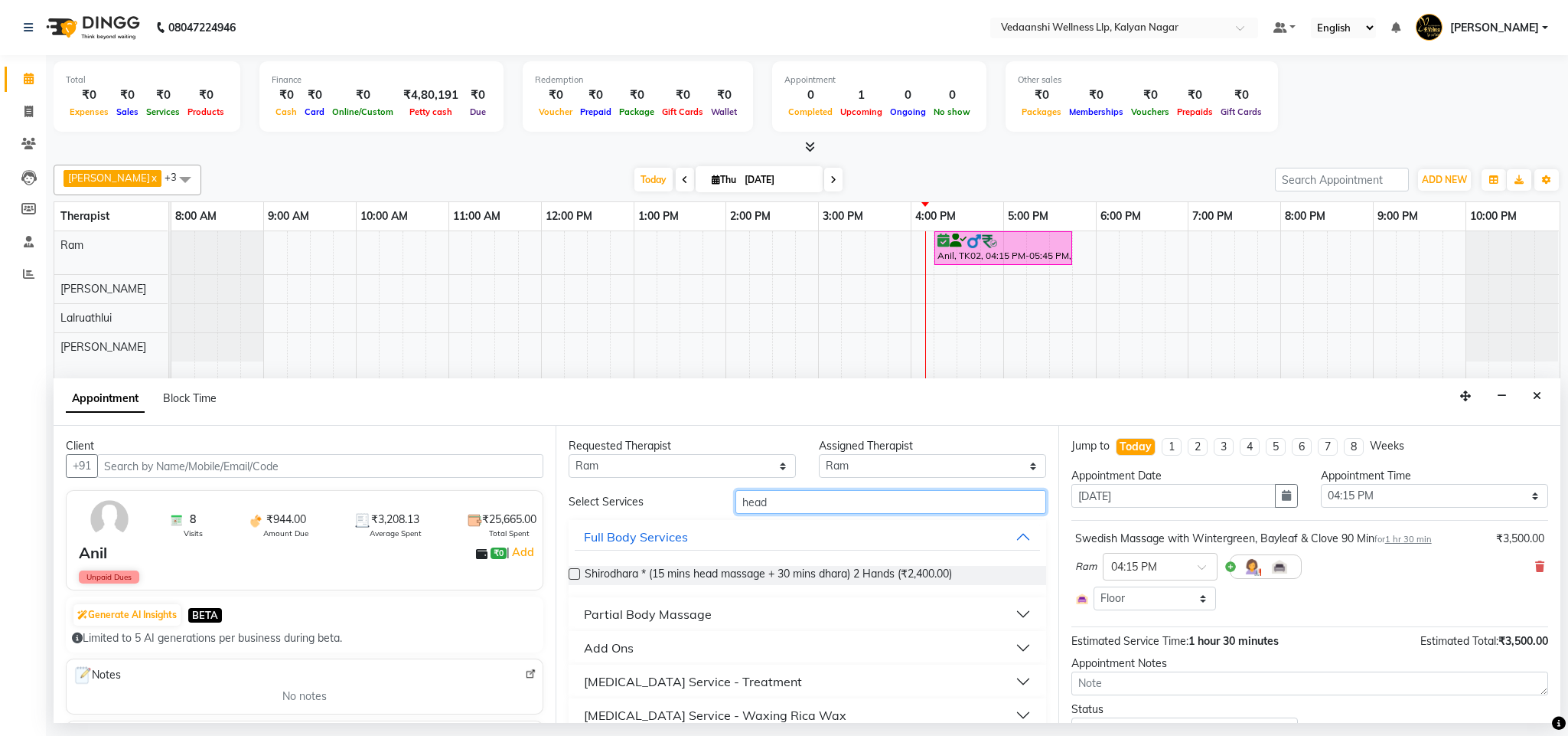
type input "head"
click at [615, 648] on div "Add Ons" at bounding box center [609, 648] width 50 height 19
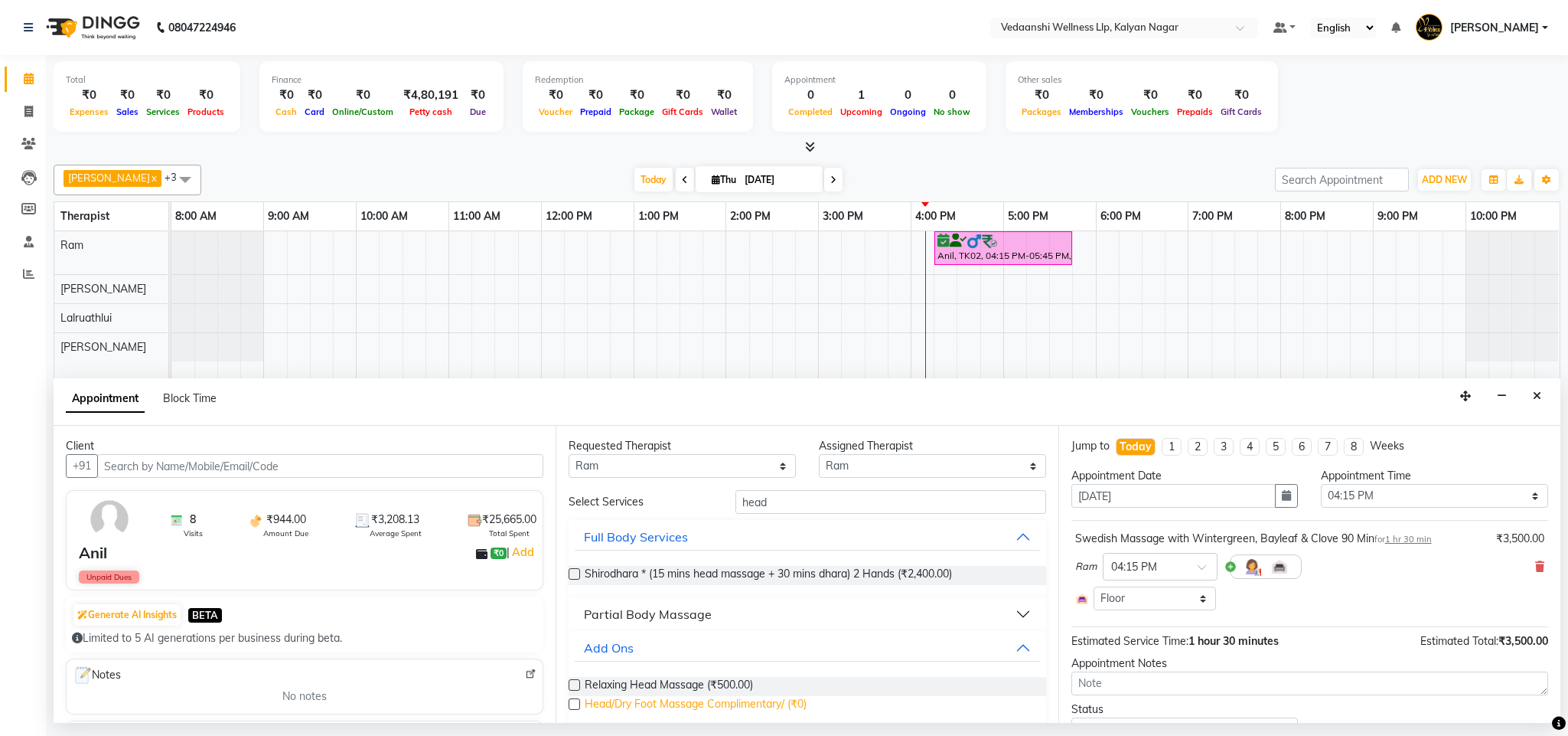
click at [618, 710] on span "Head/Dry Foot Massage Complimentary/ (₹0)" at bounding box center [695, 705] width 222 height 19
checkbox input "false"
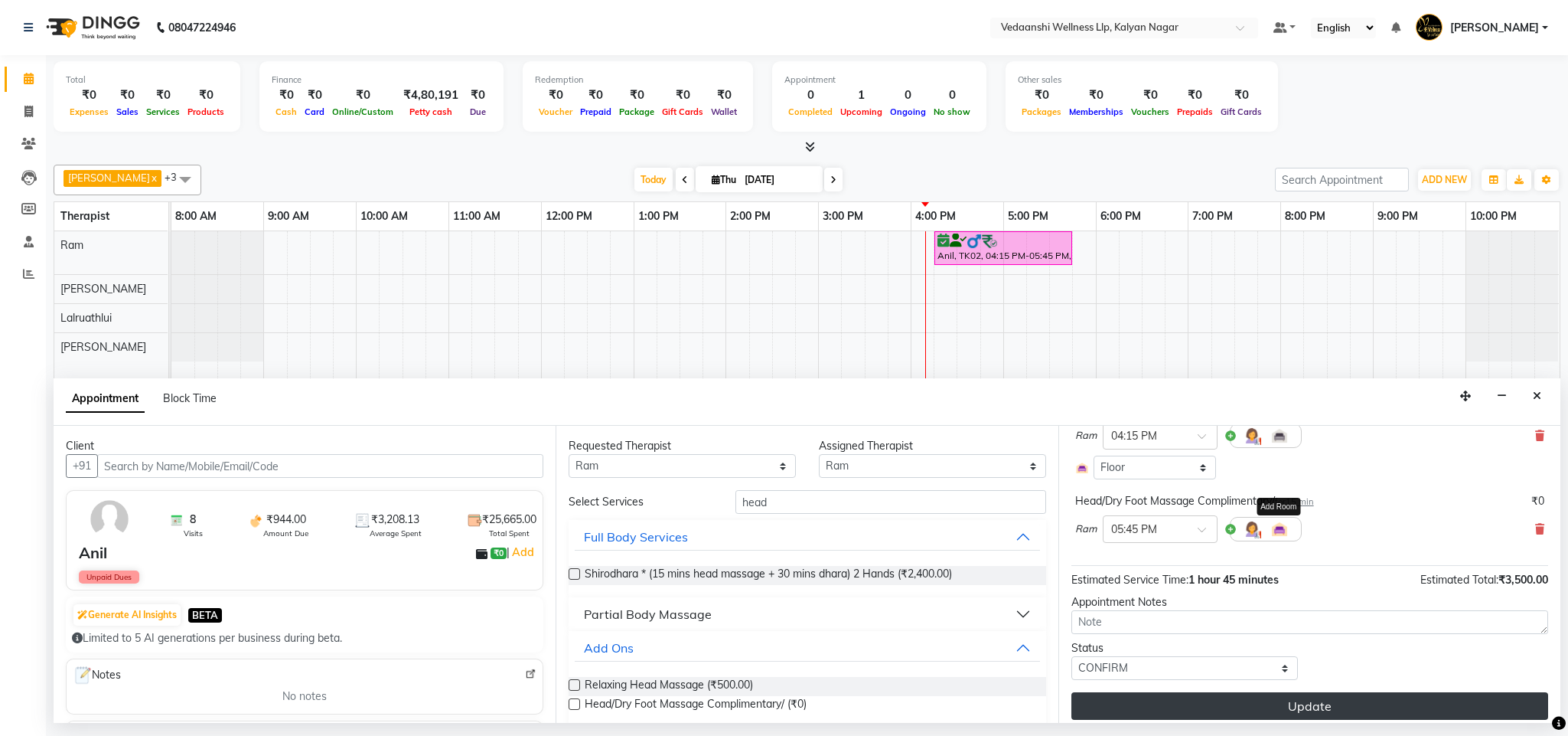
scroll to position [142, 0]
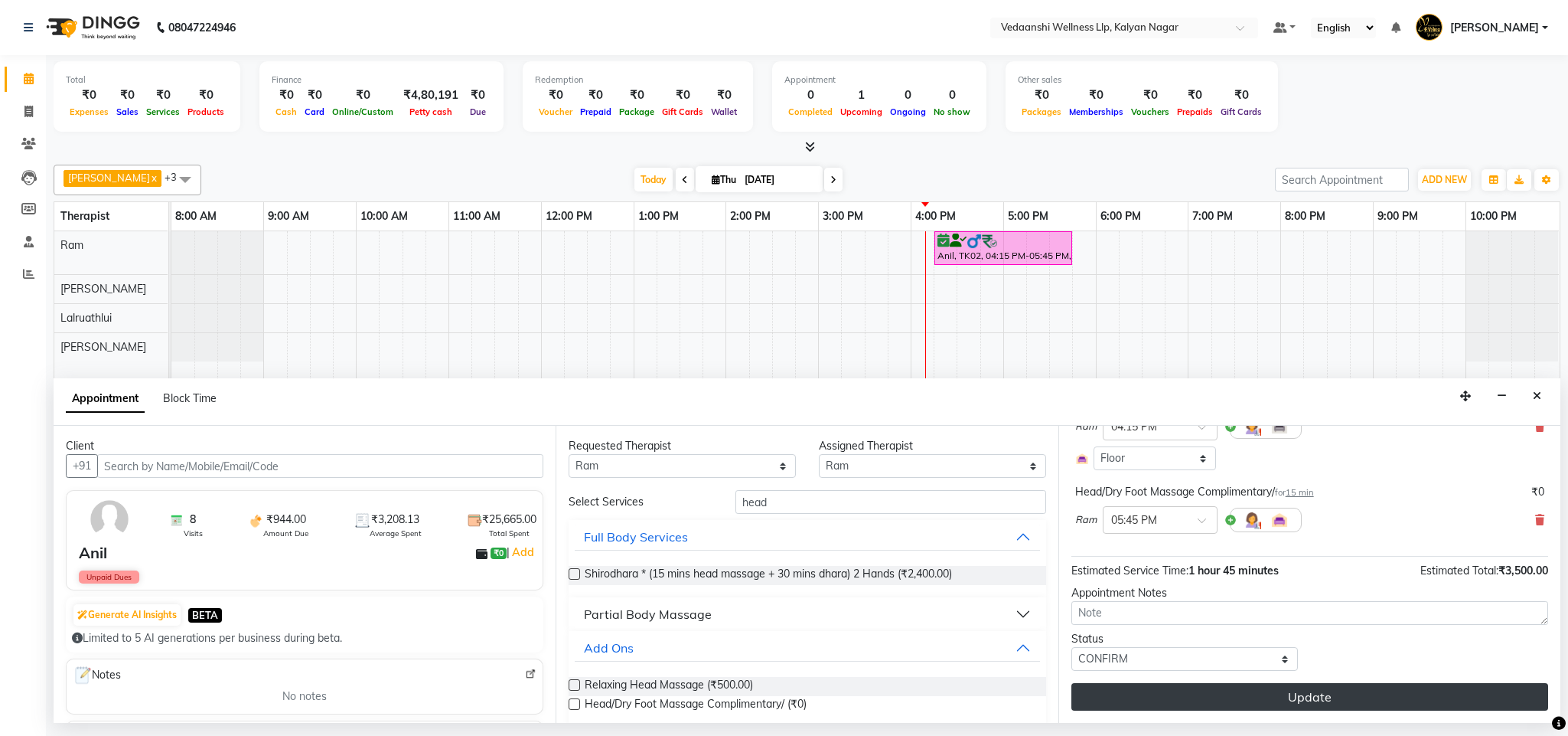
click at [1164, 690] on button "Update" at bounding box center [1310, 697] width 477 height 28
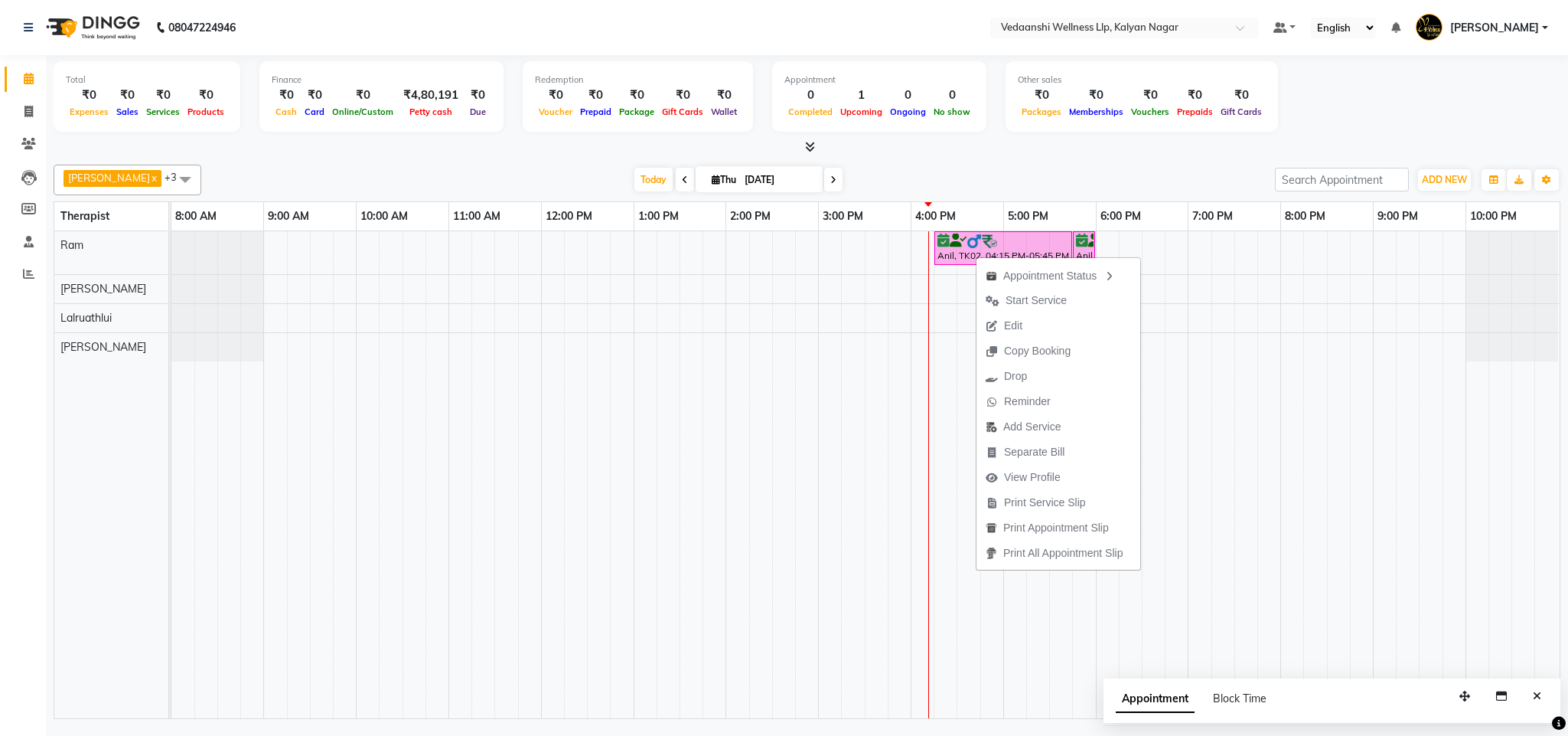
click at [921, 154] on div at bounding box center [807, 147] width 1507 height 16
click at [635, 184] on span "Today" at bounding box center [653, 180] width 38 height 24
drag, startPoint x: 923, startPoint y: 152, endPoint x: 928, endPoint y: 161, distance: 10.3
click at [923, 151] on div at bounding box center [807, 147] width 1507 height 16
click at [1034, 467] on span "View Profile" at bounding box center [1050, 468] width 57 height 16
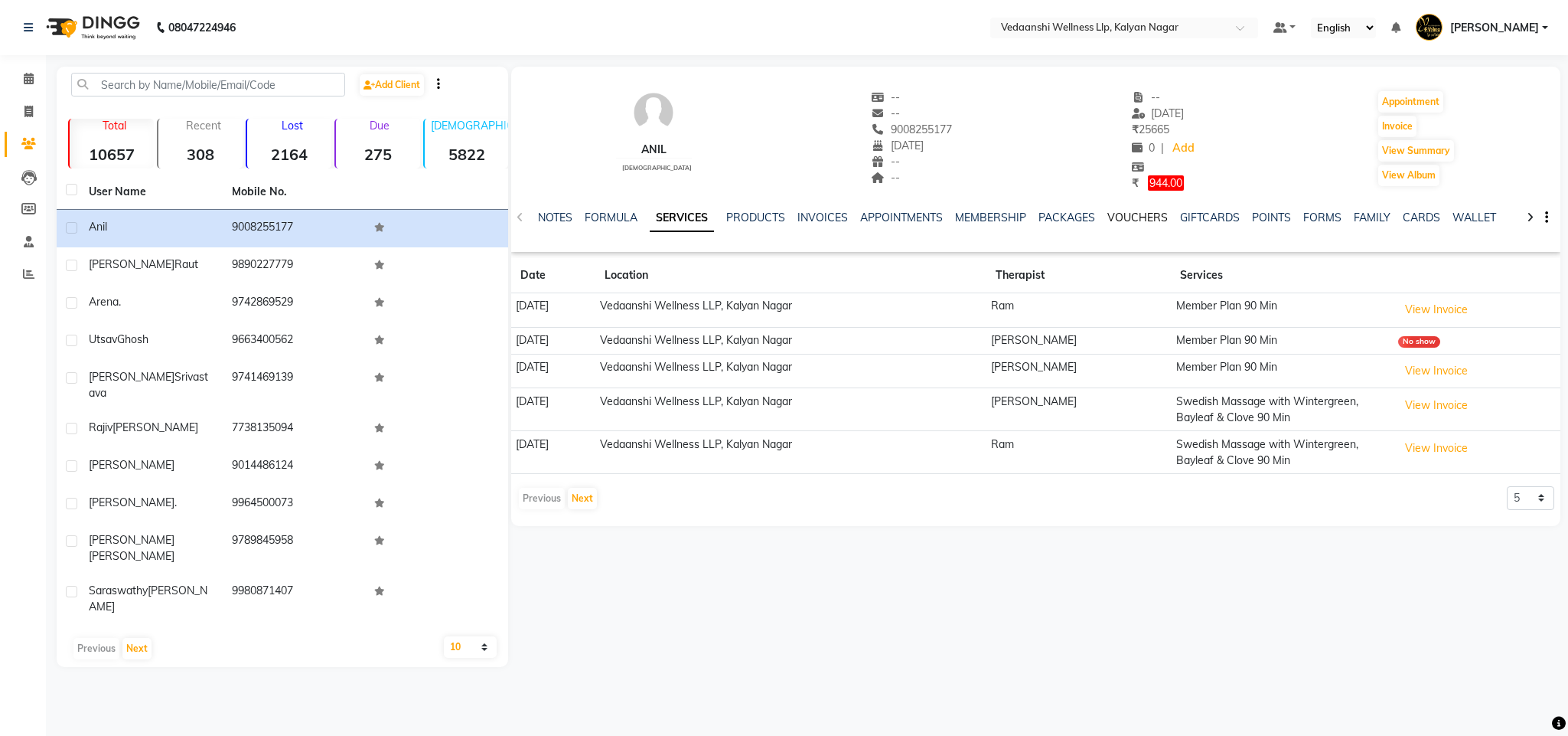
click at [1125, 218] on link "VOUCHERS" at bounding box center [1137, 217] width 60 height 14
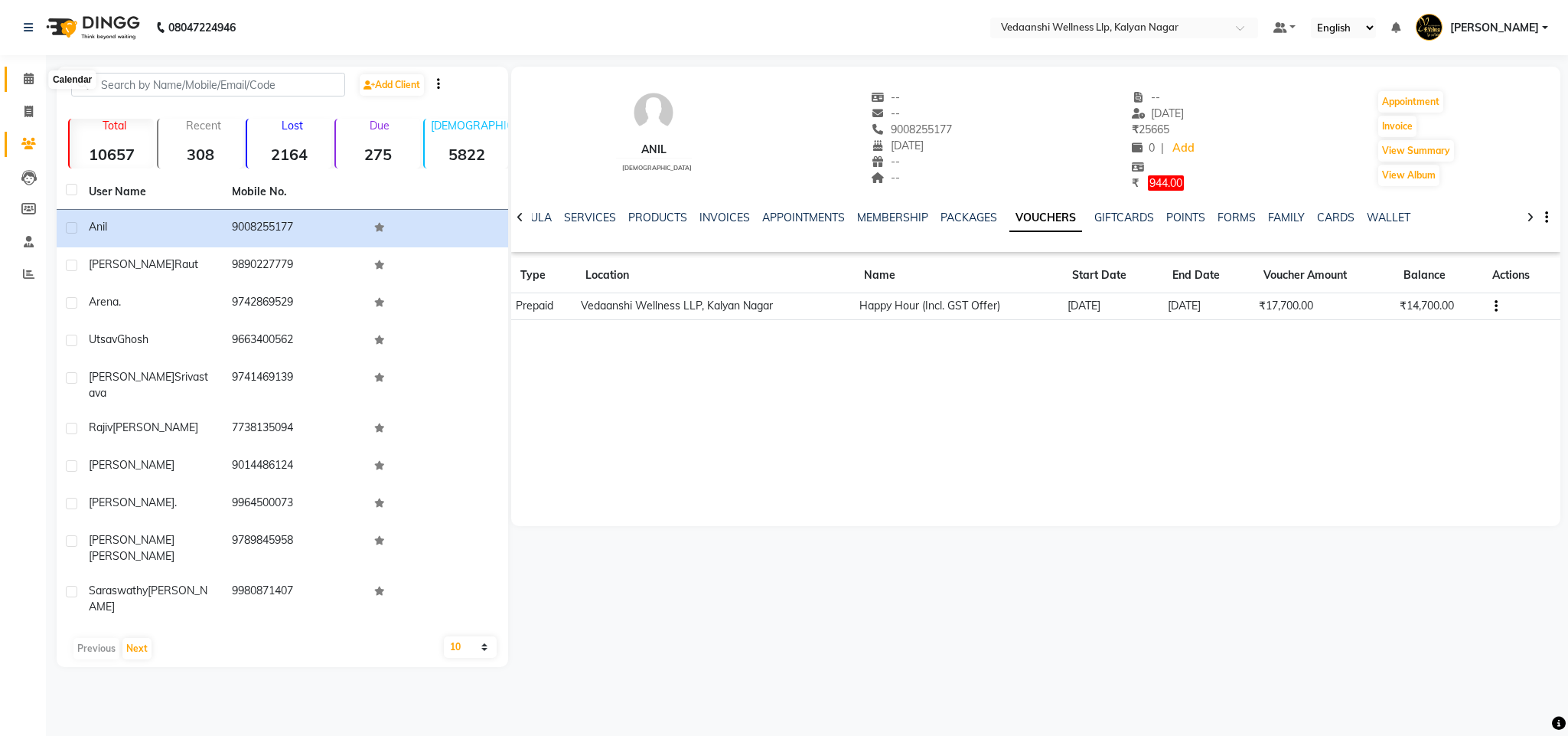
click at [30, 76] on icon at bounding box center [29, 78] width 10 height 11
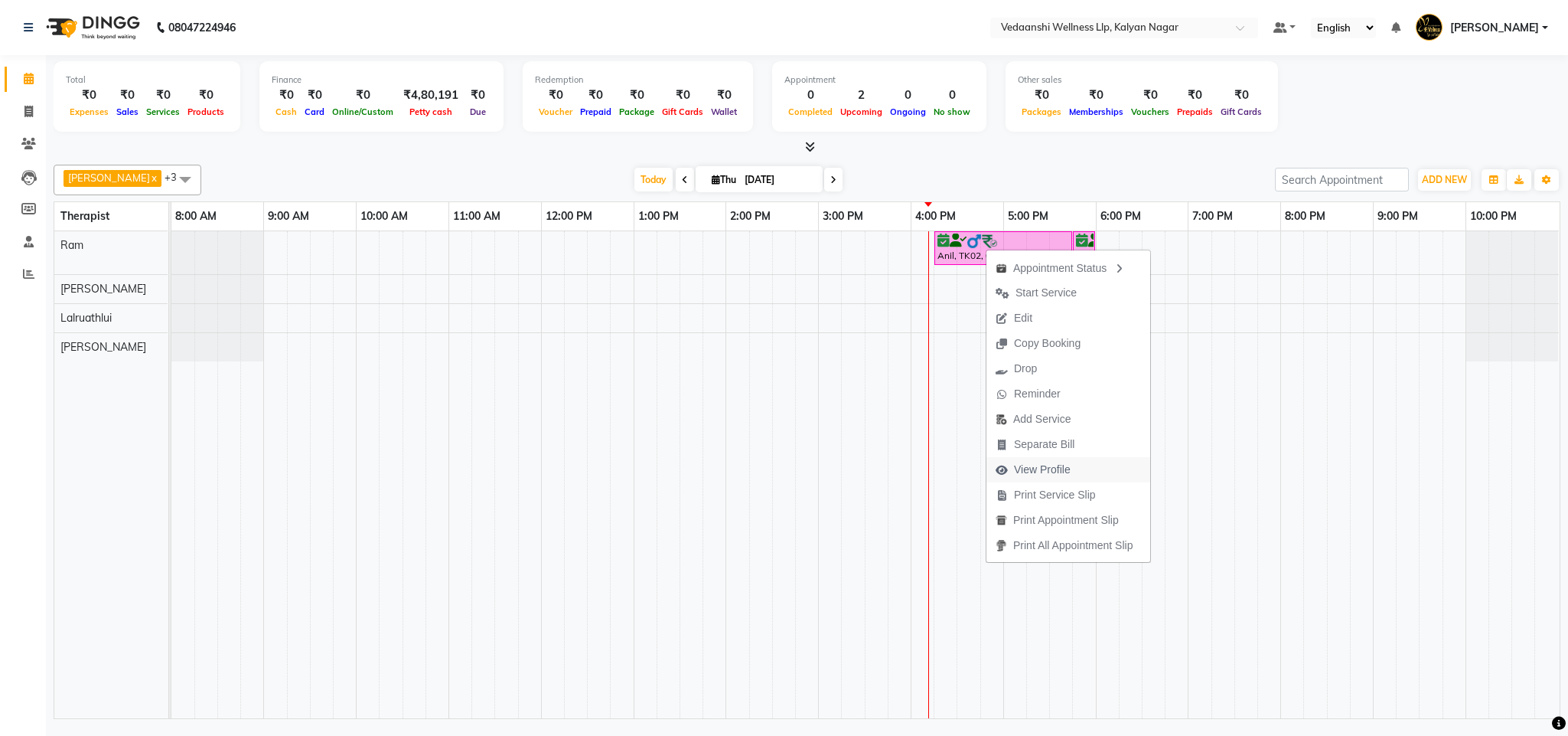
click at [1056, 458] on span "View Profile" at bounding box center [1033, 469] width 94 height 25
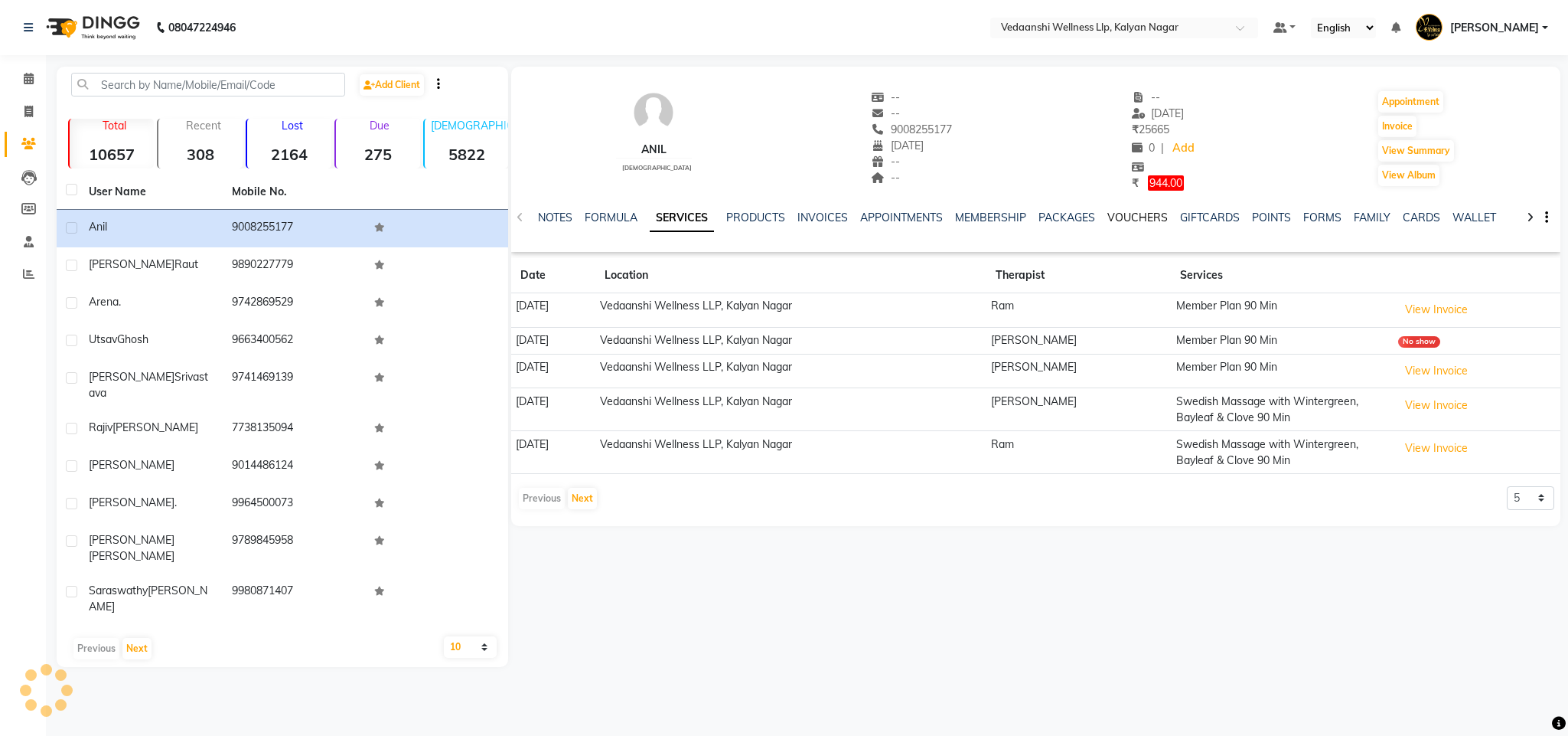
click at [1135, 216] on link "VOUCHERS" at bounding box center [1137, 217] width 60 height 14
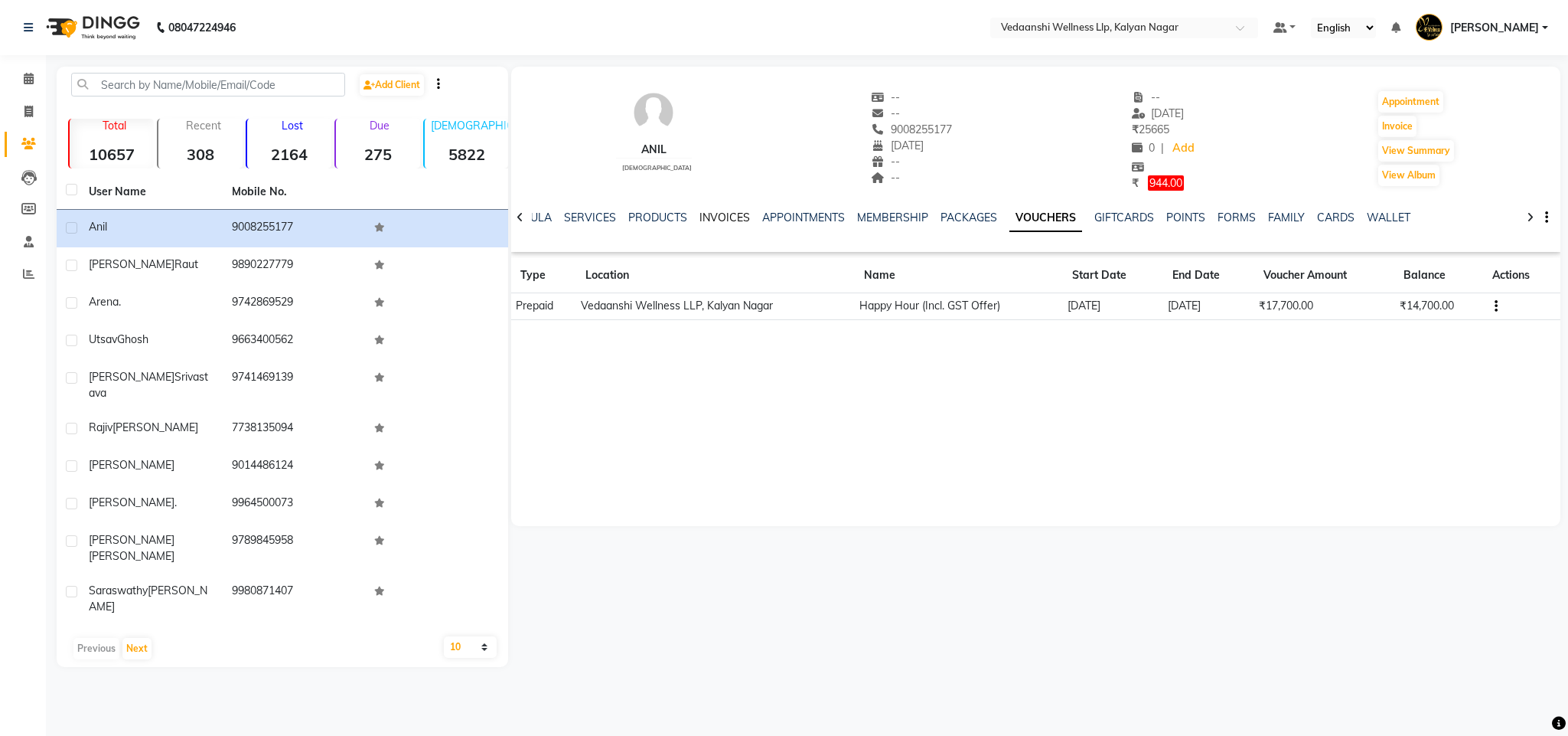
click at [710, 221] on link "INVOICES" at bounding box center [725, 217] width 50 height 14
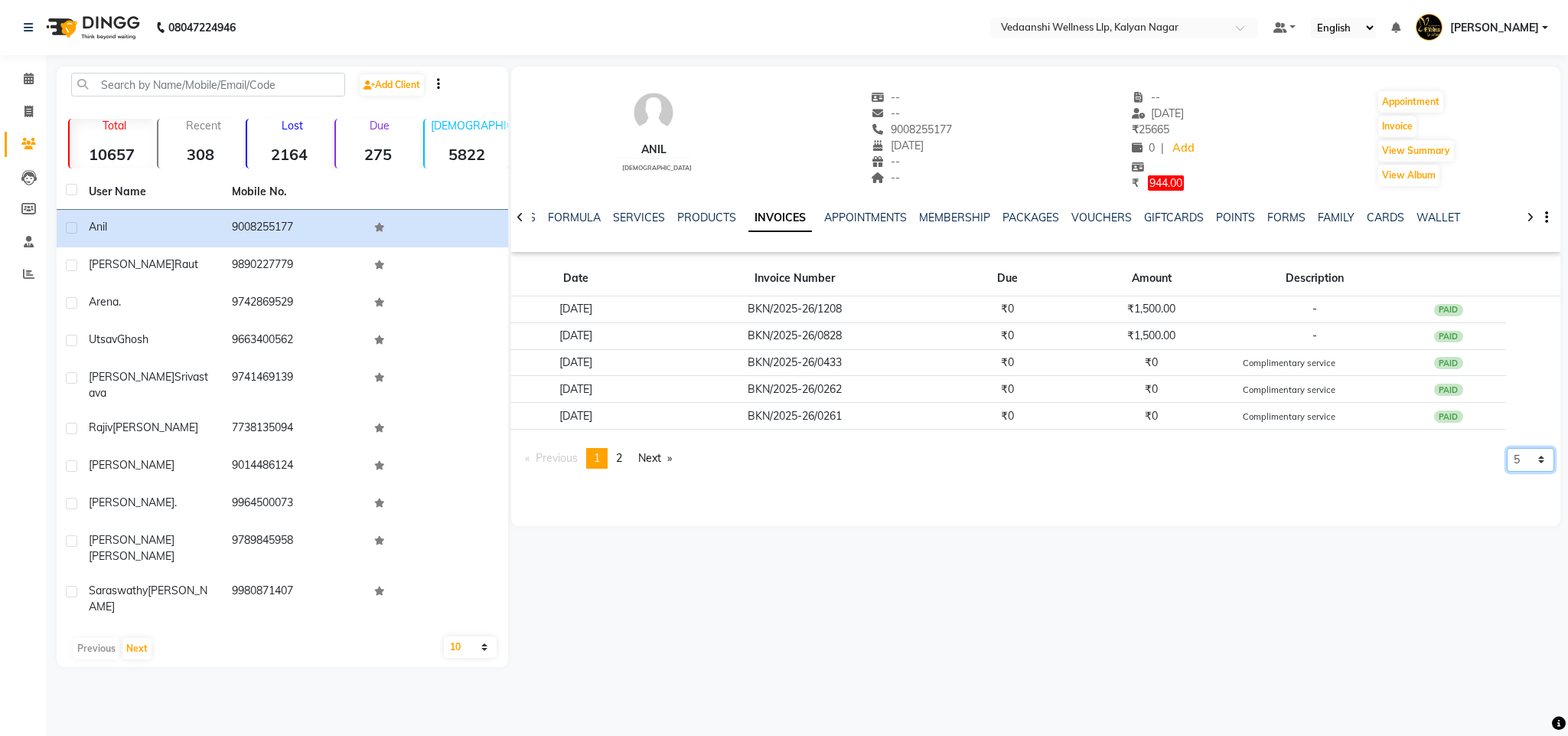
click at [1529, 452] on select "5 10 50 100 500" at bounding box center [1530, 459] width 47 height 24
select select "500"
click at [1507, 471] on select "5 10 50 100 500" at bounding box center [1530, 459] width 47 height 24
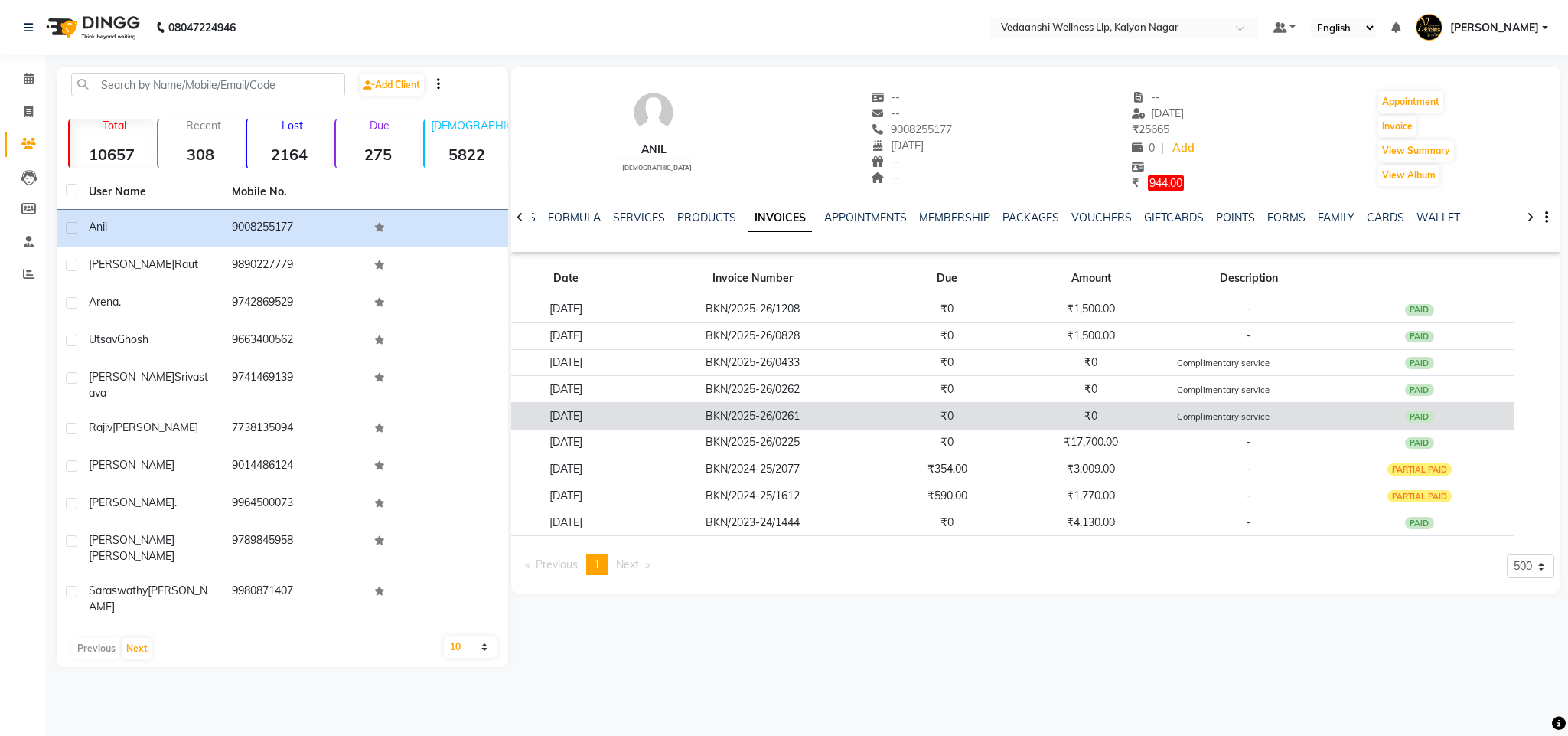
click at [1173, 422] on td "₹0" at bounding box center [1091, 416] width 162 height 27
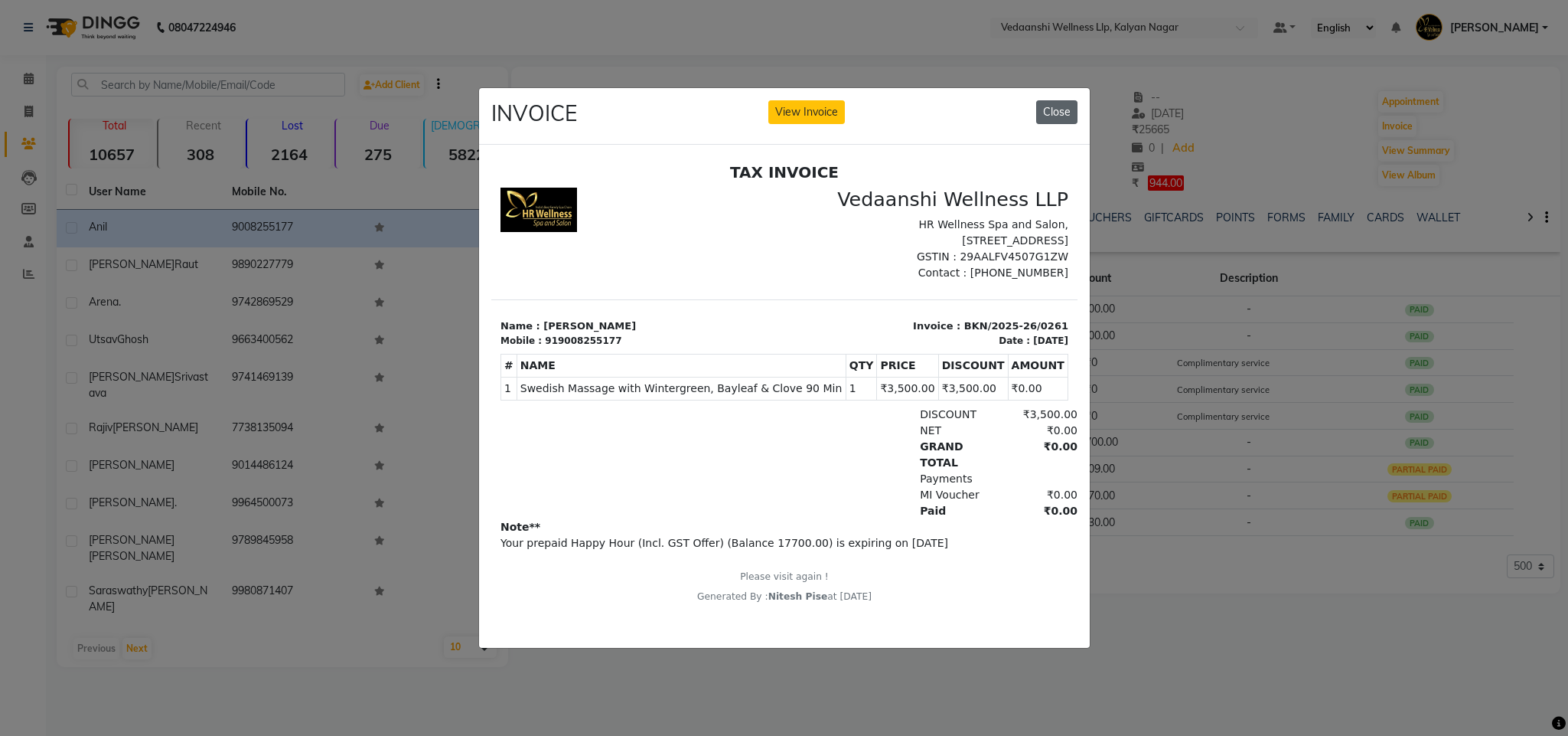
drag, startPoint x: 1065, startPoint y: 98, endPoint x: 552, endPoint y: 12, distance: 520.2
click at [1065, 100] on button "Close" at bounding box center [1057, 112] width 42 height 24
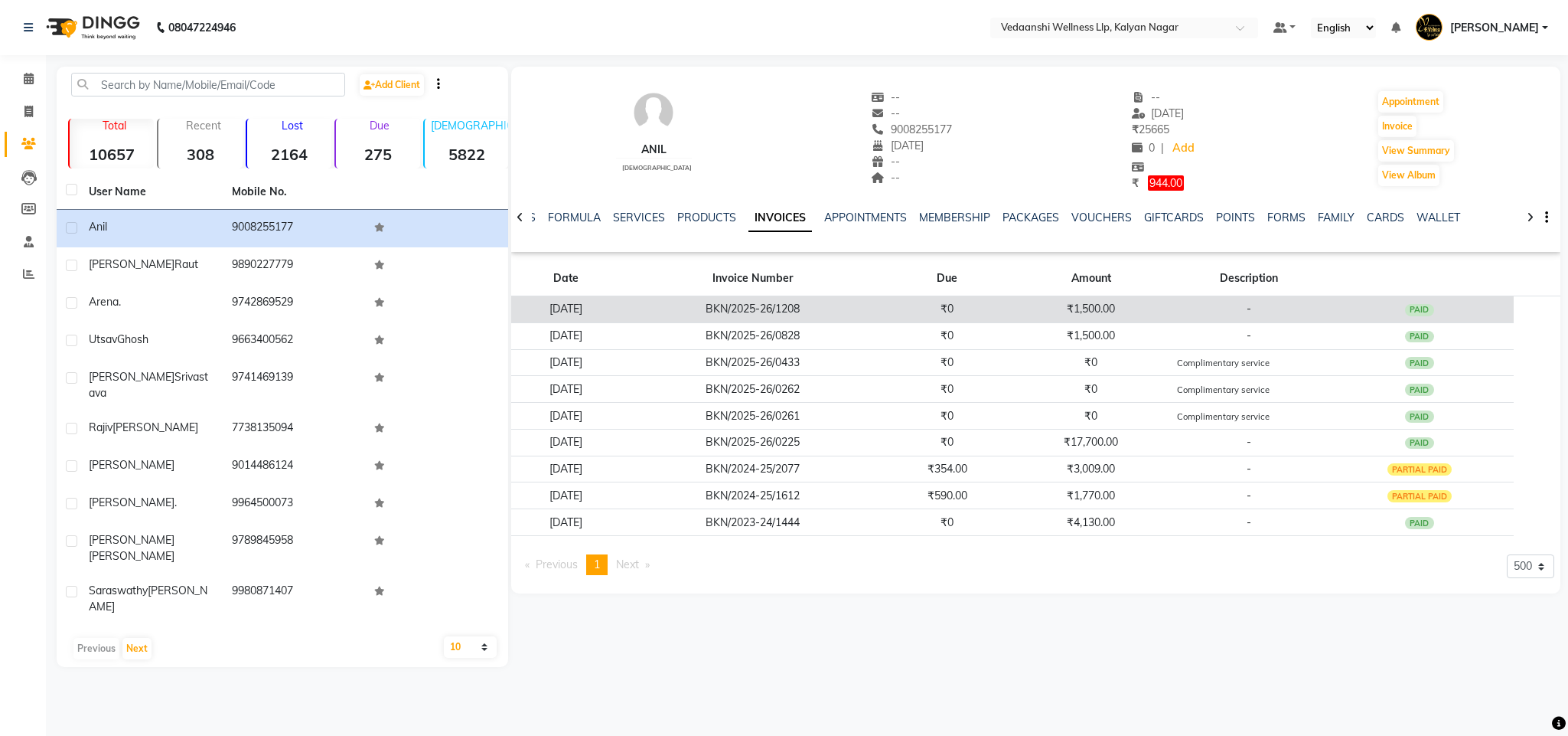
click at [1114, 313] on td "₹1,500.00" at bounding box center [1091, 308] width 162 height 27
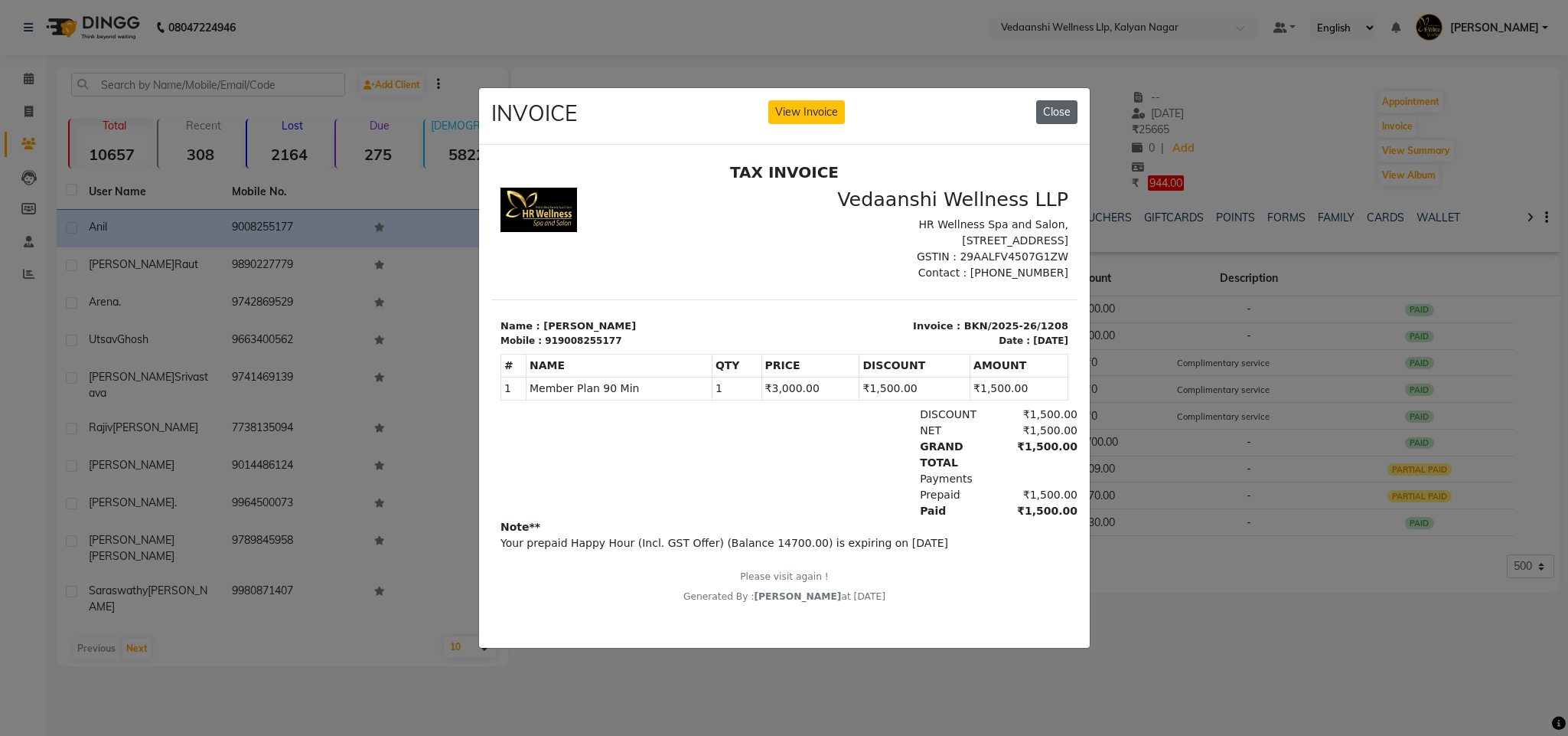
drag, startPoint x: 1050, startPoint y: 104, endPoint x: 567, endPoint y: 15, distance: 491.1
click at [1050, 104] on button "Close" at bounding box center [1057, 112] width 42 height 24
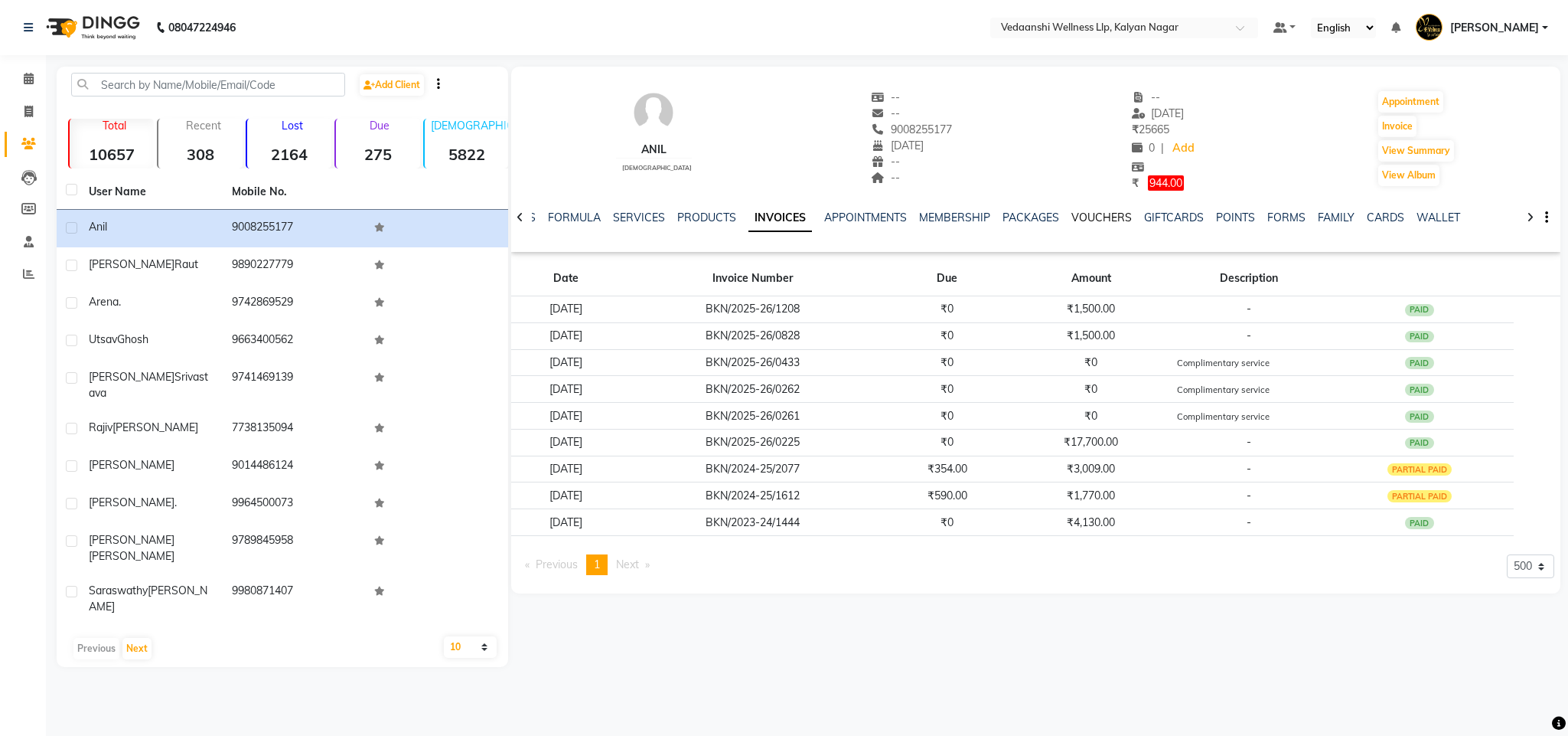
click at [1079, 212] on link "VOUCHERS" at bounding box center [1101, 217] width 60 height 14
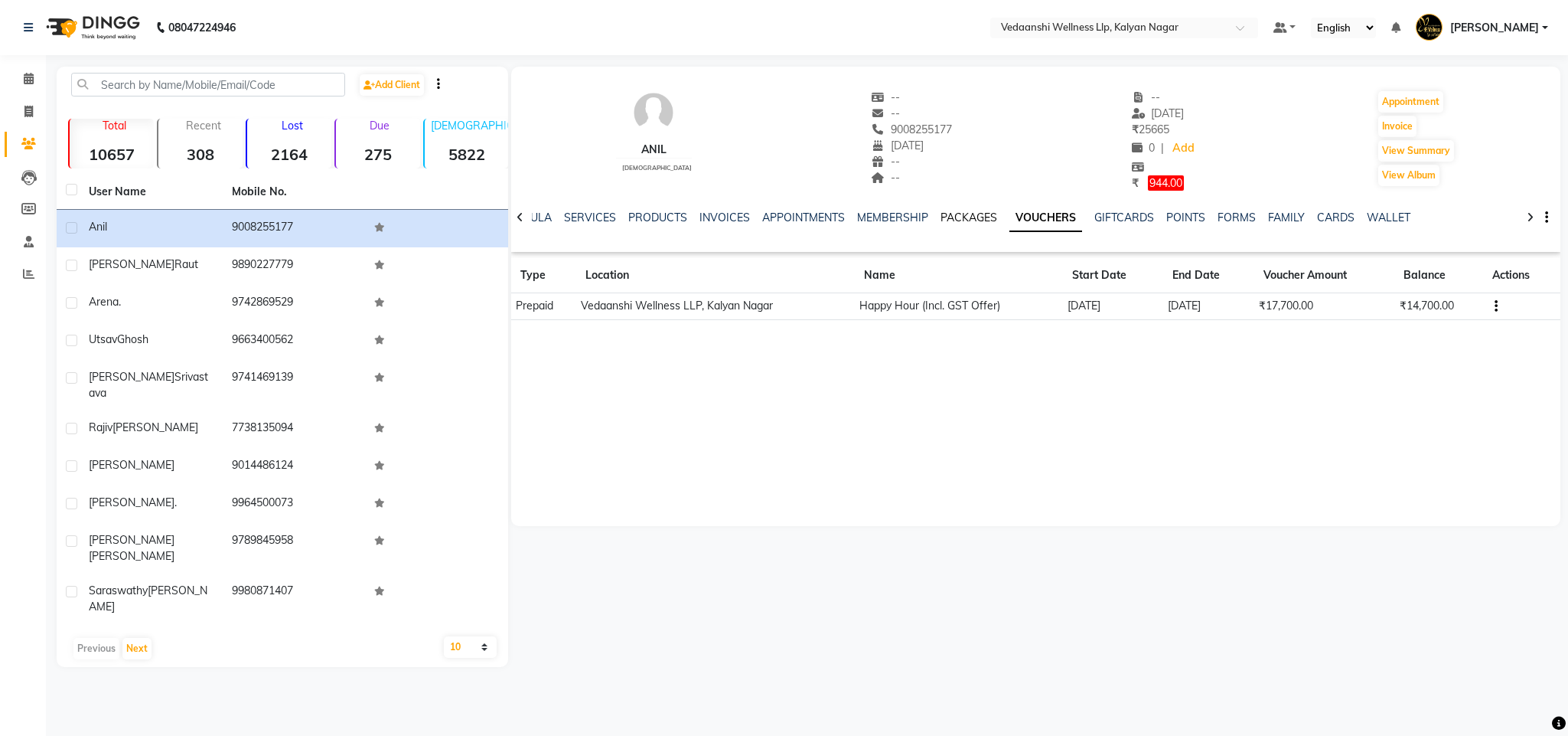
click at [941, 212] on link "PACKAGES" at bounding box center [969, 217] width 57 height 14
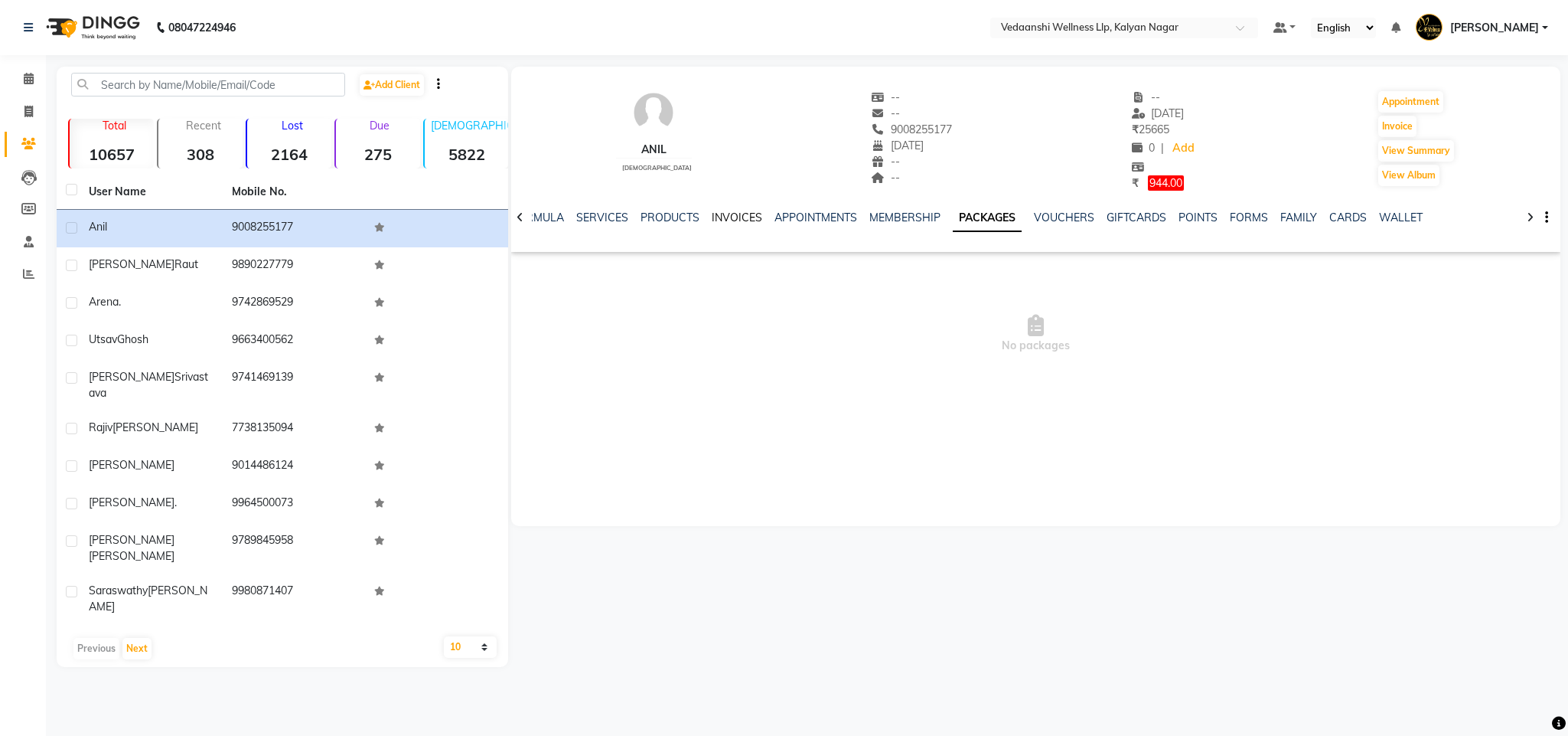
click at [730, 212] on link "INVOICES" at bounding box center [737, 217] width 50 height 14
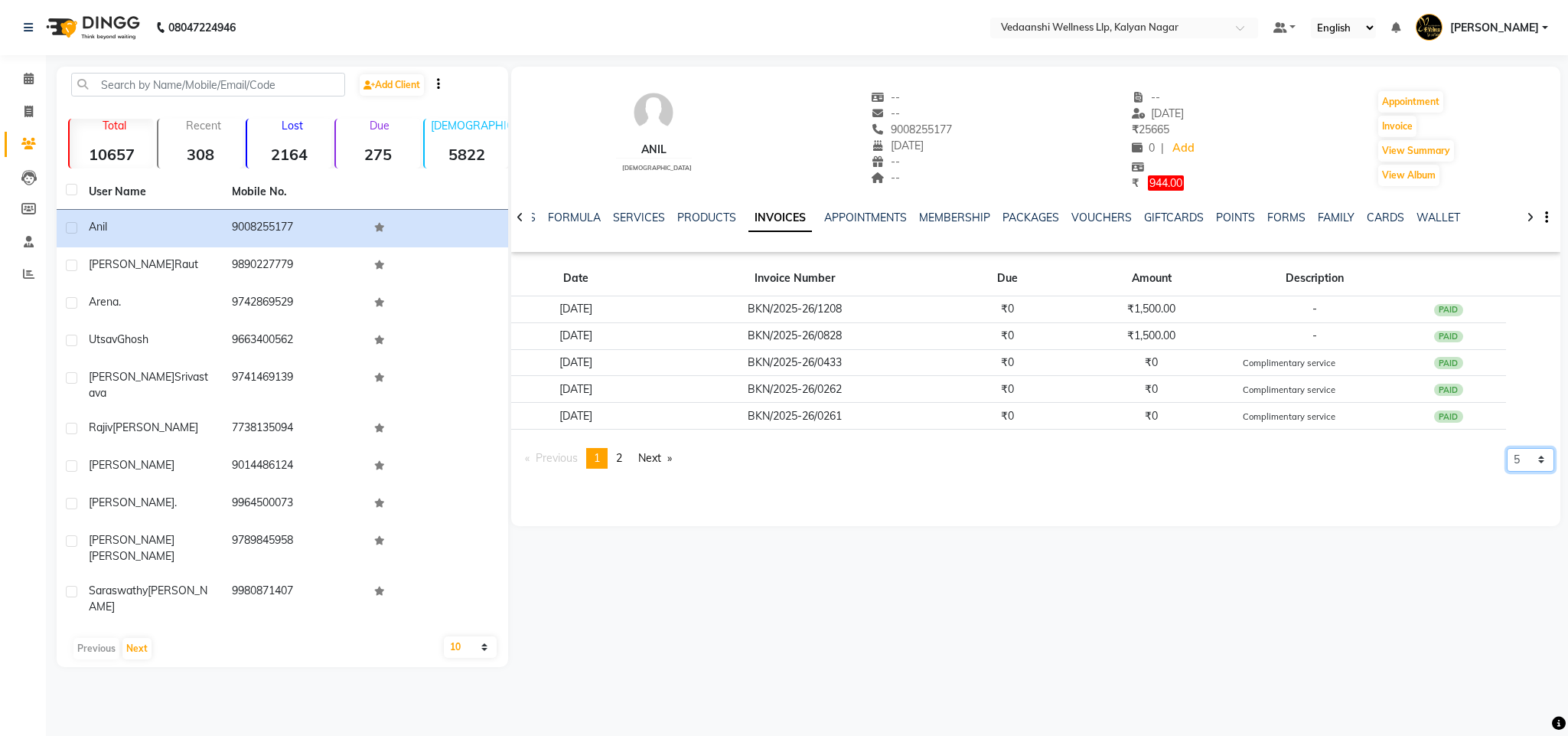
drag, startPoint x: 1524, startPoint y: 453, endPoint x: 1523, endPoint y: 471, distance: 18.0
click at [1524, 453] on select "5 10 50 100 500" at bounding box center [1530, 459] width 47 height 24
select select "500"
click at [1507, 471] on select "5 10 50 100 500" at bounding box center [1530, 459] width 47 height 24
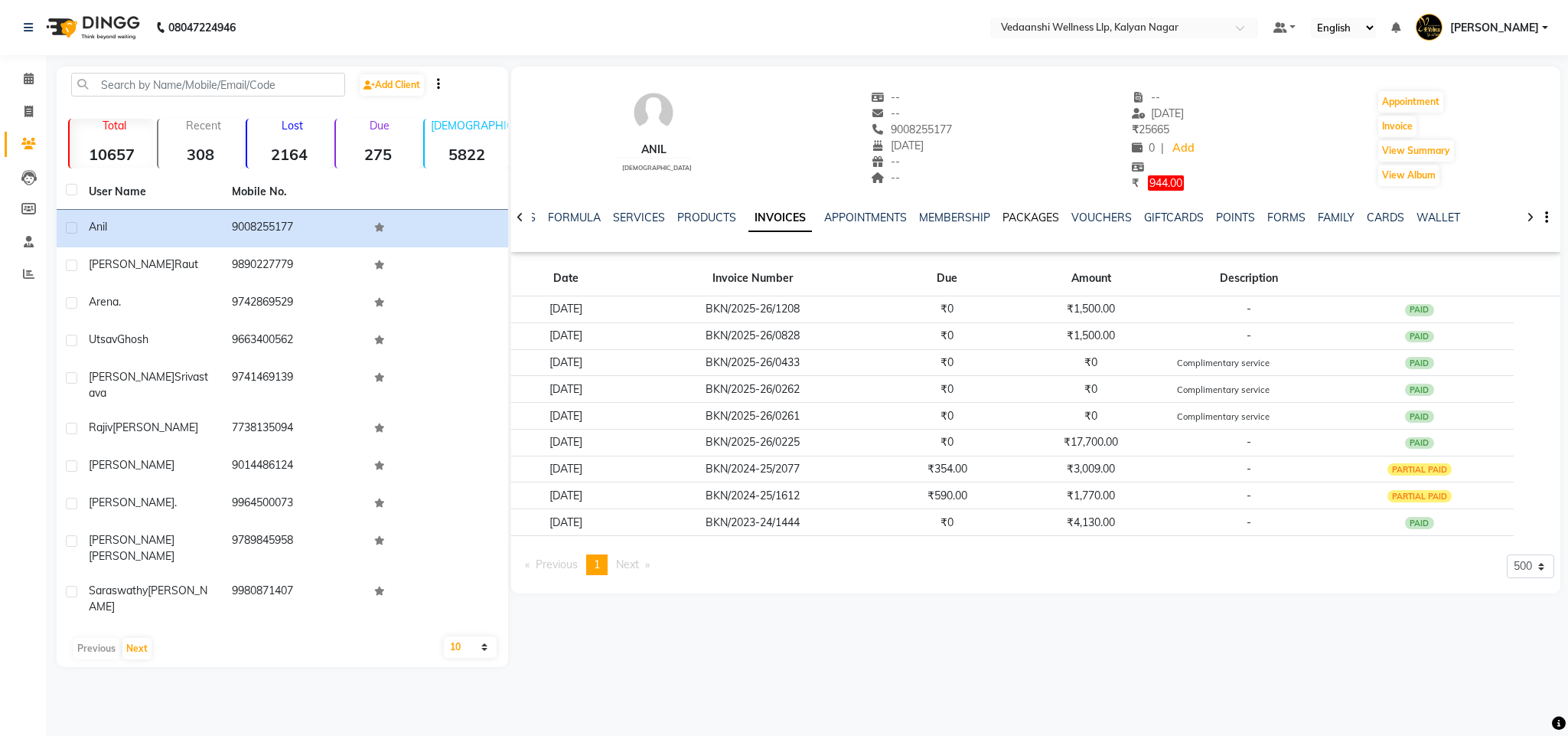
click at [1028, 216] on link "PACKAGES" at bounding box center [1030, 217] width 57 height 14
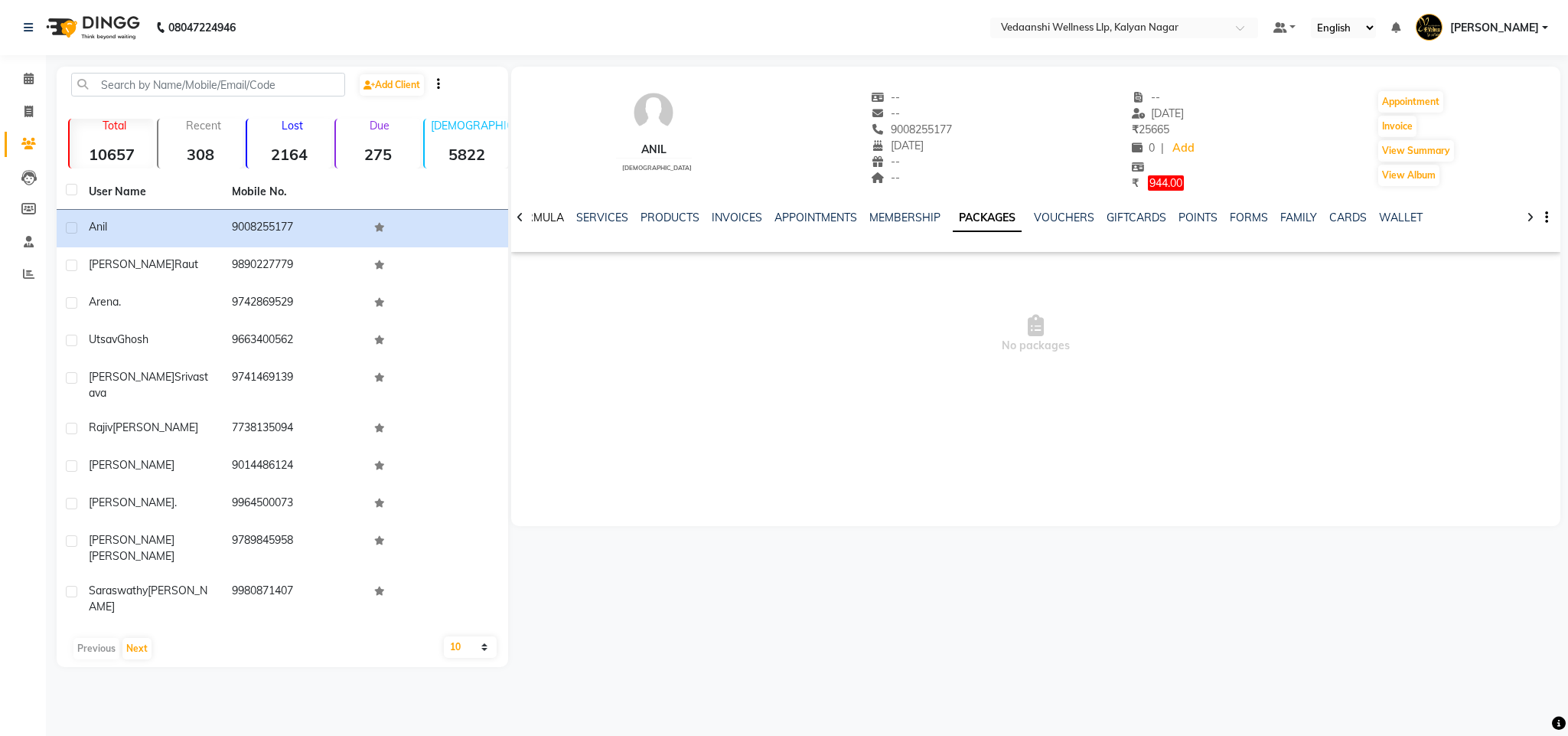
click at [544, 213] on link "FORMULA" at bounding box center [537, 217] width 53 height 14
click at [797, 216] on link "INVOICES" at bounding box center [822, 217] width 50 height 14
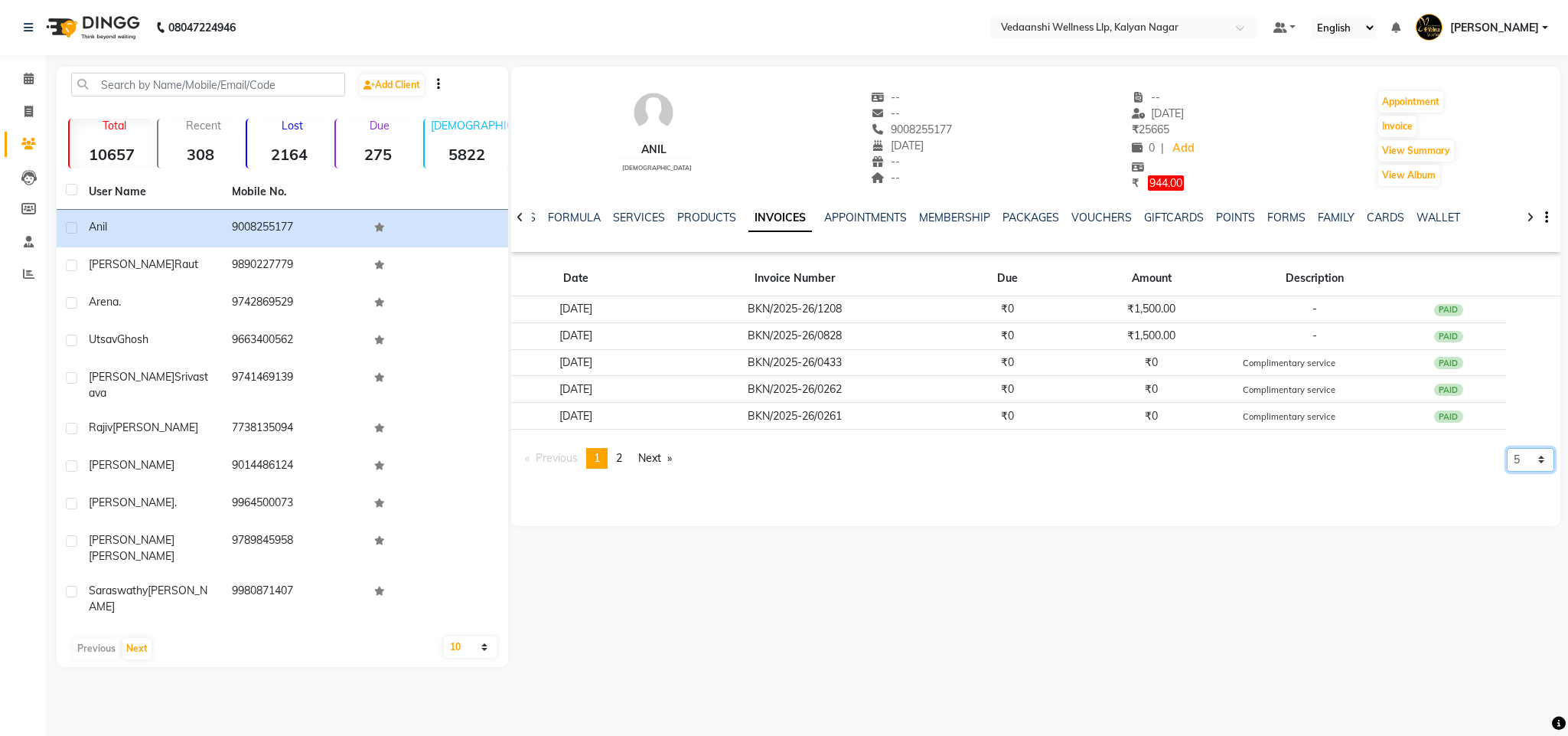
click at [1516, 460] on select "5 10 50 100 500" at bounding box center [1530, 459] width 47 height 24
select select "500"
click at [1507, 471] on select "5 10 50 100 500" at bounding box center [1530, 459] width 47 height 24
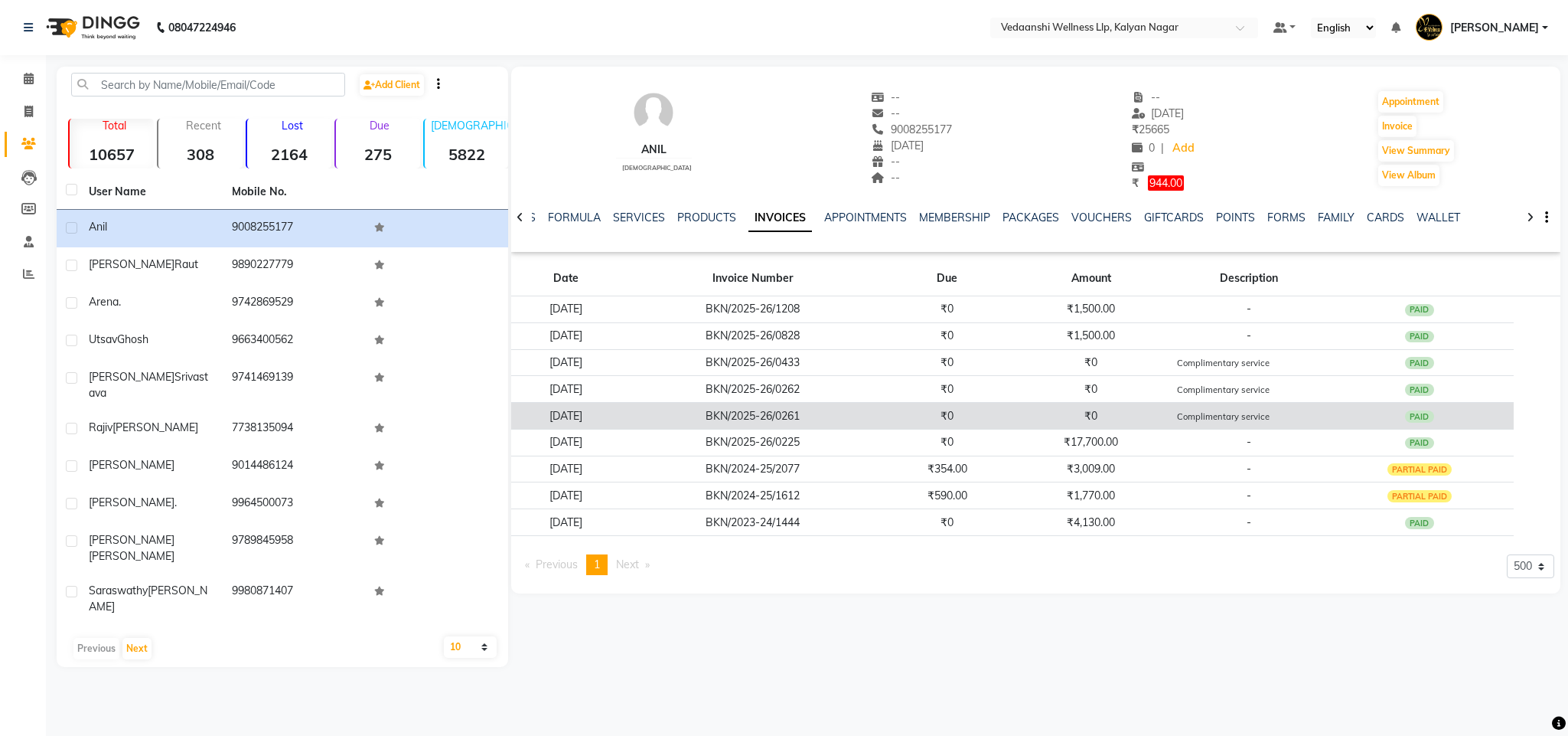
click at [1205, 421] on small "Complimentary service" at bounding box center [1223, 417] width 93 height 11
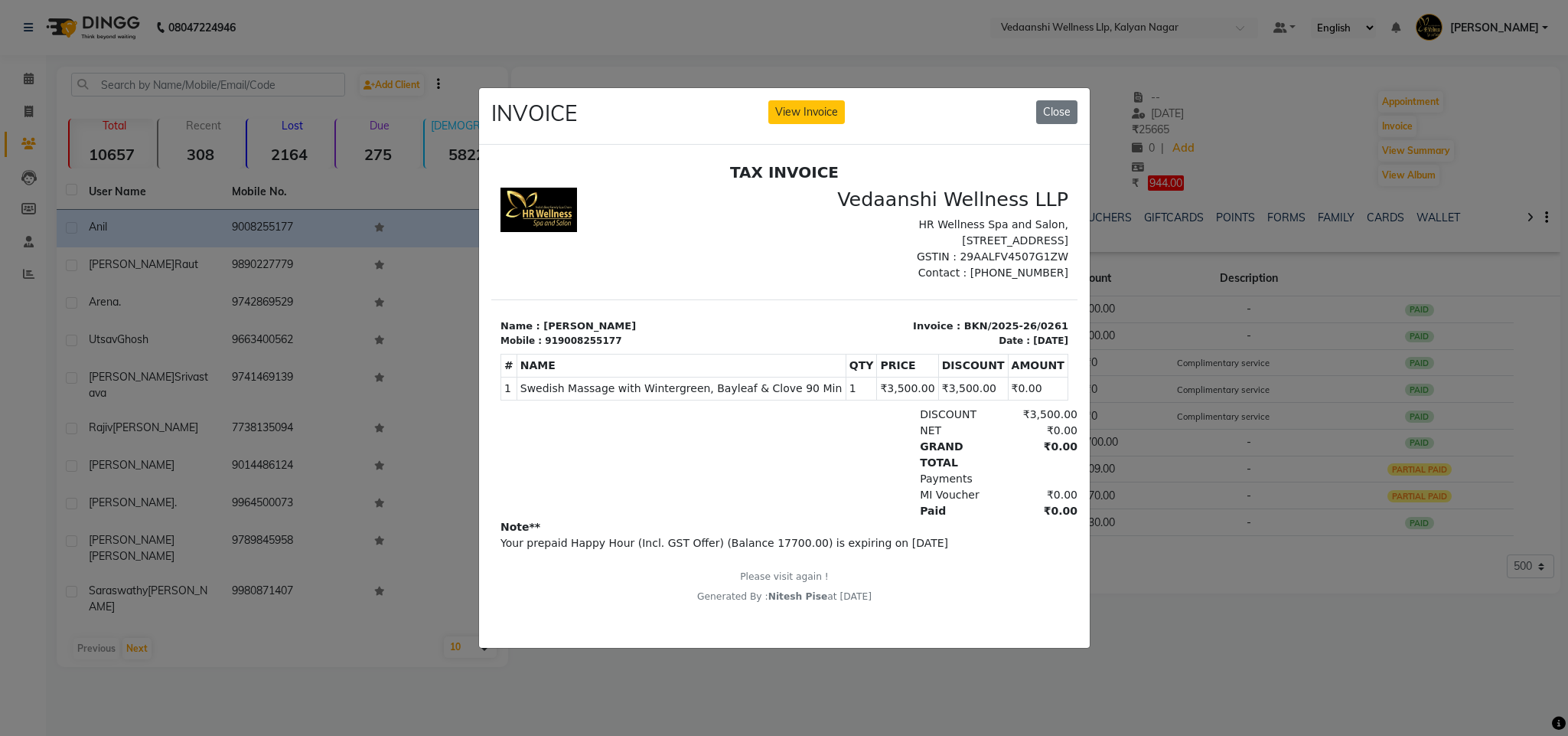
scroll to position [11, 0]
click at [1034, 104] on div "INVOICE View Invoice Close" at bounding box center [784, 117] width 610 height 58
click at [1047, 103] on button "Close" at bounding box center [1057, 112] width 42 height 24
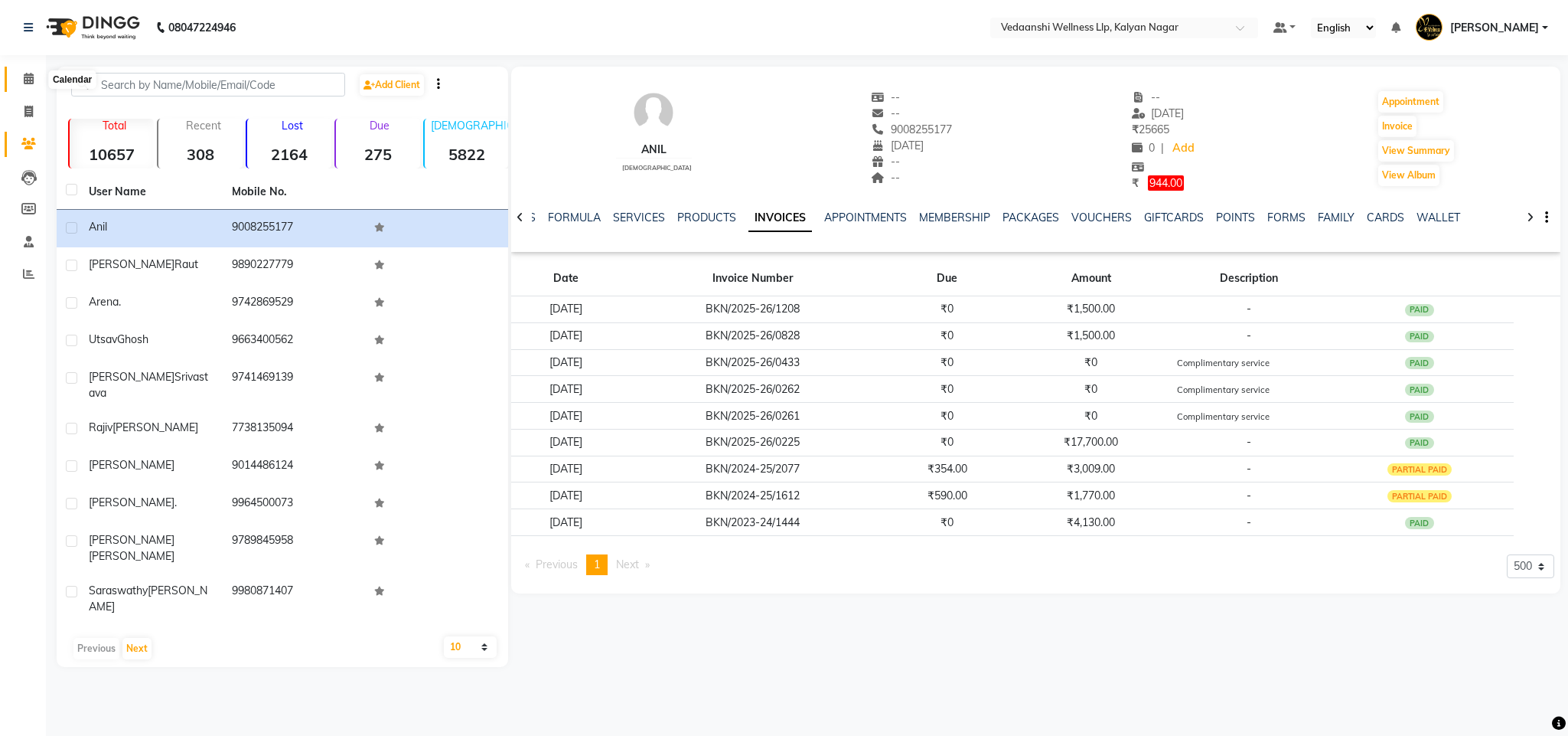
click at [37, 76] on span at bounding box center [28, 79] width 27 height 18
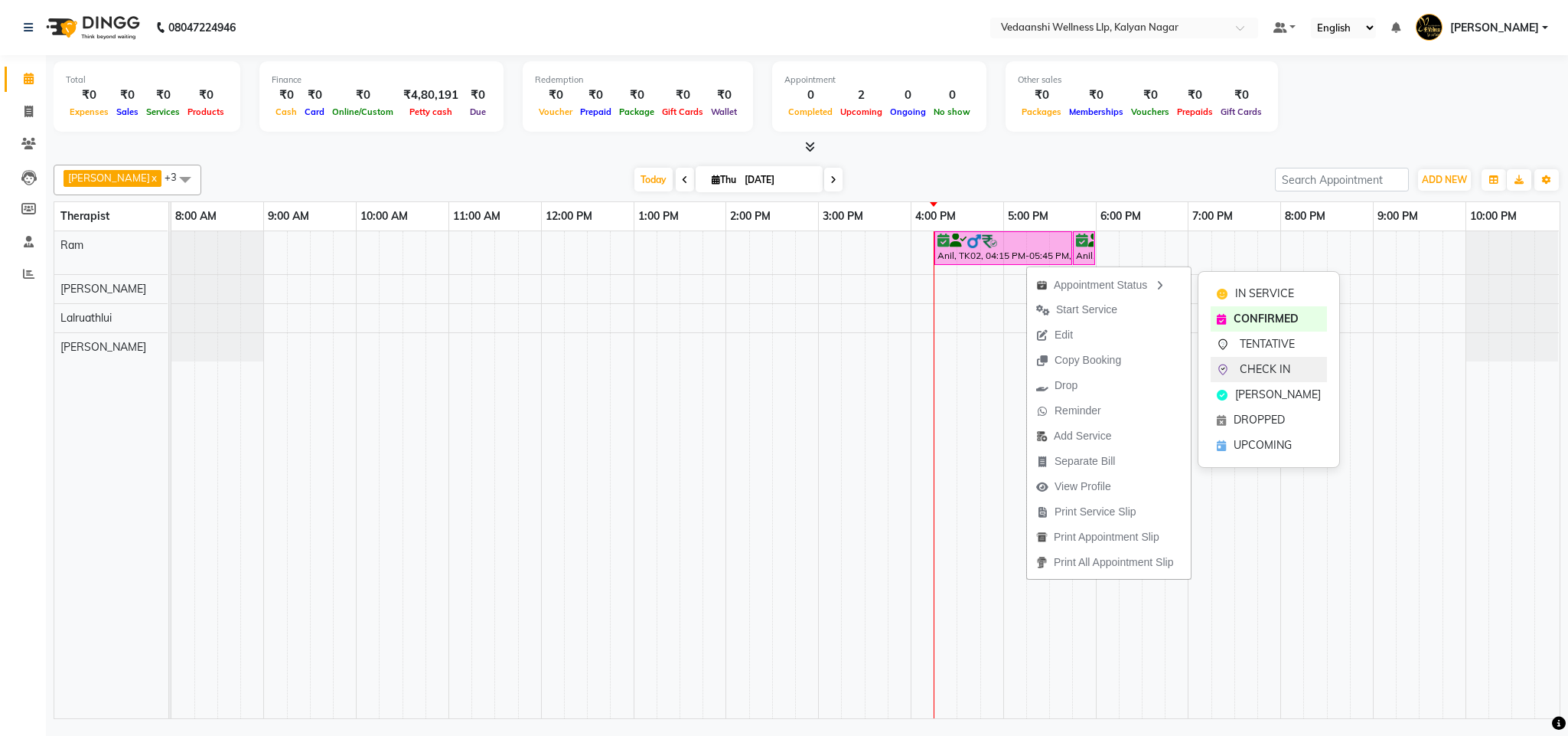
click at [1277, 358] on div "CHECK IN" at bounding box center [1268, 368] width 116 height 25
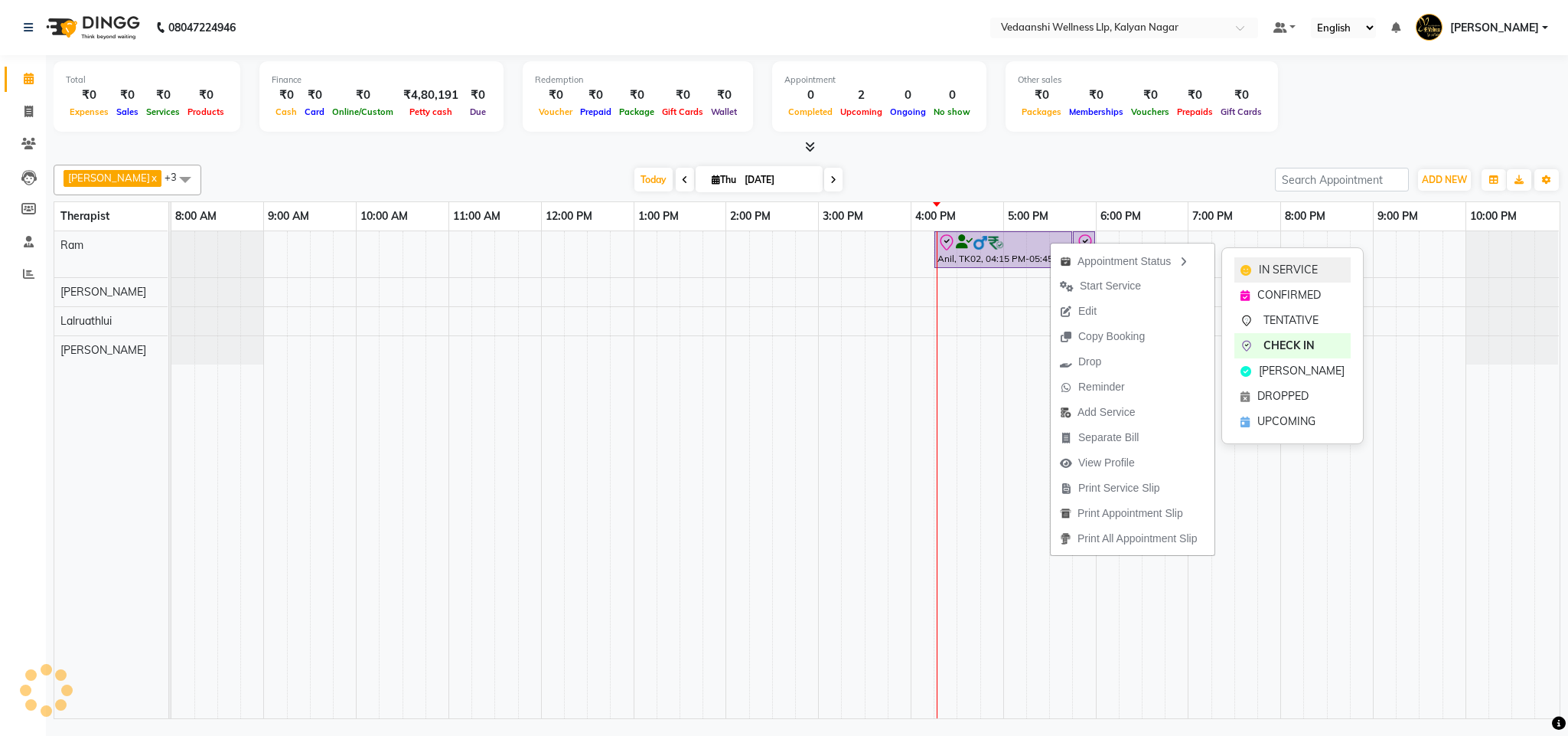
click at [1269, 266] on span "IN SERVICE" at bounding box center [1289, 269] width 59 height 16
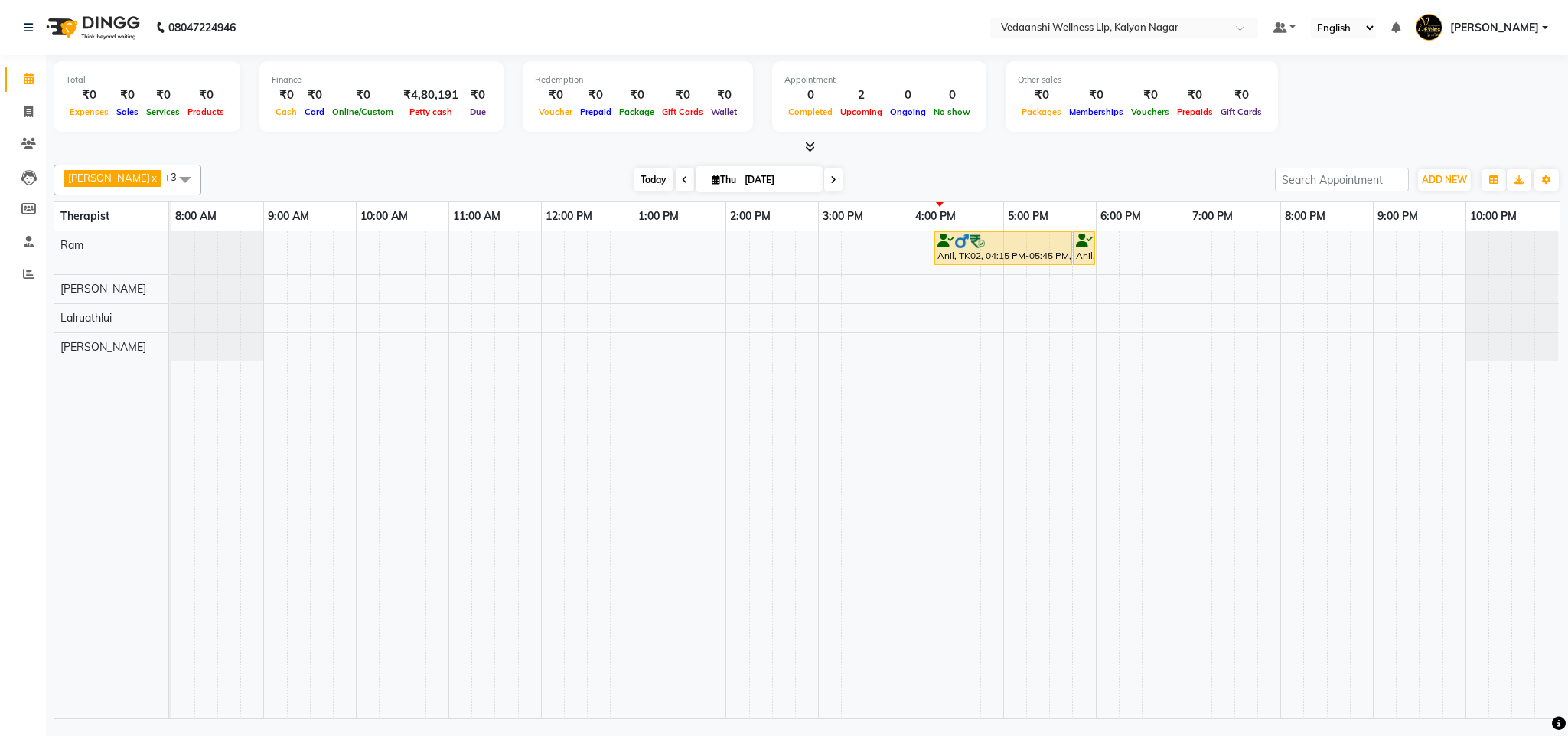
click at [635, 170] on span "Today" at bounding box center [653, 180] width 38 height 24
click at [951, 173] on div "[DATE] [DATE]" at bounding box center [738, 179] width 1059 height 23
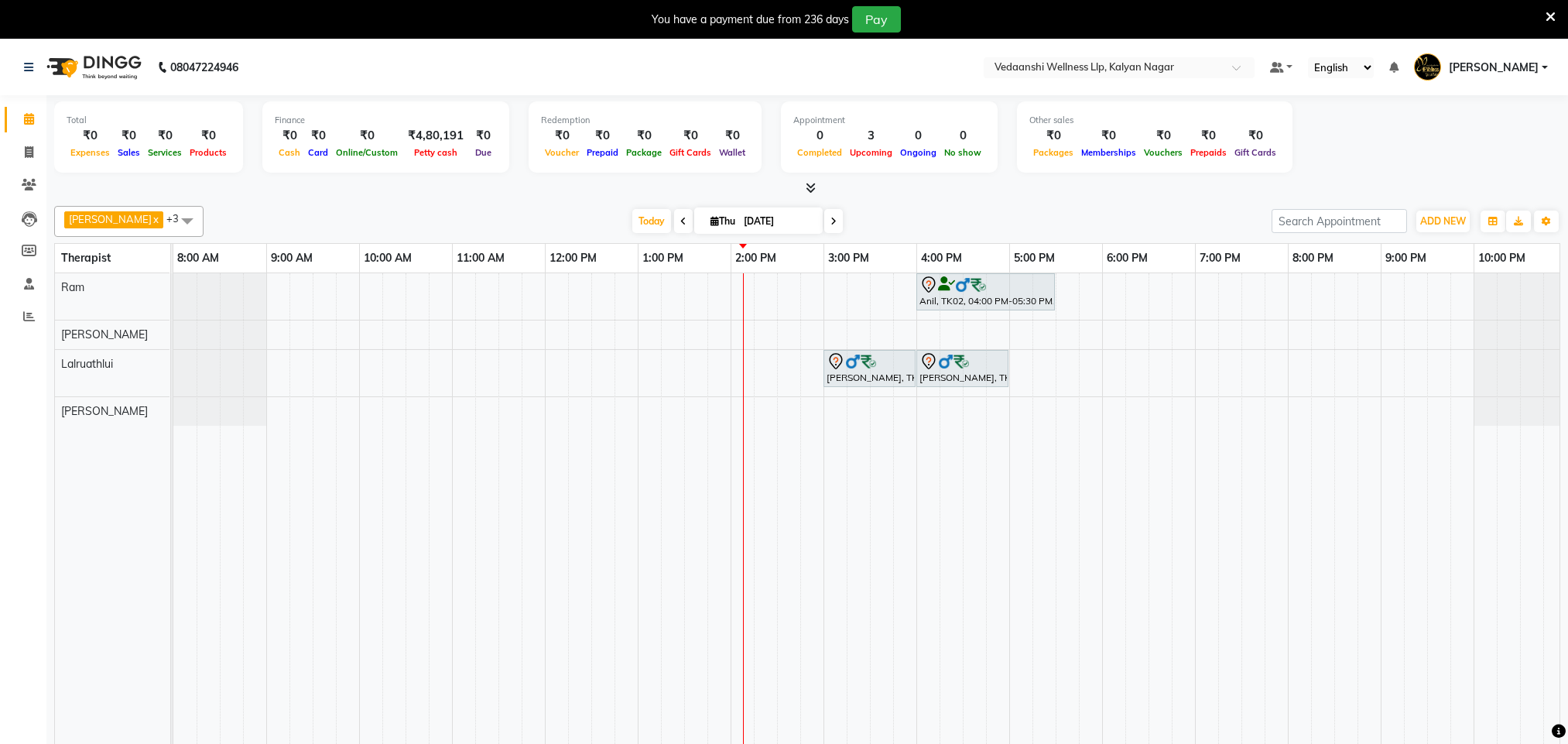
click at [639, 219] on span "Today" at bounding box center [651, 221] width 38 height 24
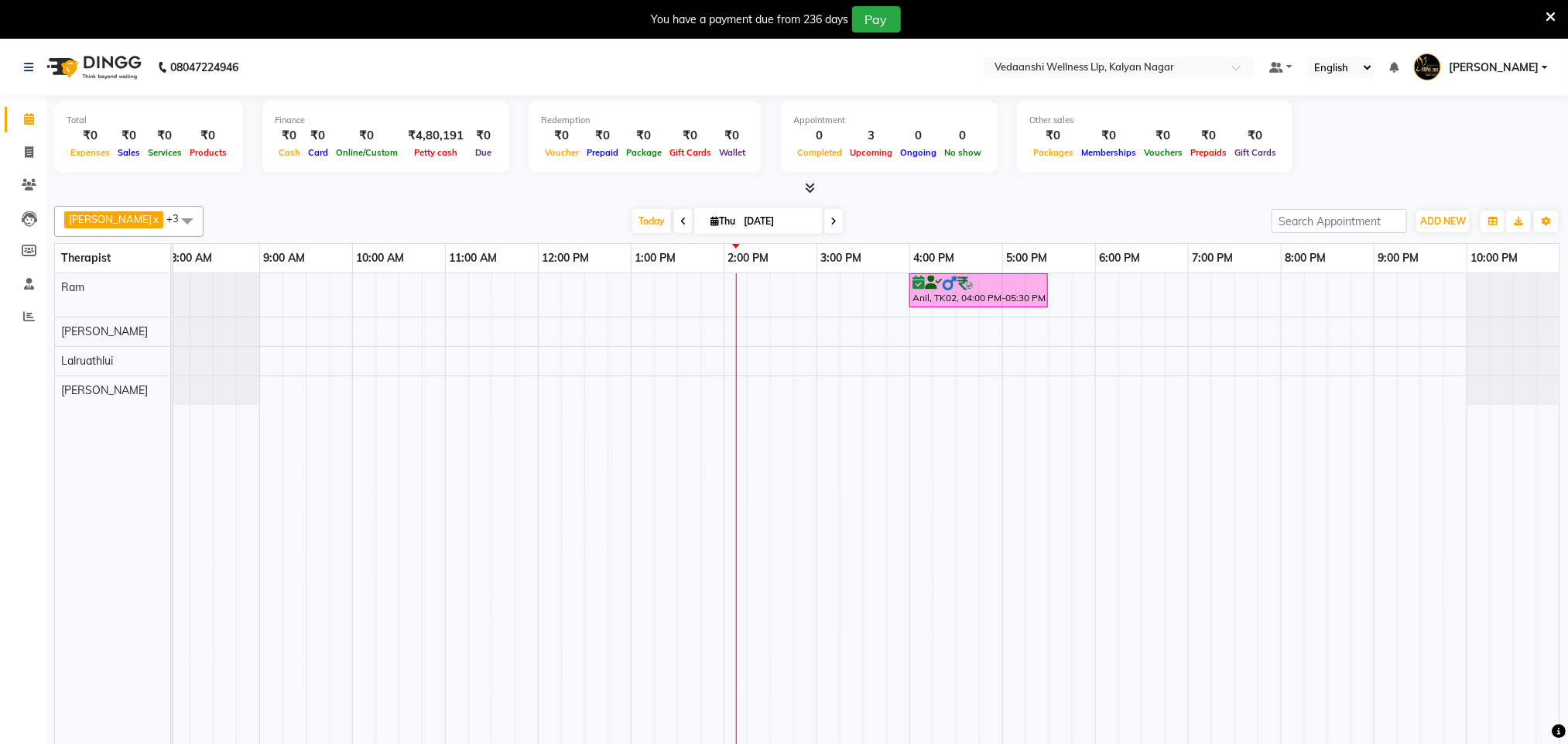
click at [1548, 23] on icon at bounding box center [1550, 17] width 10 height 14
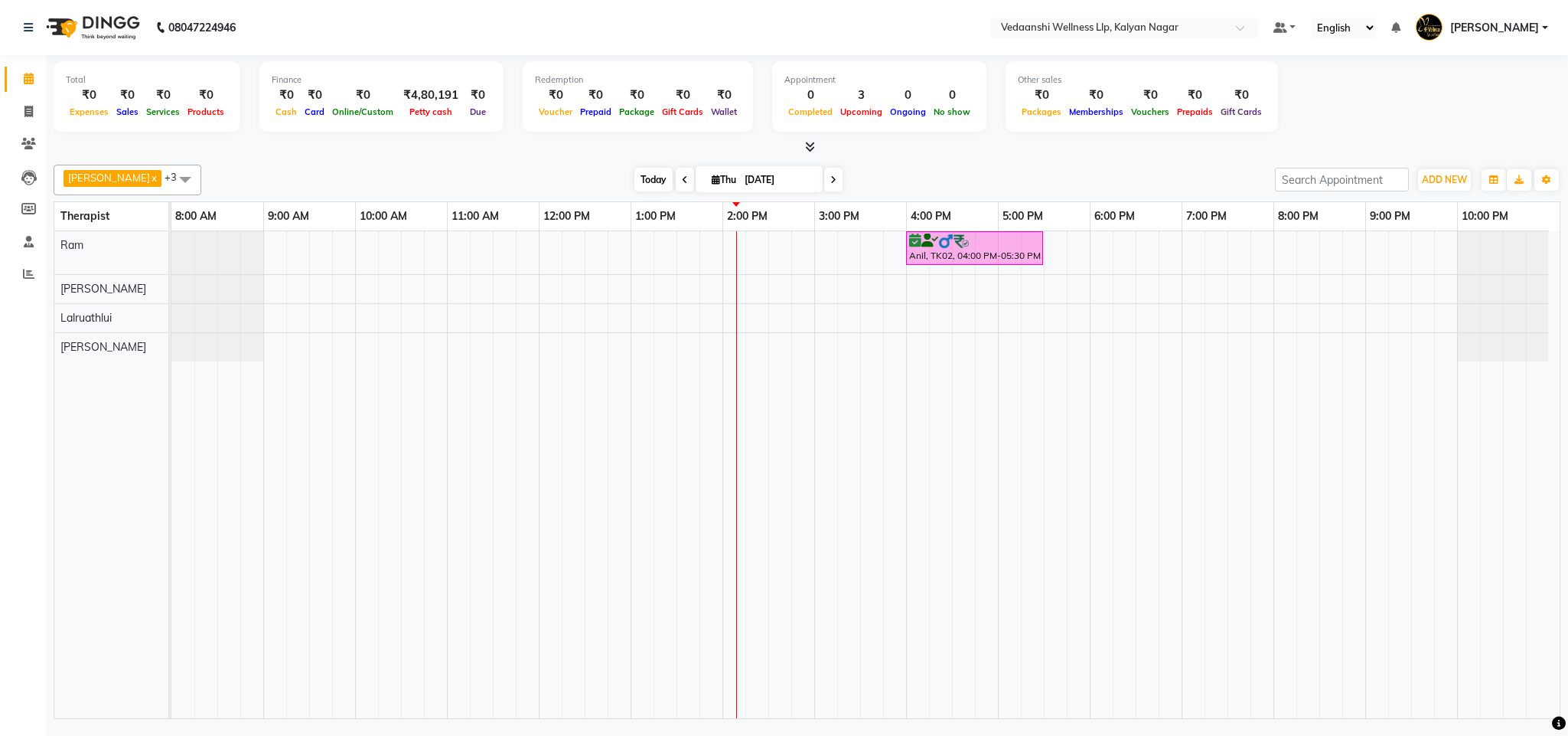
click at [635, 177] on span "Today" at bounding box center [653, 180] width 38 height 24
click at [740, 174] on input "[DATE]" at bounding box center [778, 179] width 76 height 23
select select "9"
select select "2025"
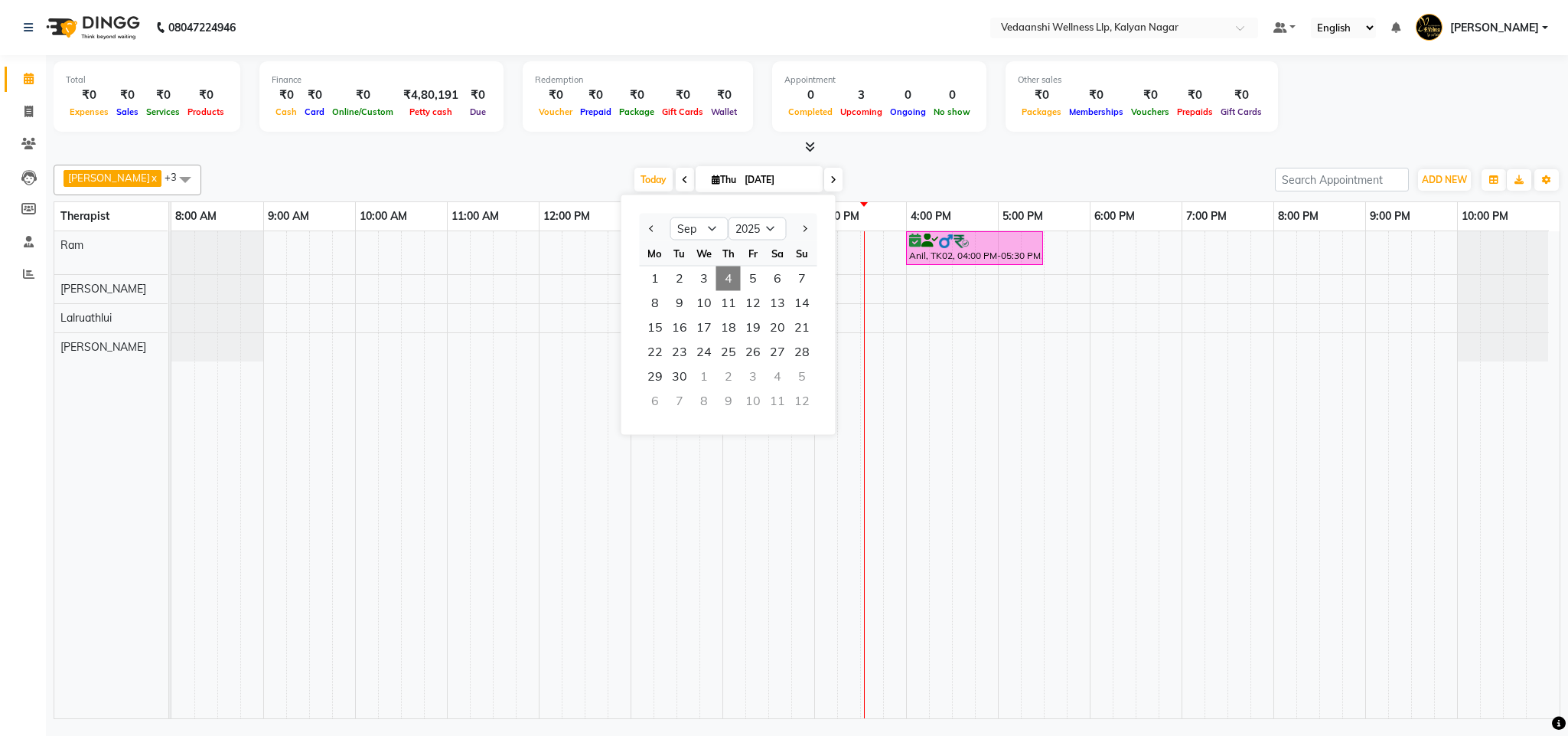
click at [917, 184] on div "Today Thu 04-09-2025 Jan Feb Mar Apr May Jun Jul Aug Sep Oct Nov Dec 2015 2016 …" at bounding box center [738, 179] width 1059 height 23
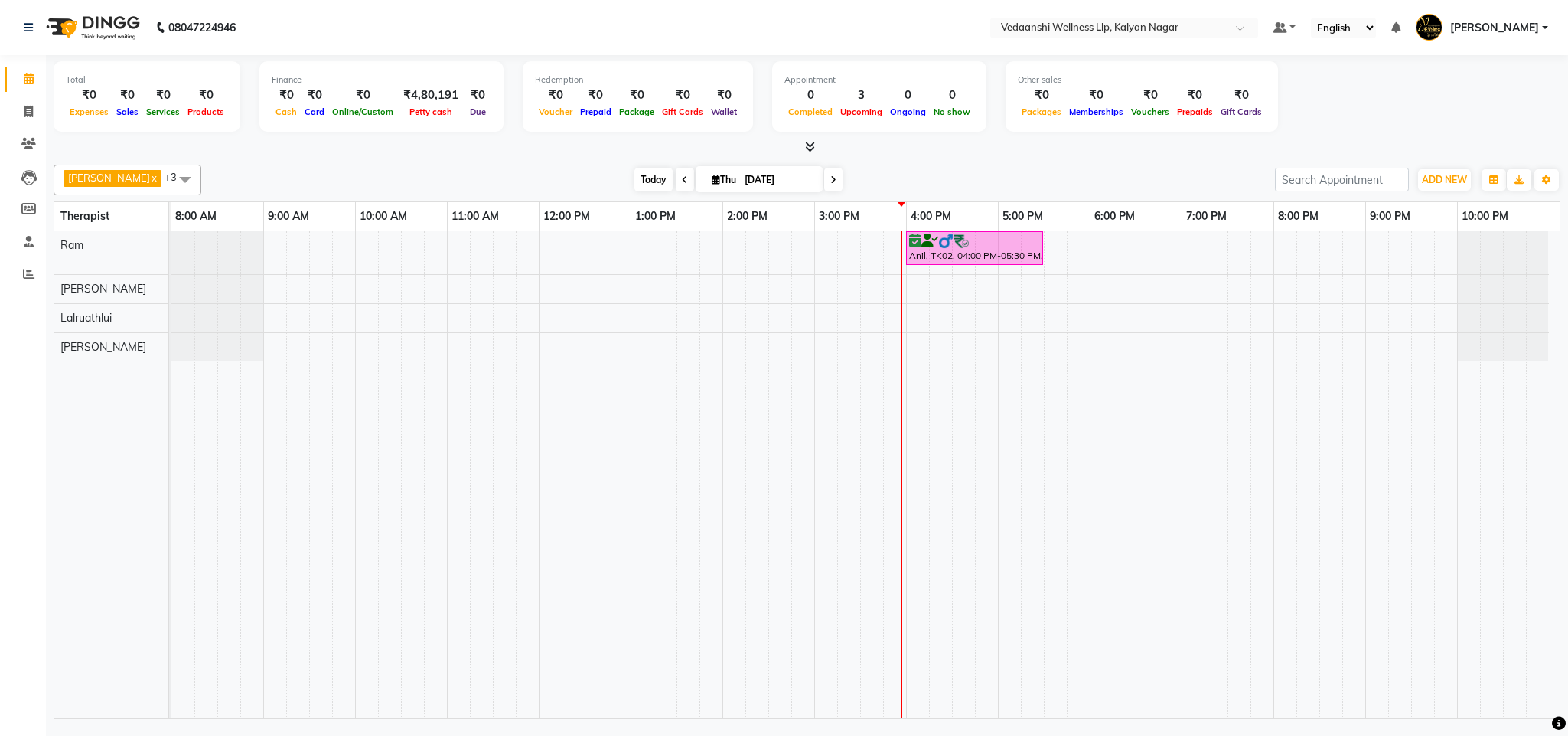
click at [636, 179] on span "Today" at bounding box center [653, 180] width 38 height 24
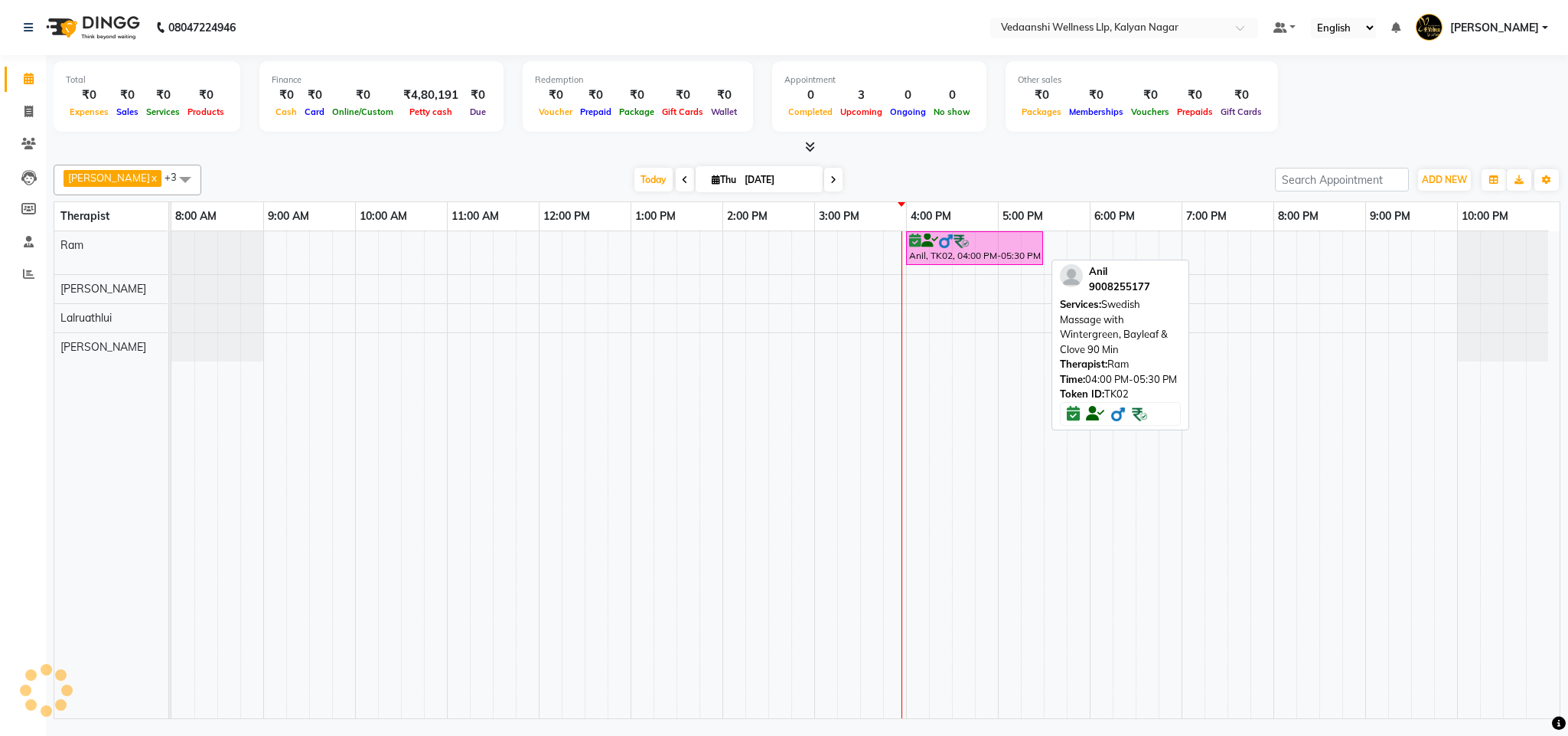
scroll to position [0, 6]
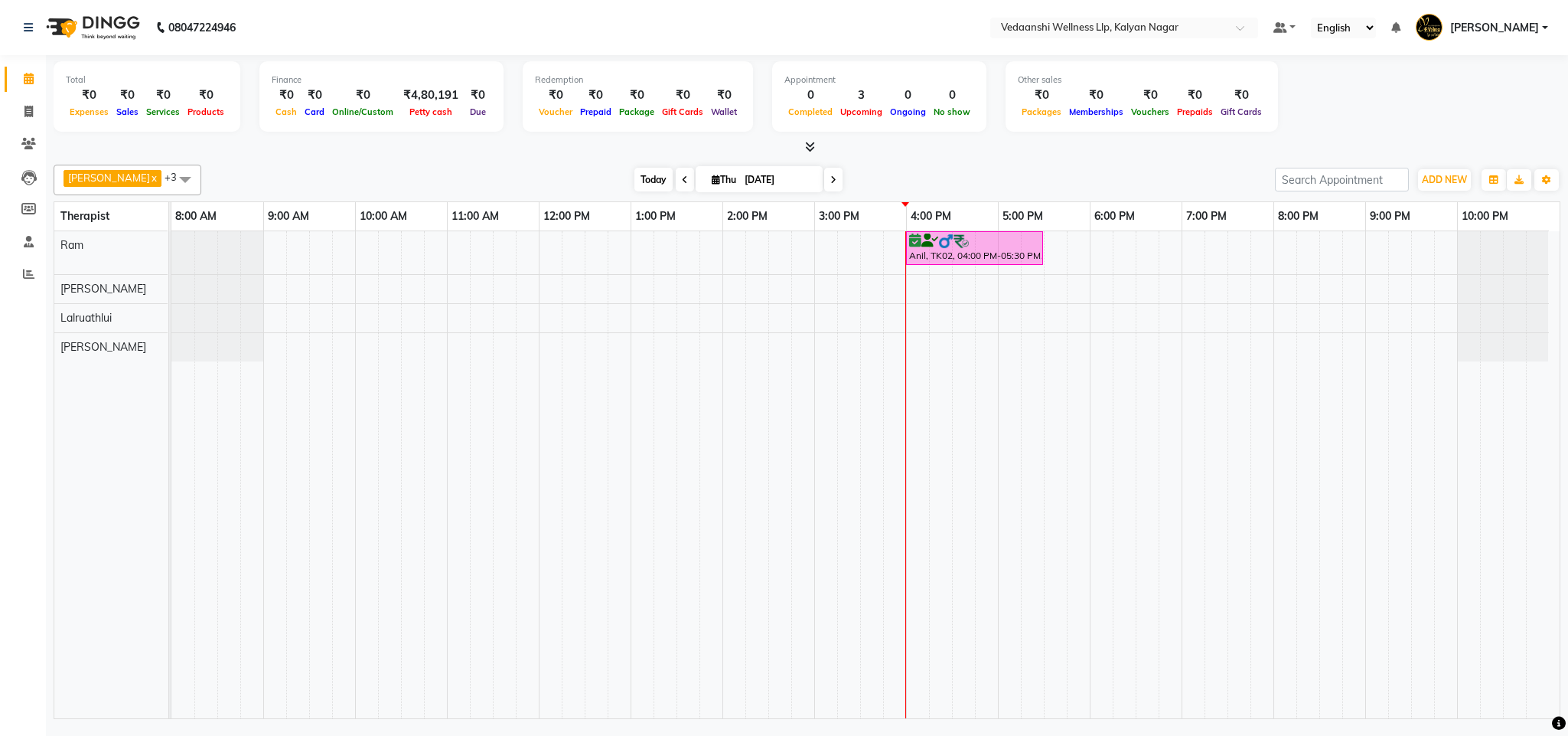
click at [635, 182] on span "Today" at bounding box center [653, 180] width 38 height 24
